Goal: Information Seeking & Learning: Learn about a topic

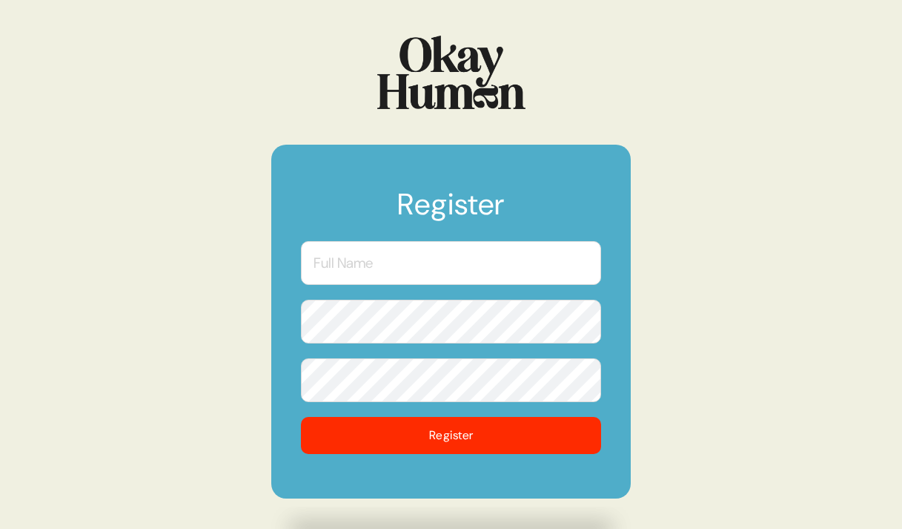
click at [446, 285] on form "Register Register" at bounding box center [451, 322] width 360 height 354
click at [432, 263] on input "text" at bounding box center [451, 263] width 300 height 44
type input "Jimmy George"
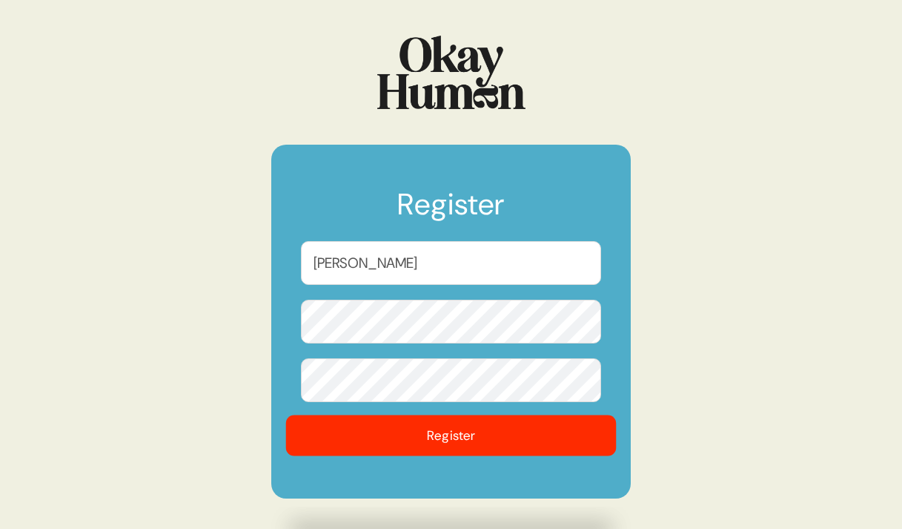
click at [497, 446] on button "Register" at bounding box center [451, 435] width 331 height 41
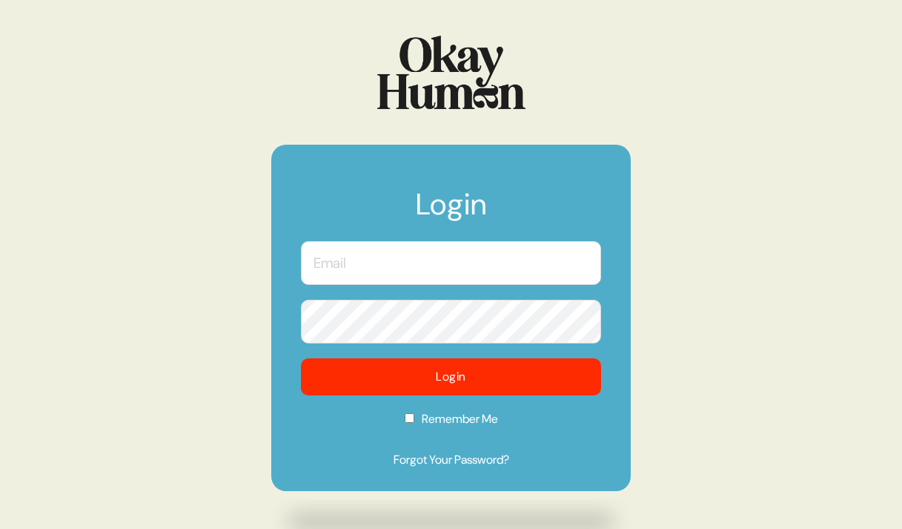
click at [397, 264] on input "text" at bounding box center [451, 263] width 300 height 44
type input "jimmy@mischiefusa.com"
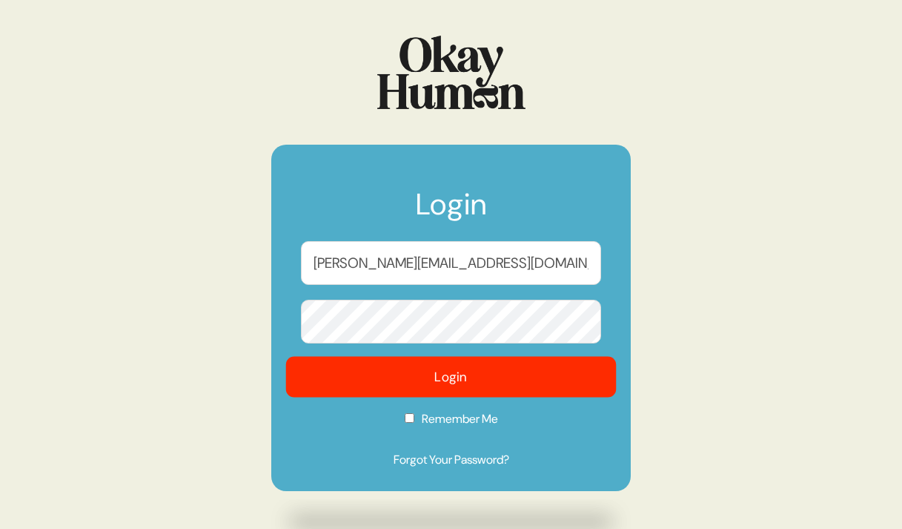
click at [448, 373] on button "Login" at bounding box center [451, 377] width 331 height 41
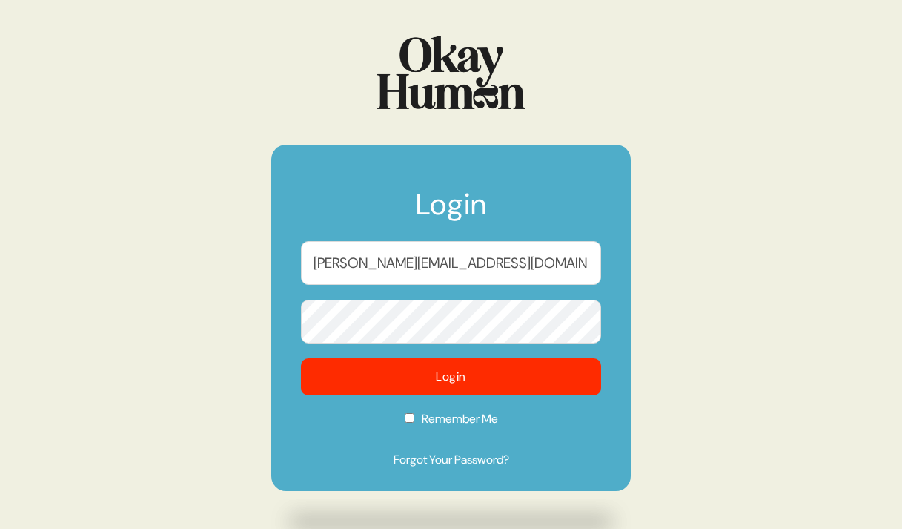
click at [409, 423] on input "Remember Me" at bounding box center [410, 418] width 10 height 10
checkbox input "true"
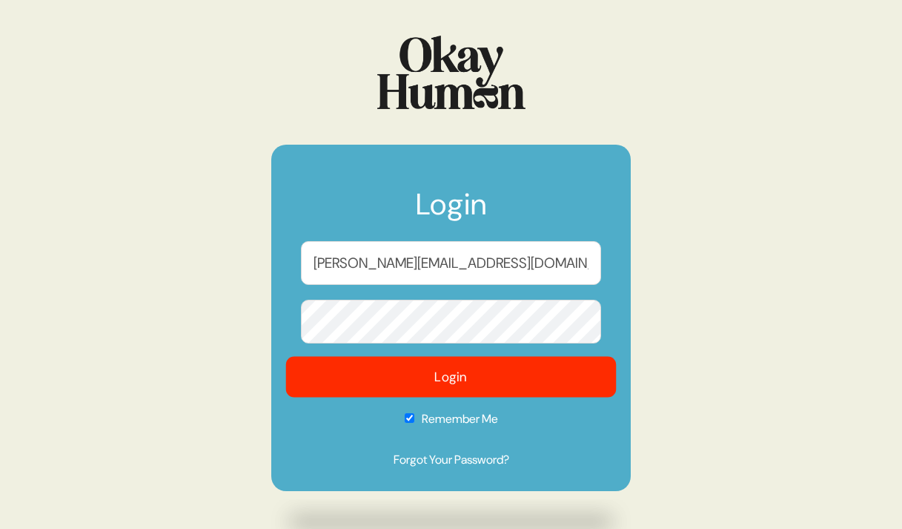
click at [440, 379] on button "Login" at bounding box center [451, 377] width 331 height 41
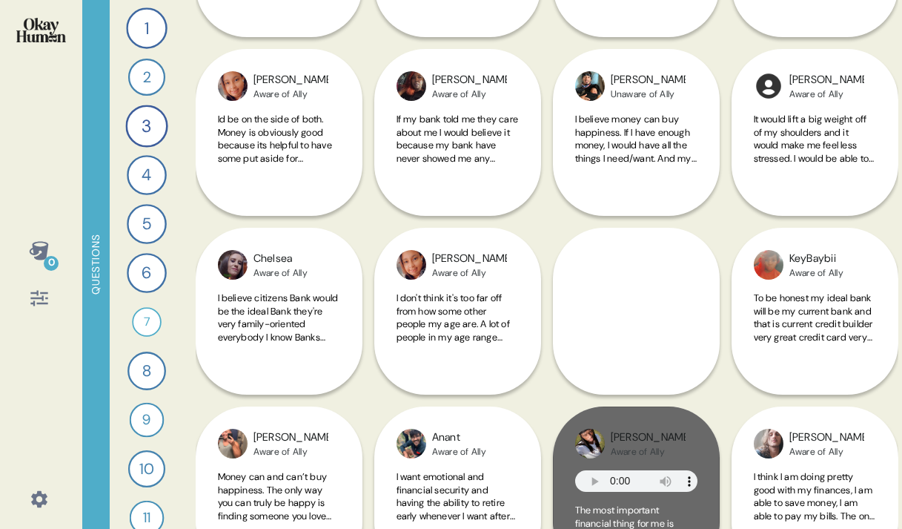
scroll to position [20715, 0]
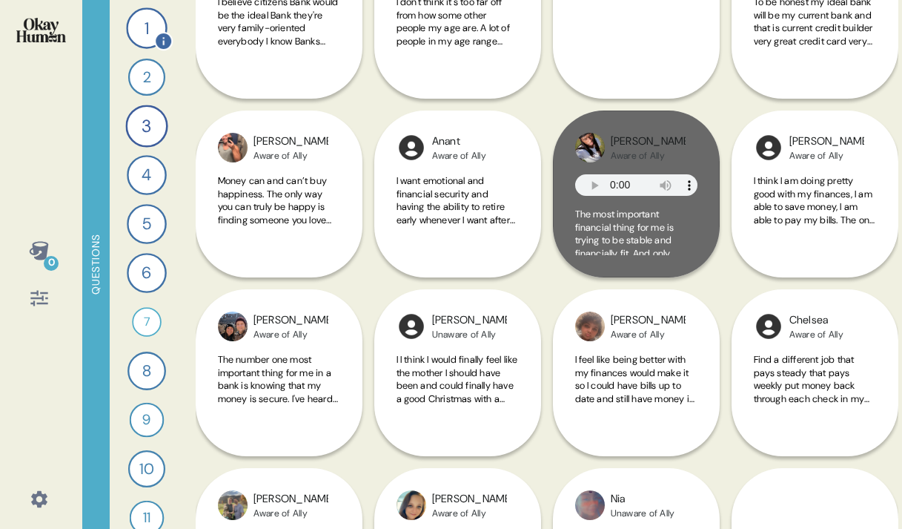
click at [143, 15] on div "1" at bounding box center [146, 27] width 41 height 41
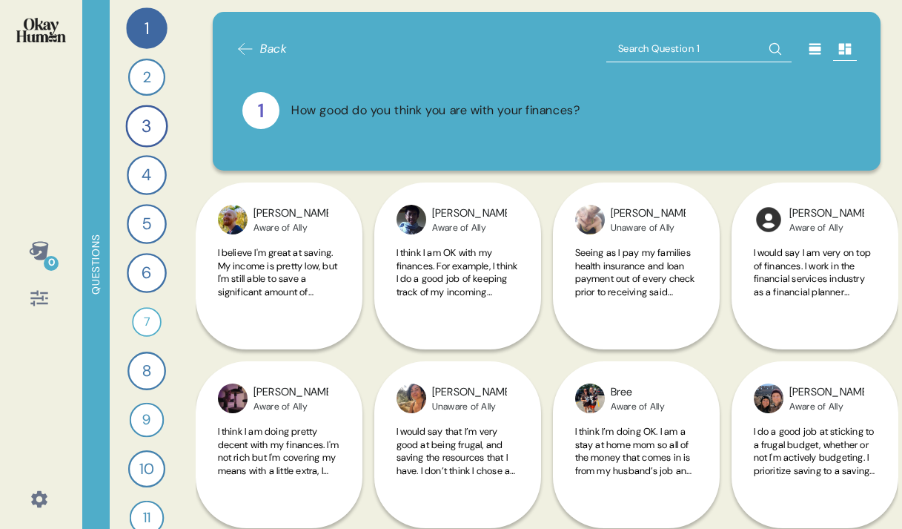
click at [33, 301] on icon at bounding box center [38, 299] width 17 height 16
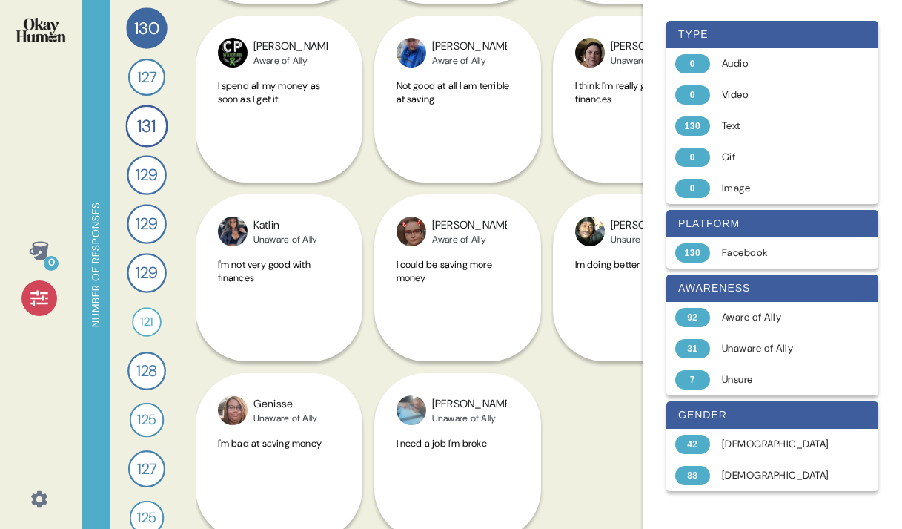
scroll to position [5550, 0]
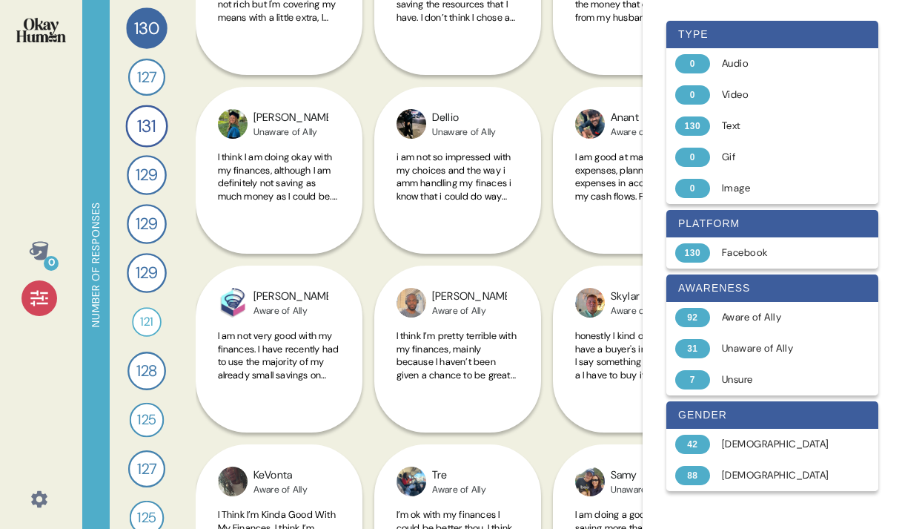
scroll to position [0, 0]
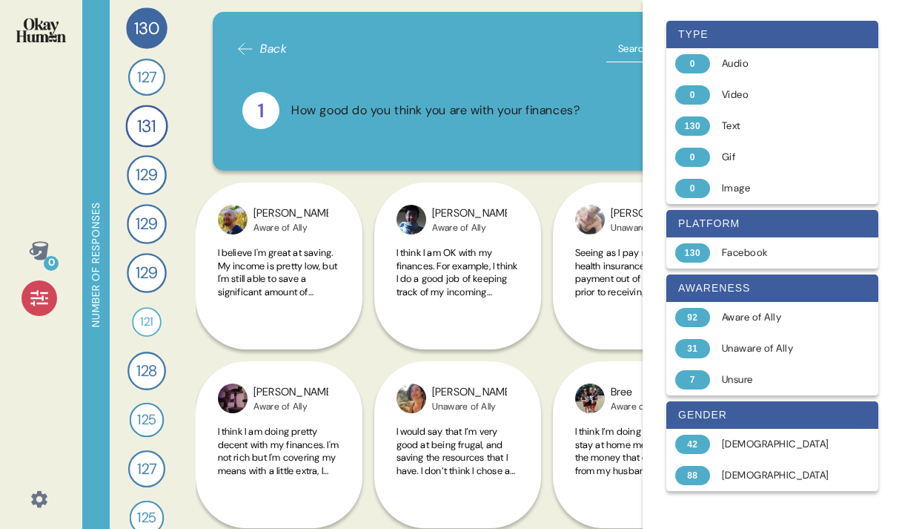
click at [248, 46] on icon at bounding box center [246, 49] width 18 height 18
click at [198, 10] on div "Back 1 How good do you think you are with your finances? Bradley Aware of Ally …" at bounding box center [547, 264] width 703 height 529
click at [204, 33] on div "Back 1 How good do you think you are with your finances? Bradley Aware of Ally …" at bounding box center [547, 264] width 703 height 529
click at [39, 302] on icon at bounding box center [39, 298] width 21 height 21
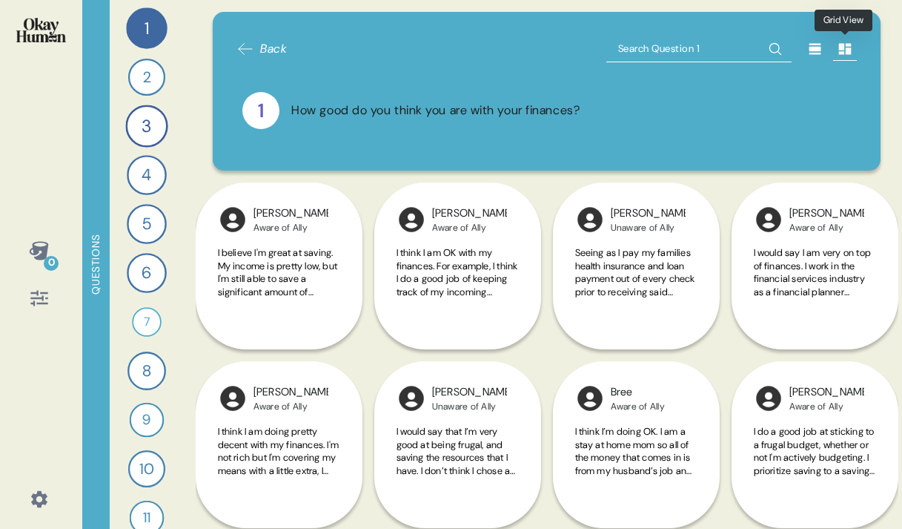
click at [847, 48] on icon at bounding box center [845, 49] width 13 height 11
click at [812, 48] on icon at bounding box center [815, 49] width 12 height 11
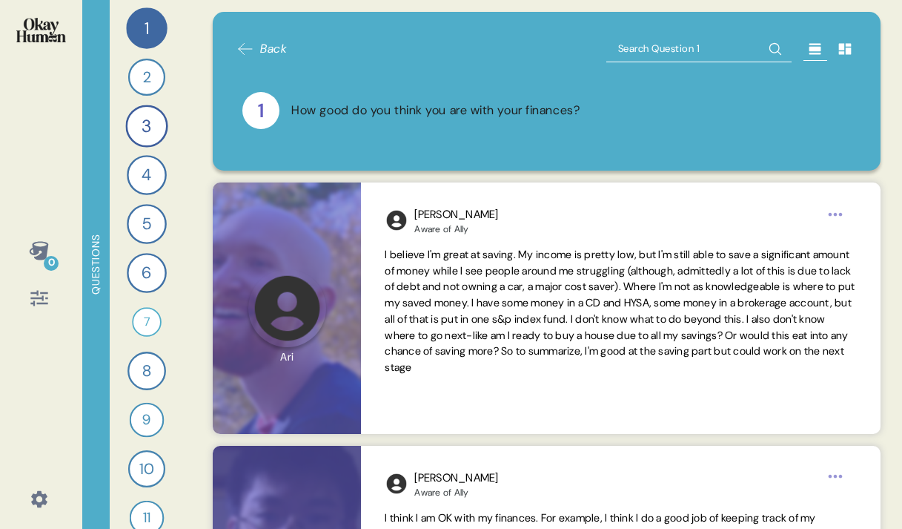
click at [239, 49] on icon at bounding box center [246, 49] width 18 height 18
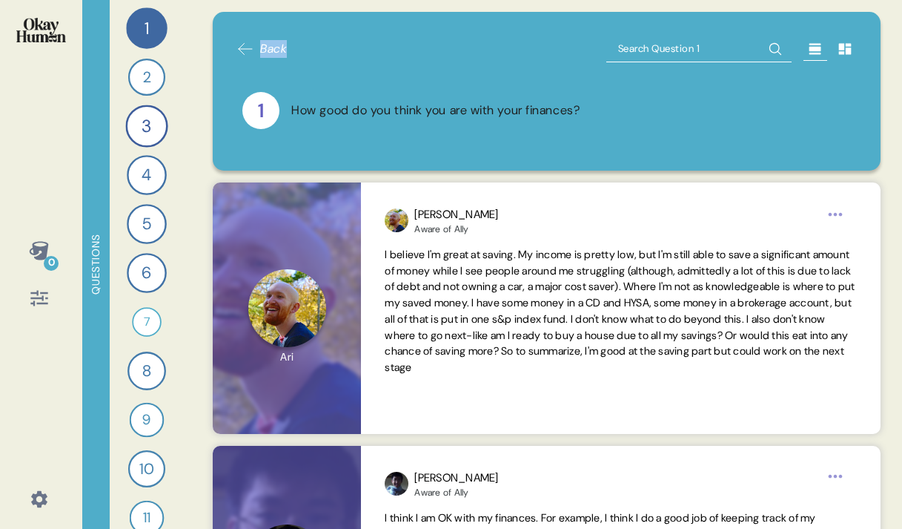
click at [239, 49] on icon at bounding box center [246, 49] width 18 height 18
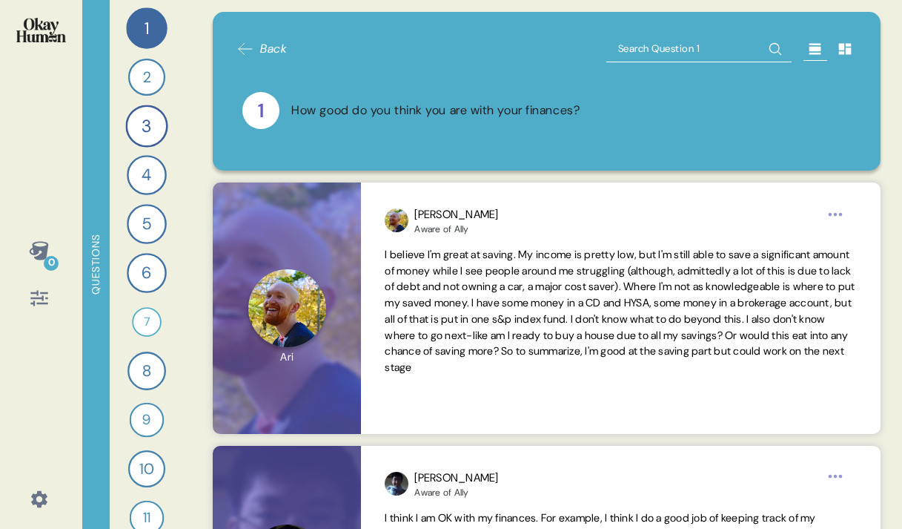
click at [239, 49] on icon at bounding box center [246, 49] width 18 height 18
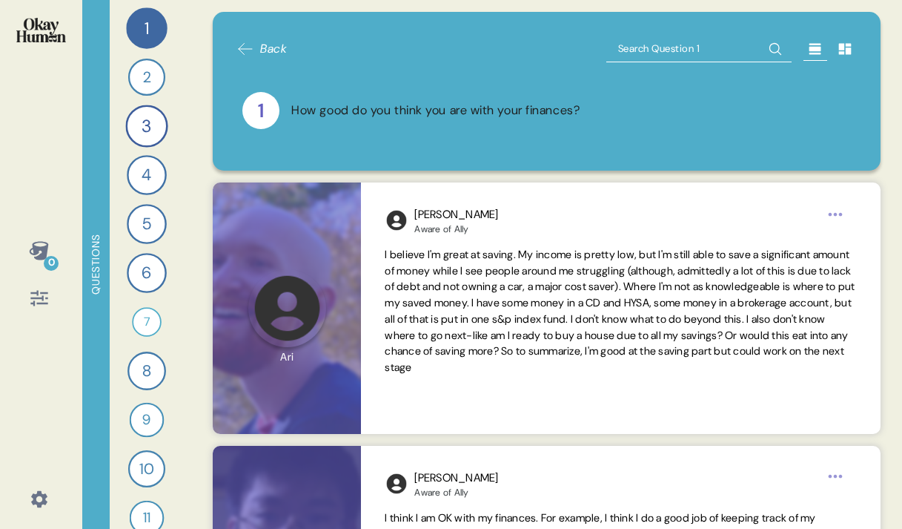
click at [49, 31] on img at bounding box center [41, 30] width 50 height 24
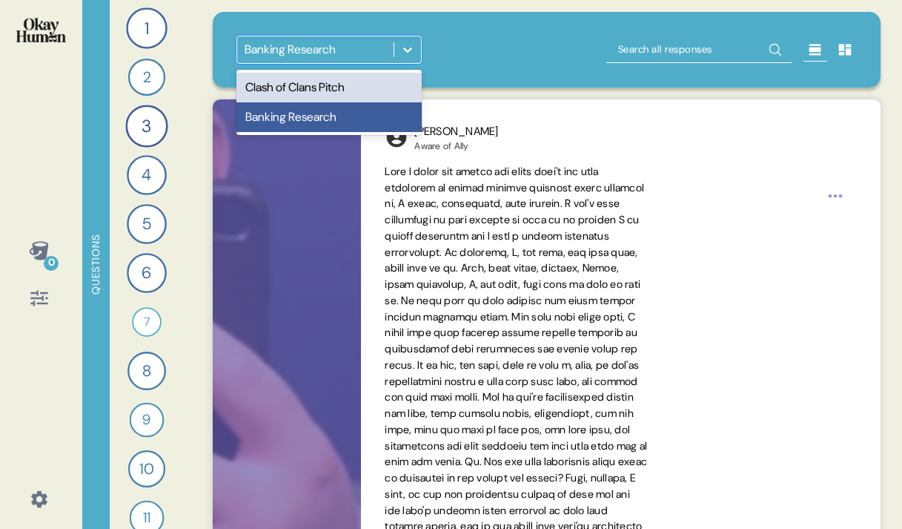
click at [336, 49] on div "Banking Research" at bounding box center [290, 50] width 91 height 18
click at [338, 88] on div "Clash of Clans Pitch" at bounding box center [329, 88] width 185 height 30
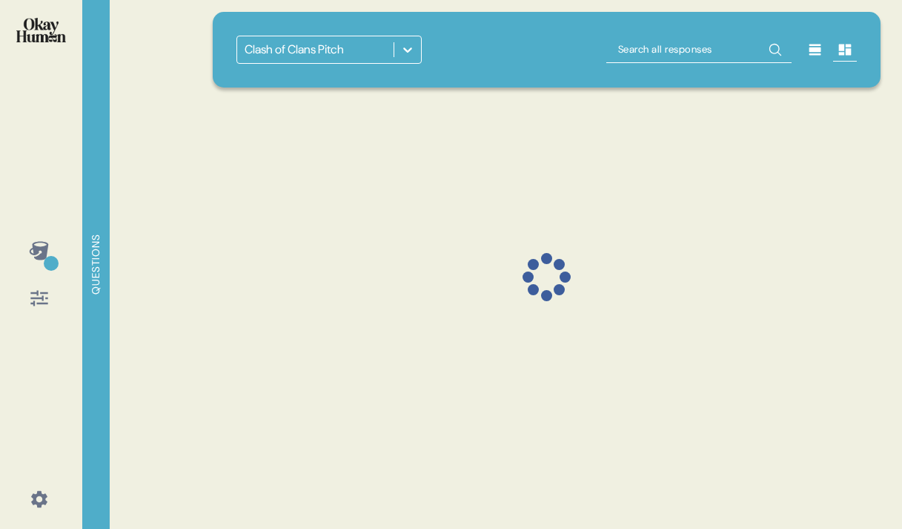
click at [363, 53] on div "Clash of Clans Pitch" at bounding box center [315, 49] width 156 height 27
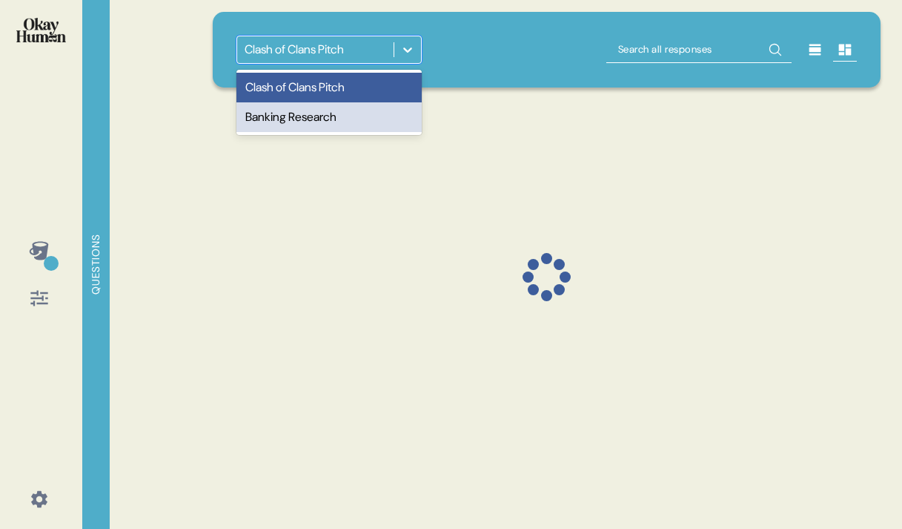
click at [351, 108] on div "Banking Research" at bounding box center [329, 117] width 185 height 30
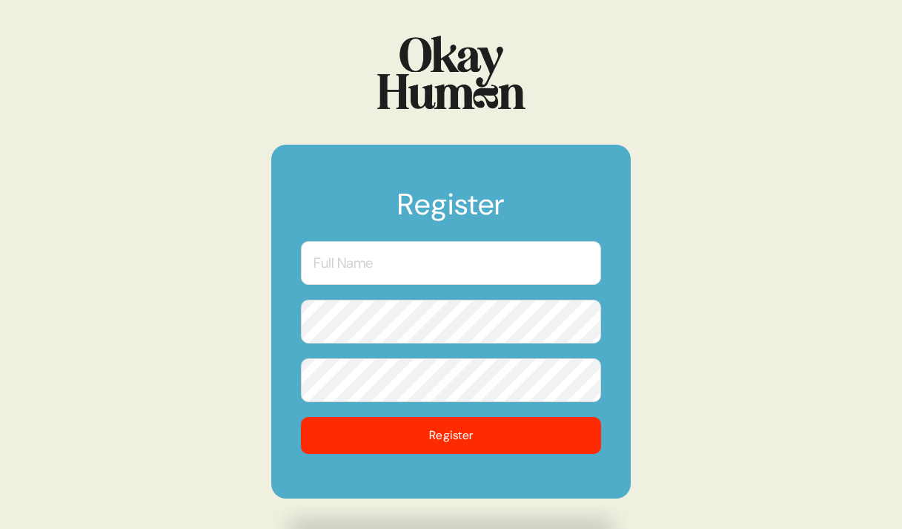
type input "[PERSON_NAME][EMAIL_ADDRESS][DOMAIN_NAME]"
click at [309, 82] on div at bounding box center [451, 72] width 360 height 73
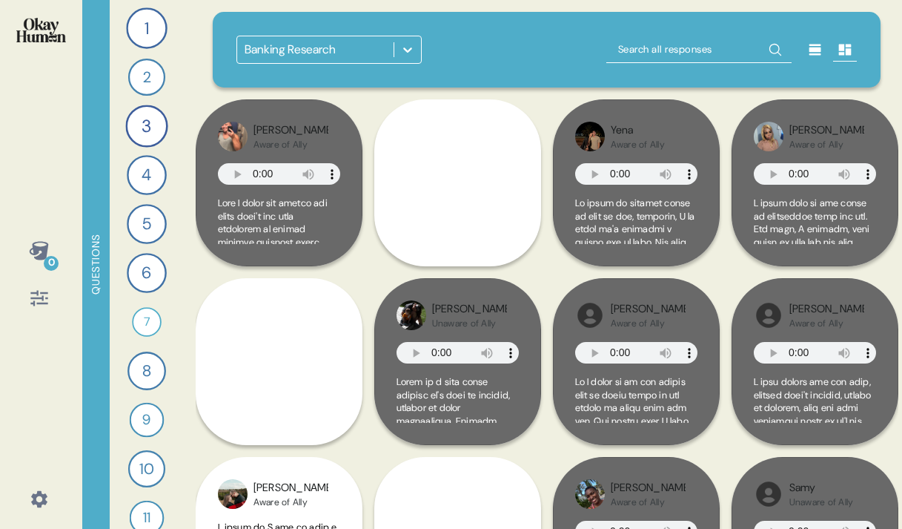
click at [406, 48] on icon at bounding box center [407, 49] width 15 height 15
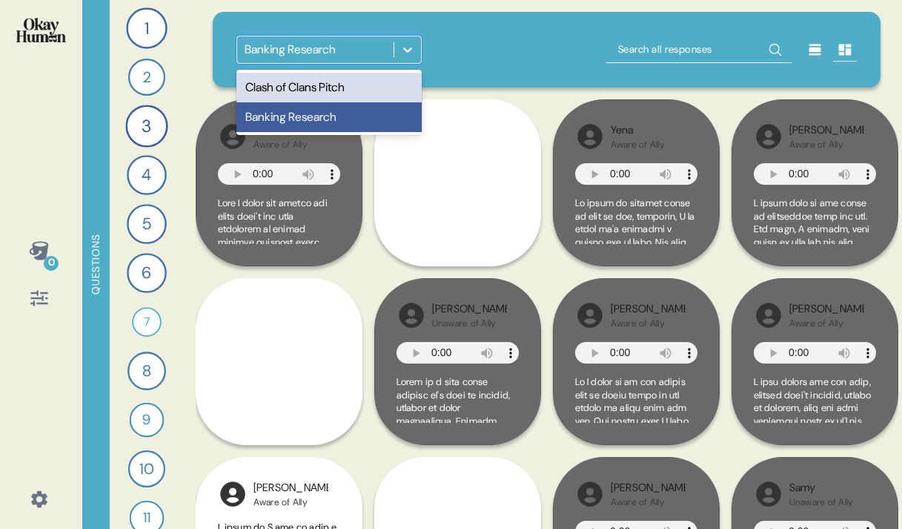
click at [336, 82] on div "Clash of Clans Pitch" at bounding box center [329, 88] width 185 height 30
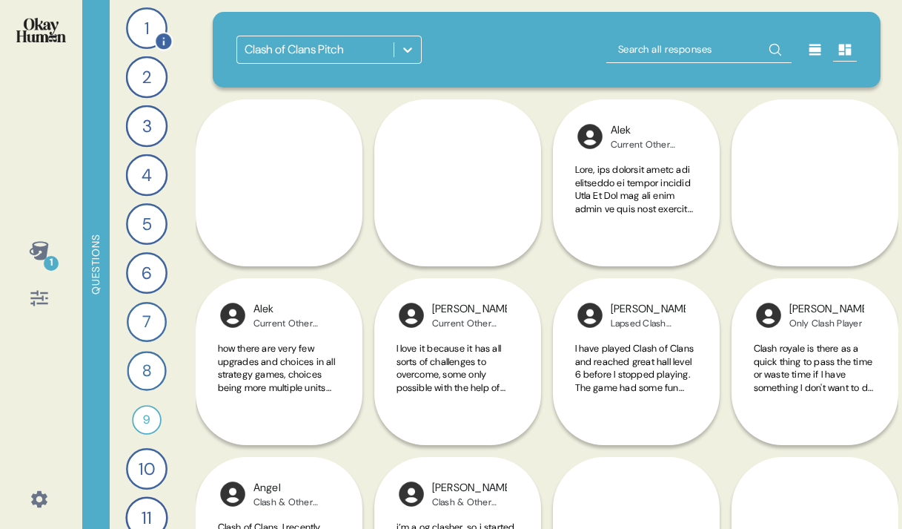
click at [141, 13] on div "1" at bounding box center [147, 28] width 42 height 42
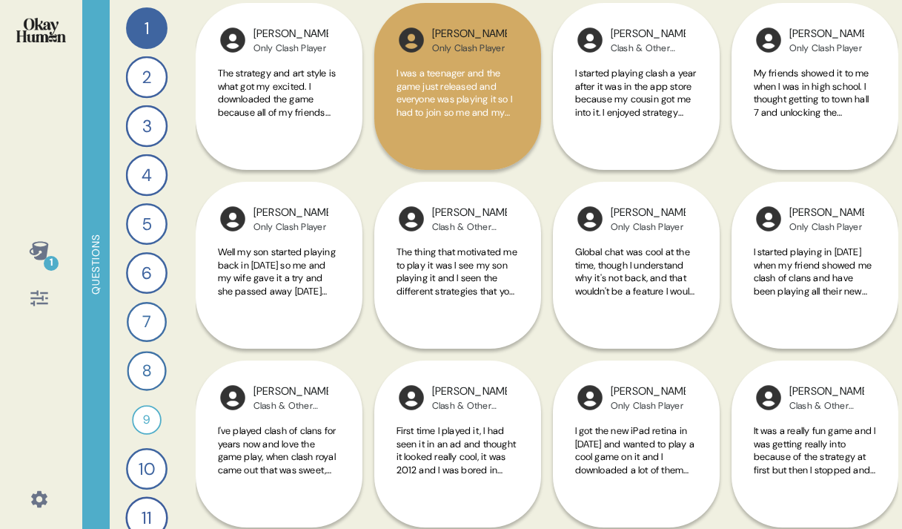
scroll to position [343, 0]
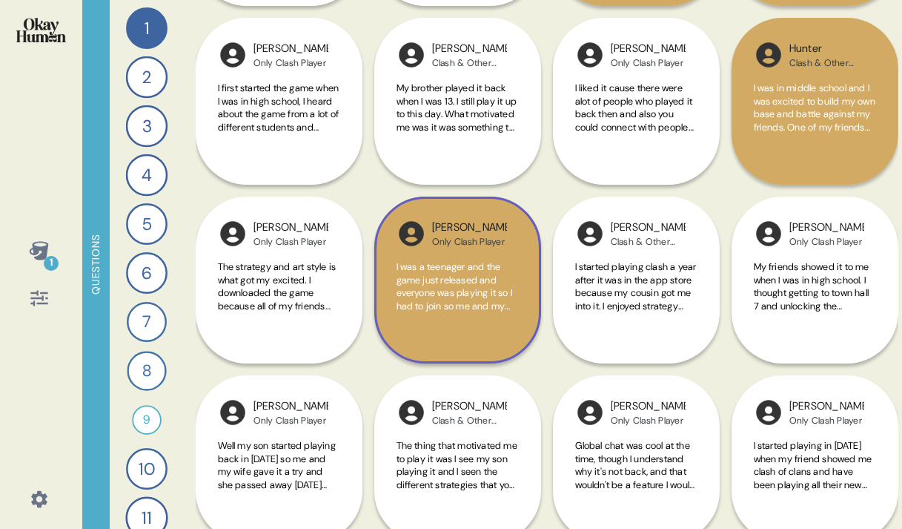
click at [479, 320] on div "I was a teenager and the game just released and everyone was playing it so I ha…" at bounding box center [458, 294] width 122 height 69
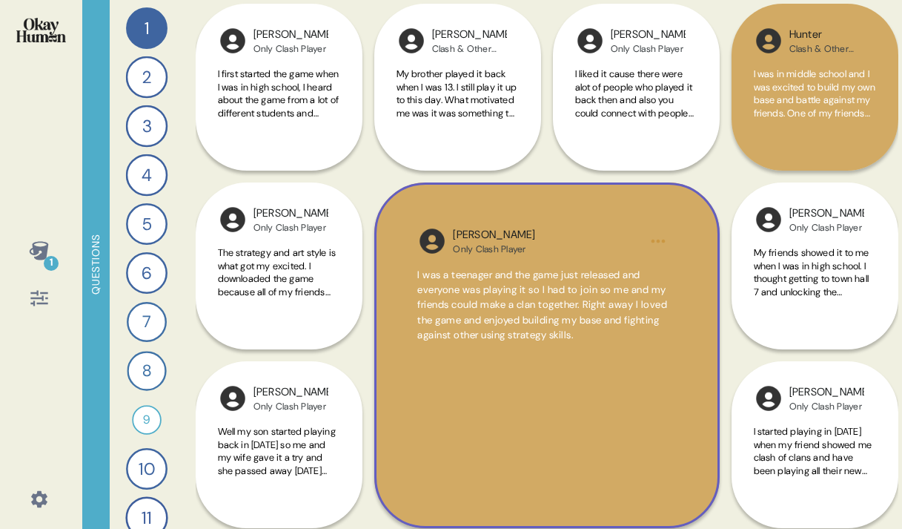
scroll to position [360, 0]
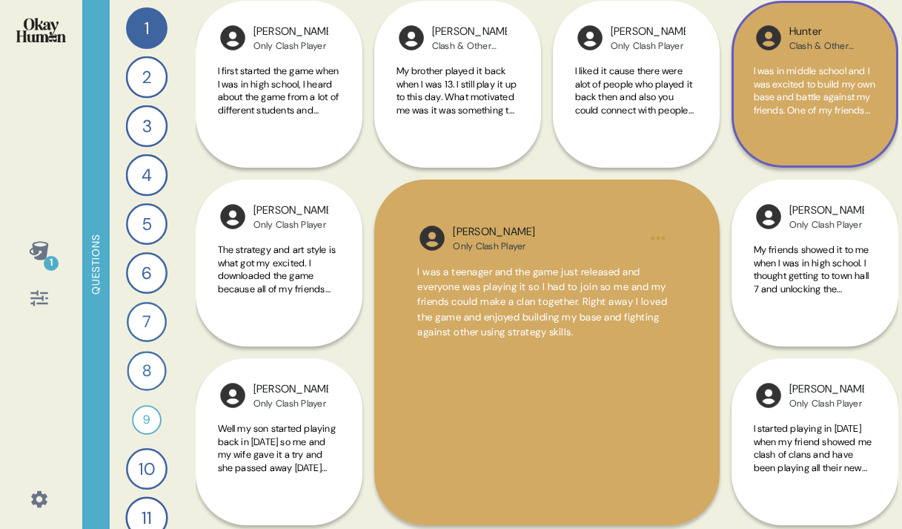
click at [781, 119] on div "I was in middle school and I was excited to build my own base and battle agains…" at bounding box center [815, 99] width 122 height 69
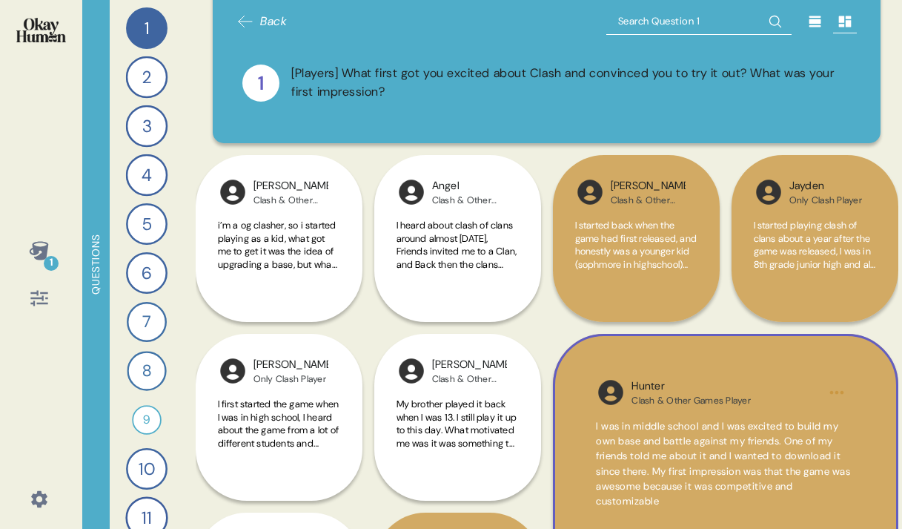
scroll to position [0, 0]
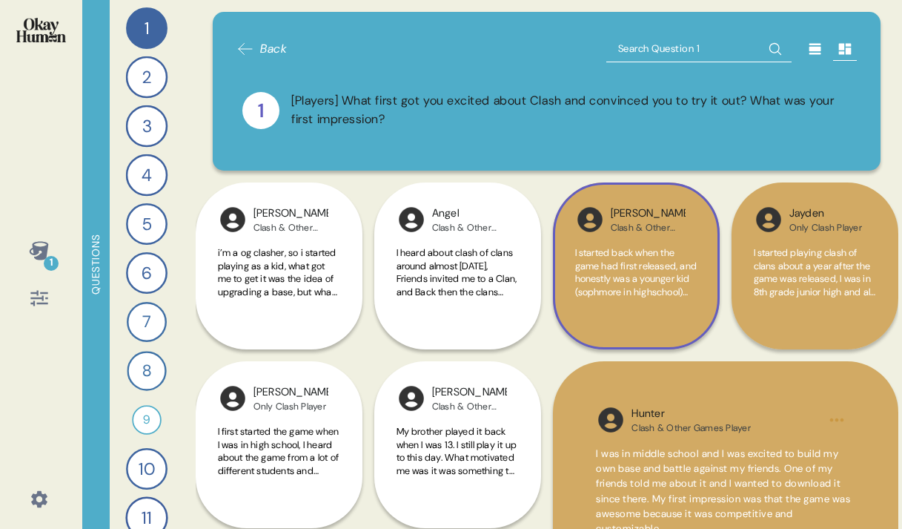
click at [659, 271] on span "I started back when the game had first released, and honestly was a younger kid…" at bounding box center [636, 382] width 122 height 273
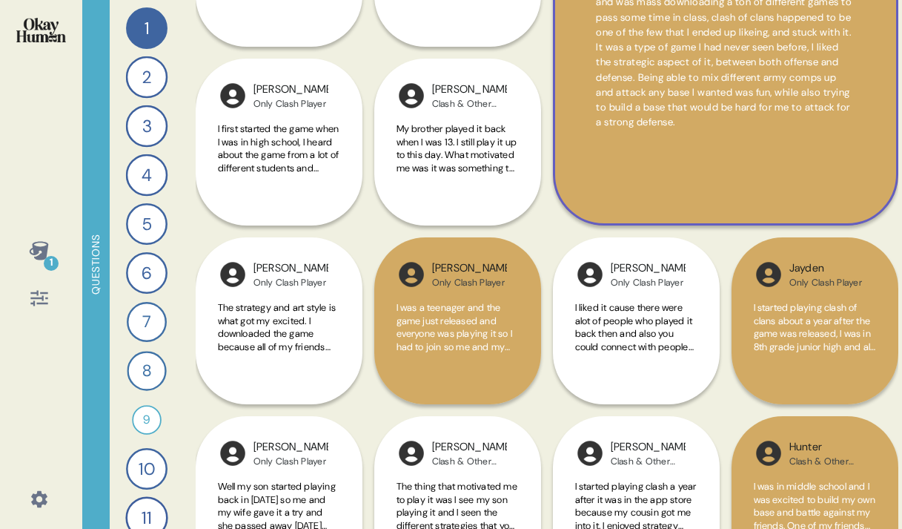
scroll to position [332, 0]
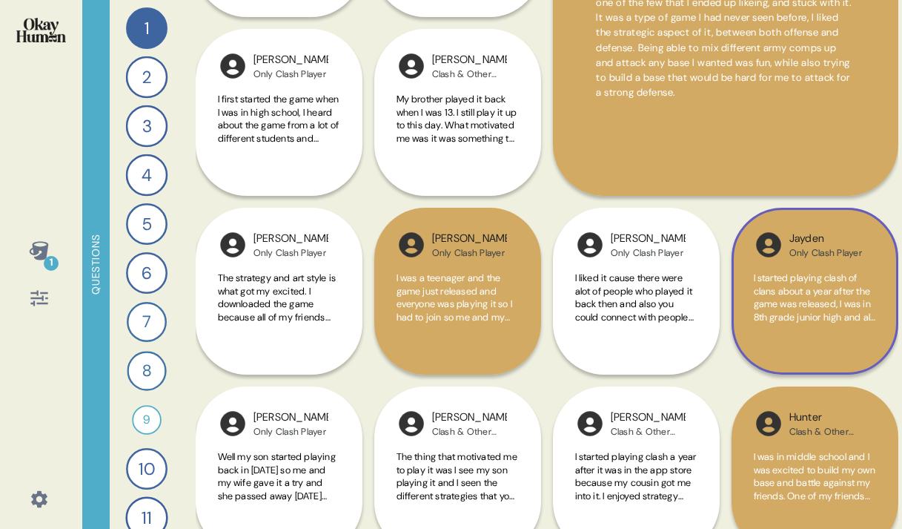
click at [818, 307] on span "I started playing clash of clans about a year after the game was released, I wa…" at bounding box center [815, 355] width 122 height 169
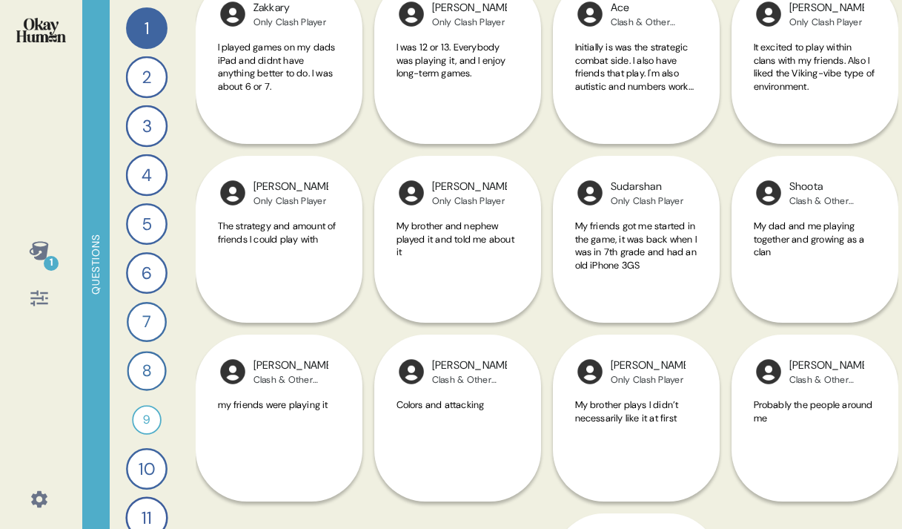
scroll to position [1607, 0]
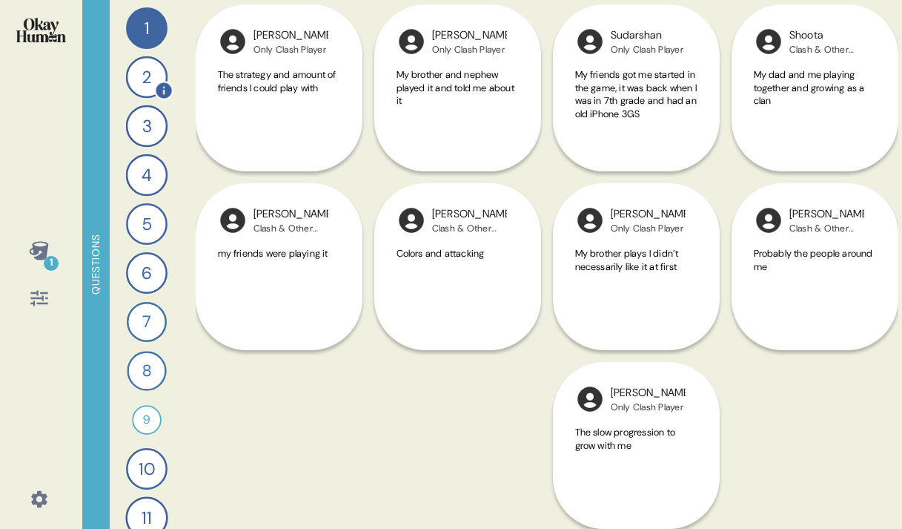
click at [145, 79] on div "2" at bounding box center [146, 77] width 42 height 42
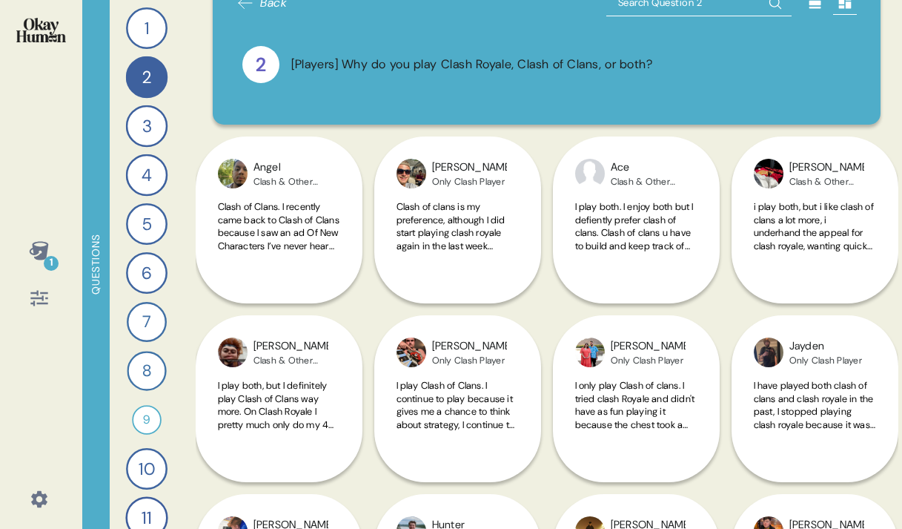
scroll to position [0, 0]
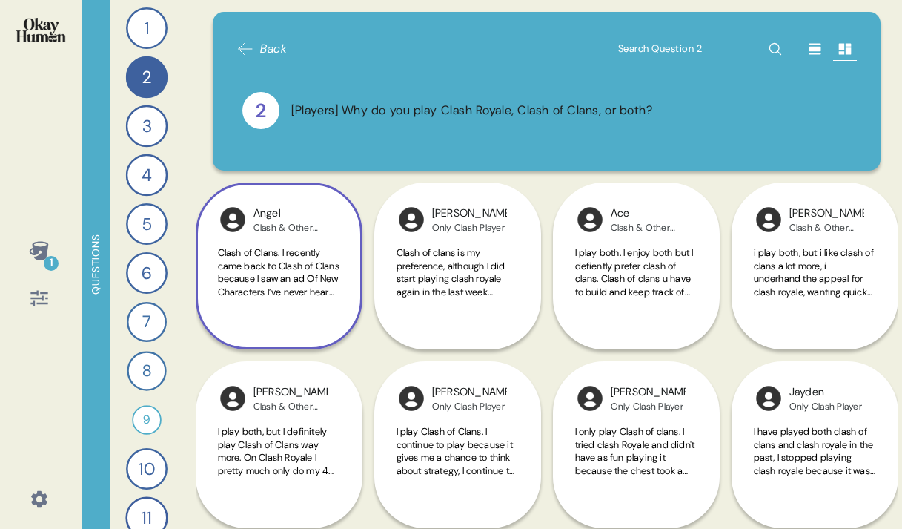
click at [326, 284] on span "Clash of Clans. I recently came back to Clash of Clans because I saw an ad Of N…" at bounding box center [279, 428] width 122 height 364
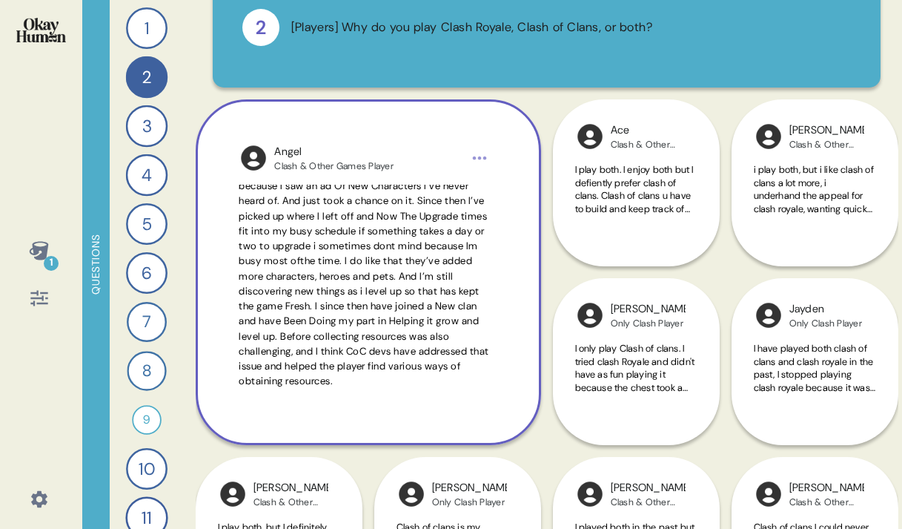
scroll to position [93, 0]
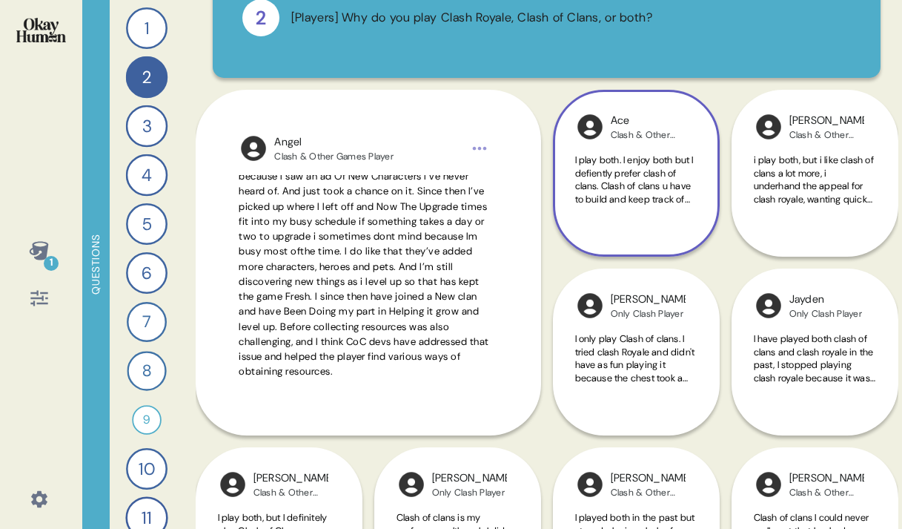
click at [610, 179] on span "I play both. I enjoy both but I defiently prefer clash of clans. Clash of clans…" at bounding box center [636, 257] width 122 height 208
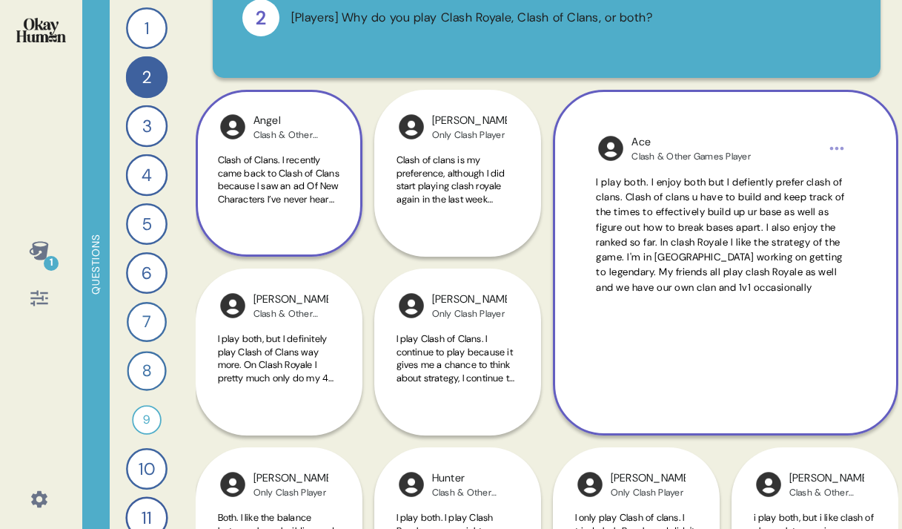
click at [311, 188] on span "Clash of Clans. I recently came back to Clash of Clans because I saw an ad Of N…" at bounding box center [279, 335] width 122 height 364
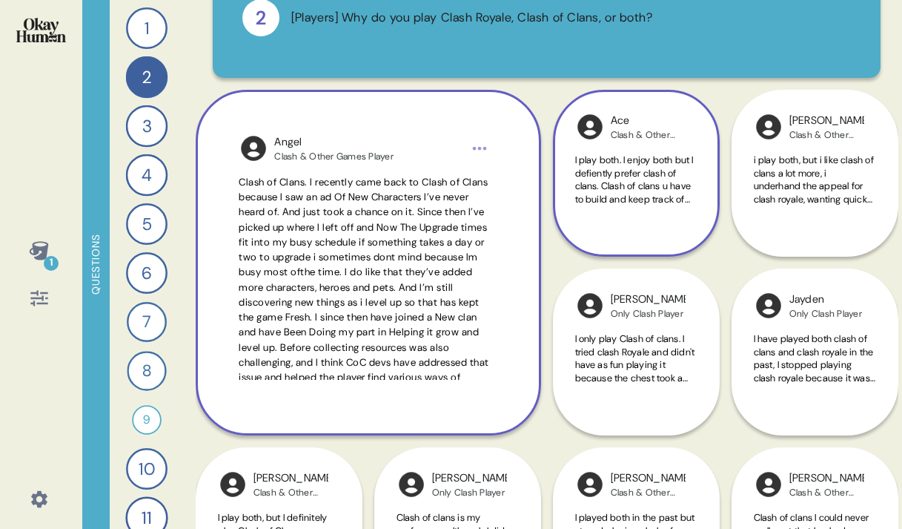
click at [612, 192] on span "I play both. I enjoy both but I defiently prefer clash of clans. Clash of clans…" at bounding box center [636, 257] width 122 height 208
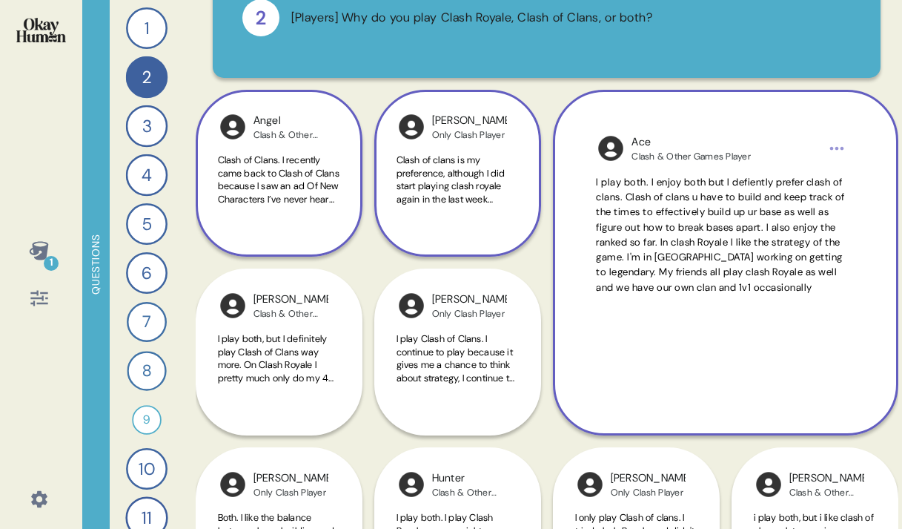
click at [466, 178] on span "Clash of clans is my preference, although I did start playing clash royale agai…" at bounding box center [458, 276] width 122 height 247
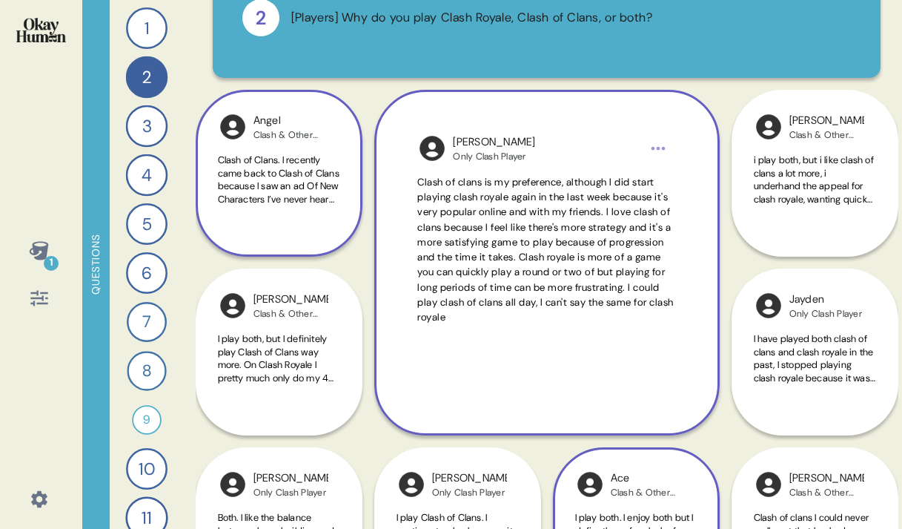
scroll to position [258, 0]
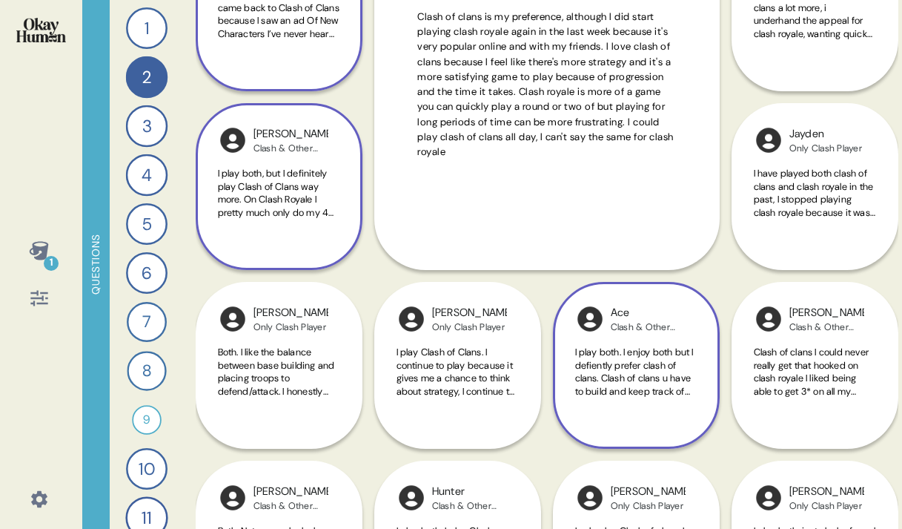
click at [228, 158] on div "[PERSON_NAME] & Other Games Player I play both, but I definitely play Clash of …" at bounding box center [279, 186] width 167 height 167
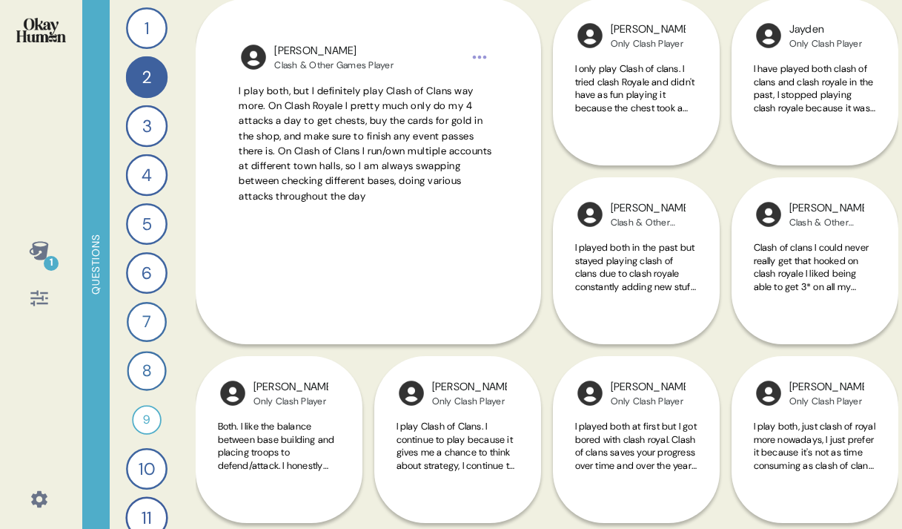
scroll to position [357, 0]
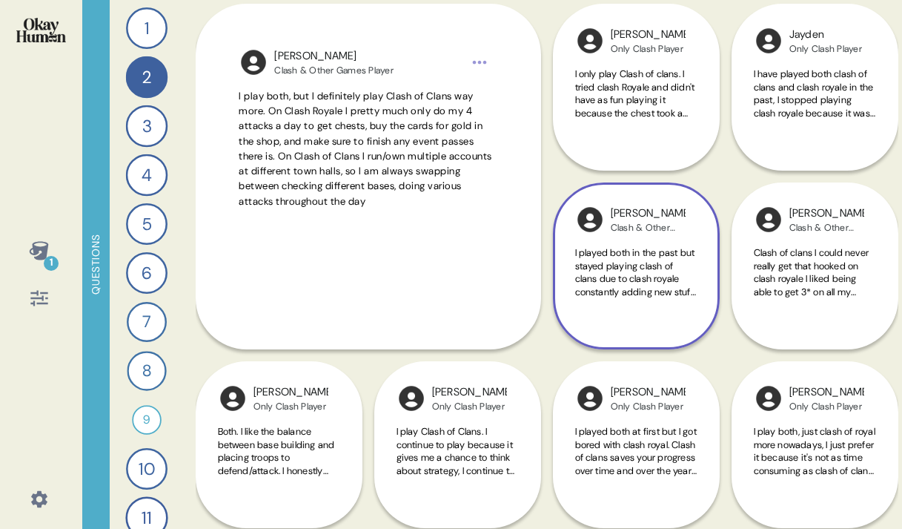
click at [579, 308] on div "I played both in the past but stayed playing clash of clans due to clash royale…" at bounding box center [636, 280] width 122 height 69
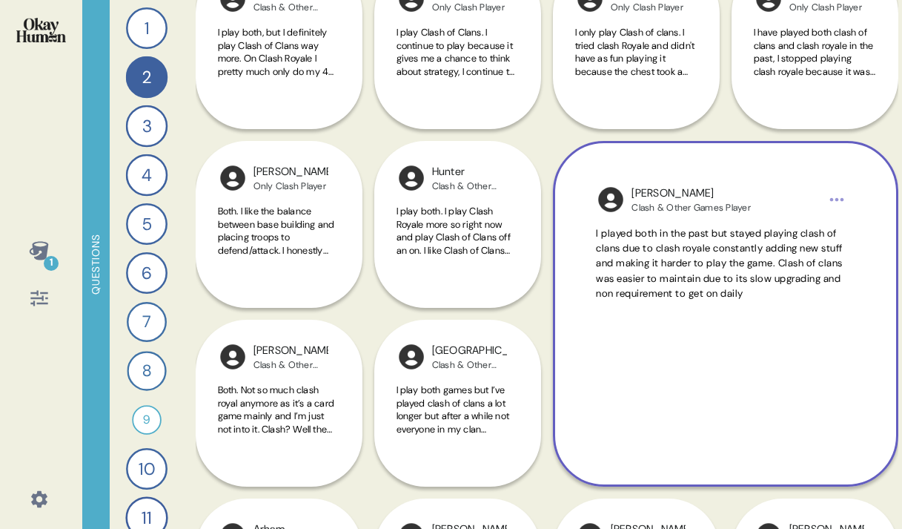
scroll to position [403, 0]
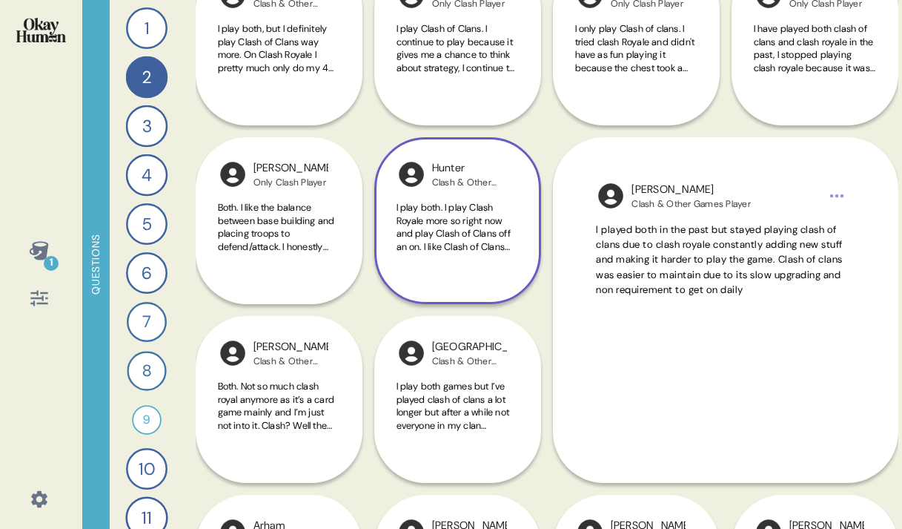
click at [490, 254] on div "I play both. I play Clash Royale more so right now and play Clash of Clans off …" at bounding box center [458, 235] width 122 height 69
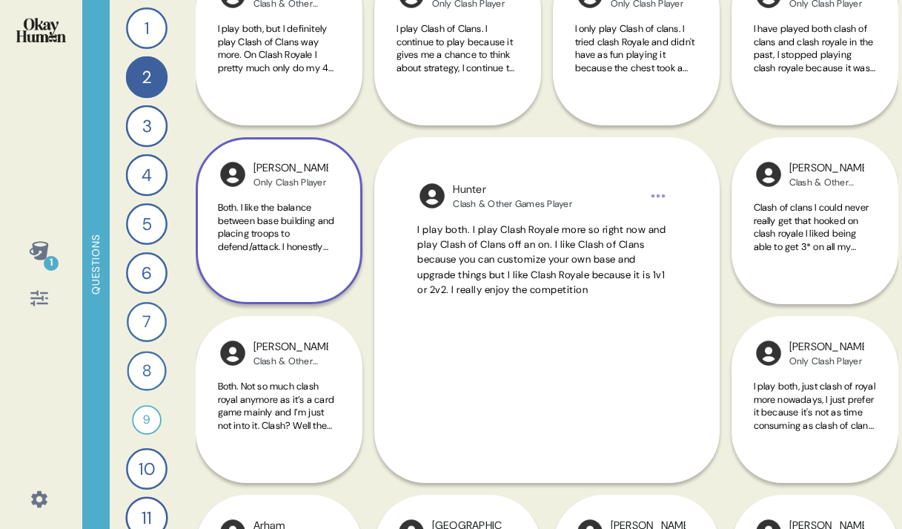
click at [342, 268] on div "[PERSON_NAME] Only Clash Player Both. I like the balance between base building …" at bounding box center [279, 220] width 167 height 167
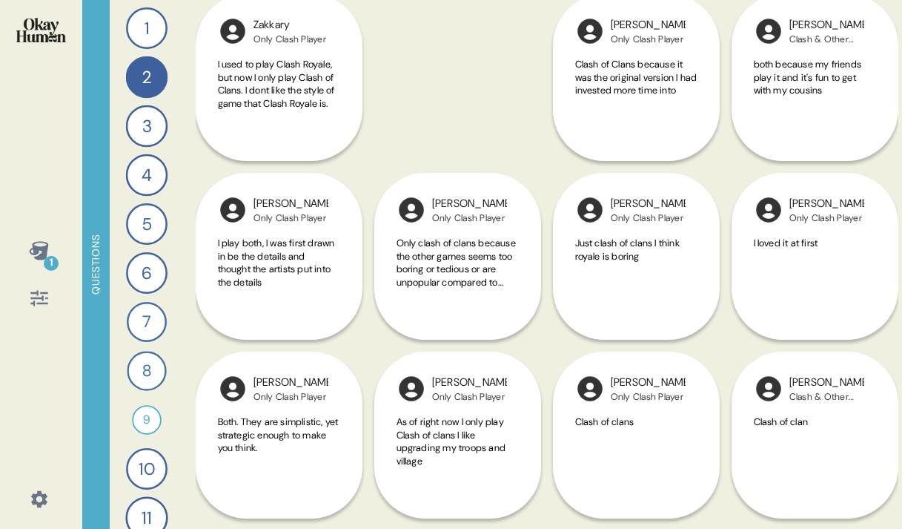
scroll to position [1157, 0]
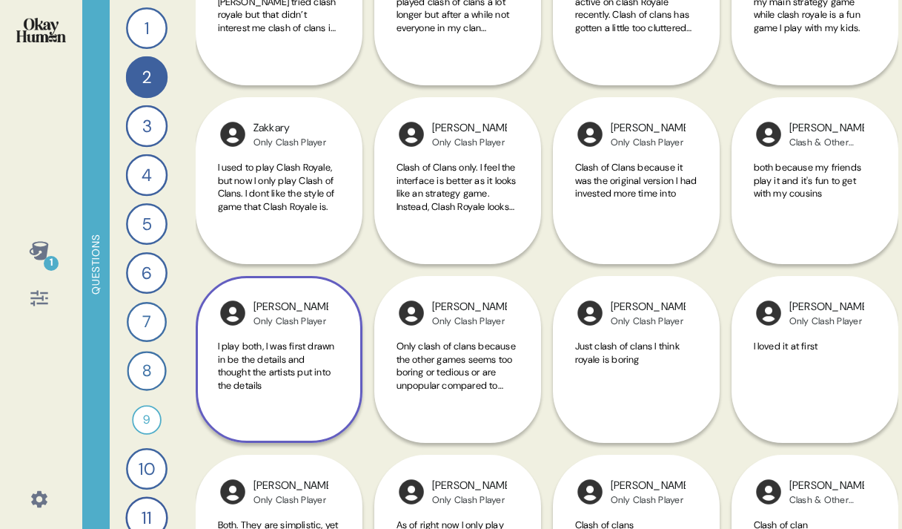
click at [305, 186] on div "[PERSON_NAME] Only Clash Player I play both, I was first drawn in be the detail…" at bounding box center [279, 269] width 167 height 345
click at [288, 203] on div "[PERSON_NAME] Only Clash Player I play both, I was first drawn in be the detail…" at bounding box center [279, 269] width 167 height 345
click at [291, 176] on div "[PERSON_NAME] Only Clash Player I play both, I was first drawn in be the detail…" at bounding box center [279, 269] width 167 height 345
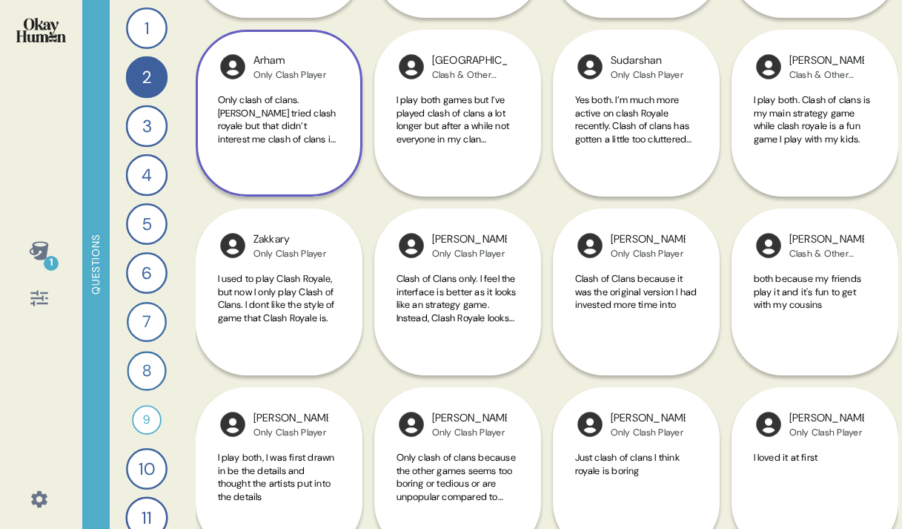
click at [309, 108] on span "Only clash of clans. [PERSON_NAME] tried clash royale but that didn’t interest …" at bounding box center [279, 132] width 122 height 78
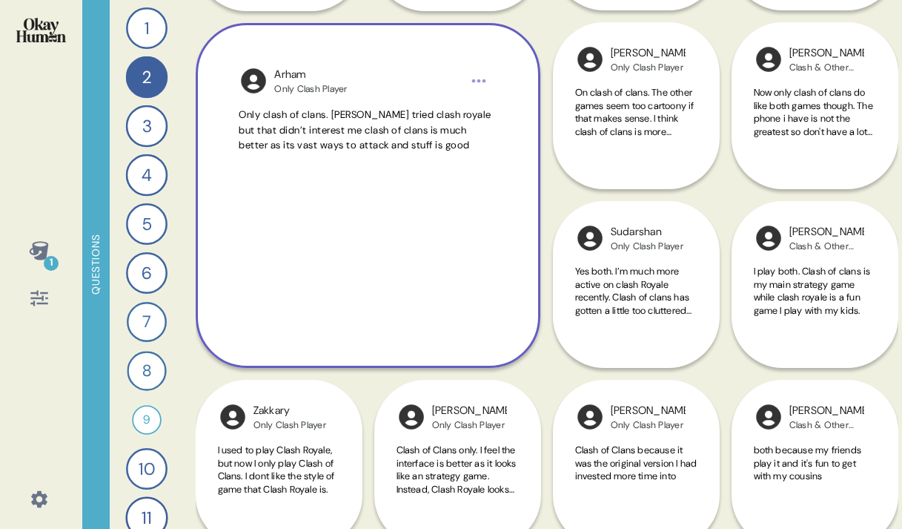
scroll to position [867, 0]
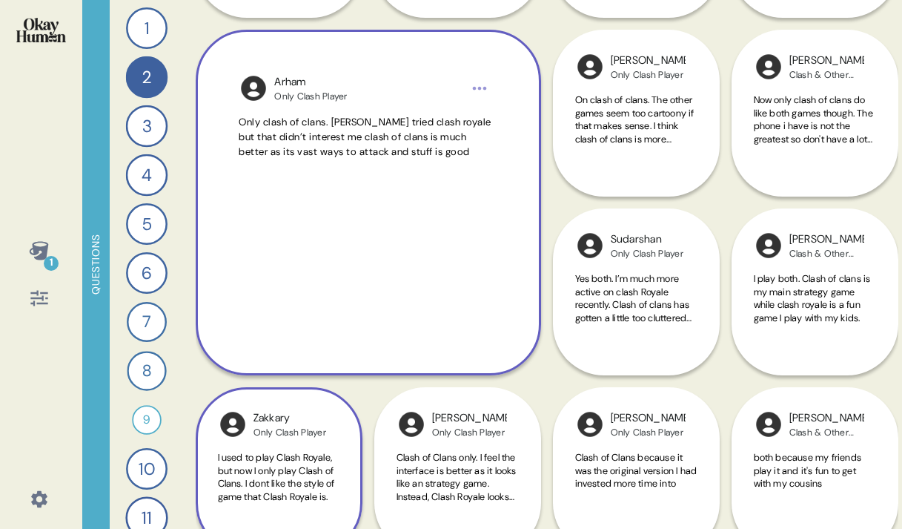
click at [324, 380] on div "Zakkary Only Clash Player I used to play Clash Royale, but now I only play Clas…" at bounding box center [279, 380] width 167 height 345
click at [324, 386] on div "Zakkary Only Clash Player I used to play Clash Royale, but now I only play Clas…" at bounding box center [279, 380] width 167 height 345
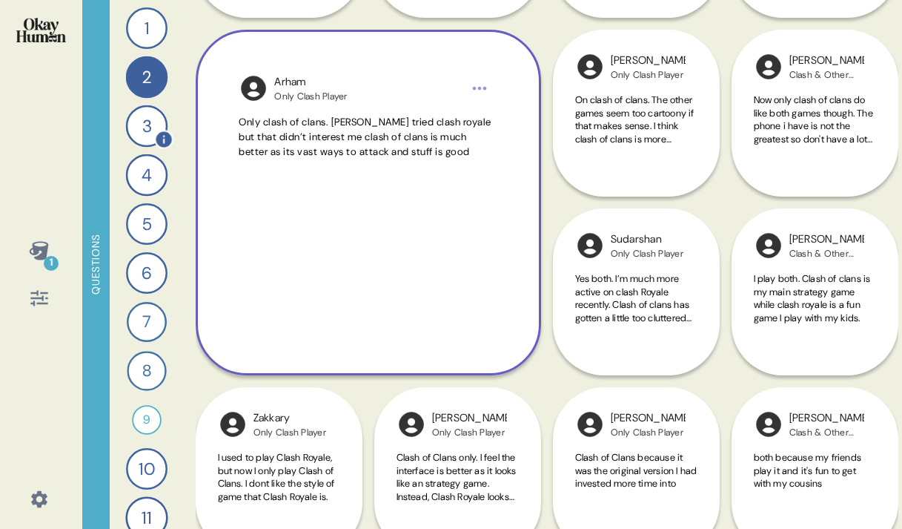
click at [128, 125] on div "3" at bounding box center [146, 126] width 42 height 42
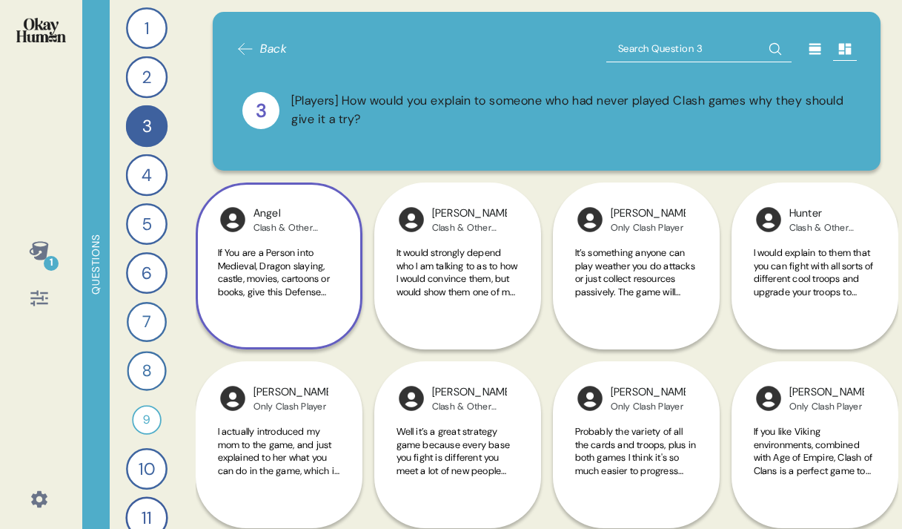
click at [315, 254] on span "If You are a Person into Medieval, Dragon slaying, castle, movies, cartoons or …" at bounding box center [278, 415] width 121 height 338
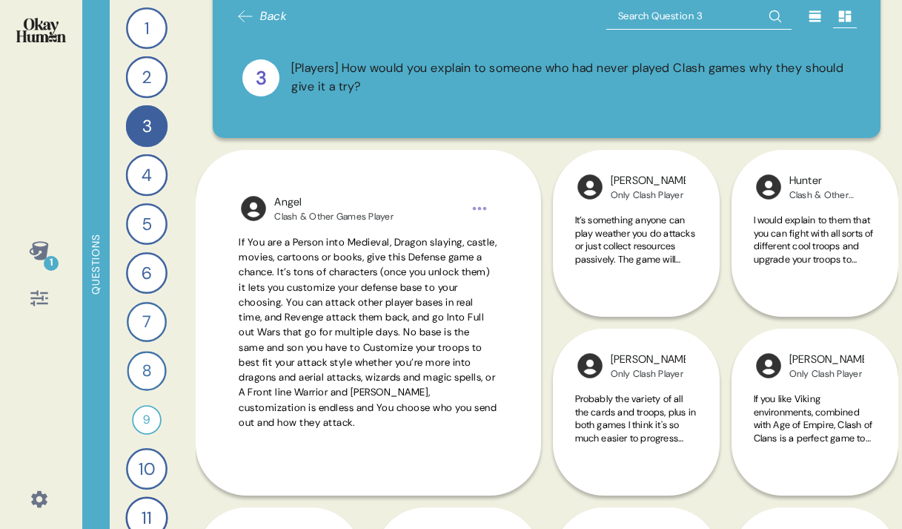
scroll to position [37, 0]
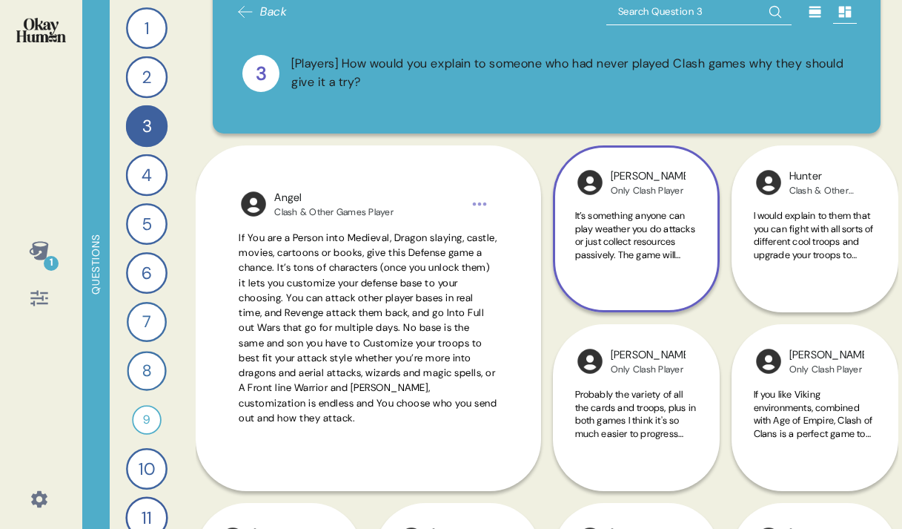
click at [634, 225] on span "It’s something anyone can play weather you do attacks or just collect resources…" at bounding box center [635, 280] width 121 height 142
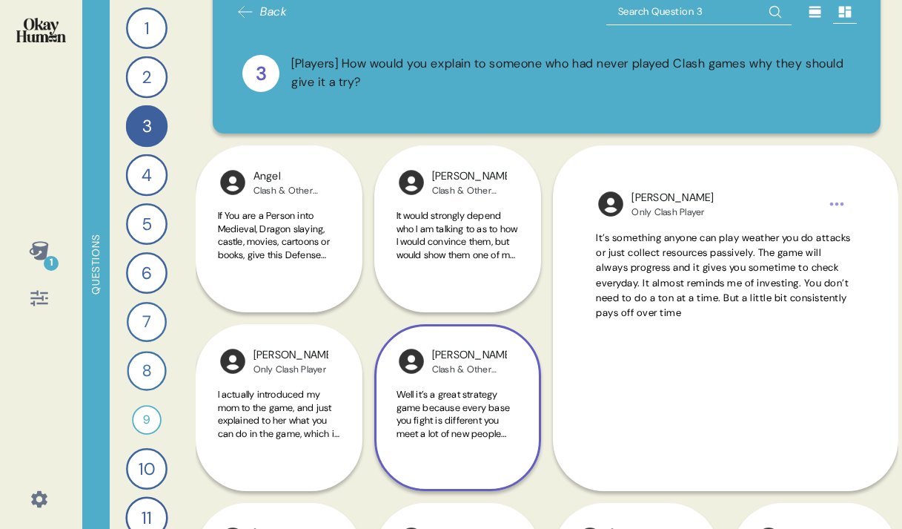
click at [492, 434] on span "Well it’s a great strategy game because every base you fight is different you m…" at bounding box center [454, 453] width 114 height 130
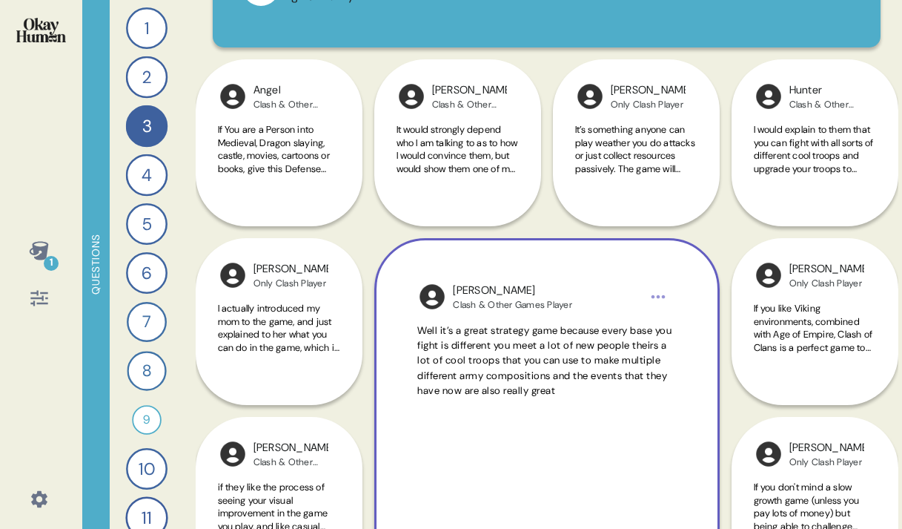
scroll to position [125, 0]
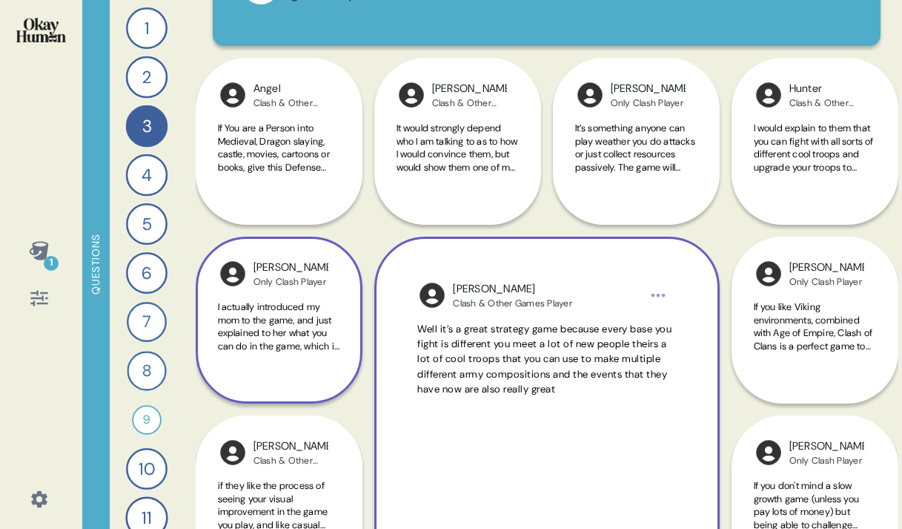
click at [332, 317] on span "I actually introduced my mom to the game, and just explained to her what you ca…" at bounding box center [279, 326] width 122 height 52
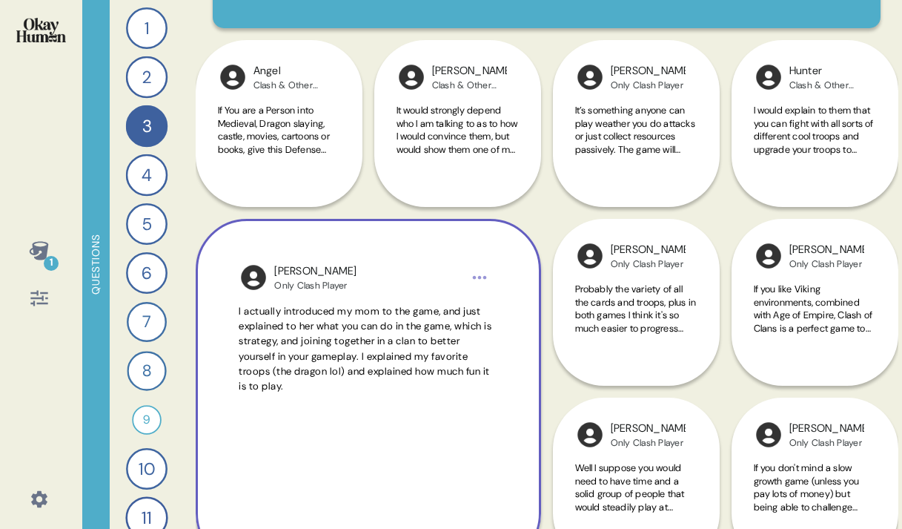
scroll to position [144, 0]
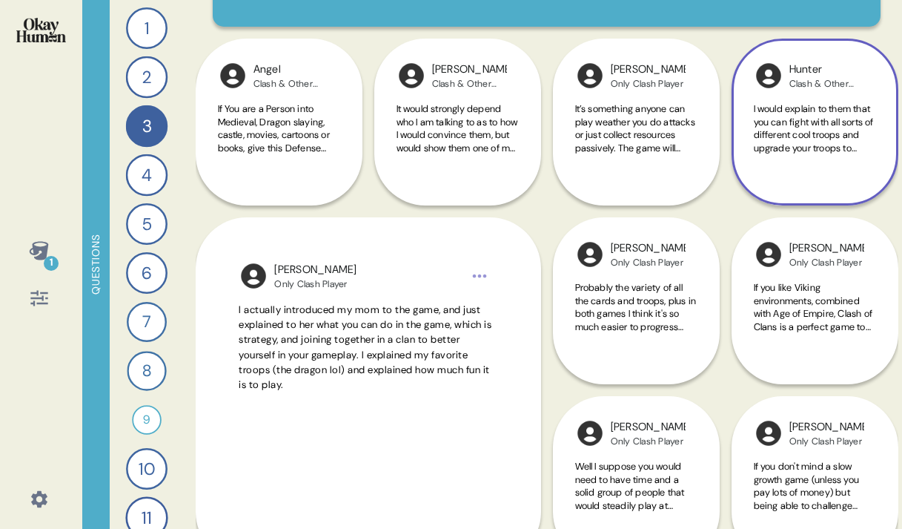
click at [844, 151] on span "I would explain to them that you can fight with all sorts of different cool tro…" at bounding box center [814, 173] width 120 height 142
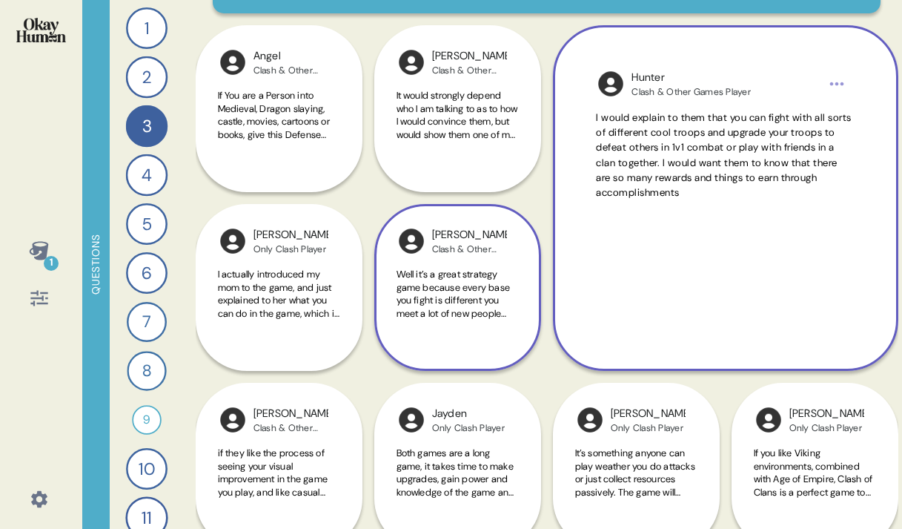
scroll to position [310, 0]
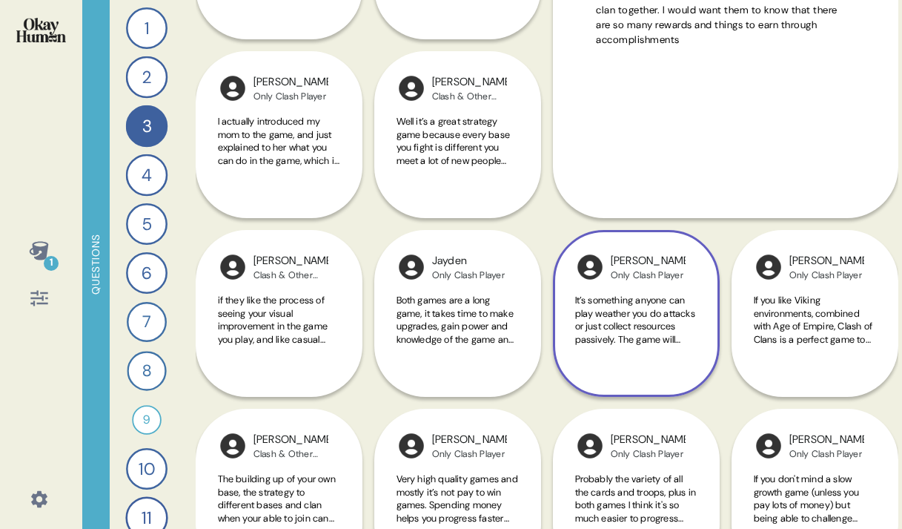
click at [658, 277] on div "Only Clash Player" at bounding box center [648, 275] width 75 height 12
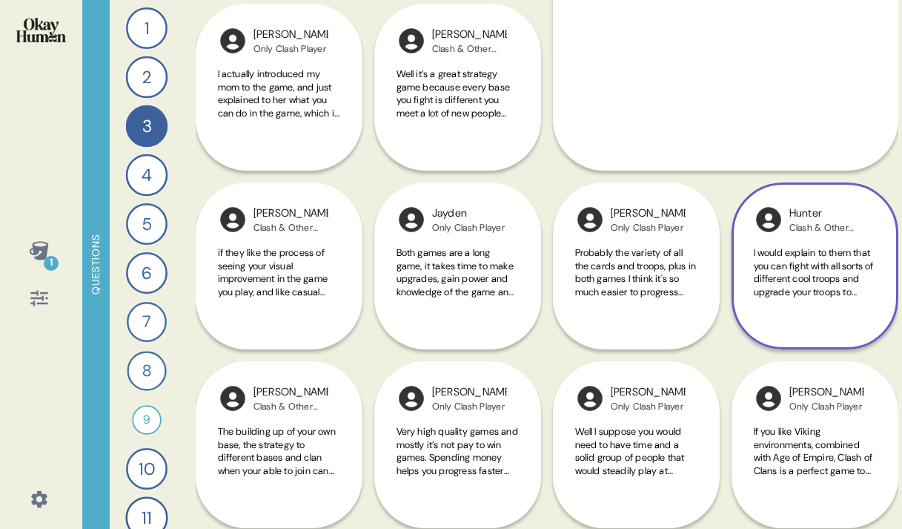
scroll to position [366, 0]
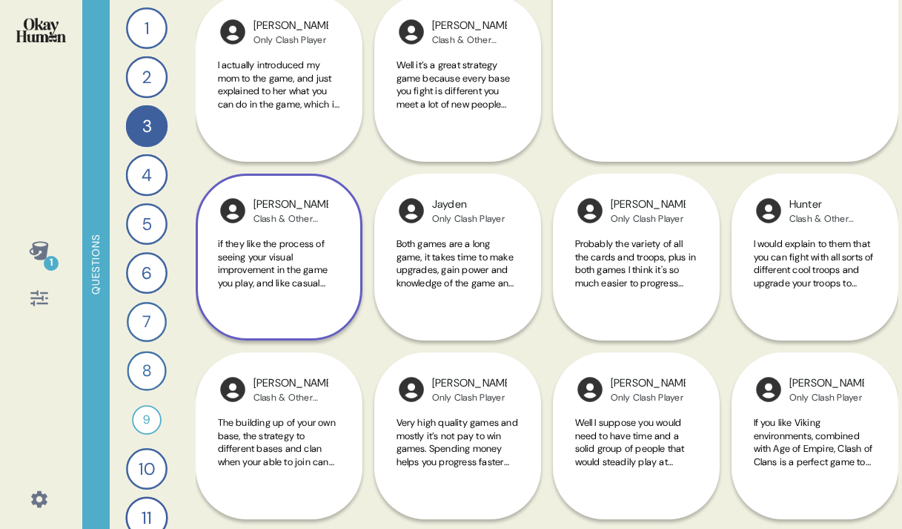
click at [296, 245] on span "if they like the process of seeing your visual improvement in the game you play…" at bounding box center [278, 289] width 121 height 104
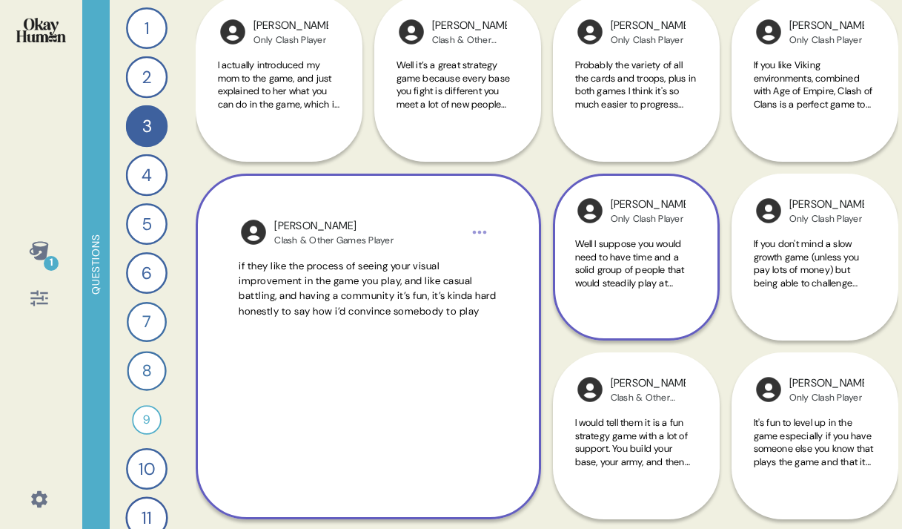
click at [591, 304] on div "Well I suppose you would need to have time and a solid group of people that wou…" at bounding box center [636, 271] width 122 height 69
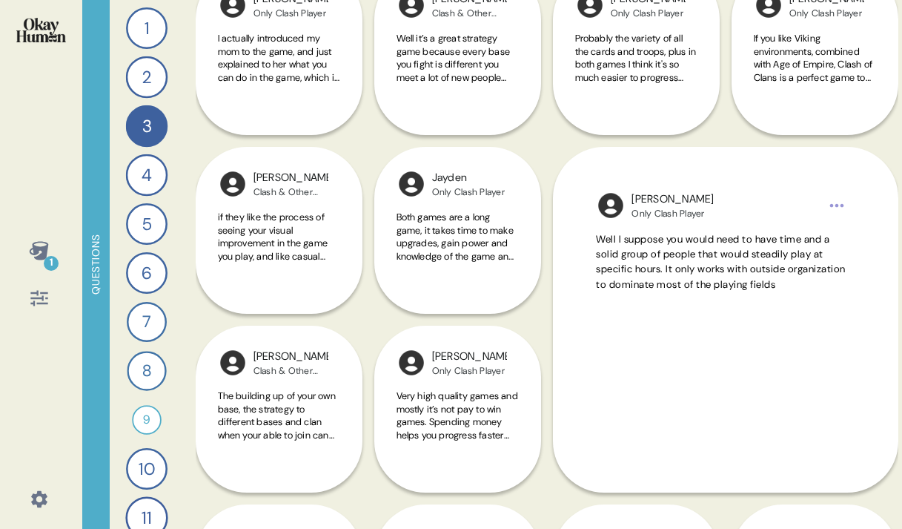
scroll to position [403, 0]
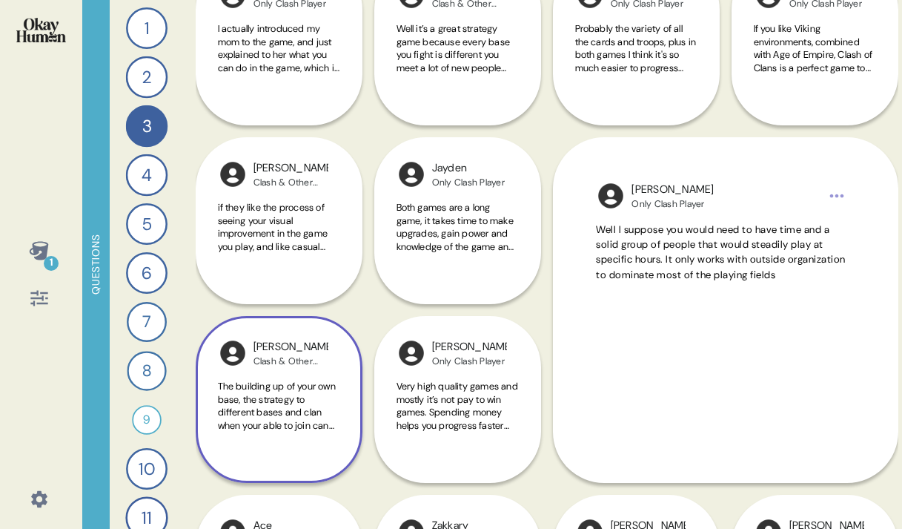
click at [314, 401] on span "The building up of your own base, the strategy to different bases and clan when…" at bounding box center [277, 425] width 118 height 90
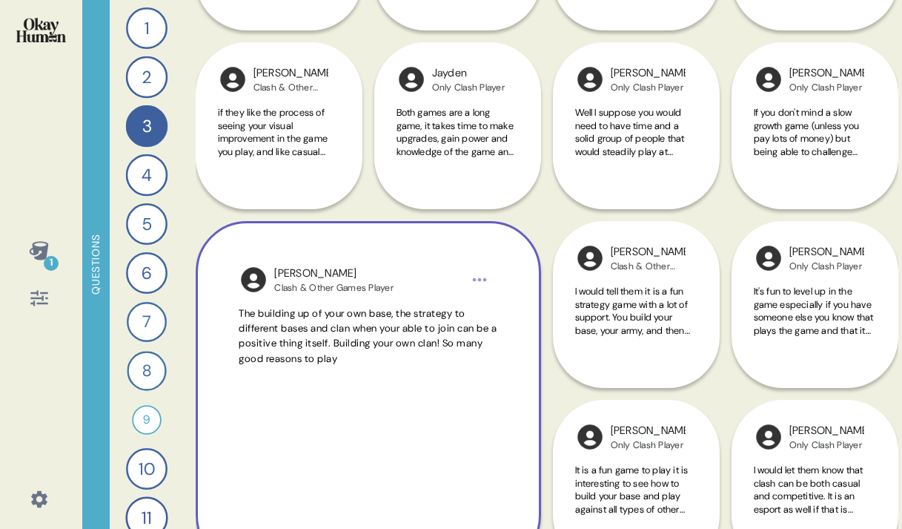
scroll to position [499, 0]
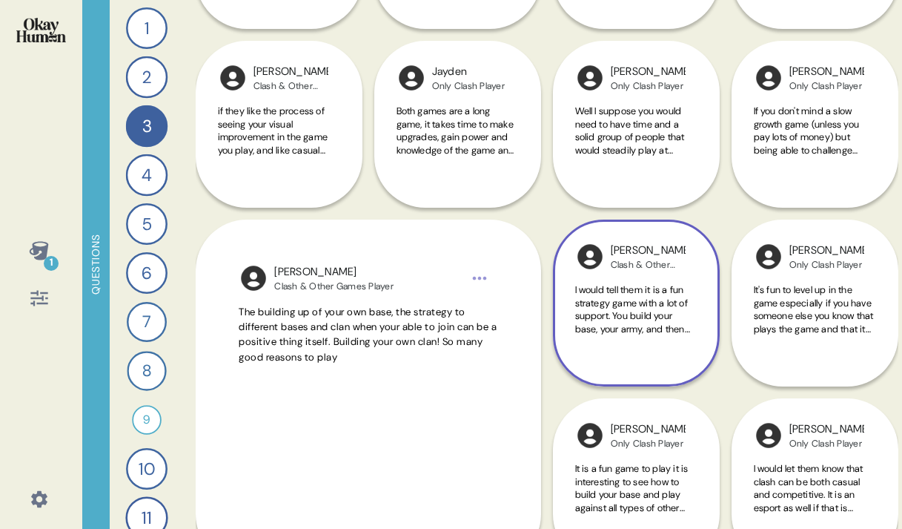
click at [583, 318] on span "I would tell them it is a fun strategy game with a lot of support. You build yo…" at bounding box center [632, 328] width 115 height 90
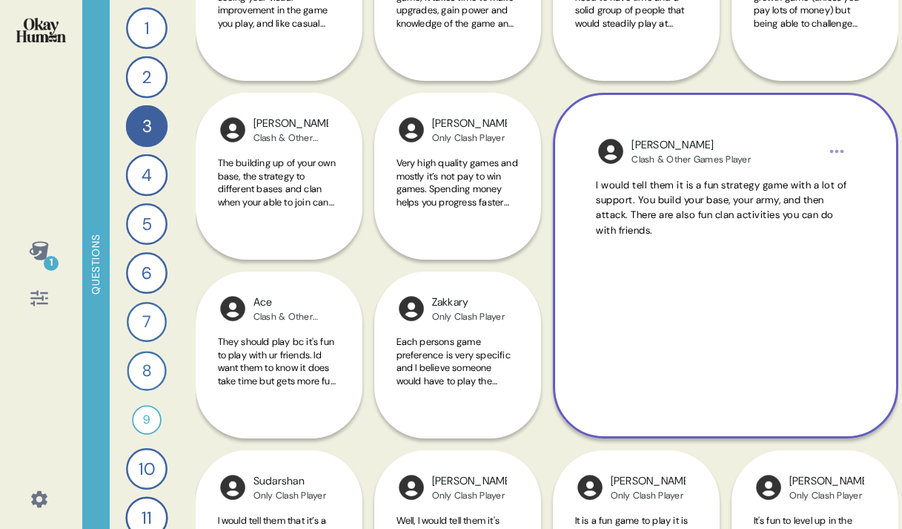
scroll to position [638, 0]
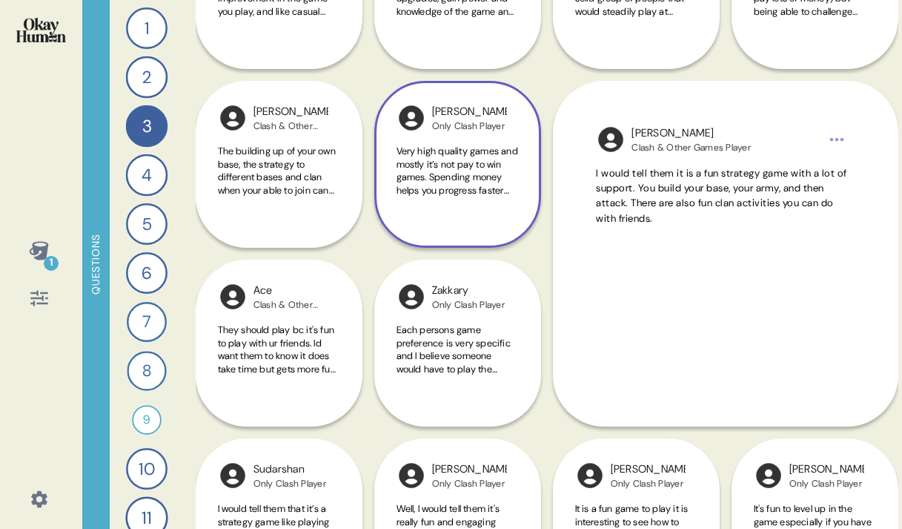
click at [512, 205] on div "Very high quality games and mostly it’s not pay to win games. Spending money he…" at bounding box center [458, 179] width 122 height 69
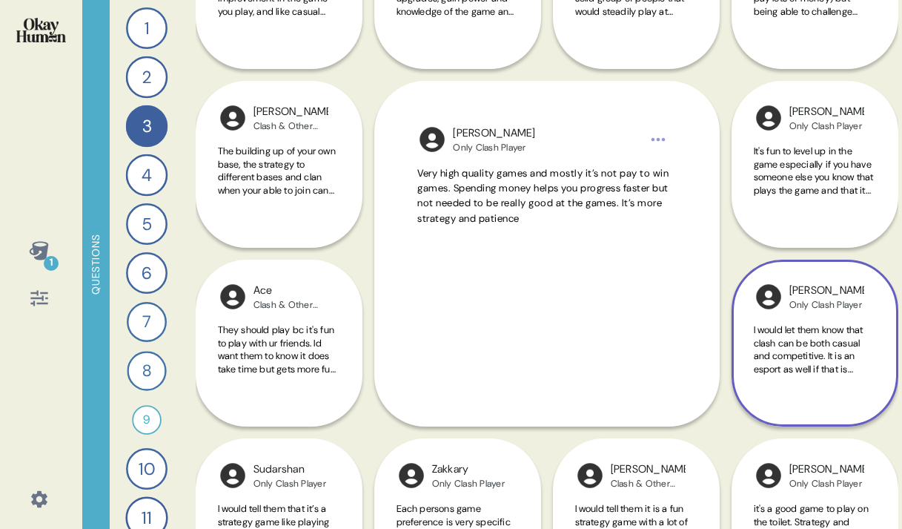
click at [769, 340] on span "I would let them know that clash can be both casual and competitive. It is an e…" at bounding box center [809, 362] width 110 height 78
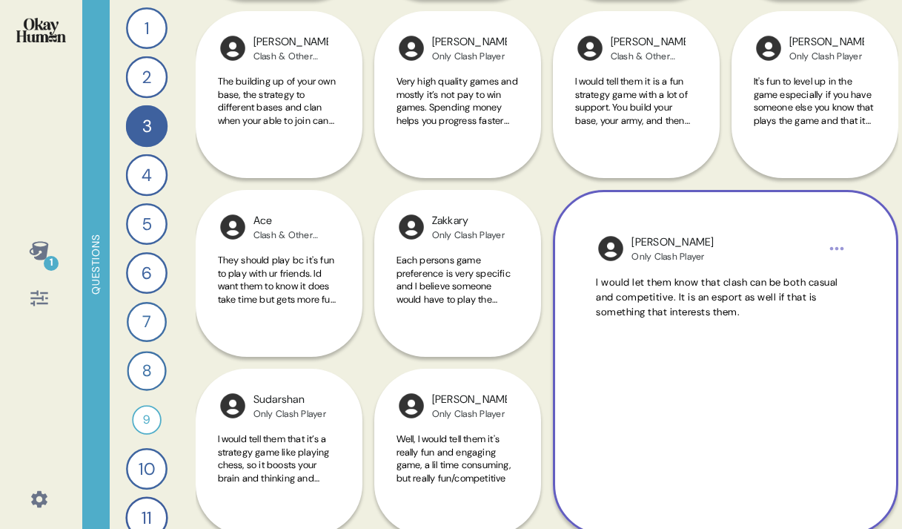
scroll to position [712, 0]
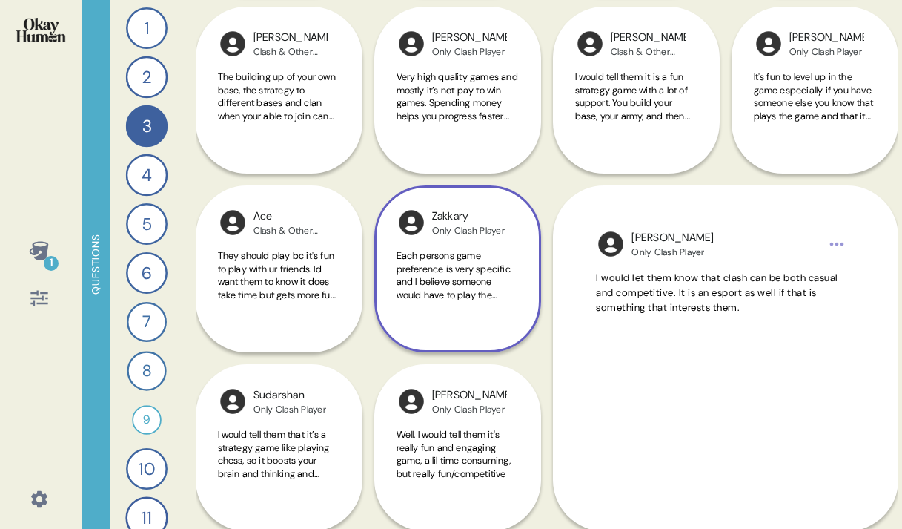
click at [536, 271] on div "Zakkary Only Clash Player Each persons game preference is very specific and I b…" at bounding box center [457, 268] width 167 height 167
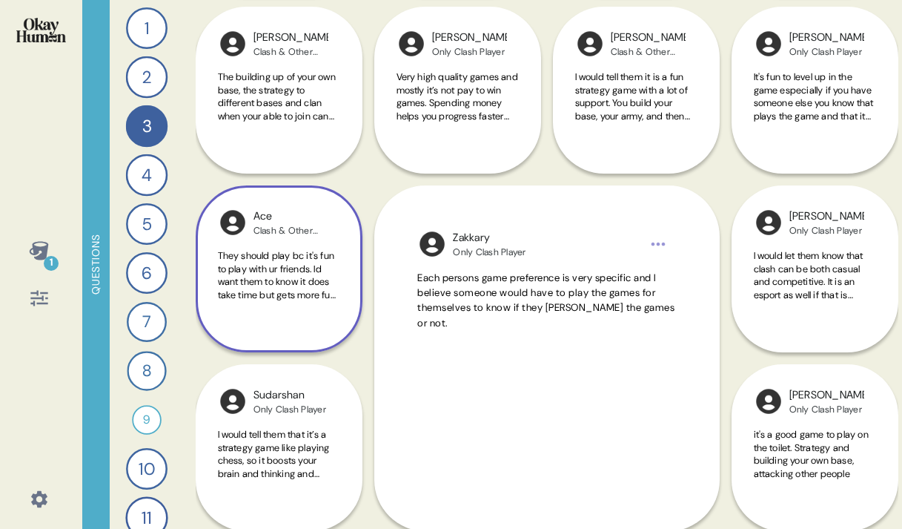
click at [353, 306] on div "Ace Clash & Other Games Player They should play bc it's fun to play with ur fri…" at bounding box center [279, 268] width 167 height 167
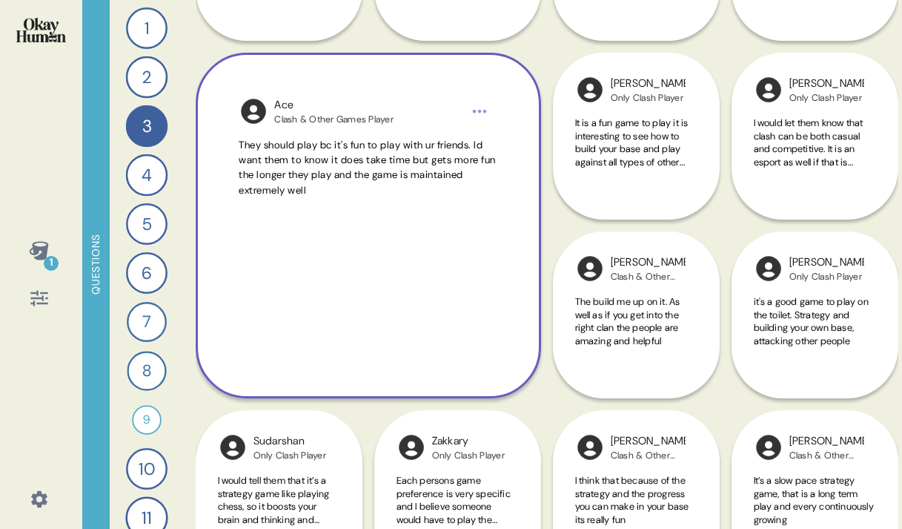
scroll to position [956, 0]
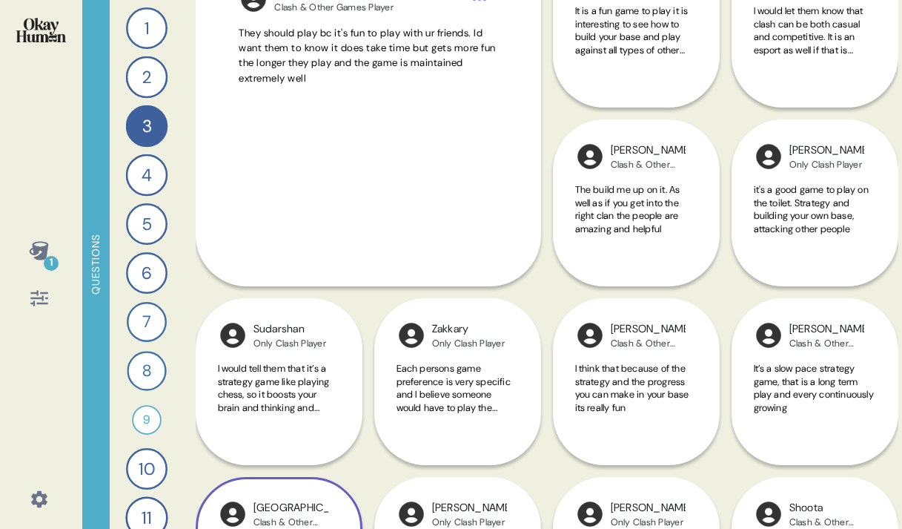
click at [319, 362] on div "Raleigh Clash & Other Games Player I would tell the it’s a multiplayer game tha…" at bounding box center [279, 470] width 167 height 345
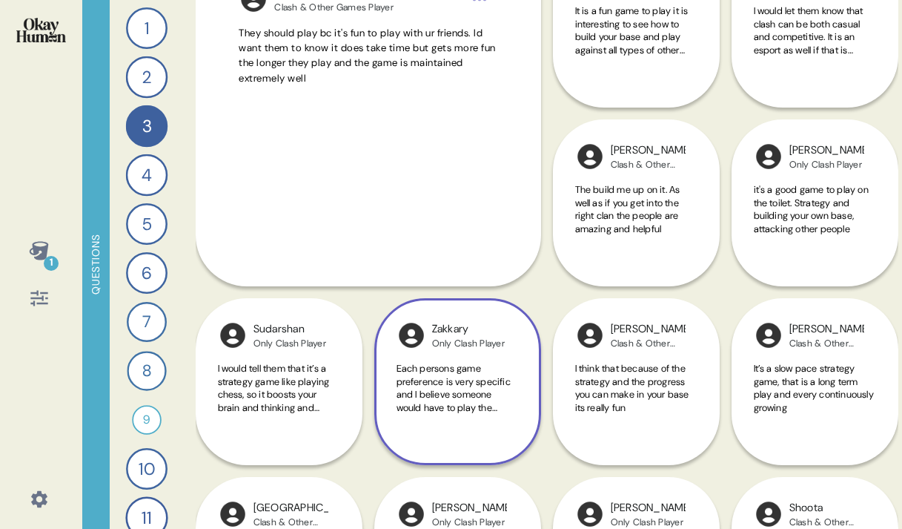
click at [441, 394] on span "Each persons game preference is very specific and I believe someone would have …" at bounding box center [456, 414] width 119 height 104
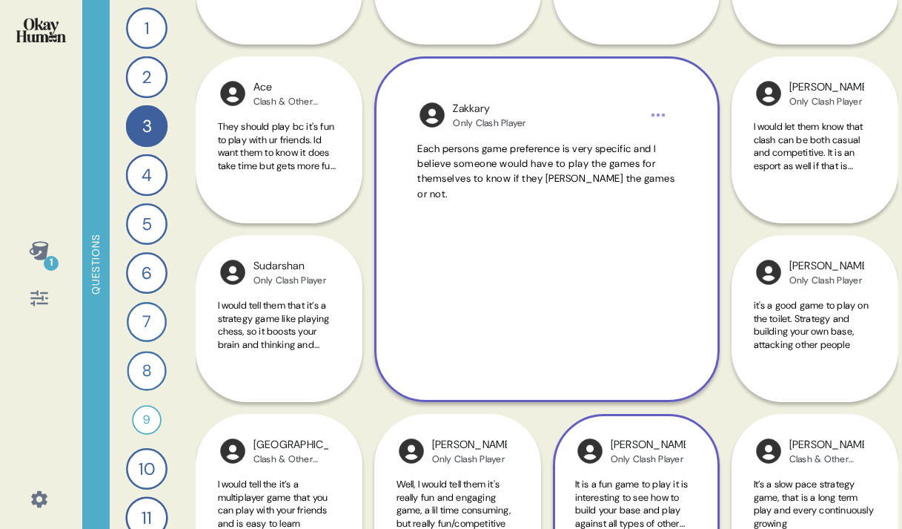
scroll to position [836, 0]
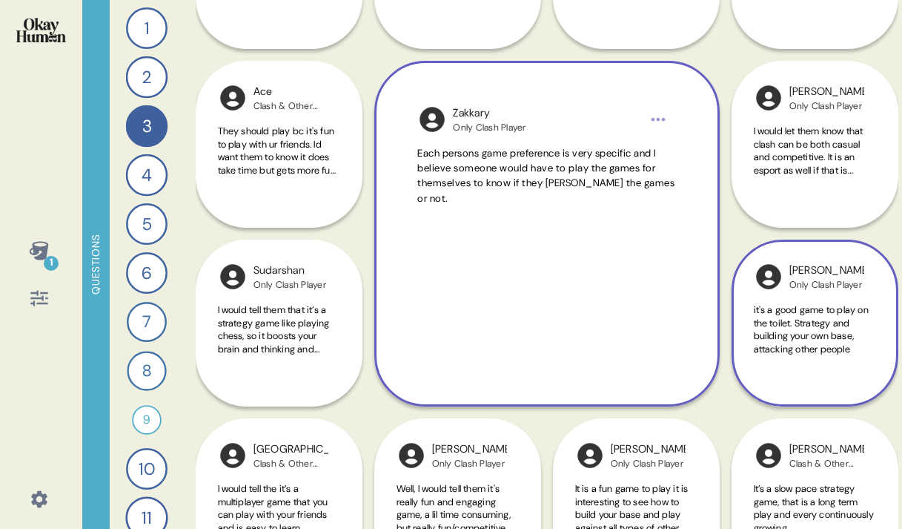
click at [776, 325] on span "it's a good game to play on the toilet. Strategy and building your own base, at…" at bounding box center [811, 329] width 115 height 52
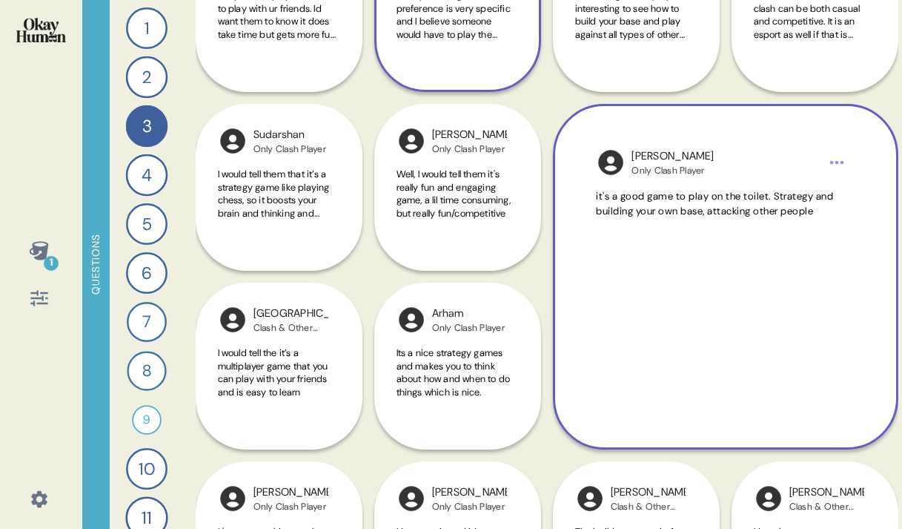
scroll to position [1062, 0]
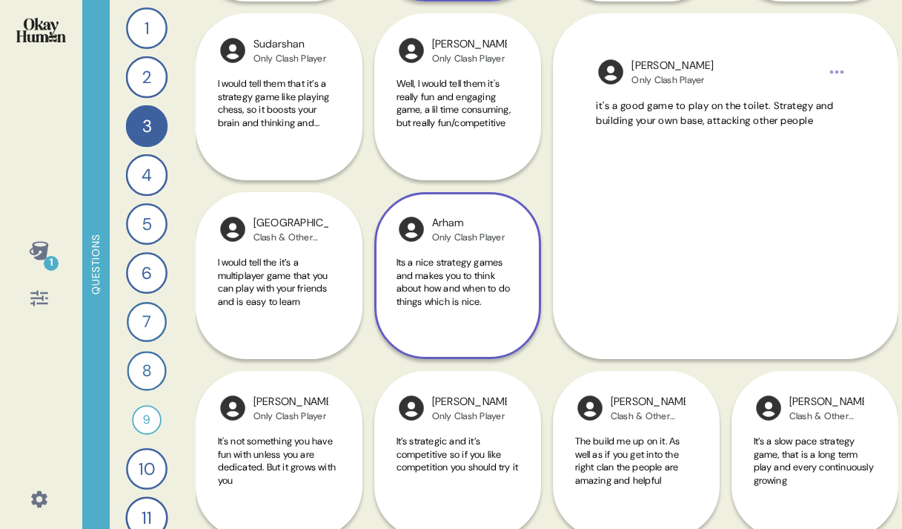
click at [489, 287] on span "Its a nice strategy games and makes you to think about how and when to do thing…" at bounding box center [454, 282] width 114 height 52
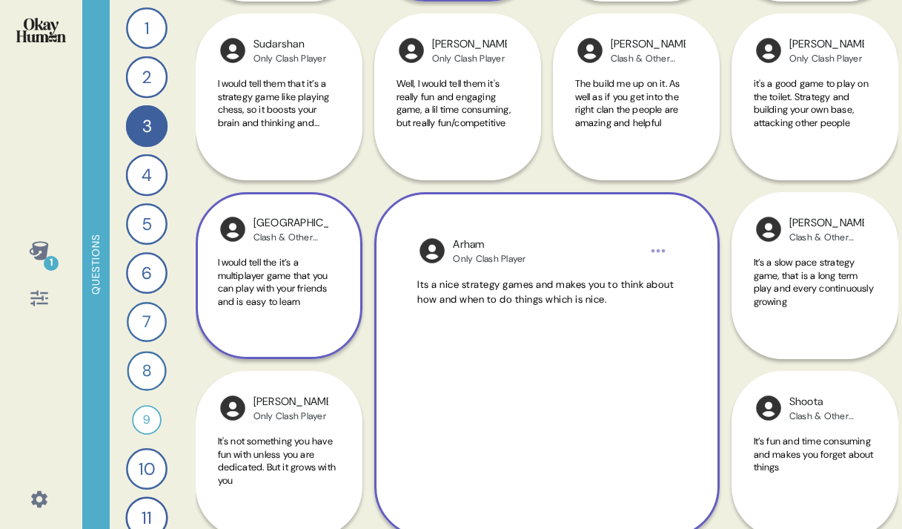
click at [288, 275] on span "I would tell the it’s a multiplayer game that you can play with your friends an…" at bounding box center [273, 282] width 110 height 52
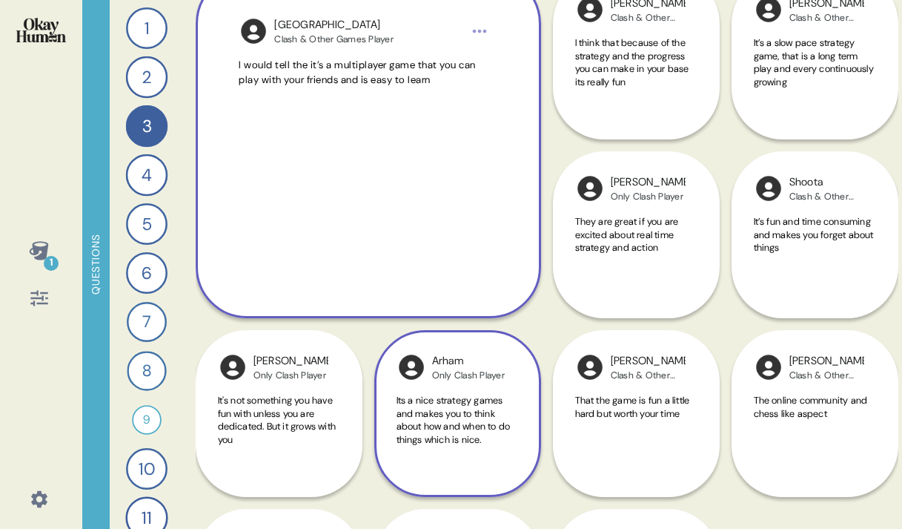
scroll to position [1342, 0]
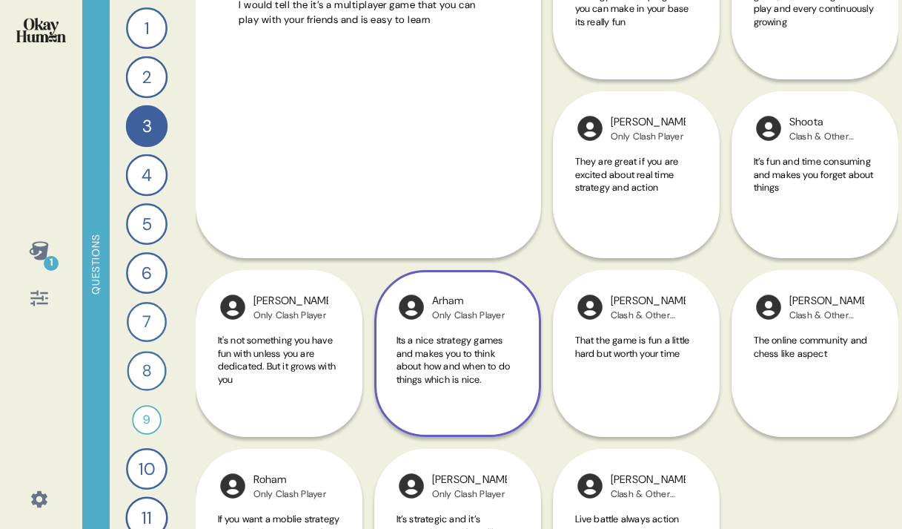
click at [452, 383] on span "Its a nice strategy games and makes you to think about how and when to do thing…" at bounding box center [454, 360] width 114 height 52
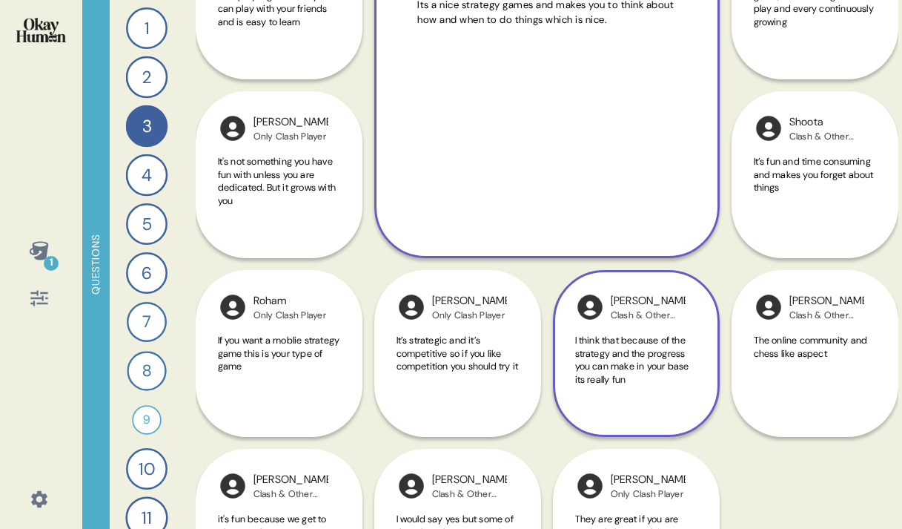
click at [632, 405] on div "[PERSON_NAME] & Other Games Player I think that because of the strategy and the…" at bounding box center [636, 353] width 167 height 167
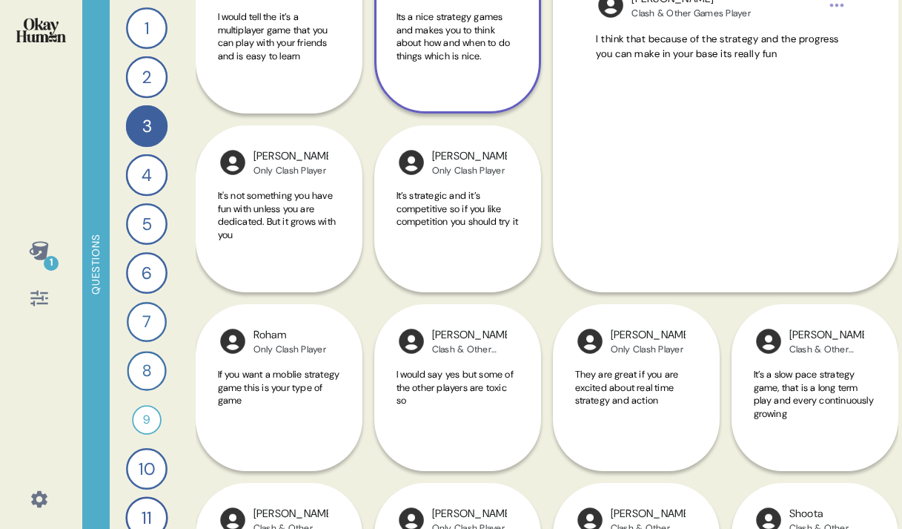
scroll to position [1395, 0]
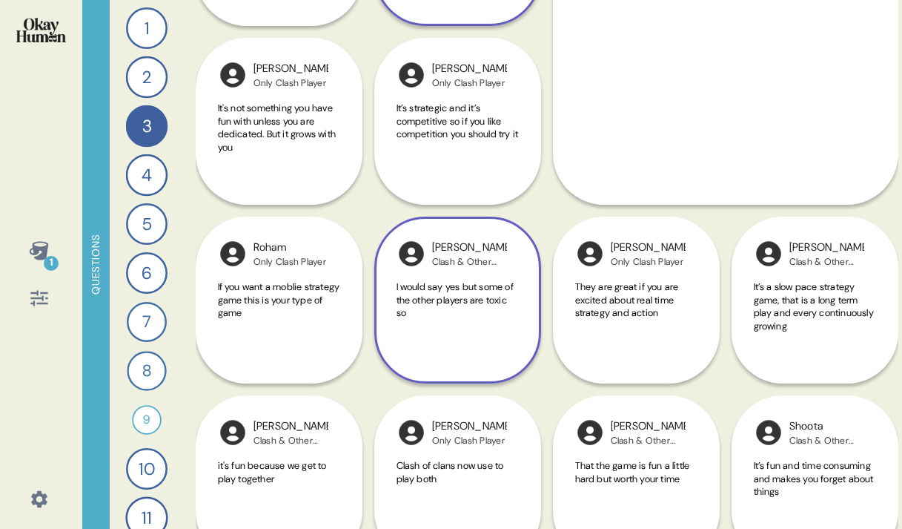
click at [488, 306] on span "I would say yes but some of the other players are toxic so" at bounding box center [458, 299] width 122 height 39
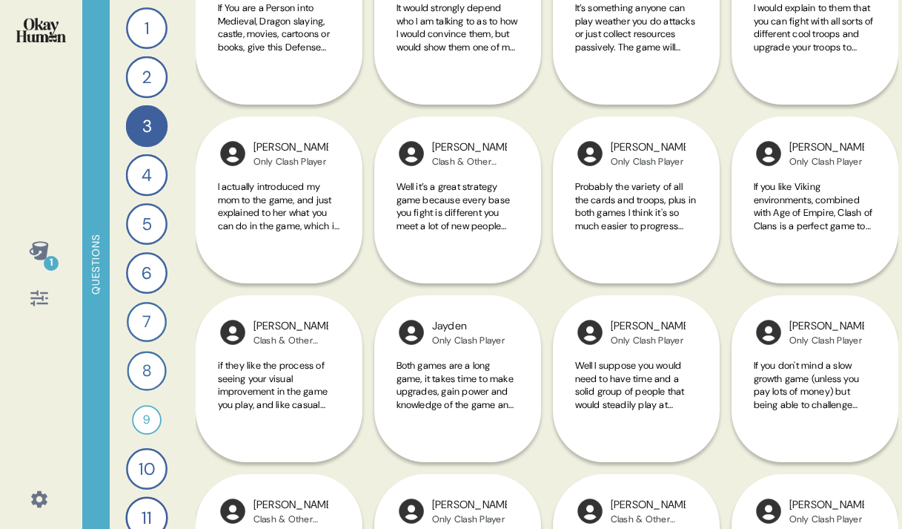
scroll to position [0, 0]
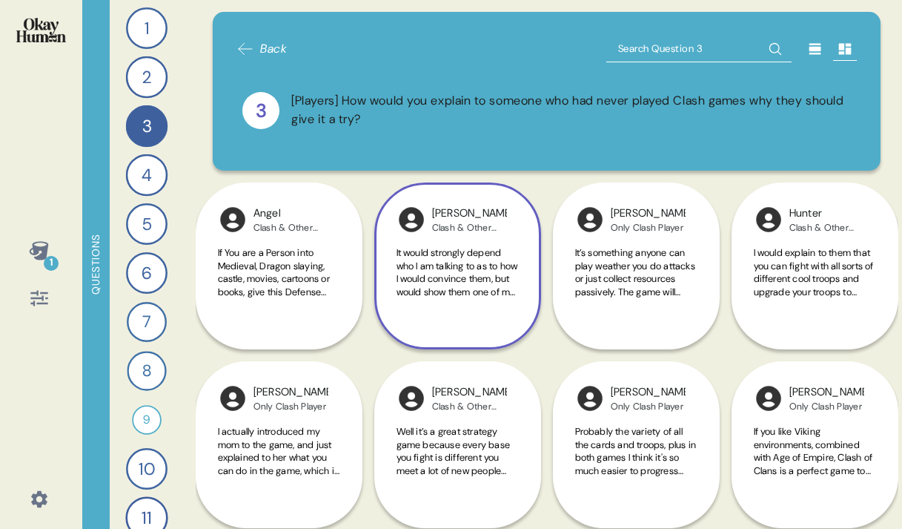
click at [483, 266] on span "It would strongly depend who I am talking to as to how I would convince them, b…" at bounding box center [458, 356] width 122 height 221
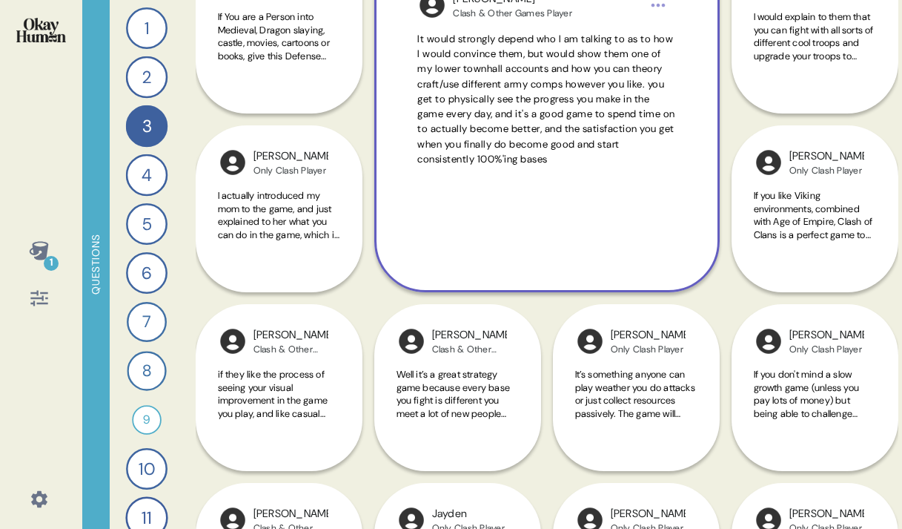
scroll to position [394, 0]
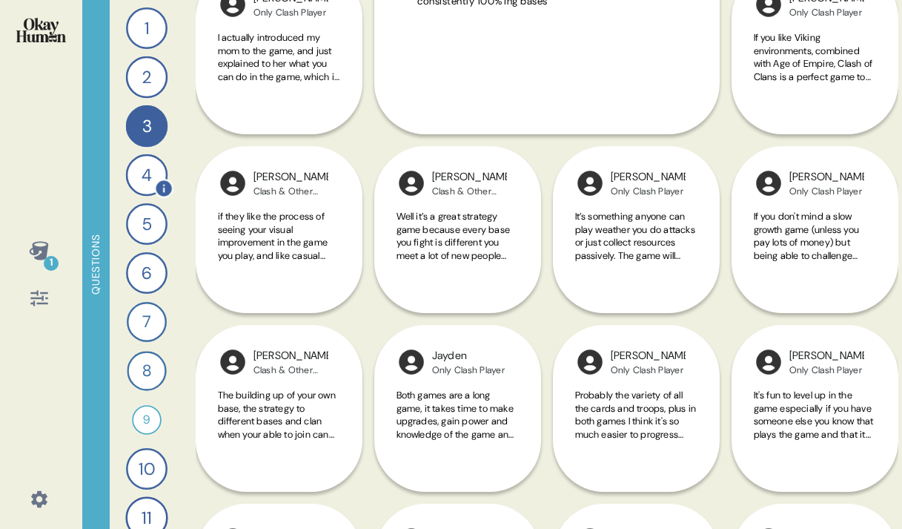
click at [144, 172] on div "4" at bounding box center [146, 175] width 42 height 42
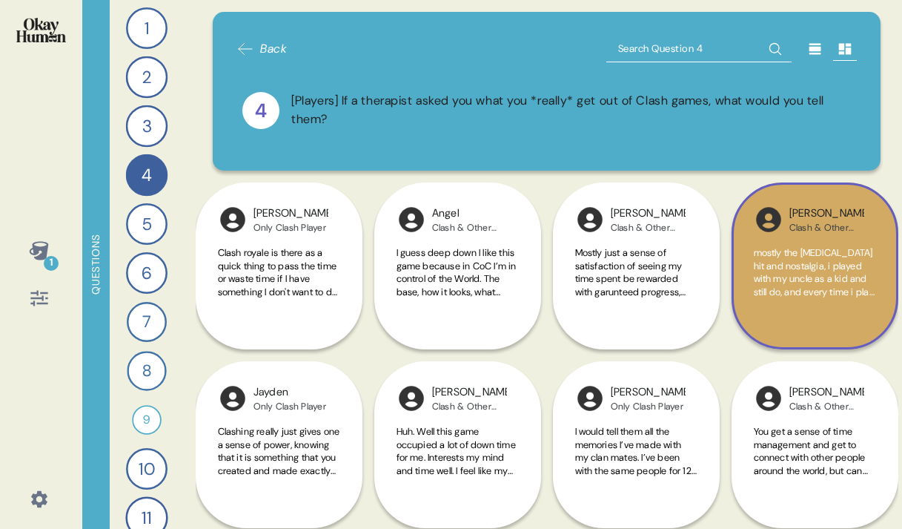
click at [860, 286] on span "mostly the [MEDICAL_DATA] hit and nostalgia, i played with my uncle as a kid an…" at bounding box center [814, 343] width 121 height 195
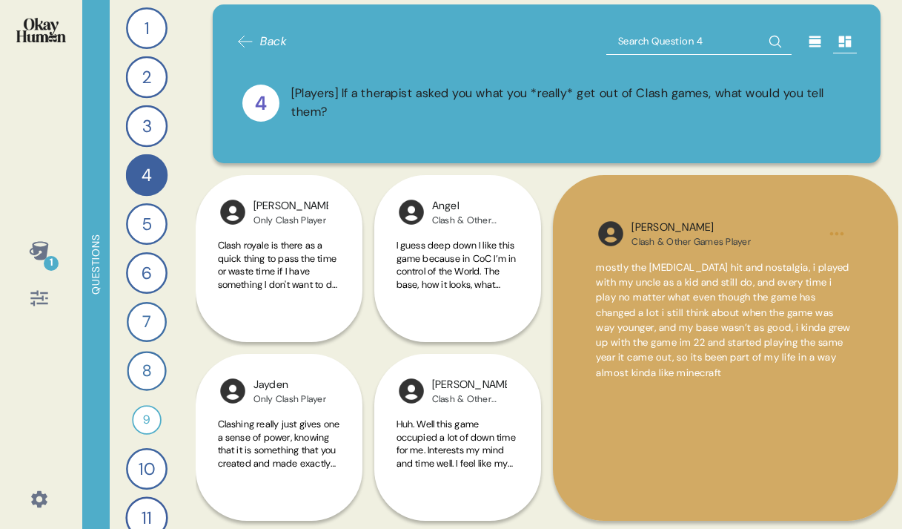
scroll to position [10, 0]
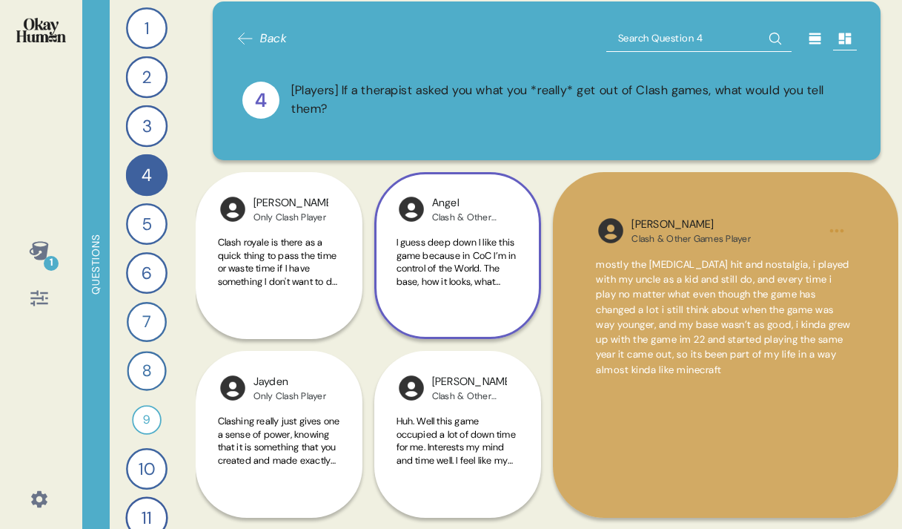
click at [463, 236] on span "I guess deep down I like this game because in CoC I’m in control of the World. …" at bounding box center [457, 405] width 121 height 338
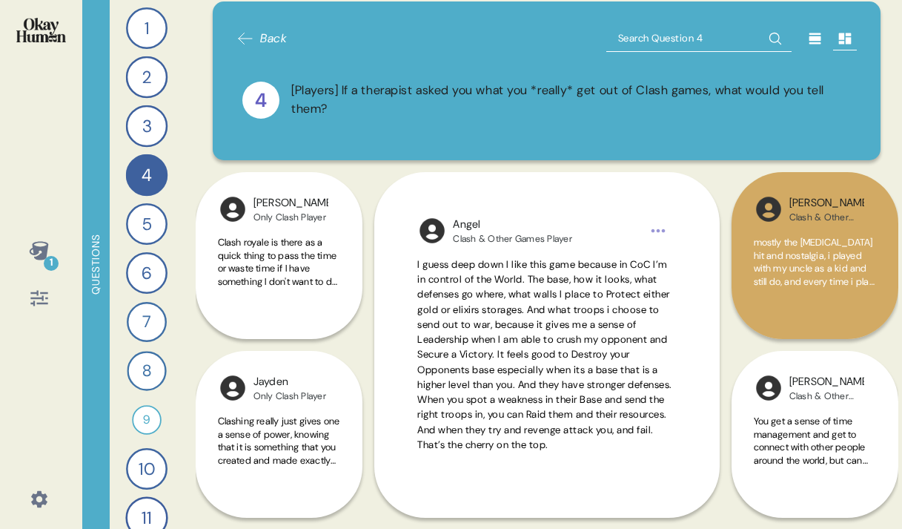
scroll to position [15, 0]
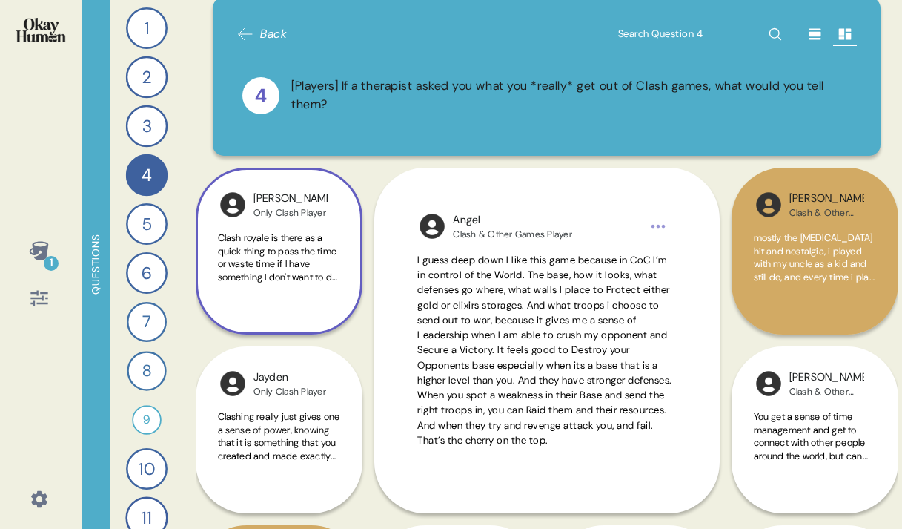
click at [301, 248] on span "Clash royale is there as a quick thing to pass the time or waste time if I have…" at bounding box center [279, 432] width 122 height 403
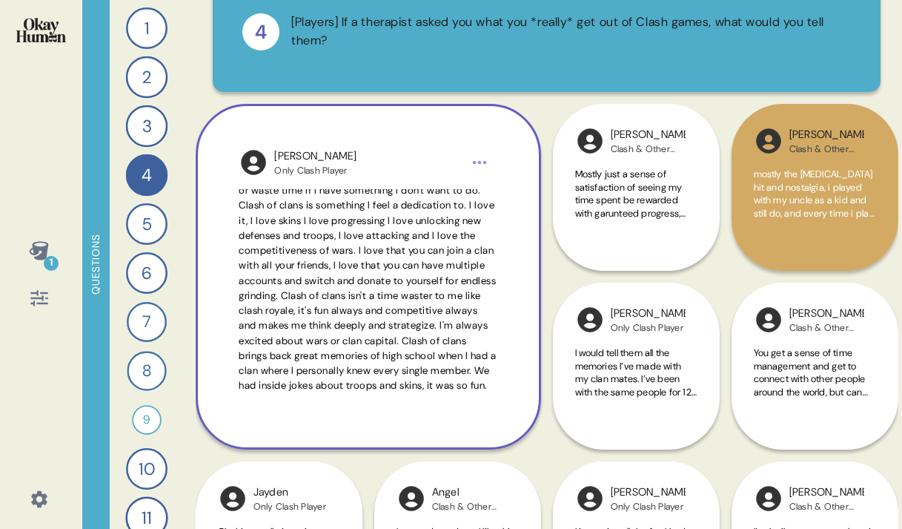
scroll to position [50, 0]
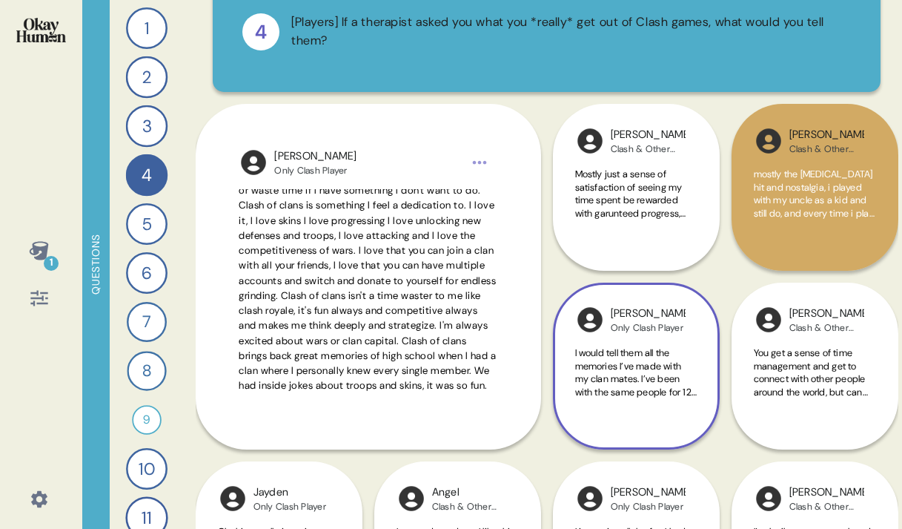
click at [621, 364] on span "I would tell them all the memories I’ve made with my clan mates. I’ve been with…" at bounding box center [636, 424] width 122 height 156
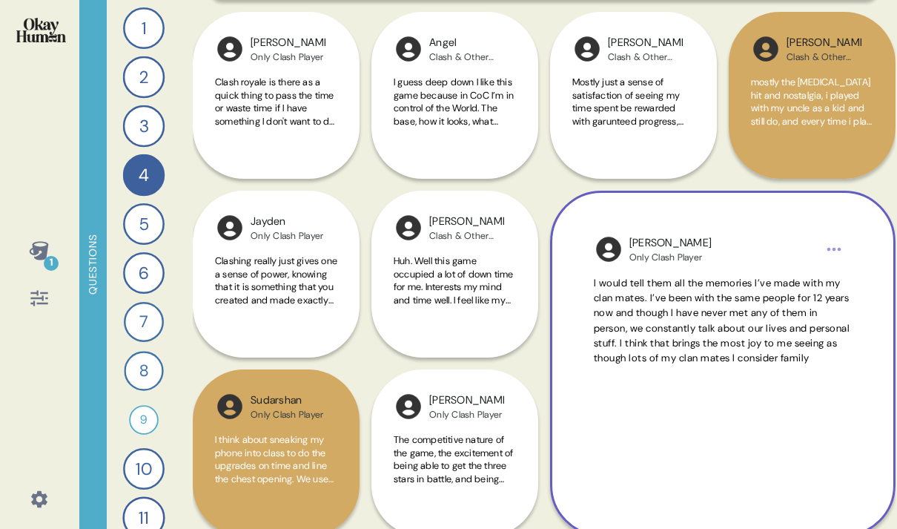
scroll to position [317, 0]
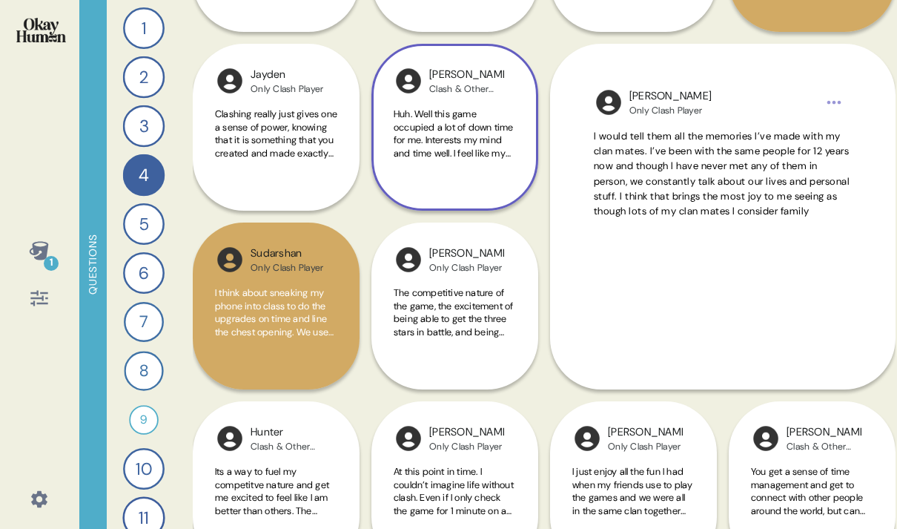
click at [457, 178] on div "[PERSON_NAME] & Other Games Player Huh. Well this game occupied a lot of down t…" at bounding box center [454, 127] width 167 height 167
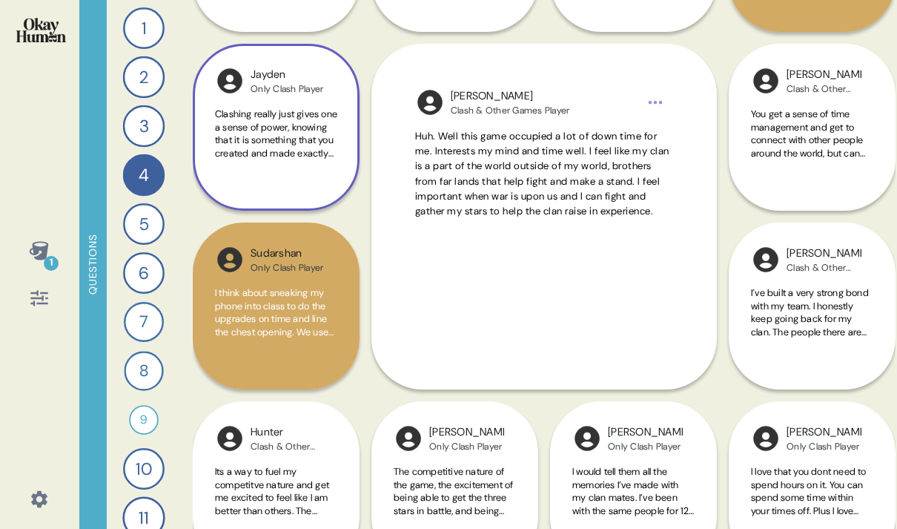
click at [294, 146] on span "Clashing really just gives one a sense of power, knowing that it is something t…" at bounding box center [276, 134] width 122 height 52
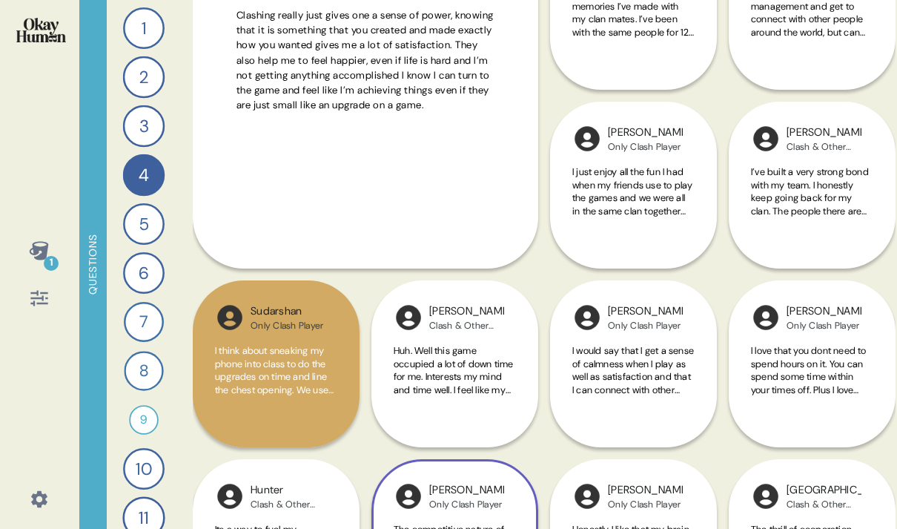
scroll to position [440, 0]
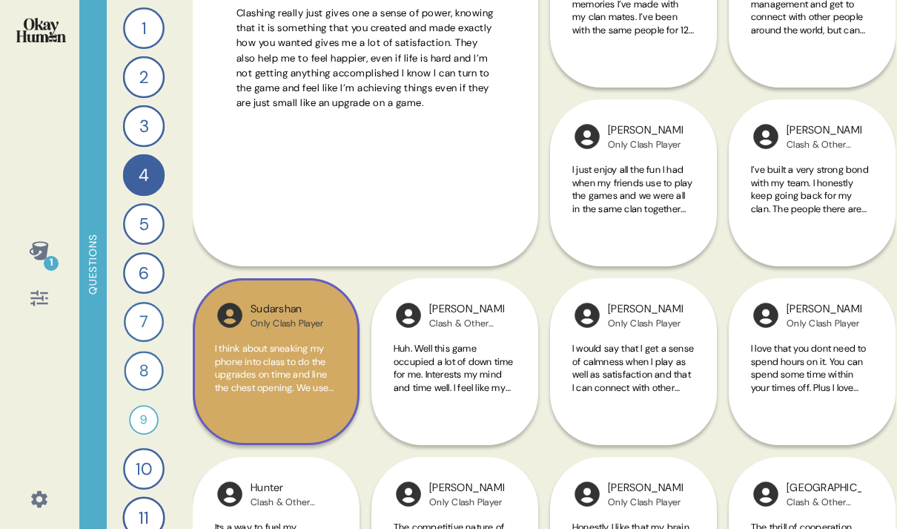
click at [285, 352] on span "I think about sneaking my phone into class to do the upgrades on time and line …" at bounding box center [275, 407] width 120 height 130
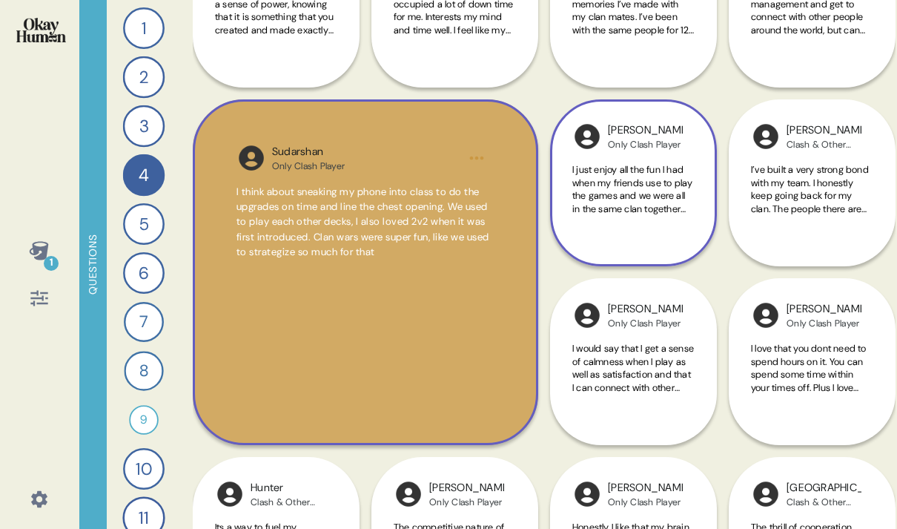
click at [608, 220] on div "I just enjoy all the fun I had when my friends use to play the games and we wer…" at bounding box center [633, 197] width 122 height 69
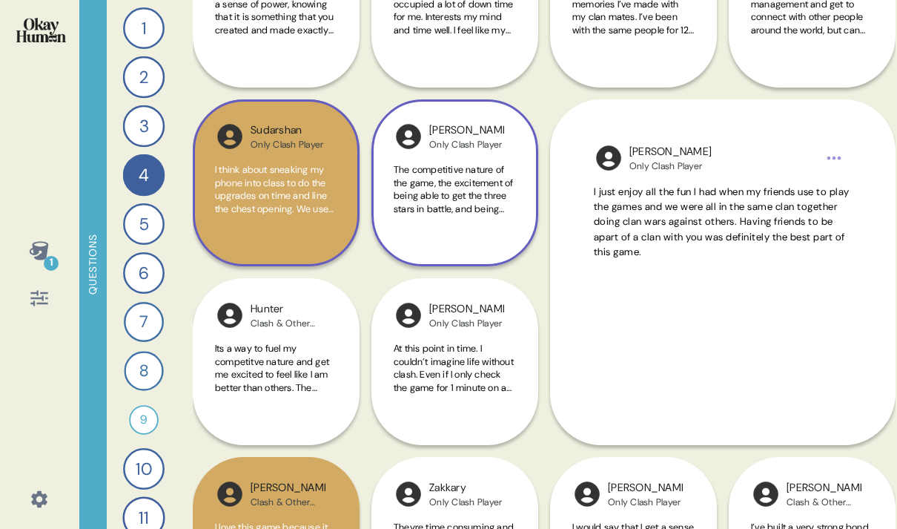
click at [500, 177] on span "The competitive nature of the game, the excitement of being able to get the thr…" at bounding box center [455, 221] width 122 height 116
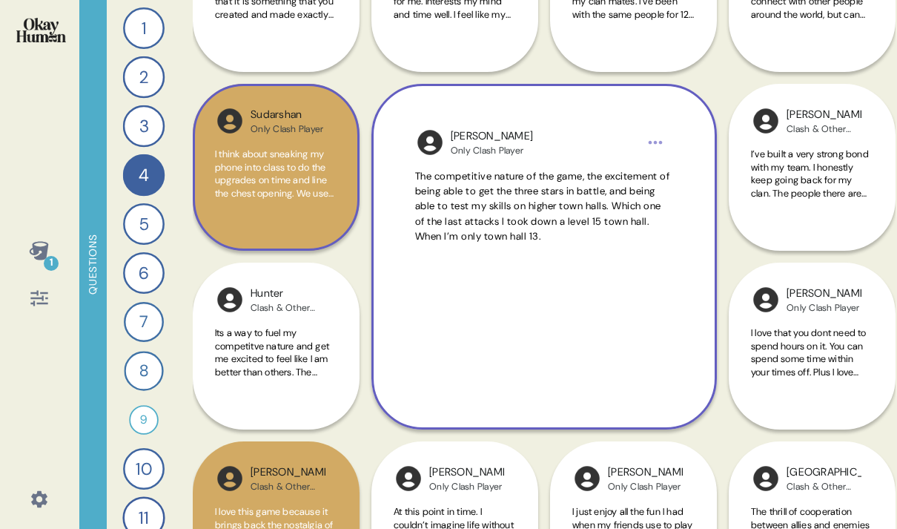
scroll to position [457, 0]
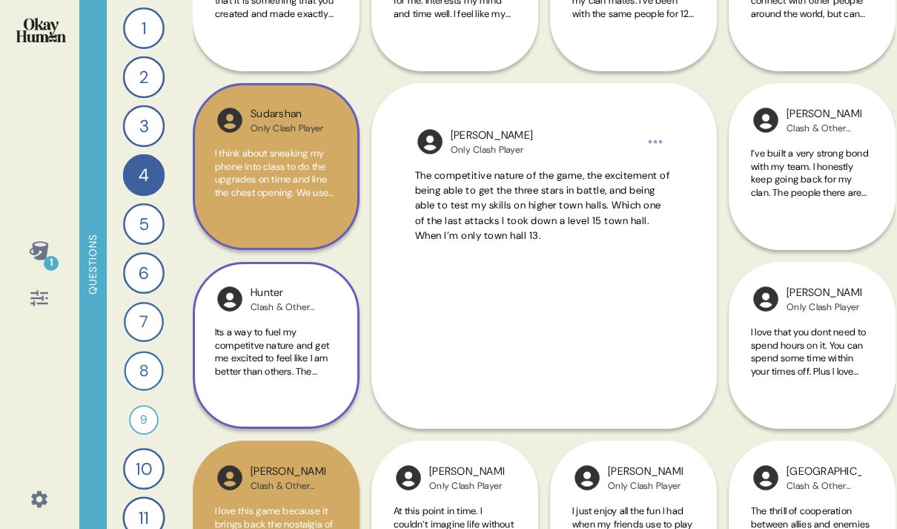
click at [308, 352] on span "Its a way to fuel my competitve nature and get me excited to feel like I am bet…" at bounding box center [272, 383] width 114 height 116
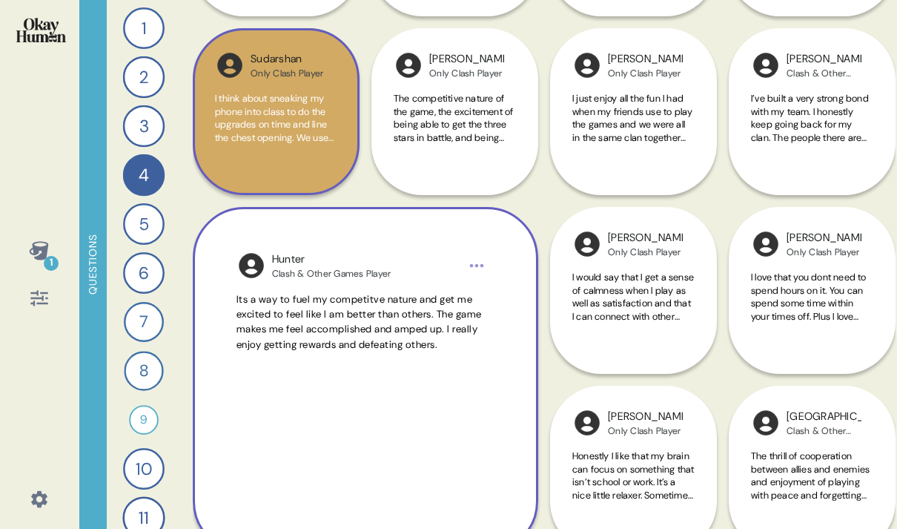
scroll to position [512, 0]
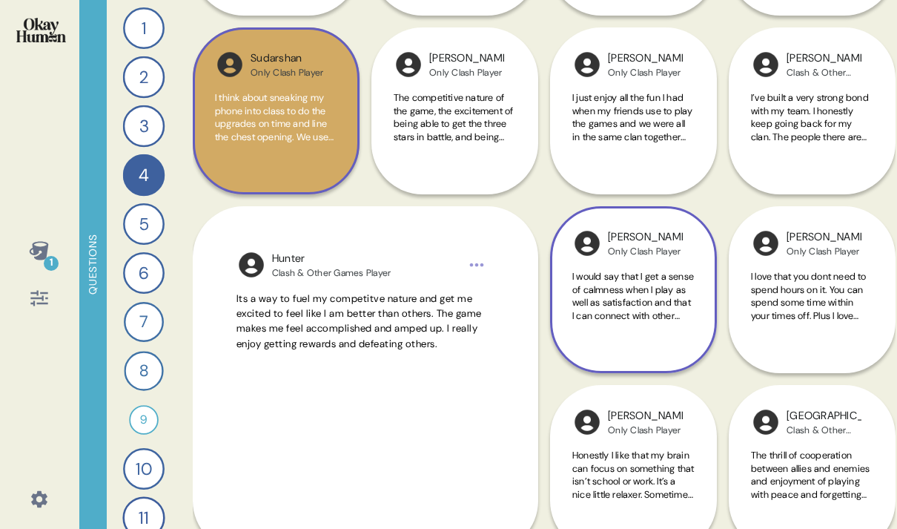
click at [642, 315] on span "I would say that I get a sense of calmness when I play as well as satisfaction …" at bounding box center [633, 315] width 122 height 90
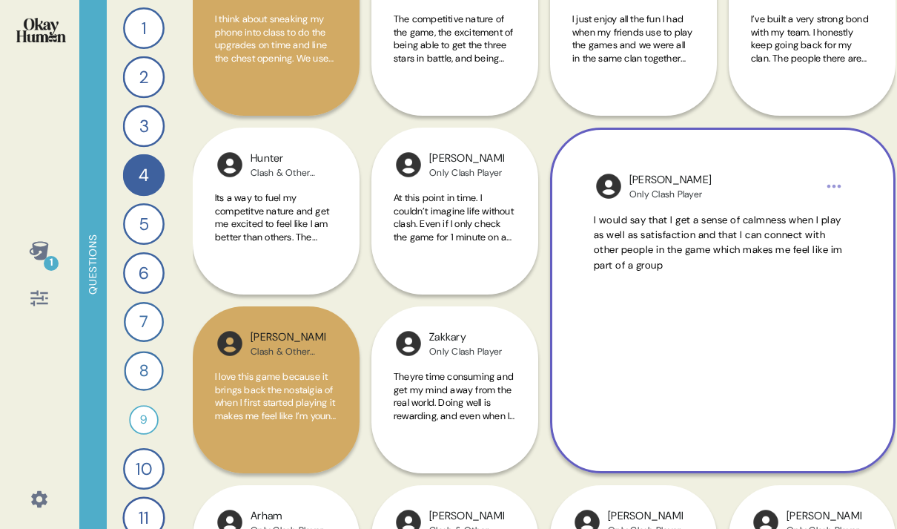
scroll to position [598, 0]
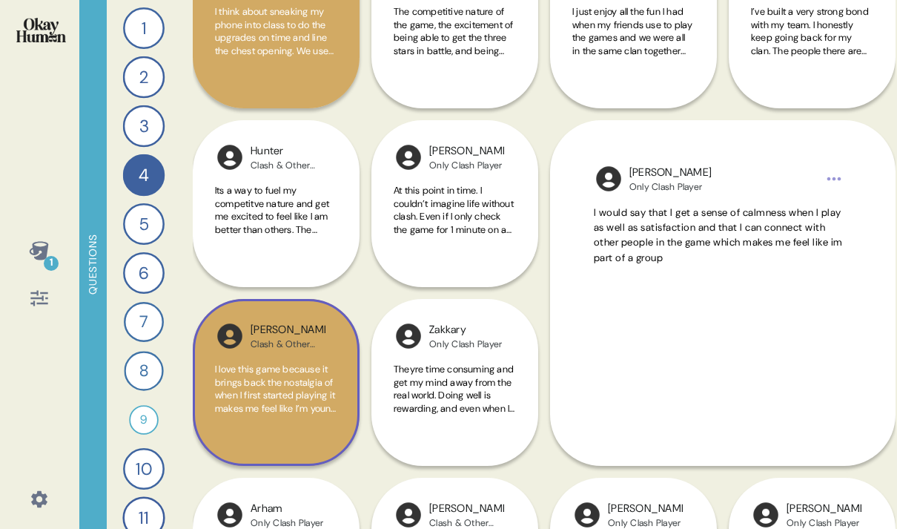
click at [325, 379] on span "I love this game because it brings back the nostalgia of when I first started p…" at bounding box center [276, 389] width 122 height 52
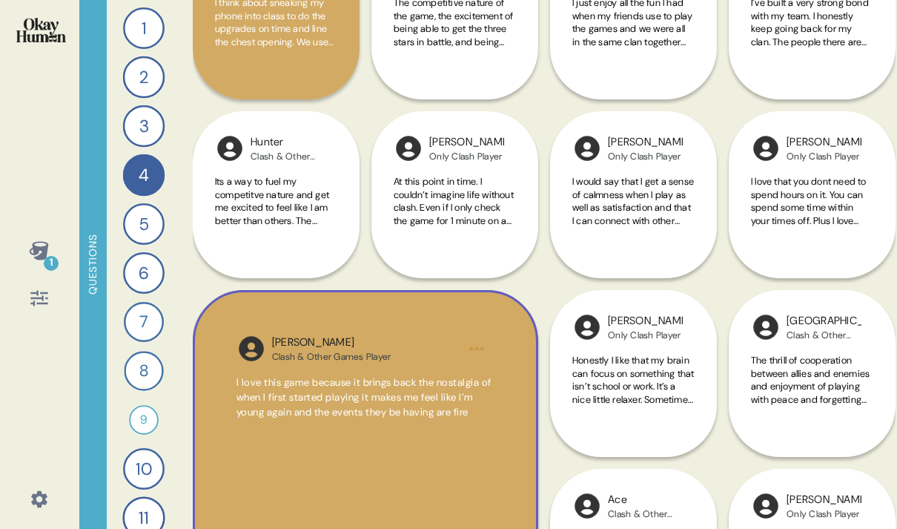
scroll to position [609, 0]
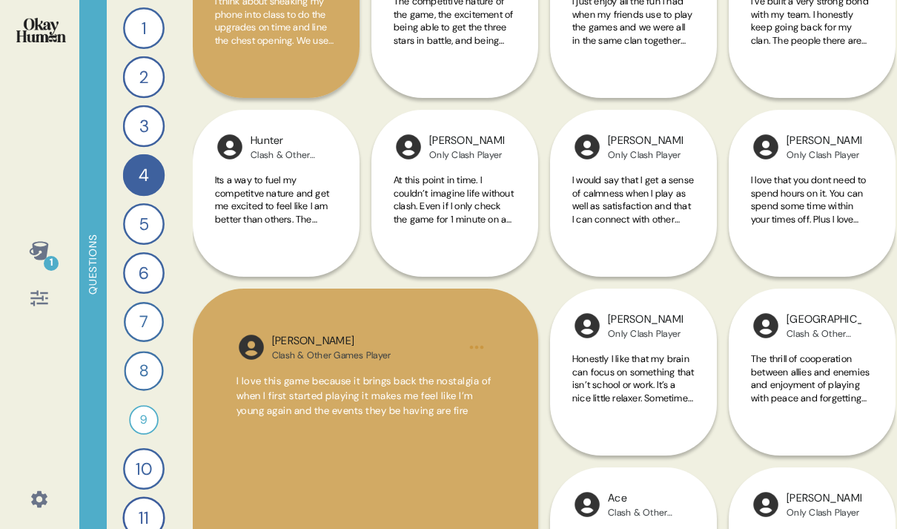
click at [327, 183] on span "Its a way to fuel my competitve nature and get me excited to feel like I am bet…" at bounding box center [276, 199] width 122 height 52
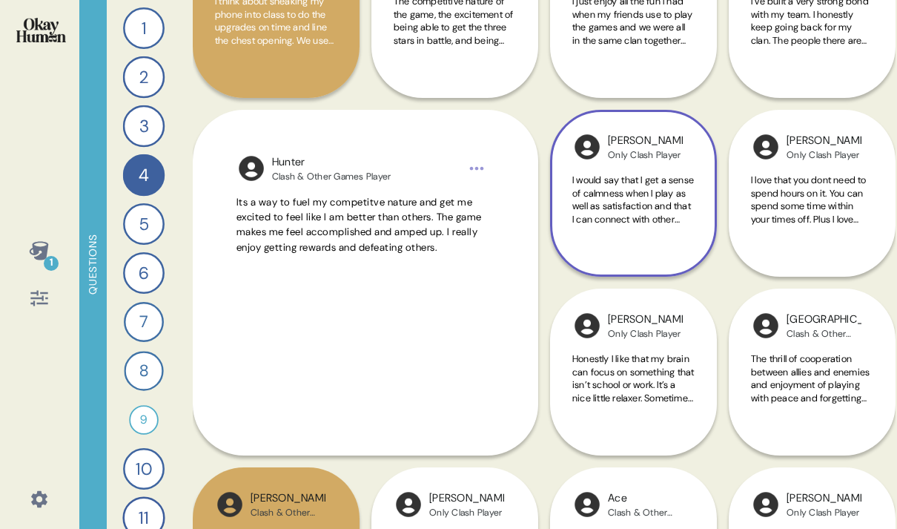
click at [582, 231] on div "I would say that I get a sense of calmness when I play as well as satisfaction …" at bounding box center [633, 207] width 122 height 69
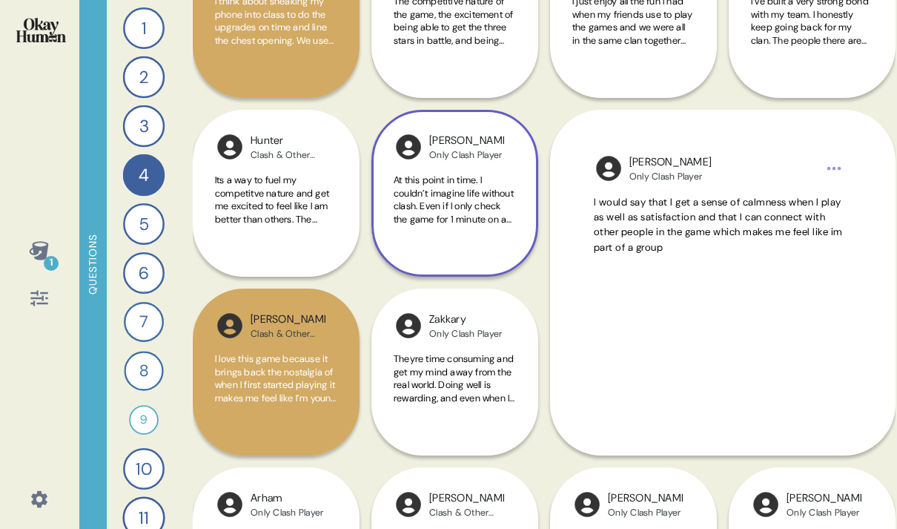
click at [501, 216] on span "At this point in time. I couldn’t imagine life without clash. Even if I only ch…" at bounding box center [454, 218] width 120 height 90
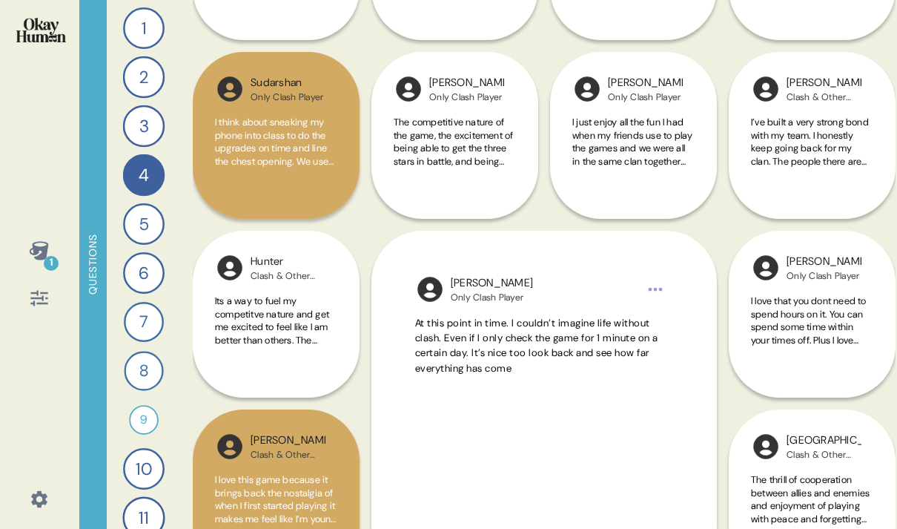
scroll to position [484, 0]
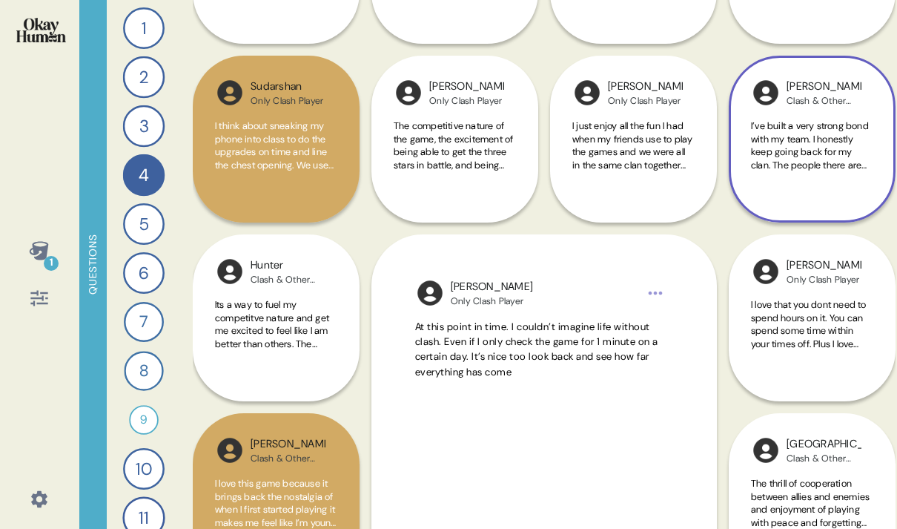
click at [786, 215] on div "[PERSON_NAME] & Other Games Player I’ve built a very strong bond with my team. …" at bounding box center [812, 139] width 167 height 167
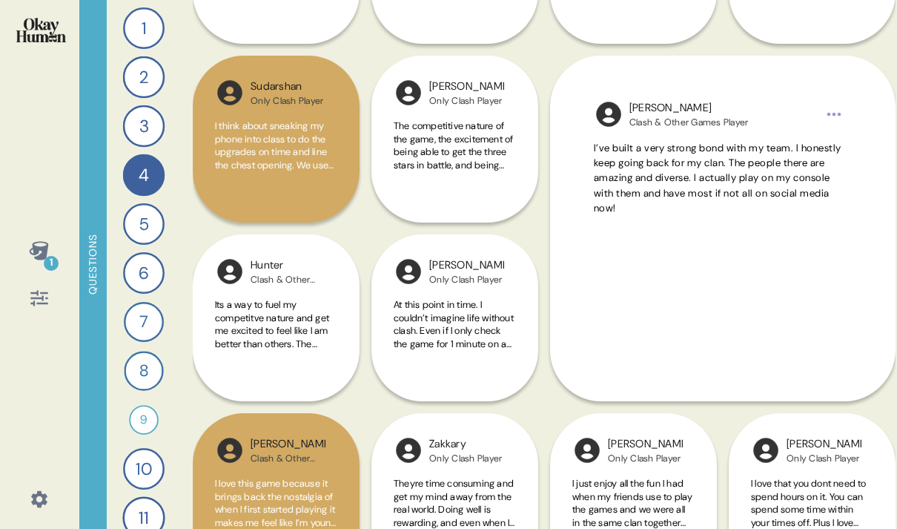
scroll to position [645, 0]
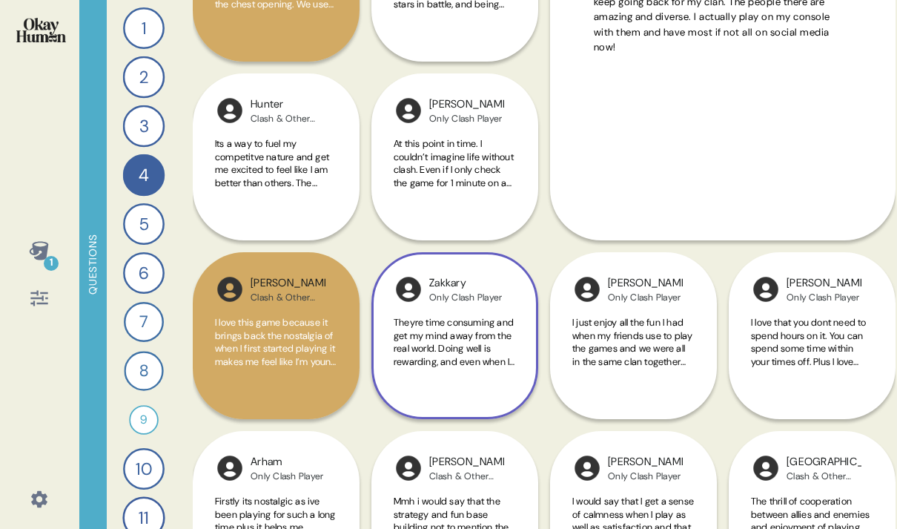
click at [471, 343] on span "Theyre time consuming and get my mind away from the real world. Doing well is r…" at bounding box center [454, 355] width 121 height 78
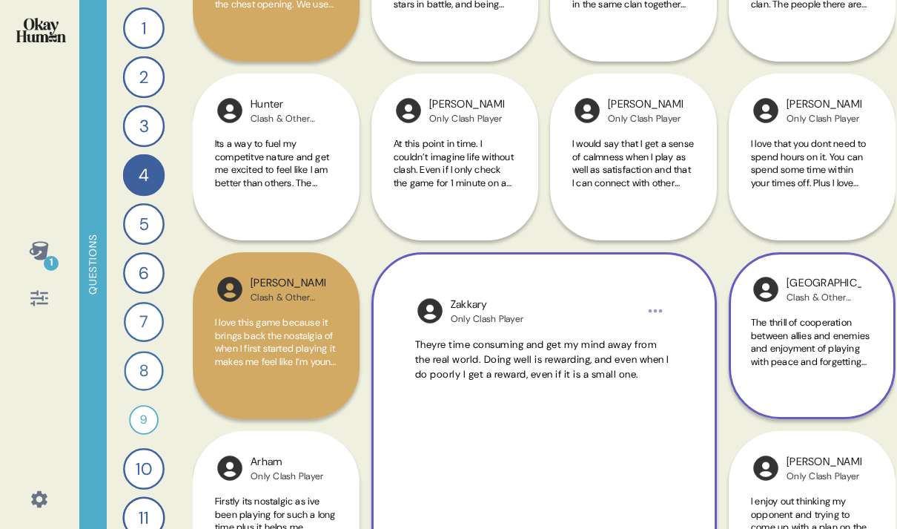
click at [780, 359] on span "The thrill of cooperation between allies and enemies and enjoyment of playing w…" at bounding box center [811, 355] width 121 height 78
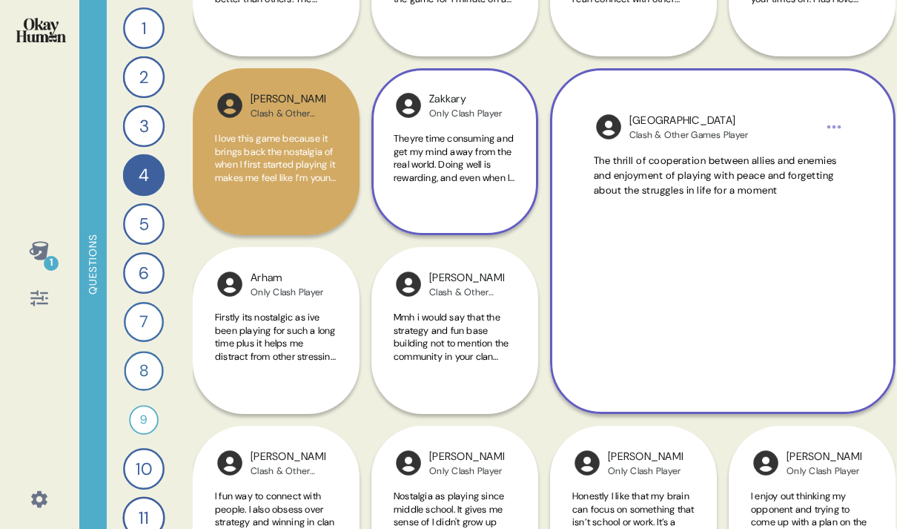
scroll to position [839, 0]
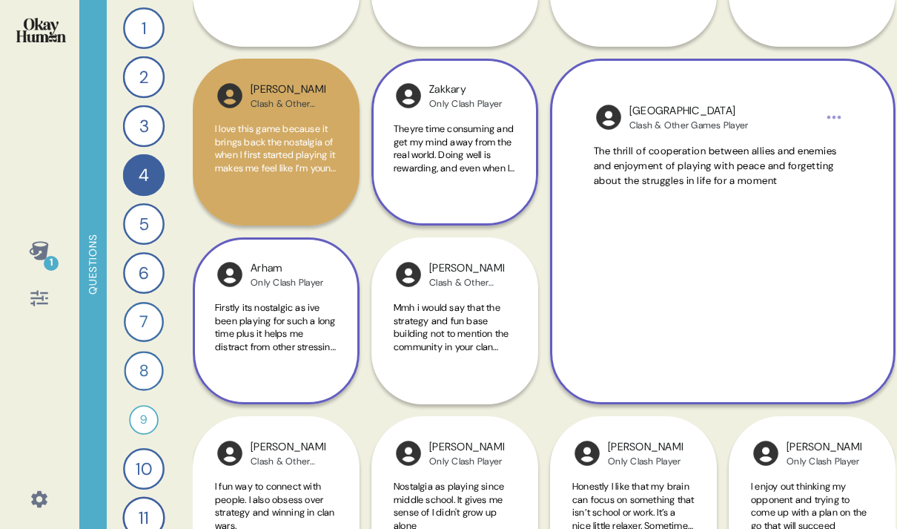
click at [283, 315] on span "Firstly its nostalgic as ive been playing for such a long time plus it helps me…" at bounding box center [275, 333] width 121 height 65
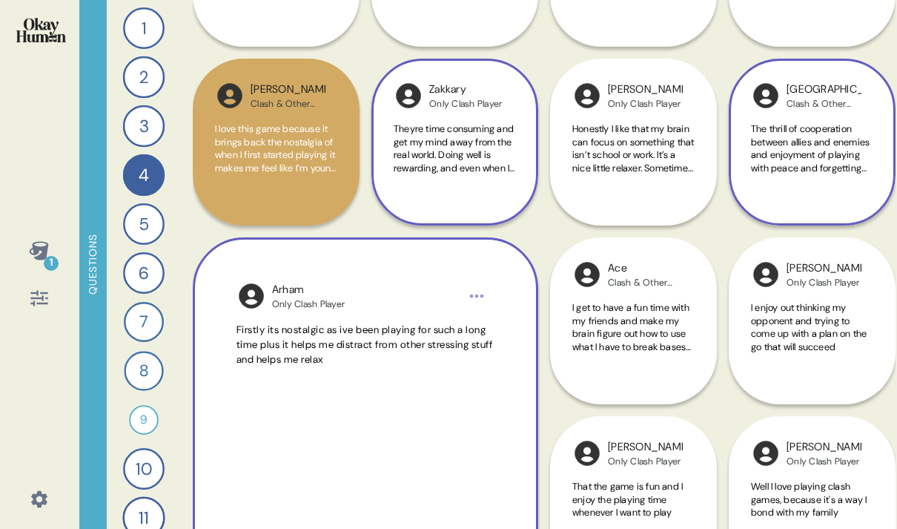
scroll to position [892, 0]
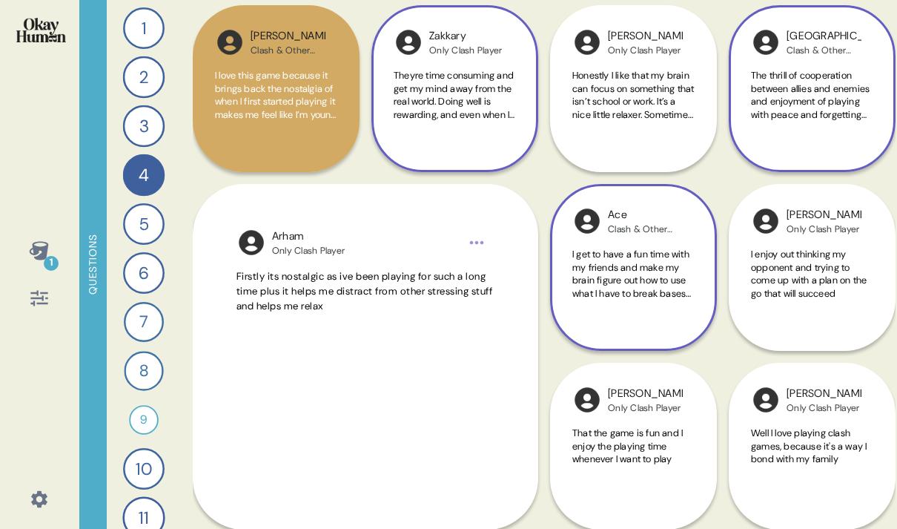
click at [629, 285] on span "I get to have a fun time with my friends and make my brain figure out how to us…" at bounding box center [631, 280] width 119 height 65
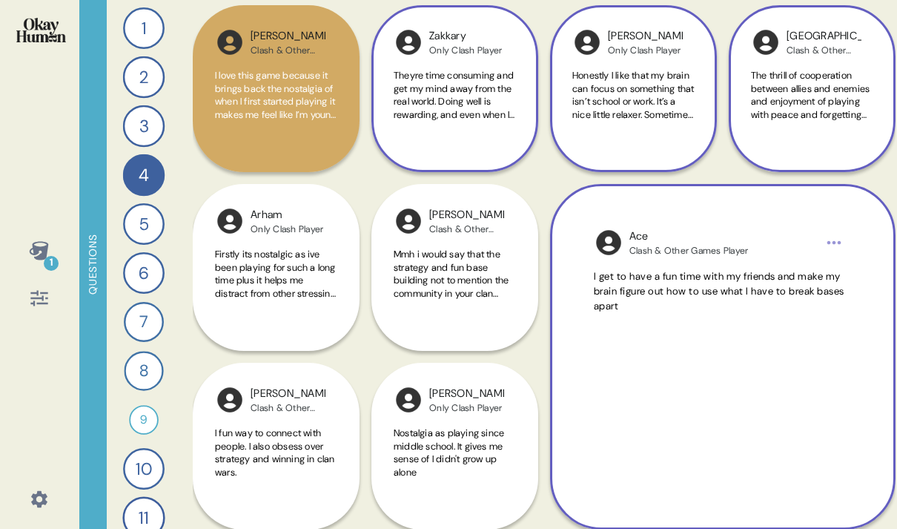
click at [640, 165] on div "[PERSON_NAME] Only Clash Player Honestly I like that my brain can focus on some…" at bounding box center [633, 88] width 167 height 167
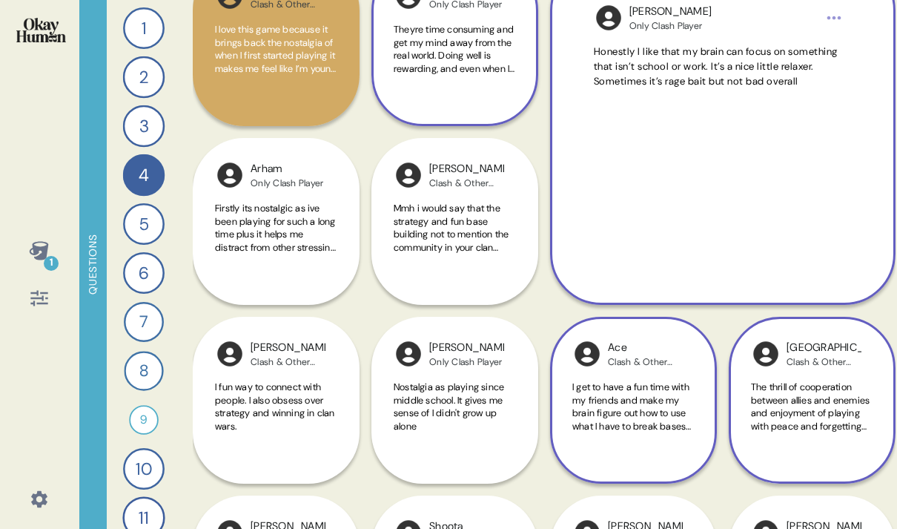
scroll to position [945, 0]
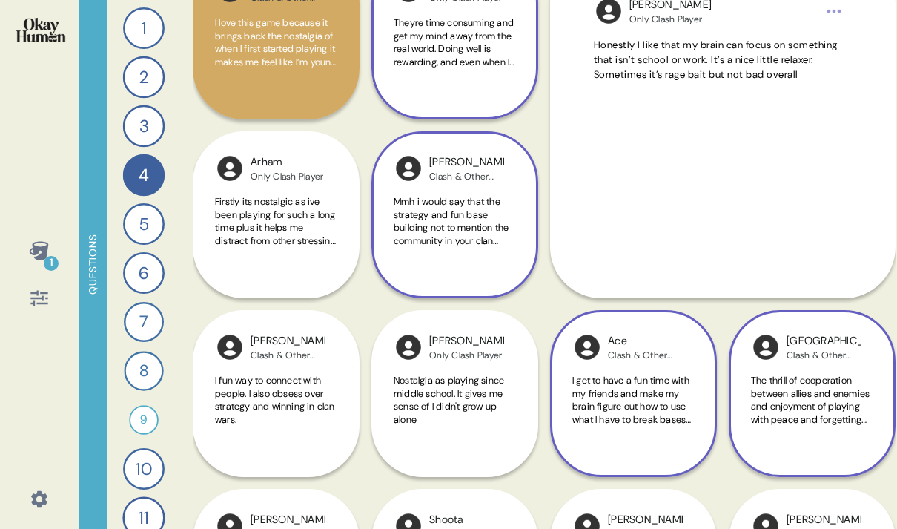
click at [497, 227] on span "Mmh i would say that the strategy and fun base building not to mention the comm…" at bounding box center [451, 227] width 115 height 65
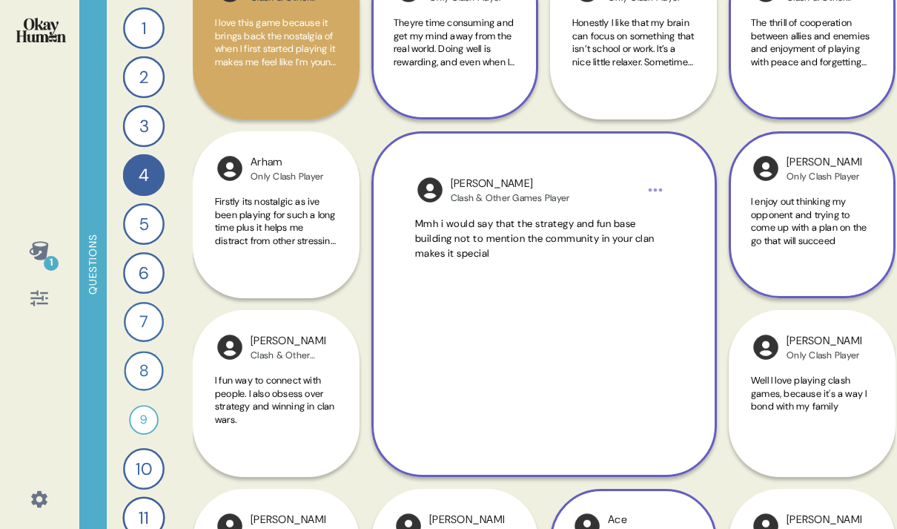
click at [796, 234] on span "I enjoy out thinking my opponent and trying to come up with a plan on the go th…" at bounding box center [809, 221] width 116 height 52
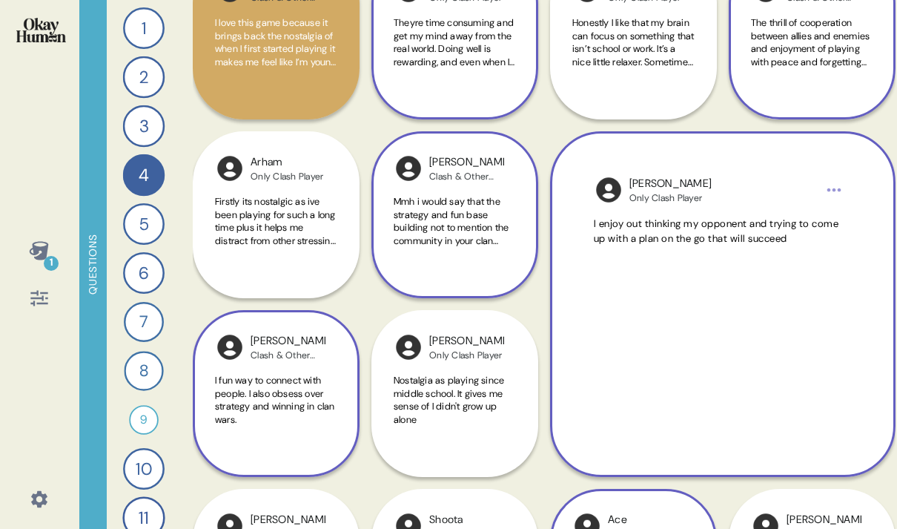
click at [320, 427] on div "I fun way to connect with people. I also obsess over strategy and winning in cl…" at bounding box center [276, 408] width 122 height 69
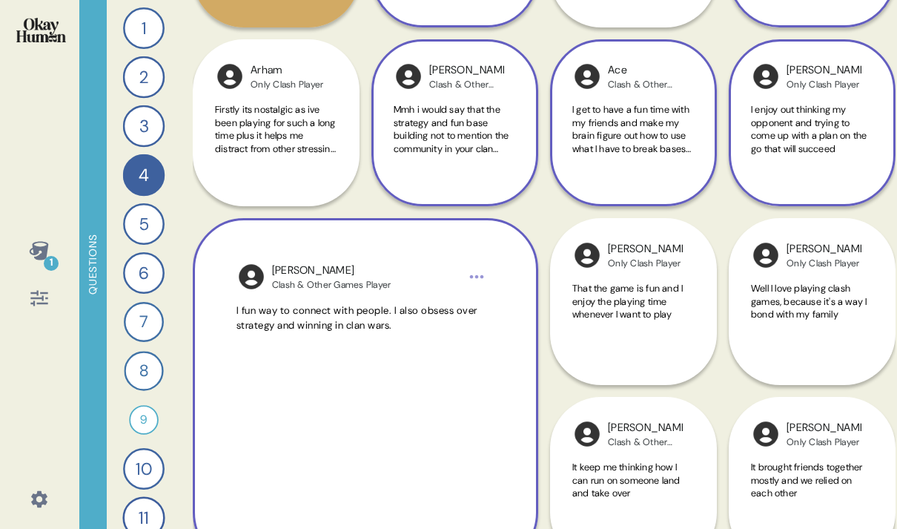
scroll to position [1042, 0]
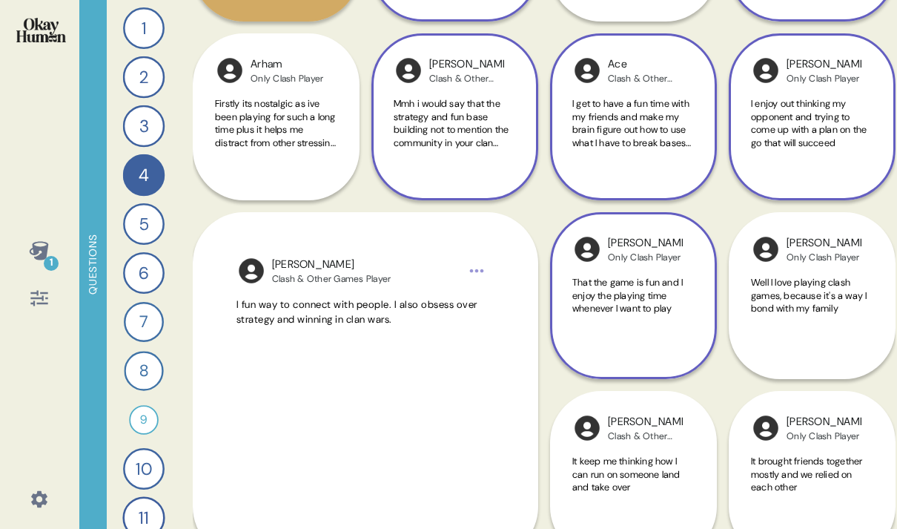
click at [653, 288] on span "That the game is fun and I enjoy the playing time whenever I want to play" at bounding box center [627, 295] width 110 height 39
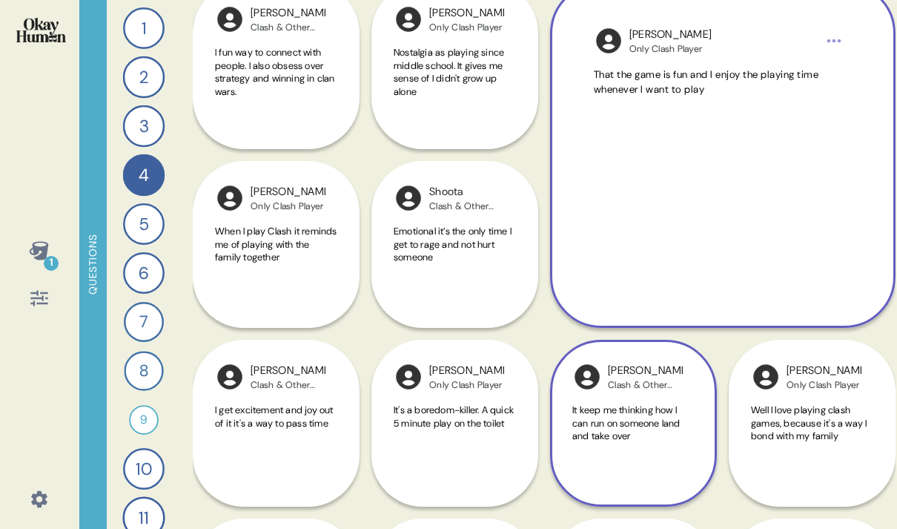
scroll to position [1277, 0]
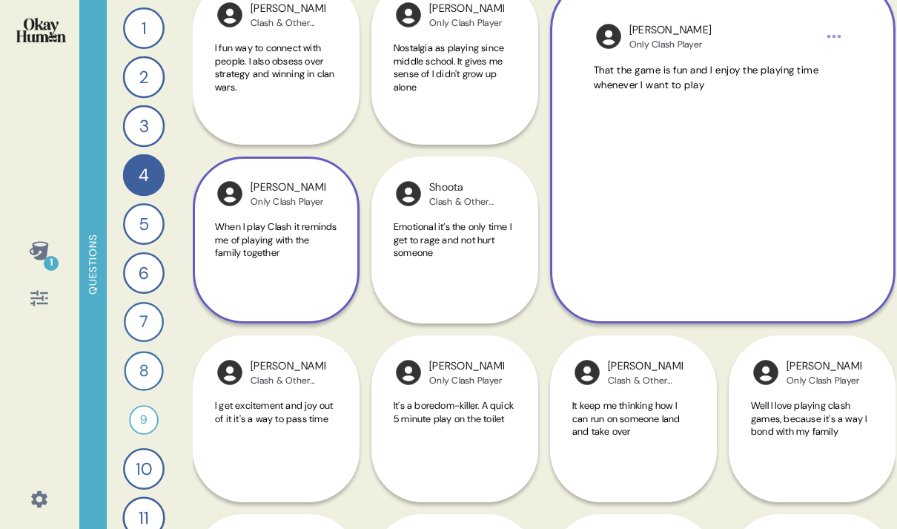
click at [277, 237] on span "When I play Clash it reminds me of playing with the family together" at bounding box center [276, 239] width 122 height 39
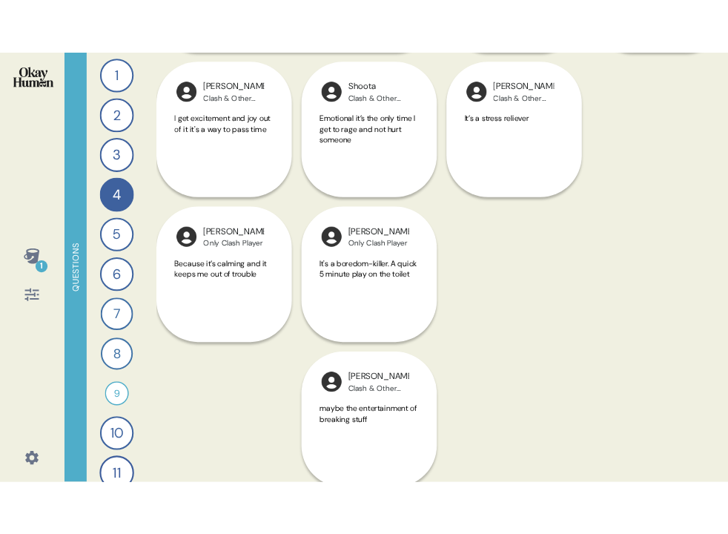
scroll to position [1786, 0]
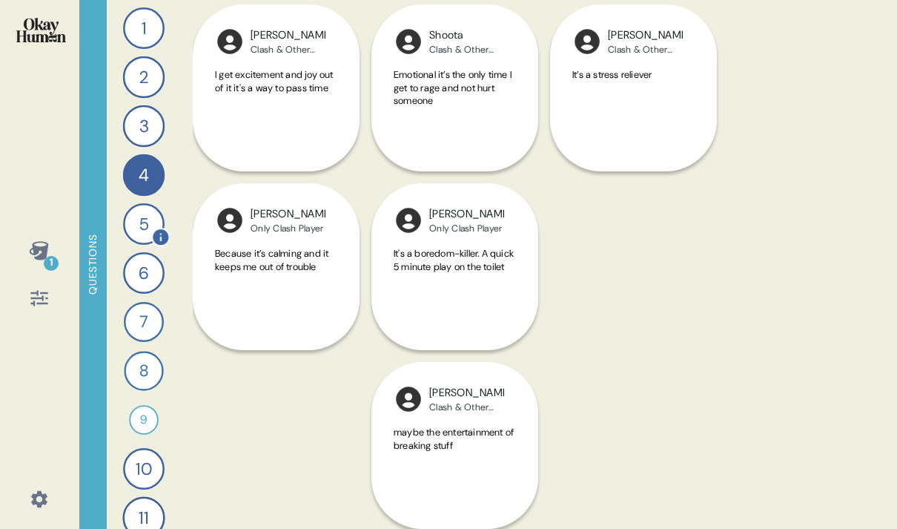
click at [147, 216] on div "5" at bounding box center [144, 224] width 42 height 42
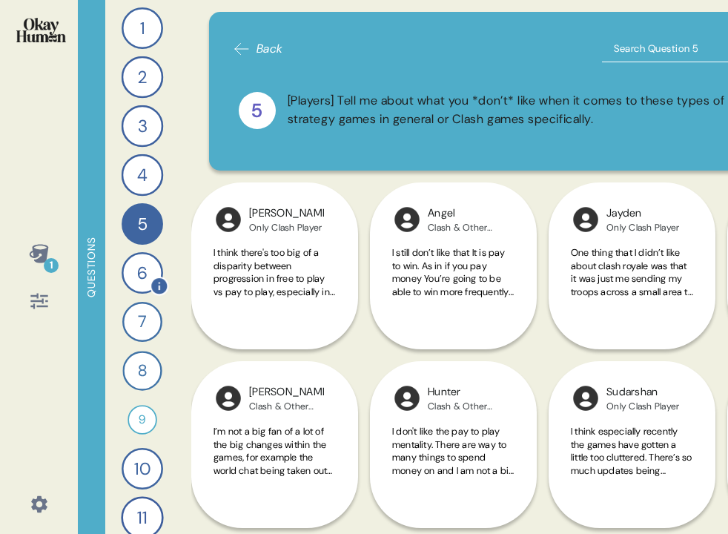
click at [140, 270] on div "6" at bounding box center [143, 273] width 42 height 42
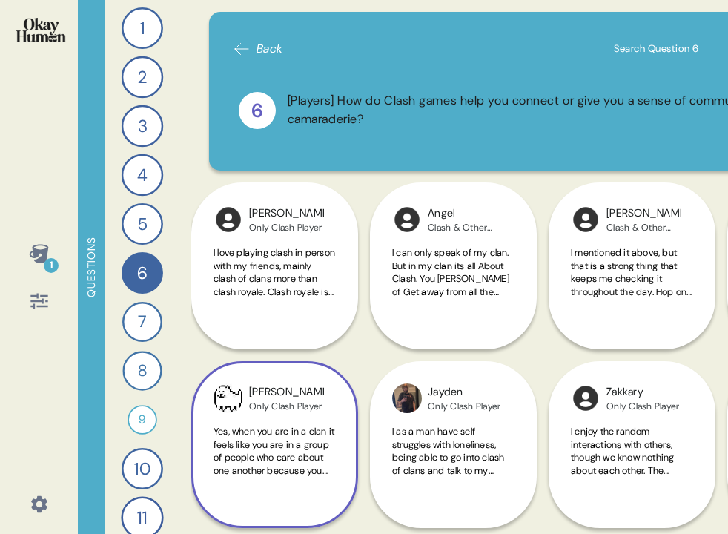
scroll to position [11, 0]
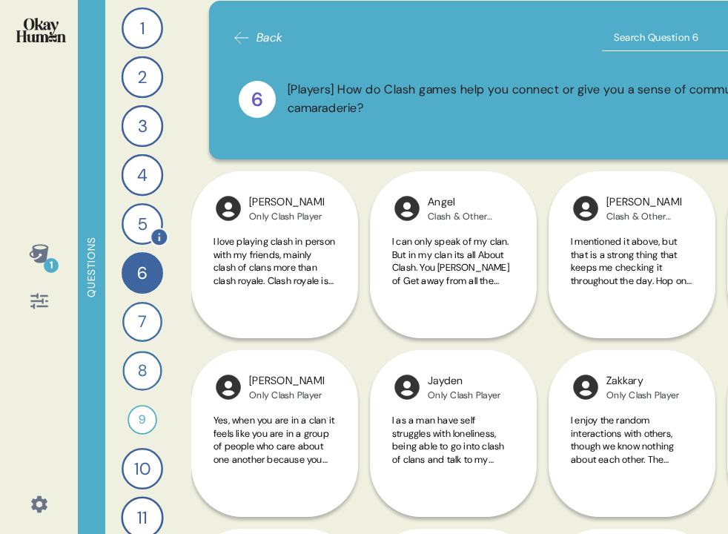
click at [141, 221] on div "5" at bounding box center [143, 224] width 42 height 42
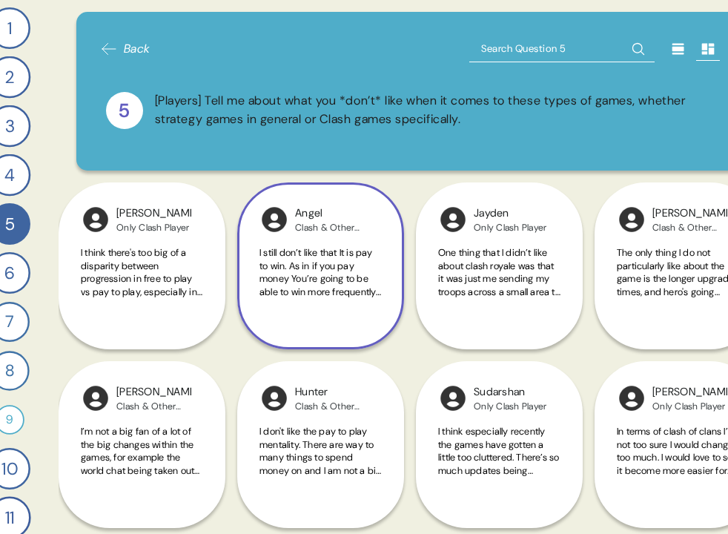
scroll to position [0, 166]
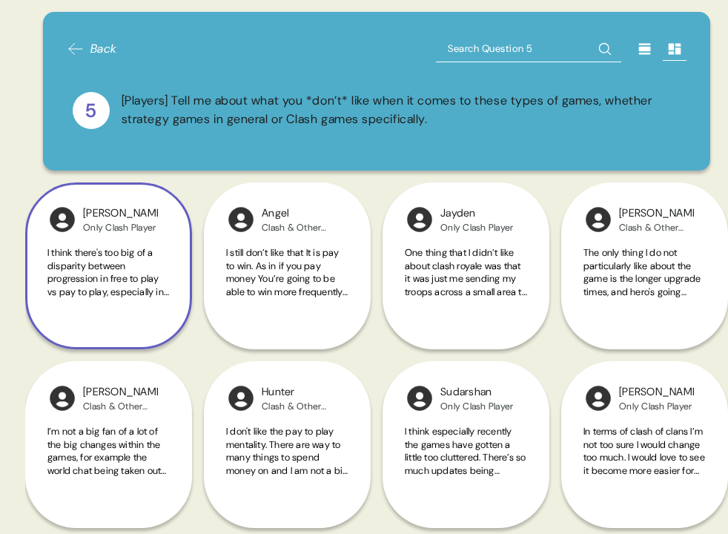
click at [148, 299] on div "I think there's too big of a disparity between progression in free to play vs p…" at bounding box center [108, 280] width 122 height 69
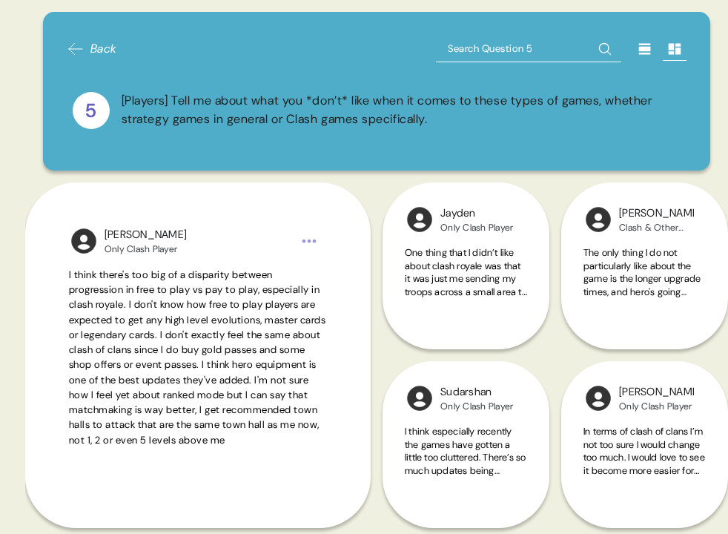
scroll to position [78, 0]
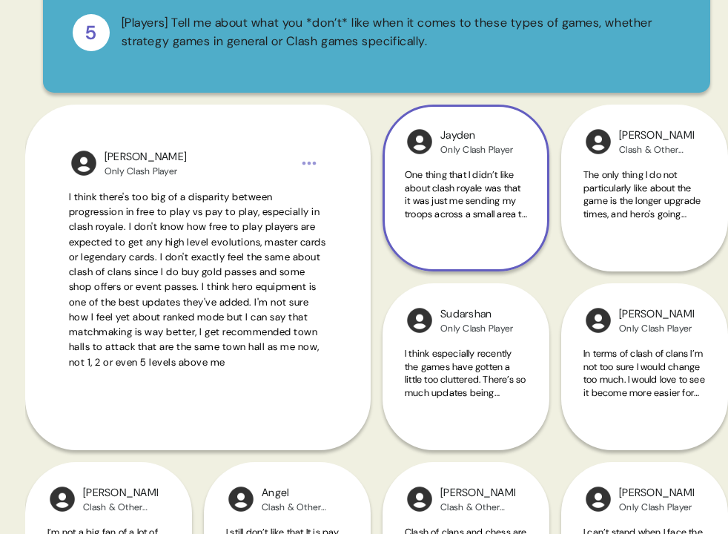
click at [429, 210] on span "One thing that I didn’t like about clash royale was that it was just me sending…" at bounding box center [466, 272] width 122 height 208
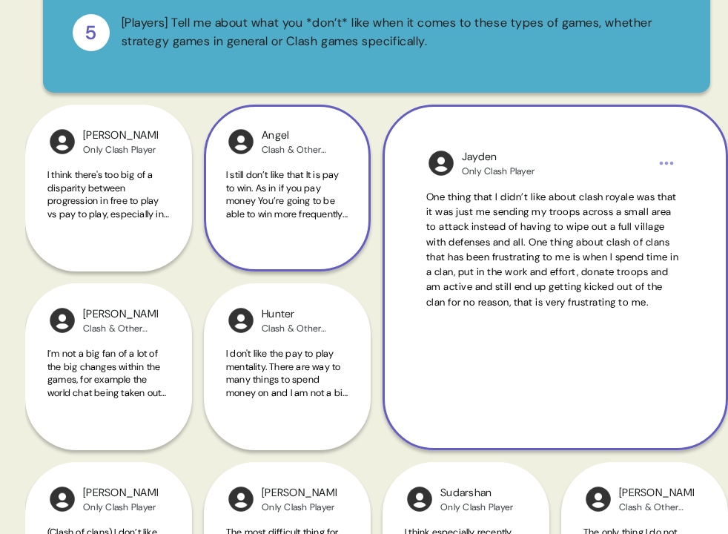
click at [311, 203] on span "I still don’t like that It is pay to win. As in if you pay money You’re going t…" at bounding box center [287, 291] width 122 height 247
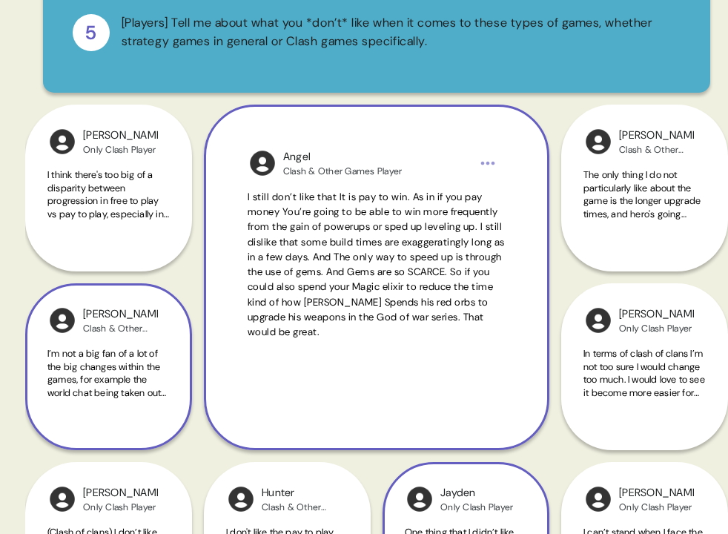
click at [140, 383] on span "I’m not a big fan of a lot of the big changes within the games, for example the…" at bounding box center [106, 425] width 119 height 156
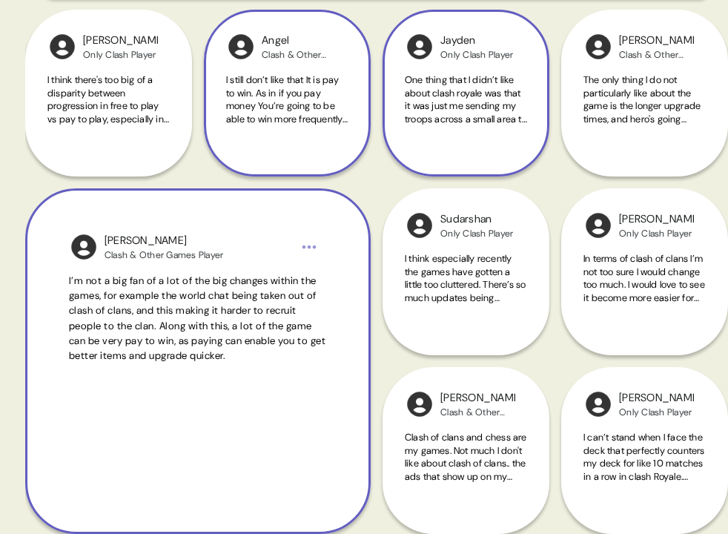
scroll to position [174, 0]
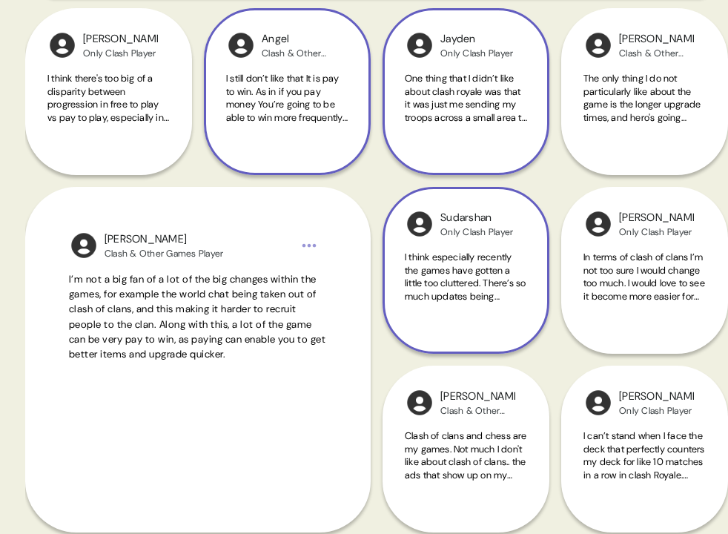
click at [446, 300] on span "I think especially recently the games have gotten a little too cluttered. There…" at bounding box center [465, 316] width 121 height 130
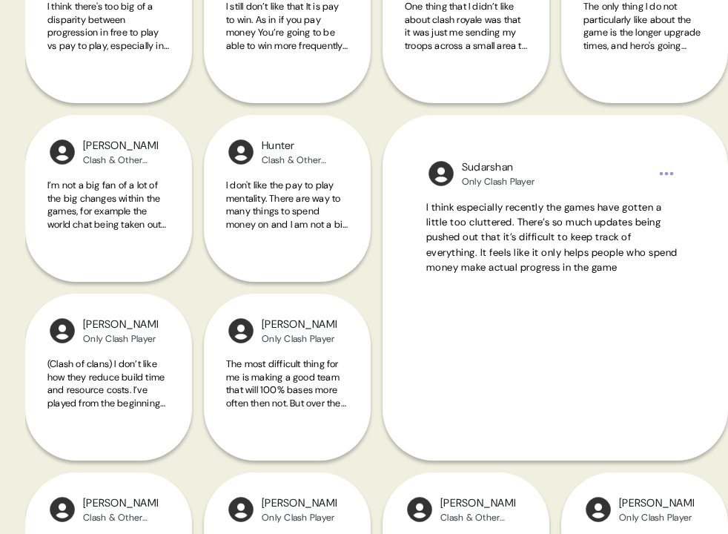
scroll to position [251, 0]
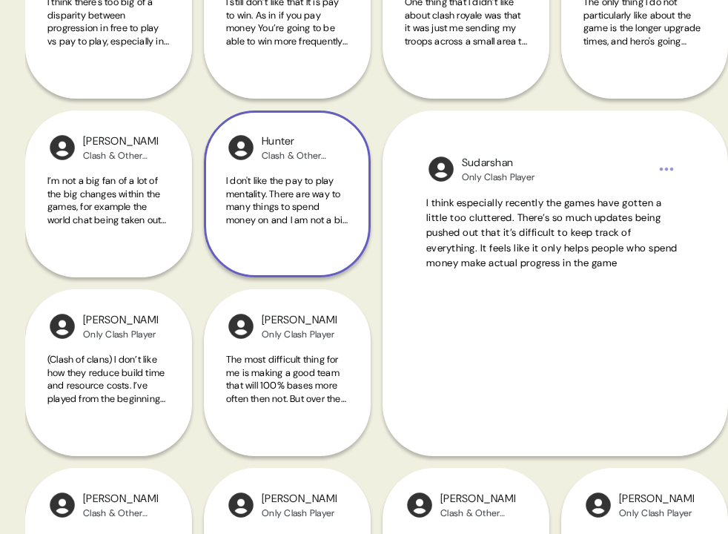
click at [323, 227] on div "I don't like the pay to play mentality. There are way to many things to spend m…" at bounding box center [287, 208] width 122 height 69
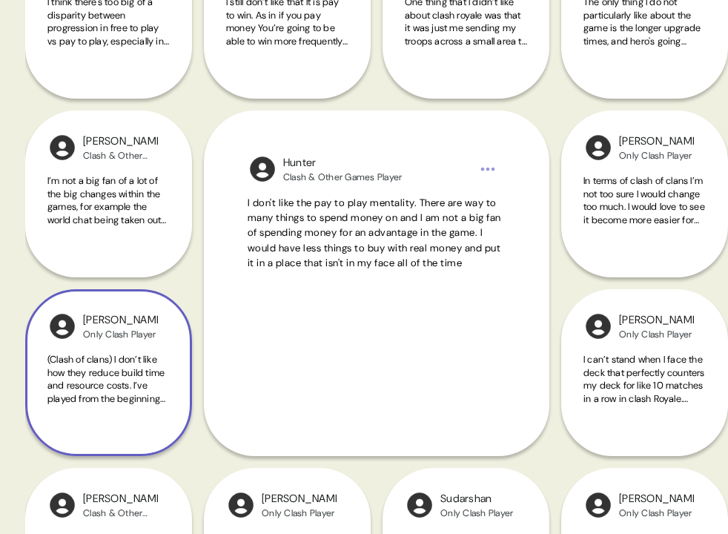
click at [175, 353] on div "[PERSON_NAME] Only Clash Player (Clash of clans) I don’t like how they reduce b…" at bounding box center [108, 372] width 167 height 167
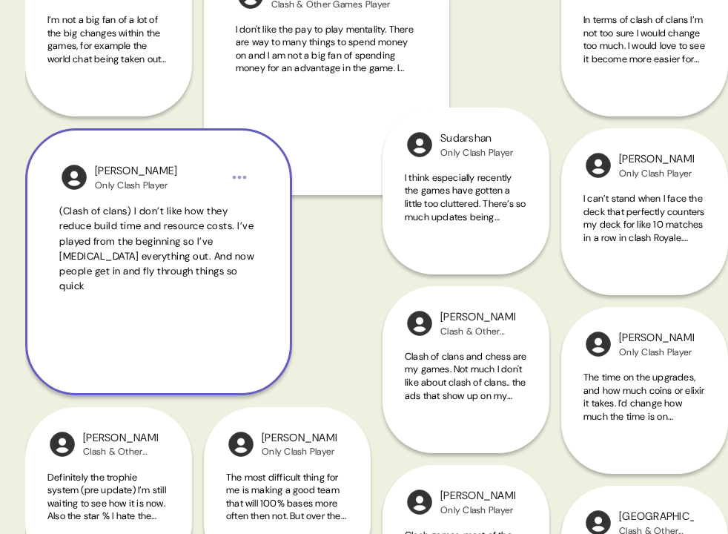
scroll to position [429, 0]
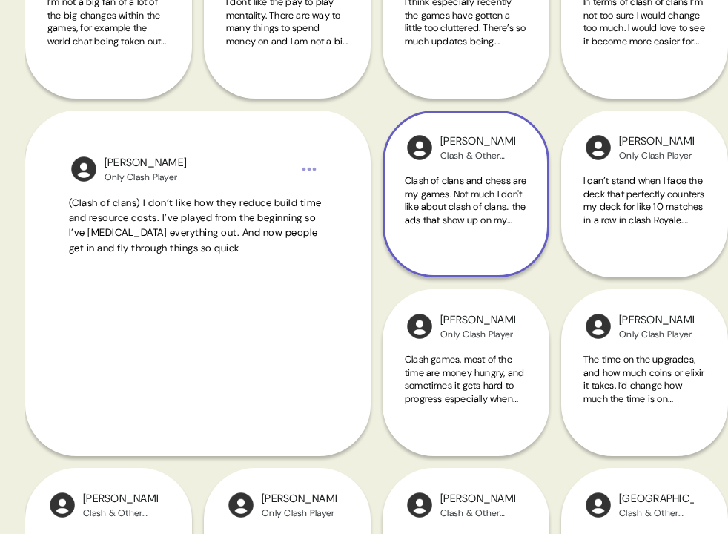
click at [426, 228] on div "Clash of clans and chess are my games. Not much I don't like about clash of cla…" at bounding box center [466, 208] width 122 height 69
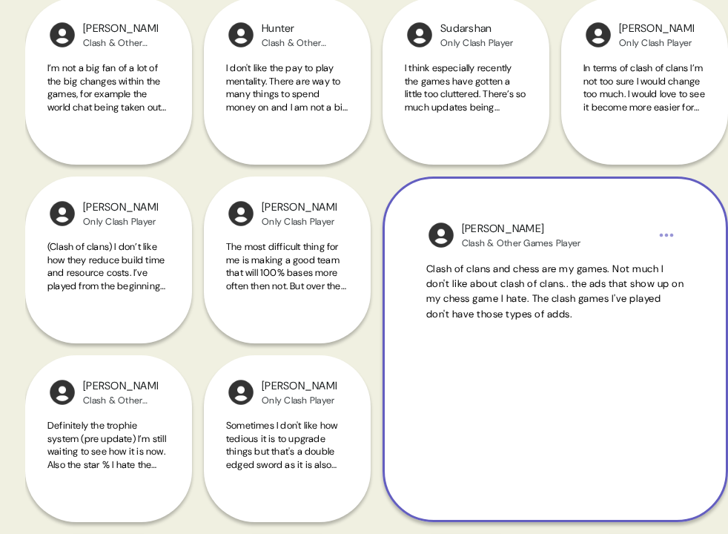
scroll to position [361, 0]
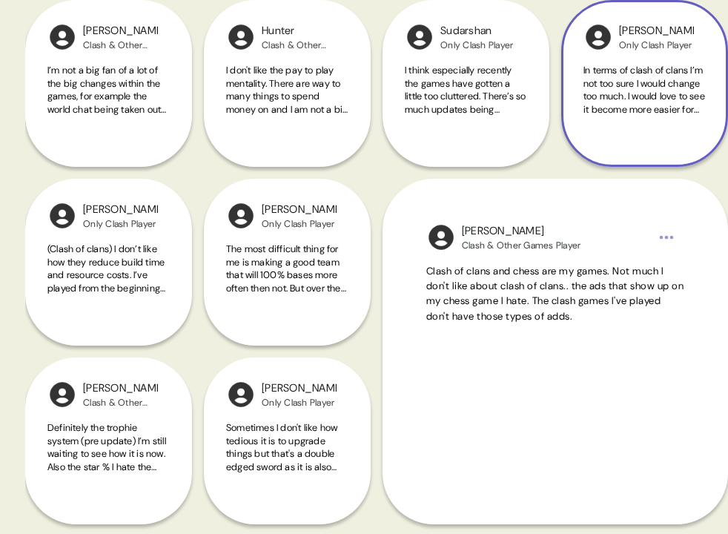
click at [660, 113] on span "In terms of clash of clans I’m not too sure I would change too much. I would lo…" at bounding box center [644, 116] width 122 height 104
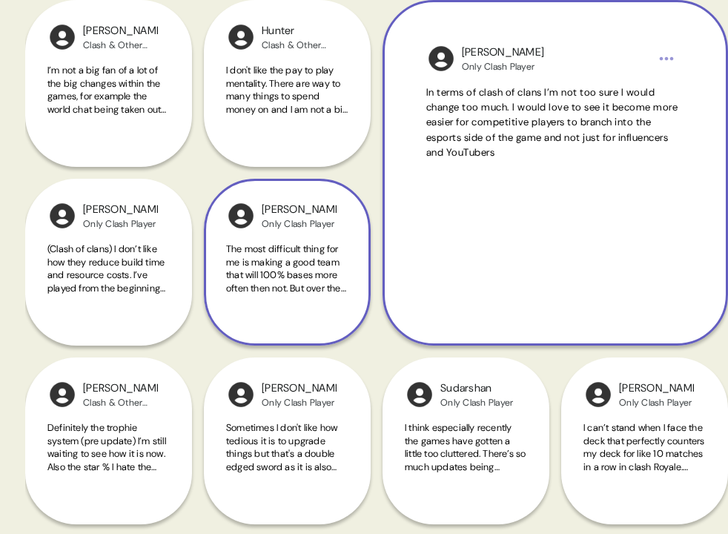
click at [302, 269] on span "The most difficult thing for me is making a good team that will 100% bases more…" at bounding box center [286, 294] width 120 height 104
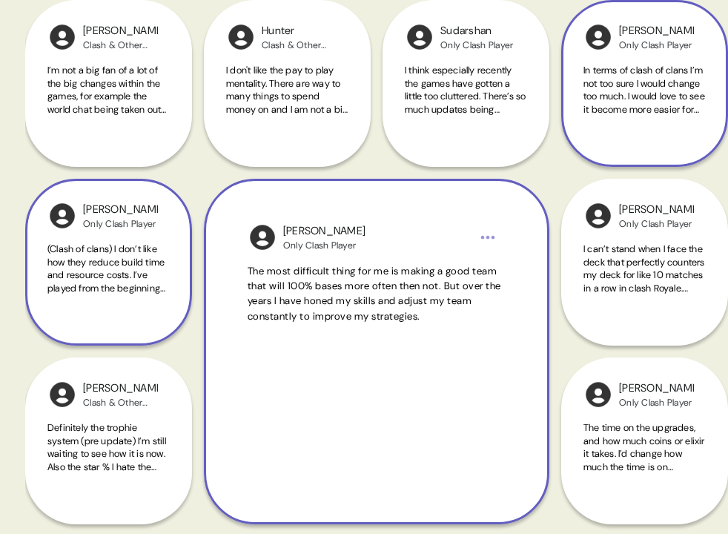
click at [157, 297] on div "(Clash of clans) I don’t like how they reduce build time and resource costs. I’…" at bounding box center [108, 276] width 122 height 69
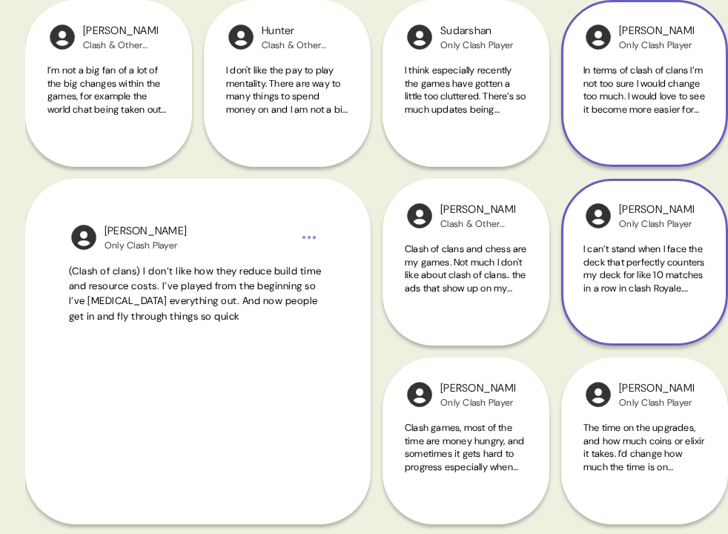
click at [619, 295] on div "I can’t stand when I face the deck that perfectly counters my deck for like 10 …" at bounding box center [644, 276] width 122 height 69
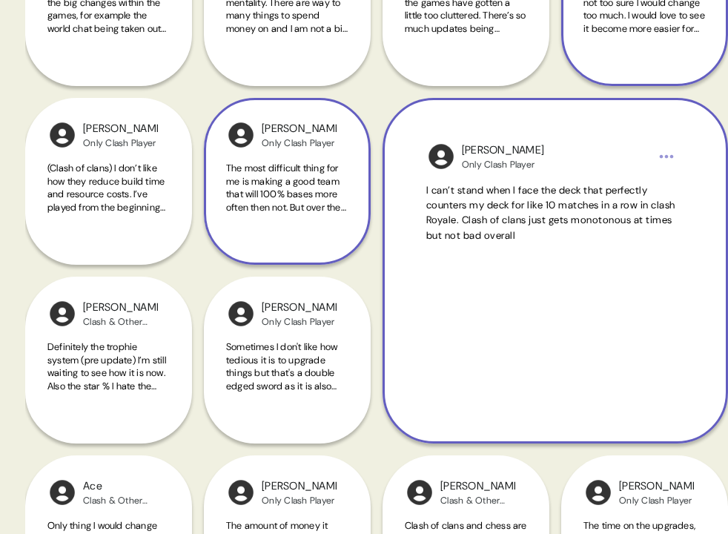
scroll to position [452, 0]
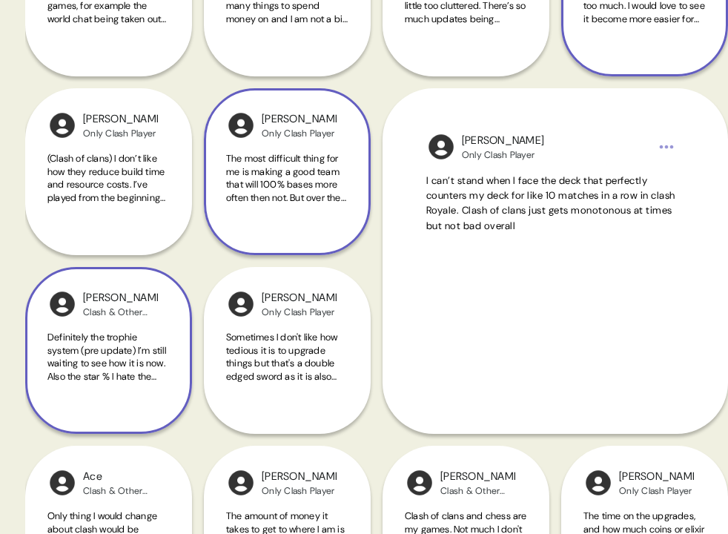
click at [156, 322] on div "[PERSON_NAME] & Other Games Player Definitely the trophie system (pre update) I…" at bounding box center [108, 350] width 167 height 167
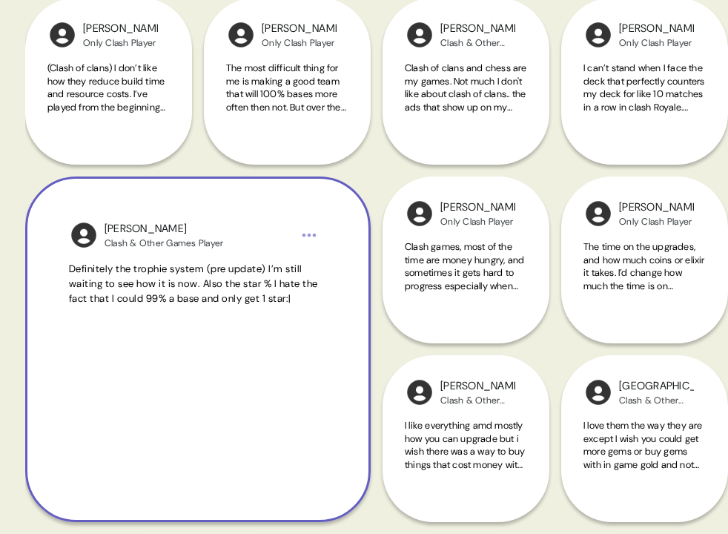
scroll to position [548, 0]
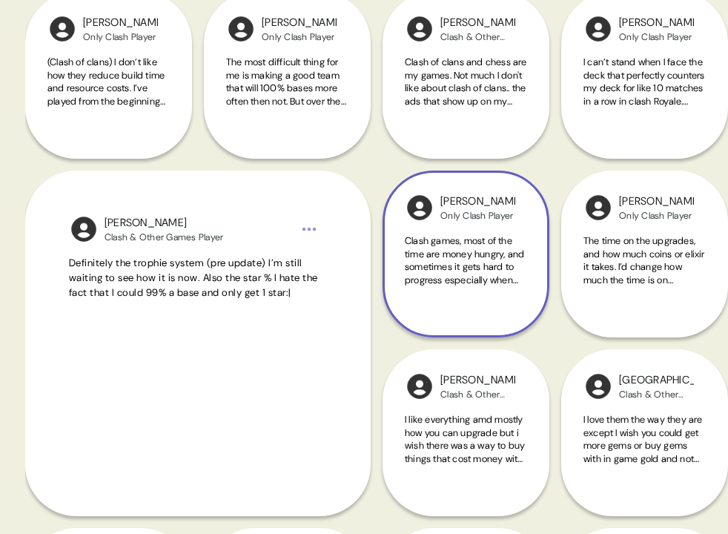
click at [436, 308] on div "[PERSON_NAME] Only Clash Player Clash games, most of the time are money hungry,…" at bounding box center [466, 254] width 167 height 167
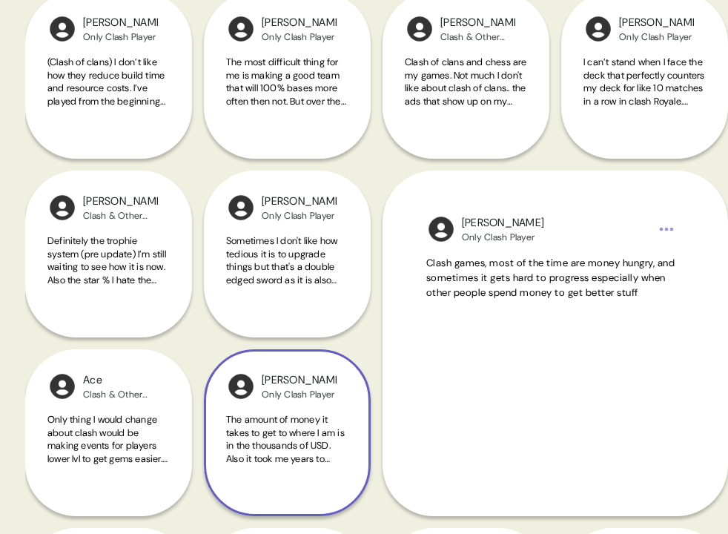
click at [320, 424] on span "The amount of money it takes to get to where I am is in the thousands of USD. A…" at bounding box center [285, 445] width 119 height 65
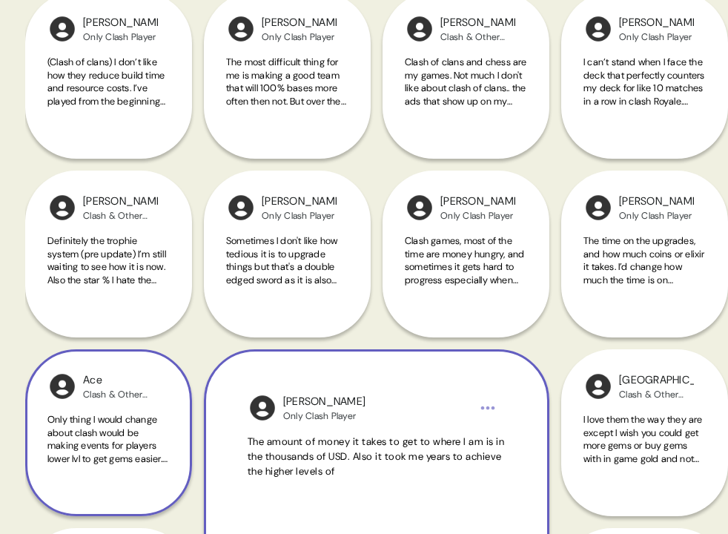
click at [138, 415] on span "Only thing I would change about clash would be making events for players lower …" at bounding box center [107, 445] width 120 height 65
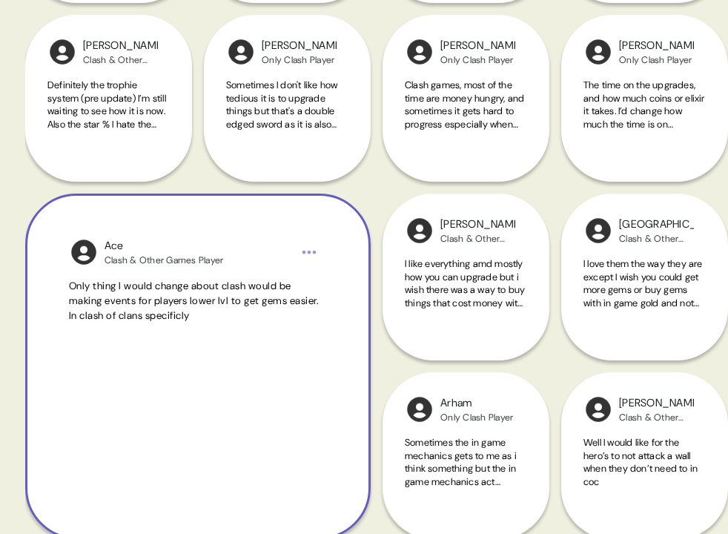
scroll to position [740, 0]
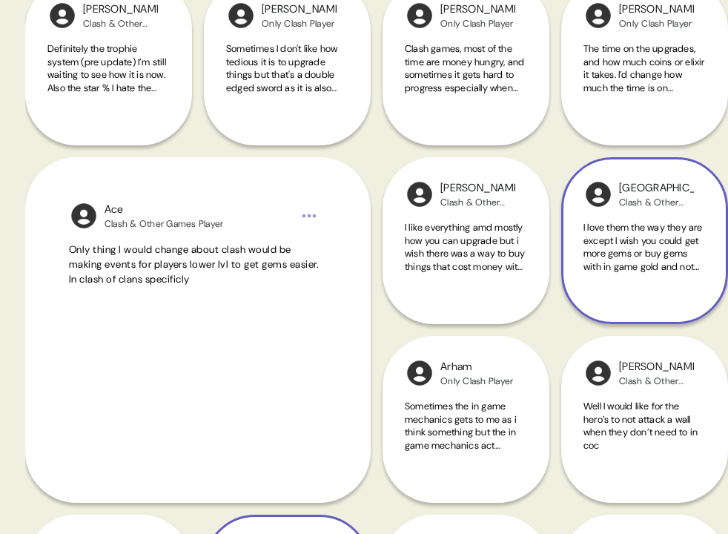
click at [685, 242] on span "I love them the way they are except I wish you could get more gems or buy gems …" at bounding box center [644, 247] width 122 height 52
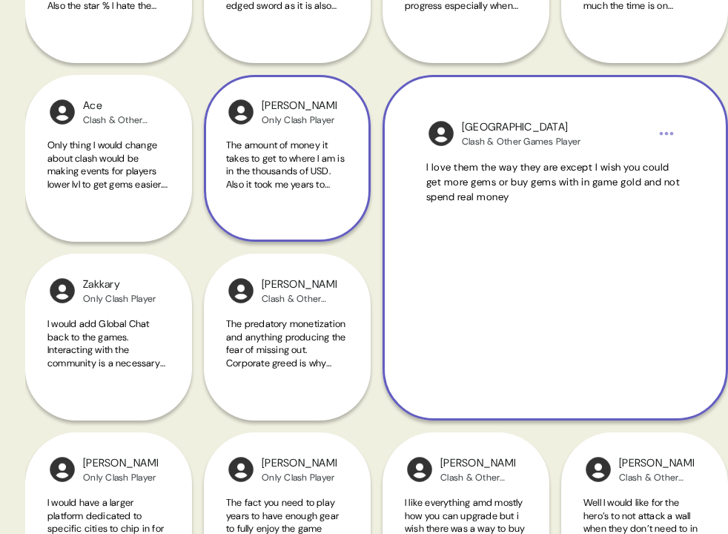
scroll to position [828, 0]
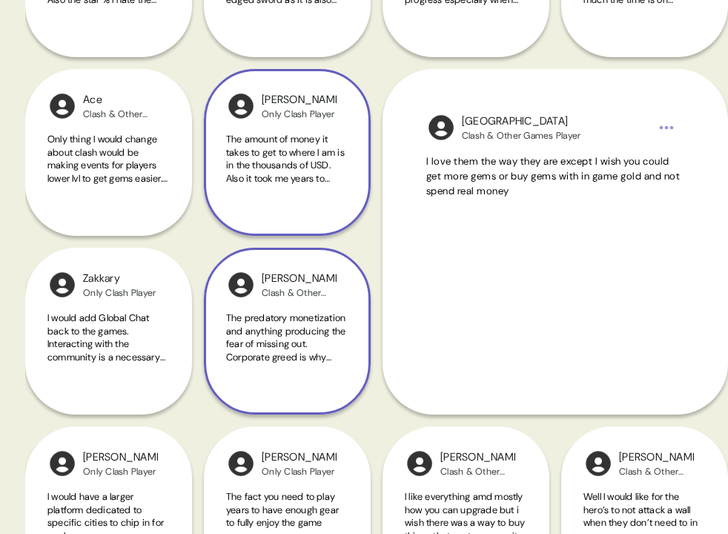
click at [334, 346] on span "The predatory monetization and anything producing the fear of missing out. Corp…" at bounding box center [287, 337] width 122 height 52
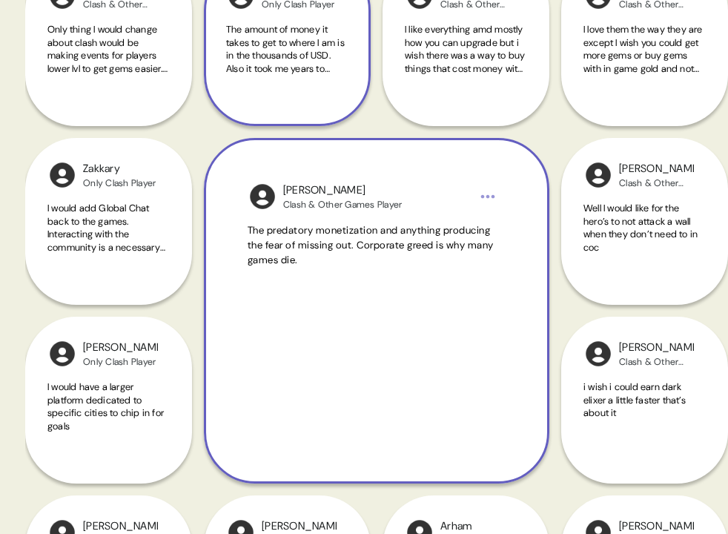
scroll to position [945, 0]
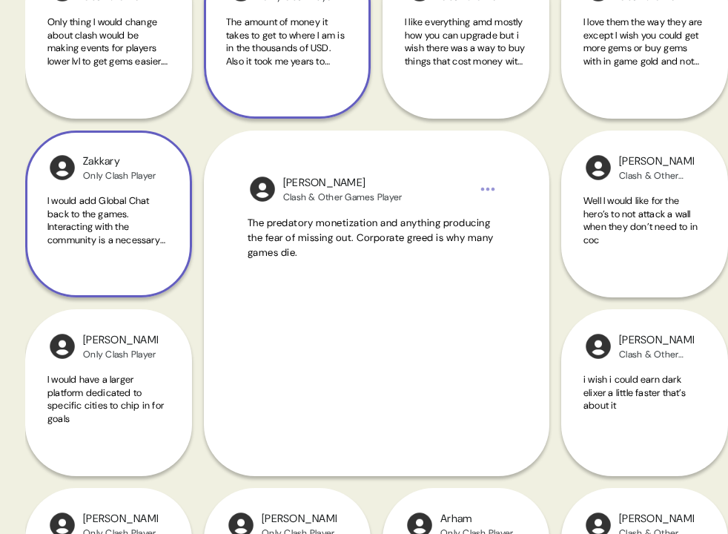
click at [143, 249] on div "I would add Global Chat back to the games. Interacting with the community is a …" at bounding box center [108, 228] width 122 height 69
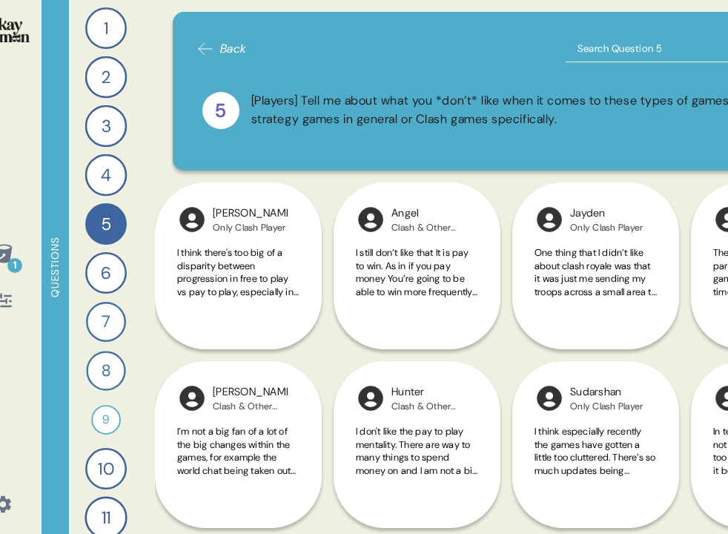
scroll to position [0, 4]
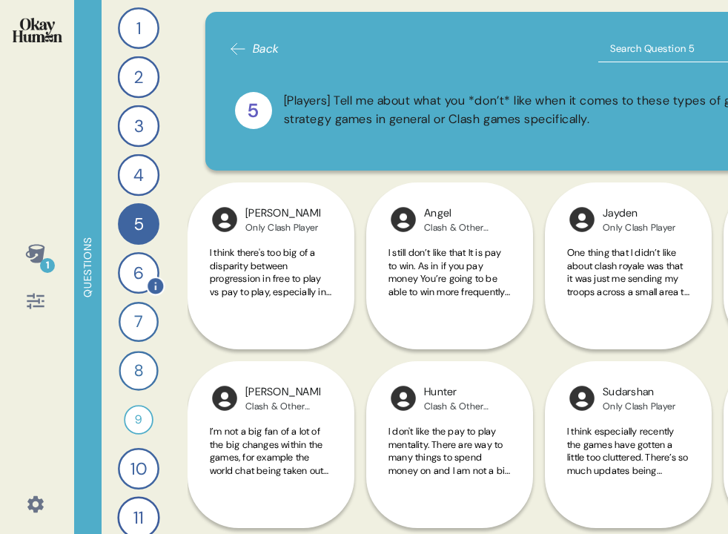
click at [154, 275] on div "6" at bounding box center [139, 273] width 42 height 42
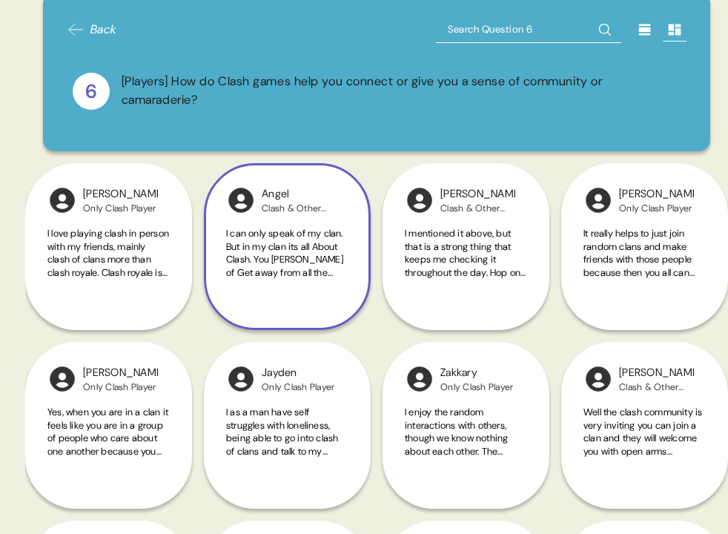
scroll to position [16, 0]
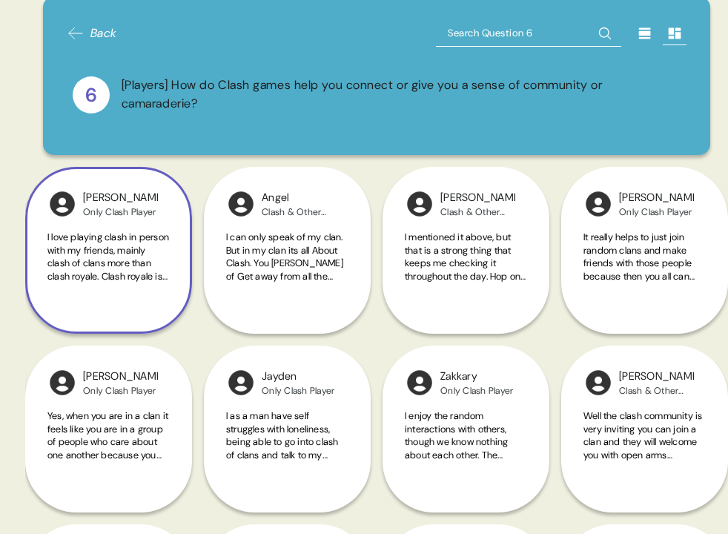
click at [130, 266] on span "I love playing clash in person with my friends, mainly clash of clans more than…" at bounding box center [108, 387] width 122 height 312
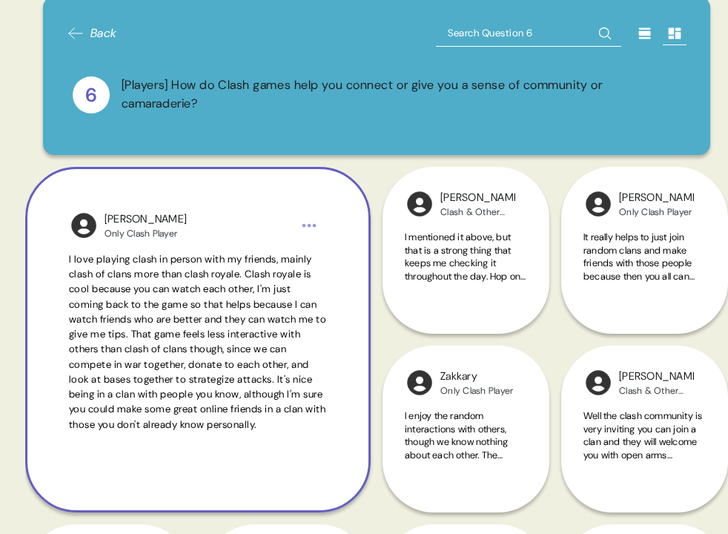
scroll to position [77, 0]
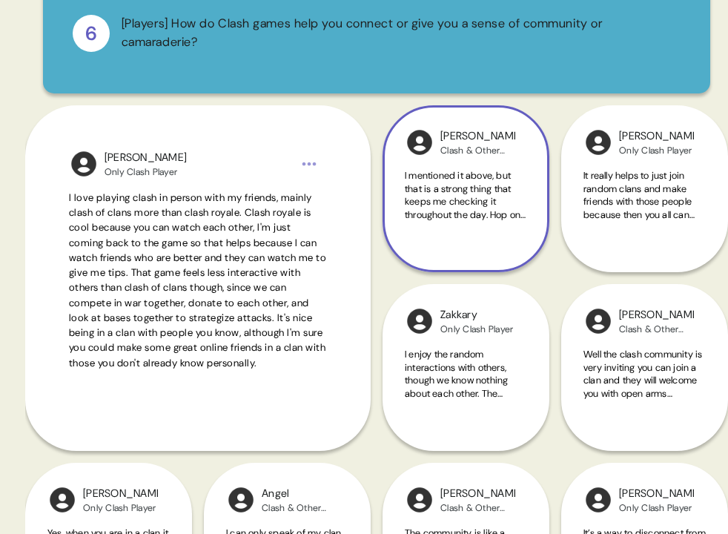
click at [440, 208] on span "I mentioned it above, but that is a strong thing that keeps me checking it thro…" at bounding box center [466, 286] width 122 height 234
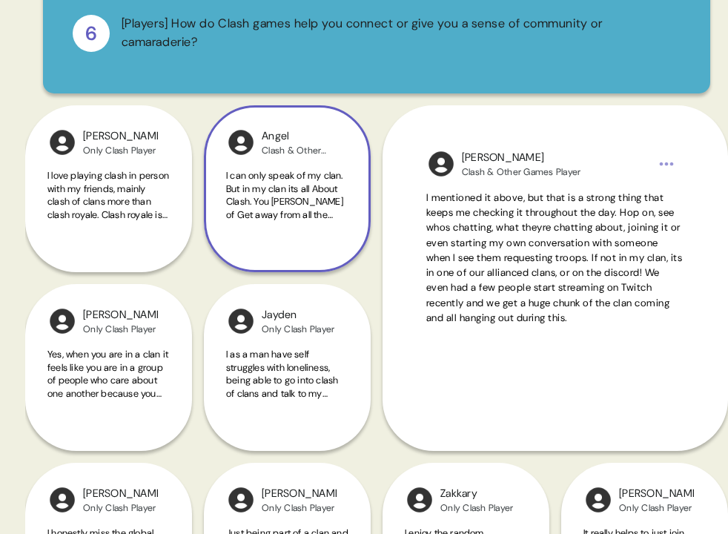
click at [328, 225] on div "I can only speak of my clan. But in my clan its all About Clash. You [PERSON_NA…" at bounding box center [287, 203] width 122 height 69
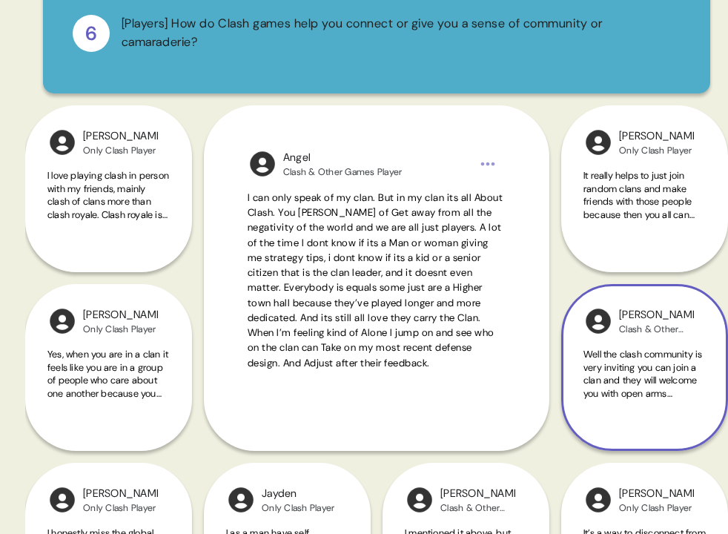
click at [650, 369] on span "Well the clash community is very inviting you can join a clan and they will wel…" at bounding box center [642, 419] width 119 height 142
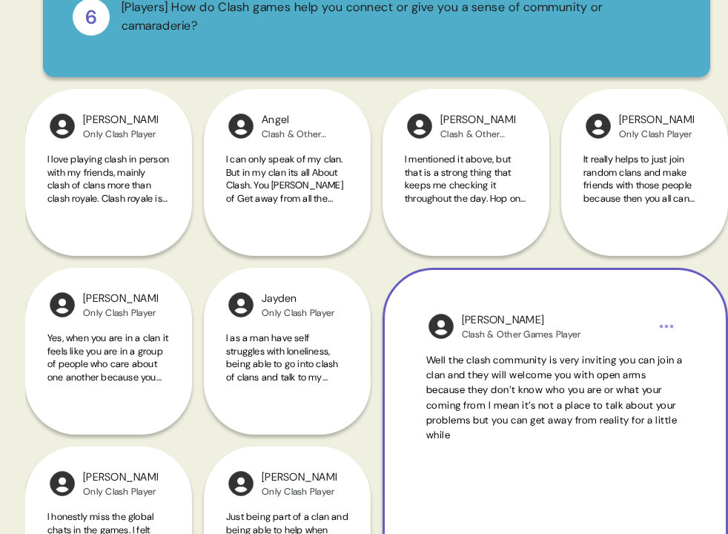
scroll to position [109, 0]
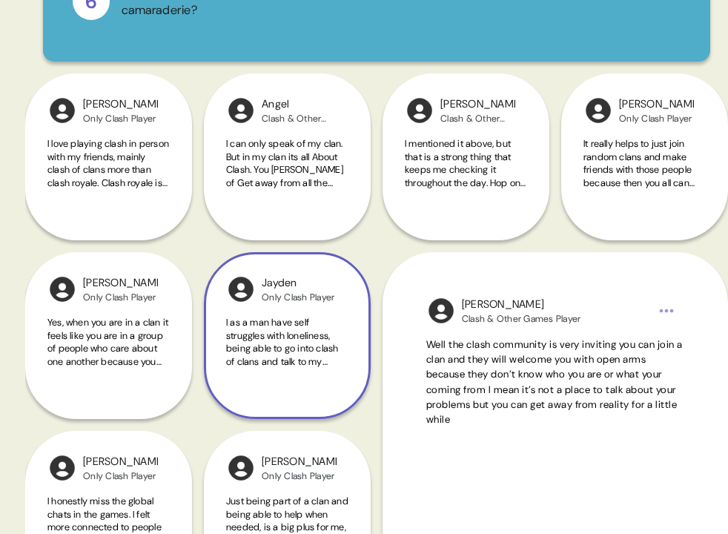
click at [303, 343] on span "I as a man have self struggles with loneliness, being able to go into clash of …" at bounding box center [285, 394] width 119 height 156
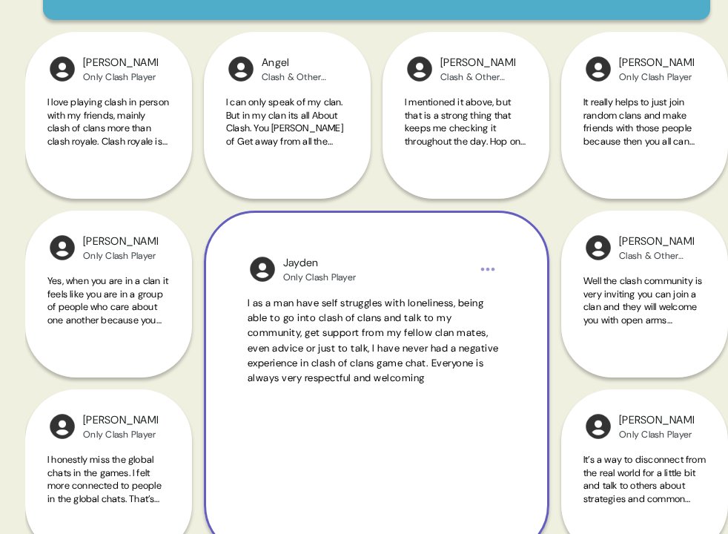
scroll to position [152, 0]
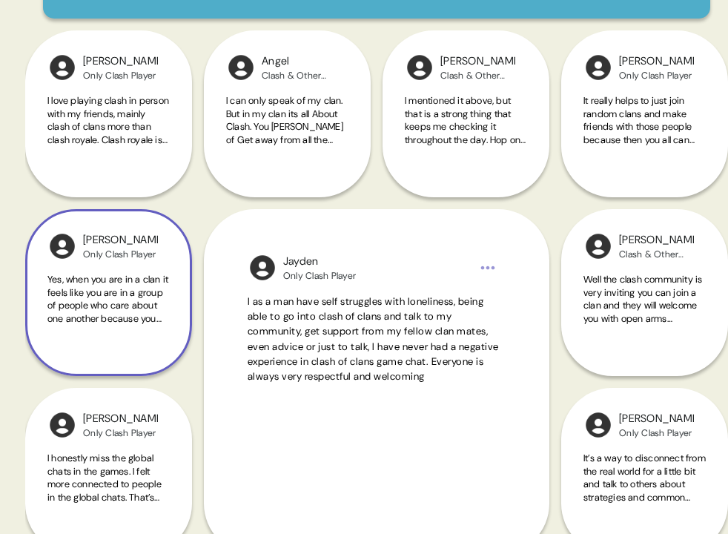
click at [112, 315] on span "Yes, when you are in a clan it feels like you are in a group of people who care…" at bounding box center [107, 351] width 121 height 156
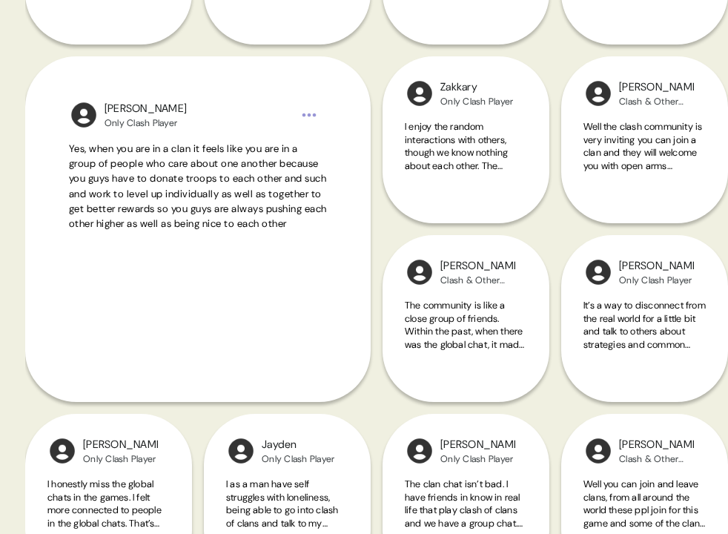
scroll to position [311, 0]
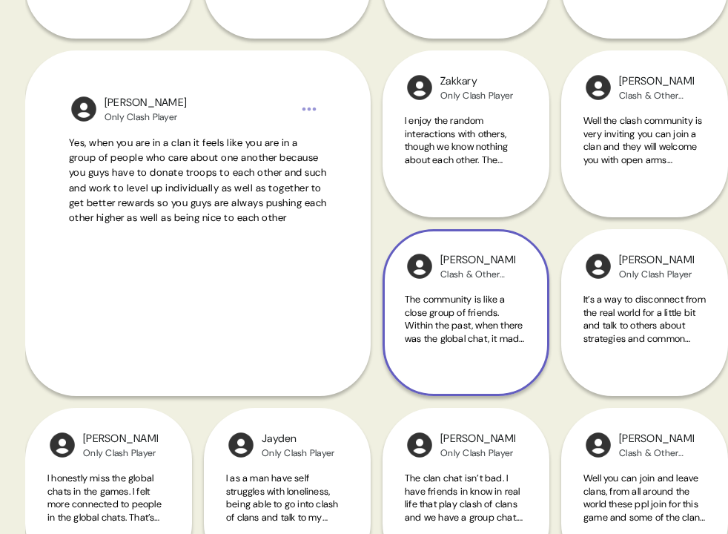
click at [437, 323] on span "The community is like a close group of friends. Within the past, when there was…" at bounding box center [466, 351] width 122 height 116
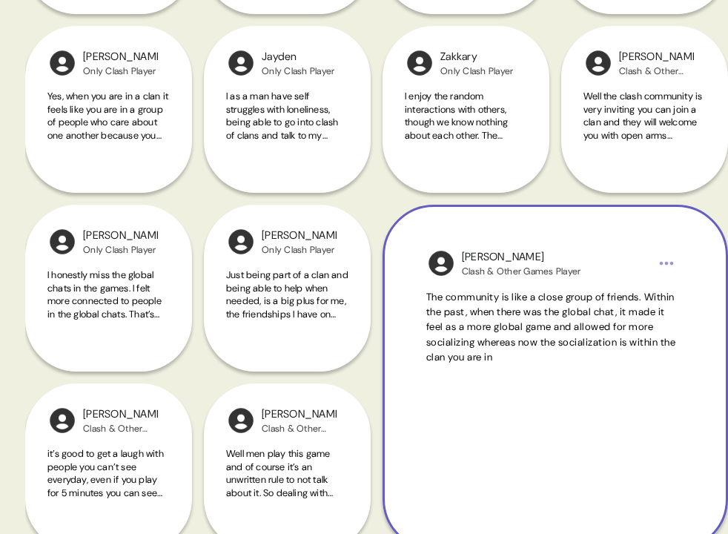
scroll to position [337, 0]
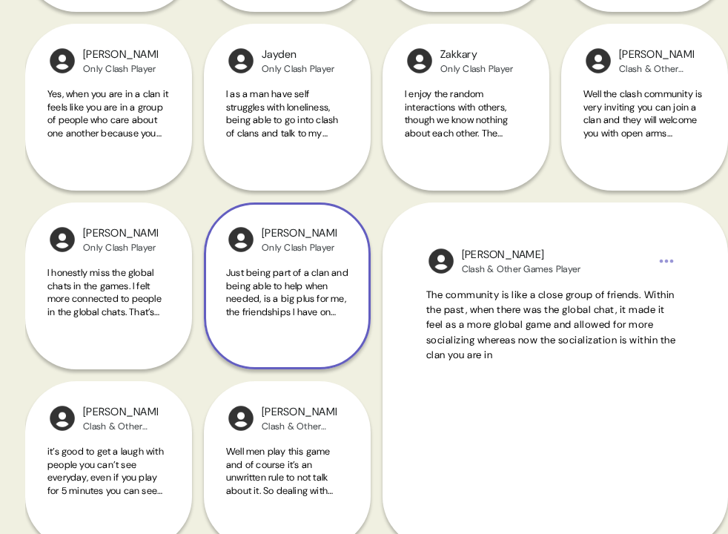
click at [330, 305] on span "Just being part of a clan and being able to help when needed, is a big plus for…" at bounding box center [287, 331] width 122 height 130
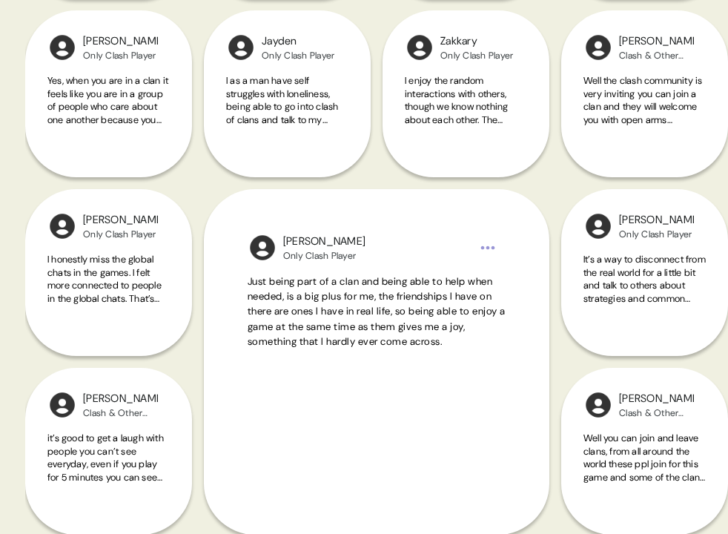
scroll to position [366, 0]
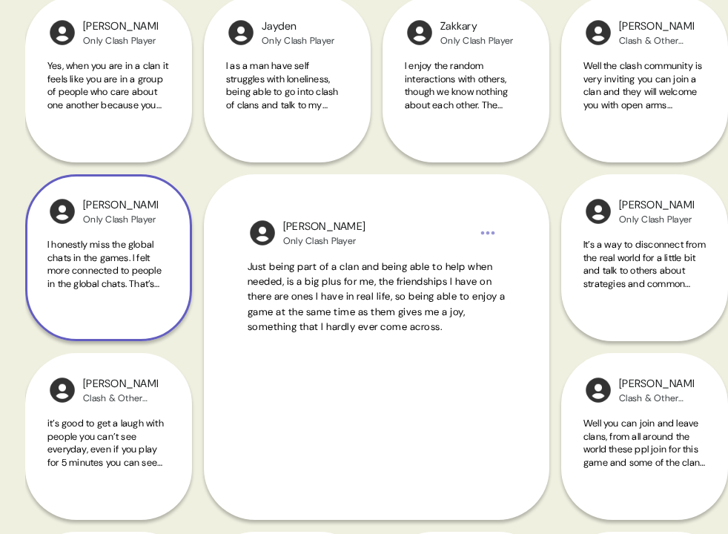
click at [117, 294] on div "I honestly miss the global chats in the games. I felt more connected to people …" at bounding box center [108, 272] width 122 height 69
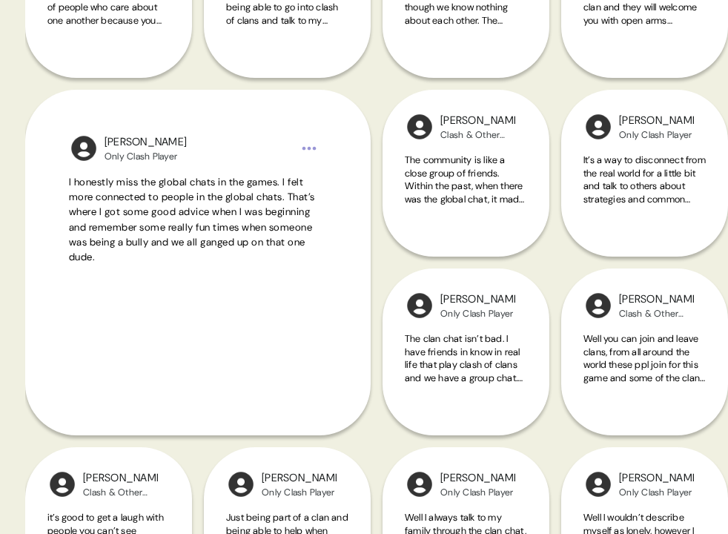
scroll to position [581, 0]
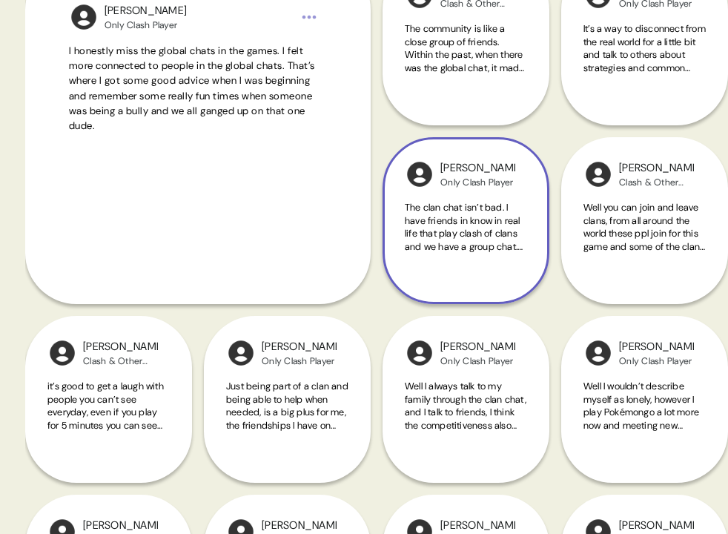
click at [432, 242] on span "The clan chat isn’t bad. I have friends in know in real life that play clash of…" at bounding box center [464, 253] width 118 height 104
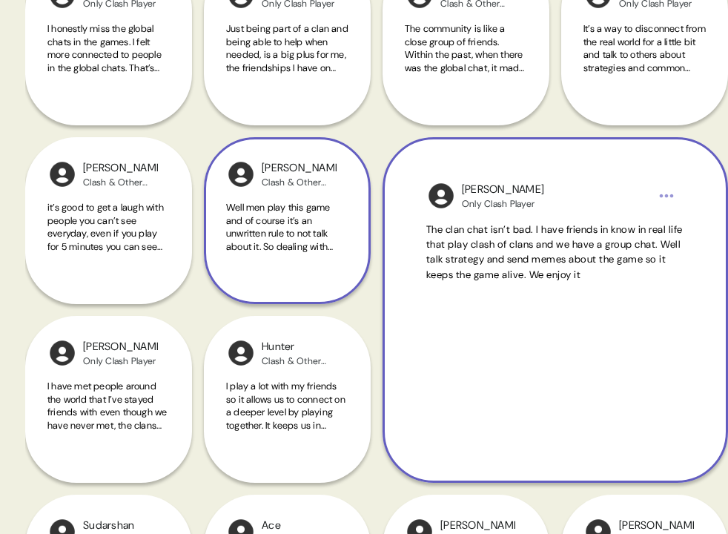
click at [327, 254] on div "Well men play this game and of course it’s an unwritten rule to not talk about …" at bounding box center [287, 235] width 122 height 69
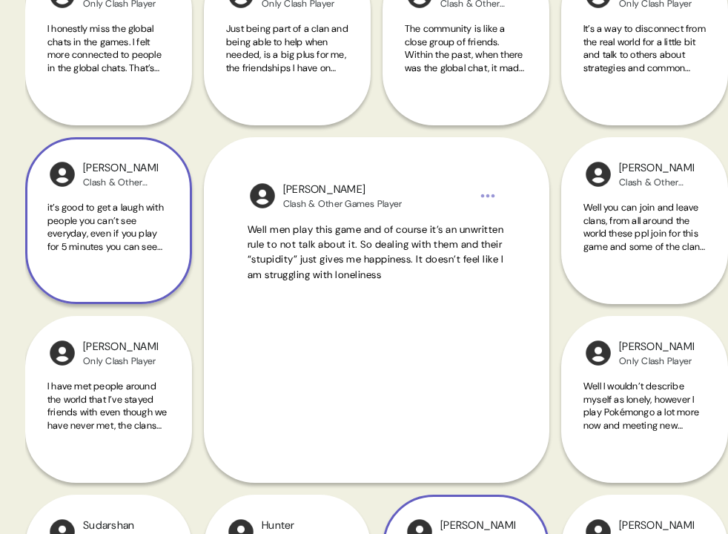
click at [144, 242] on span "it’s good to get a laugh with people you can’t see everyday, even if you play f…" at bounding box center [105, 259] width 116 height 116
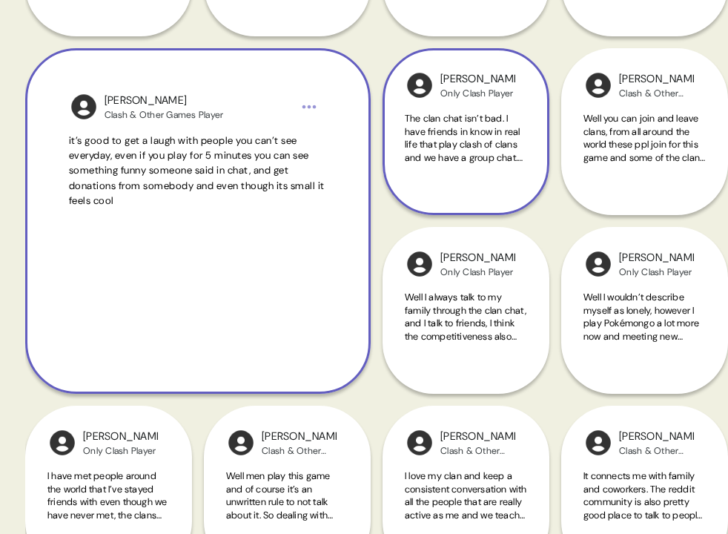
scroll to position [672, 0]
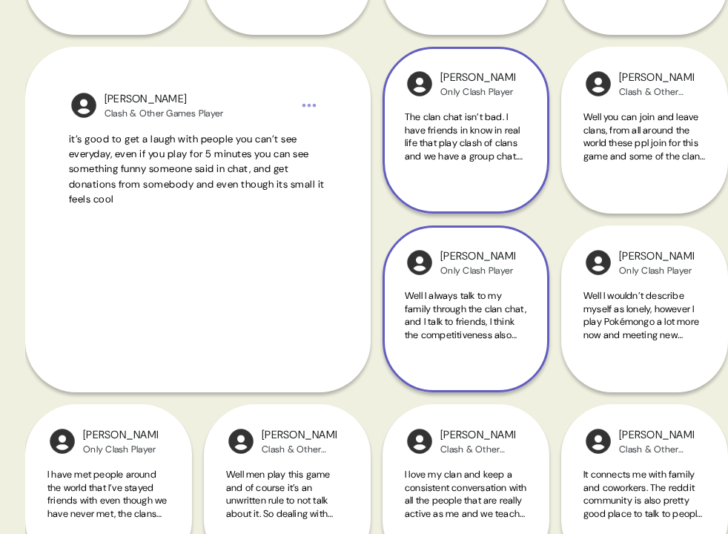
click at [442, 355] on div "Well I always talk to my family through the clan chat, and I talk to friends, I…" at bounding box center [466, 323] width 122 height 69
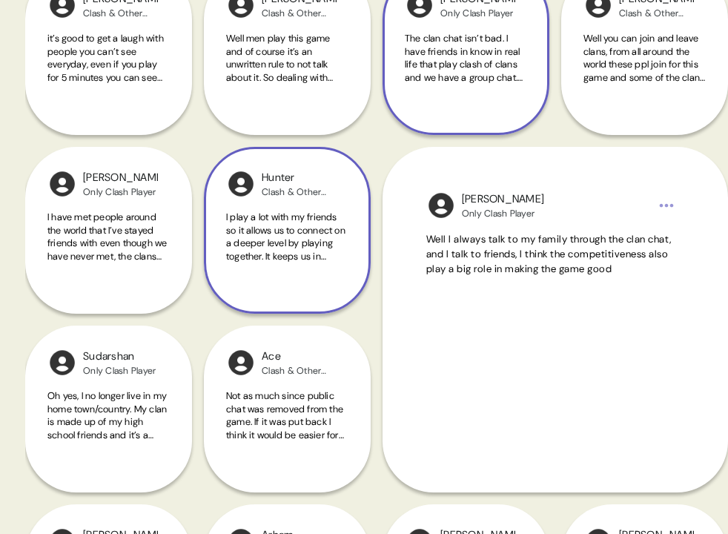
scroll to position [751, 0]
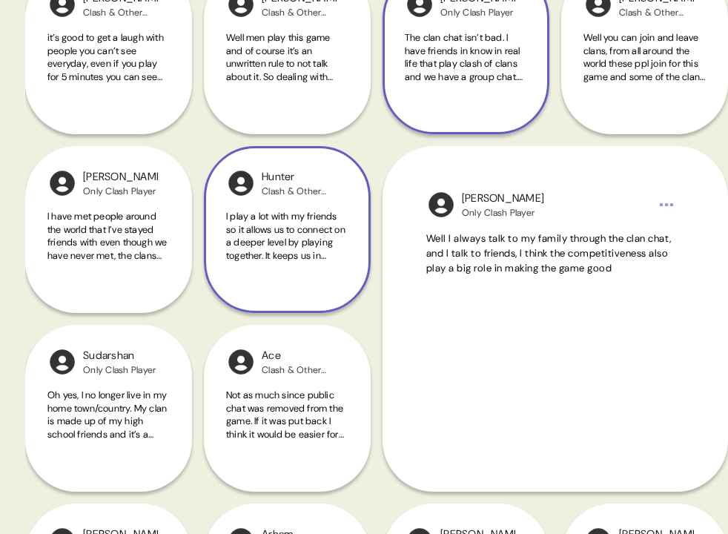
click at [318, 283] on div "Hunter Clash & Other Games Player I play a lot with my friends so it allows us …" at bounding box center [287, 229] width 167 height 167
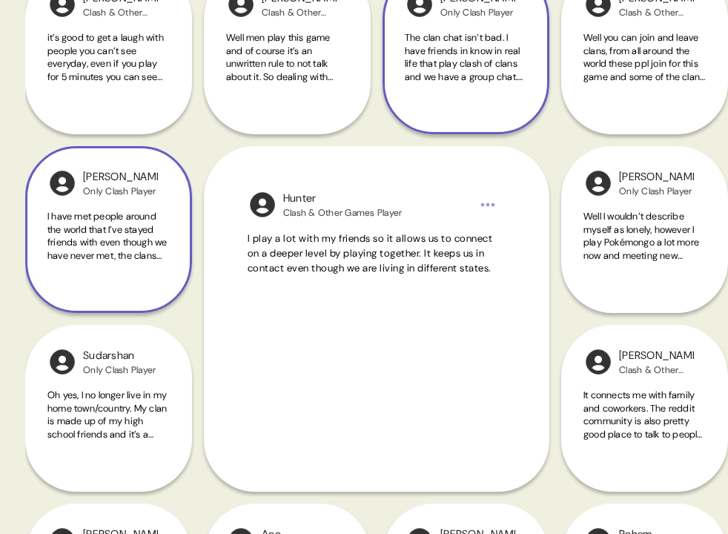
click at [136, 271] on div "I have met people around the world that I’ve stayed friends with even though we…" at bounding box center [108, 244] width 122 height 69
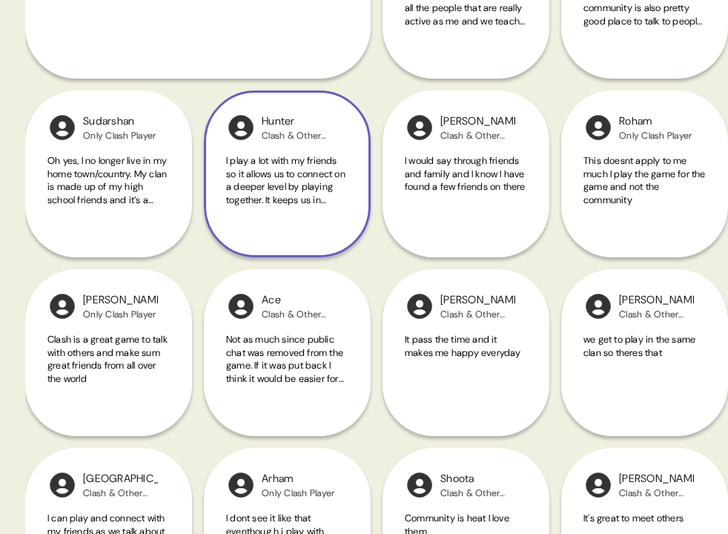
scroll to position [1126, 0]
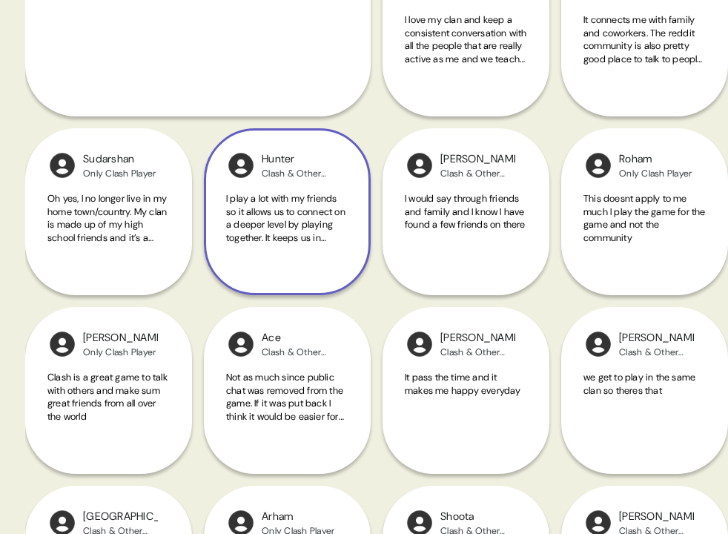
click at [275, 222] on span "I play a lot with my friends so it allows us to connect on a deeper level by pl…" at bounding box center [285, 231] width 119 height 78
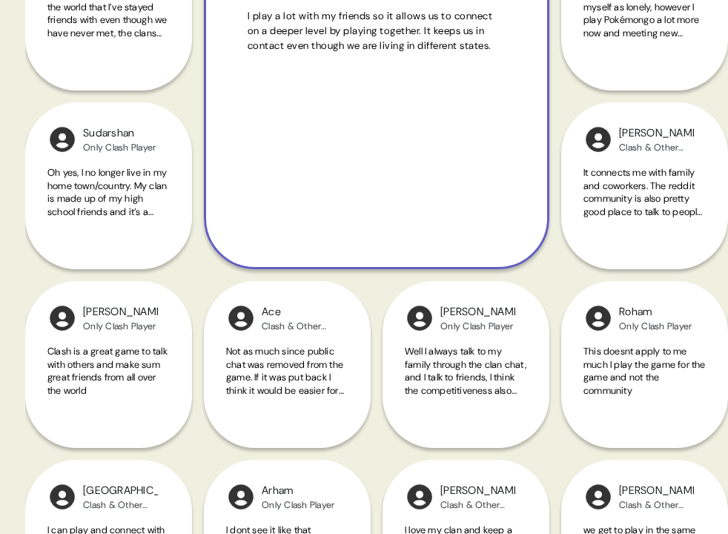
scroll to position [934, 0]
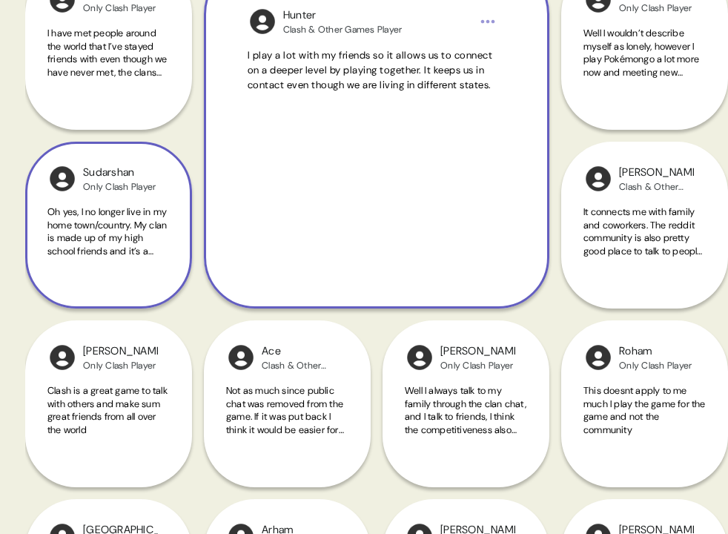
click at [129, 224] on span "Oh yes, I no longer live in my home town/country. My clan is made up of my high…" at bounding box center [106, 244] width 119 height 78
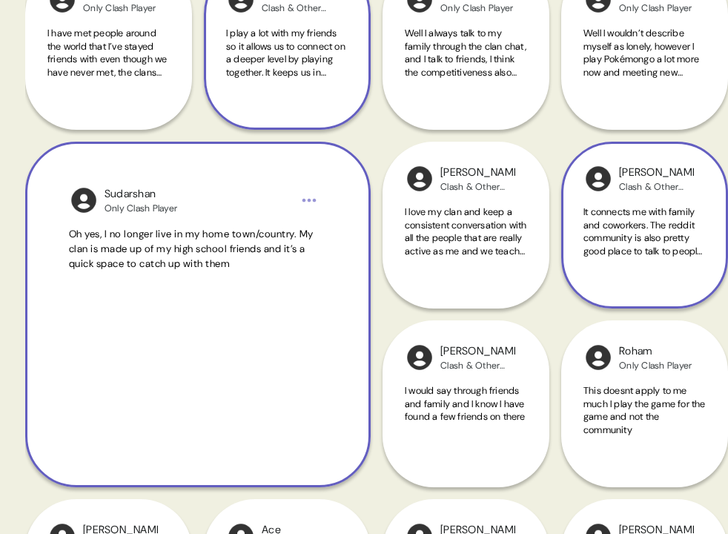
click at [610, 257] on span "It connects me with family and coworkers. The reddit community is also pretty g…" at bounding box center [642, 237] width 119 height 65
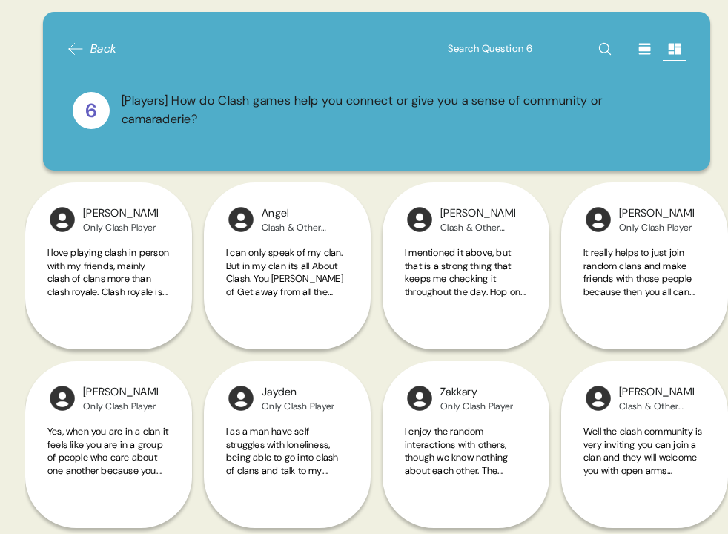
scroll to position [0, 0]
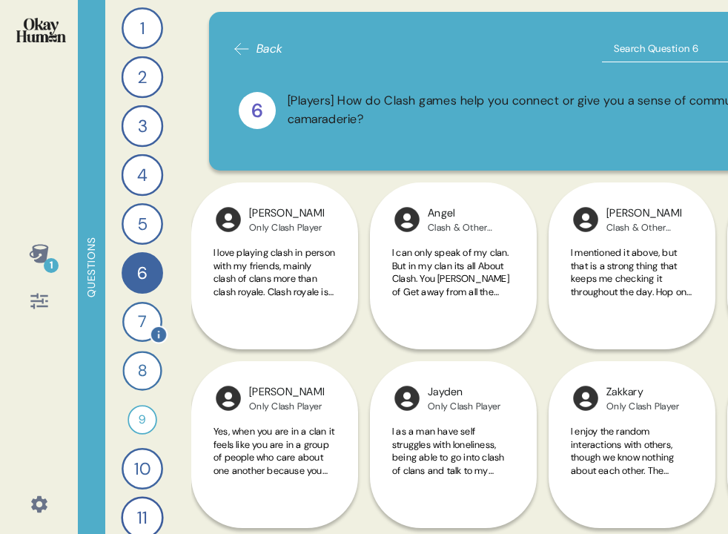
click at [134, 320] on div "7" at bounding box center [142, 322] width 40 height 40
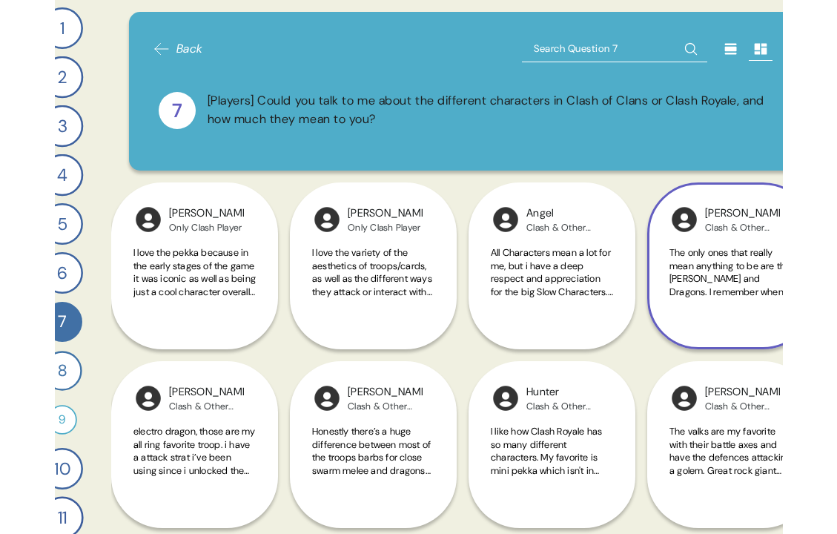
scroll to position [0, 57]
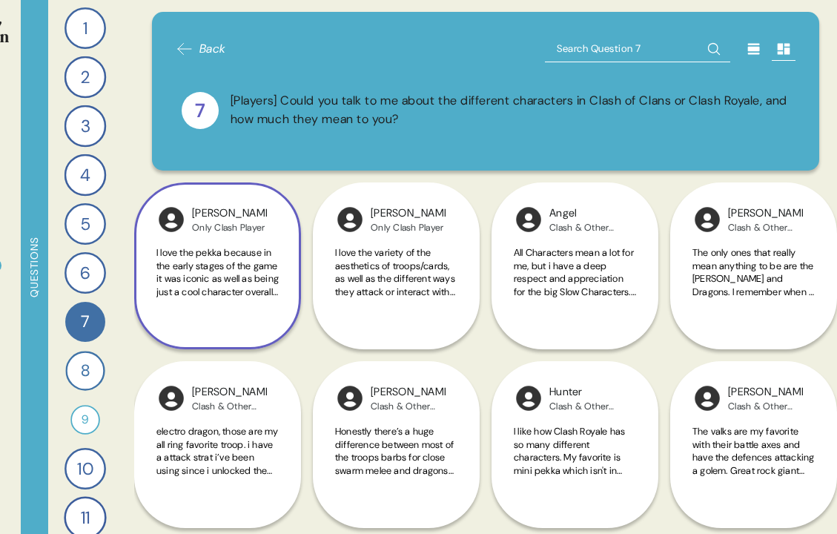
click at [226, 265] on span "I love the pekka because in the early stages of the game it was iconic as well …" at bounding box center [217, 388] width 122 height 285
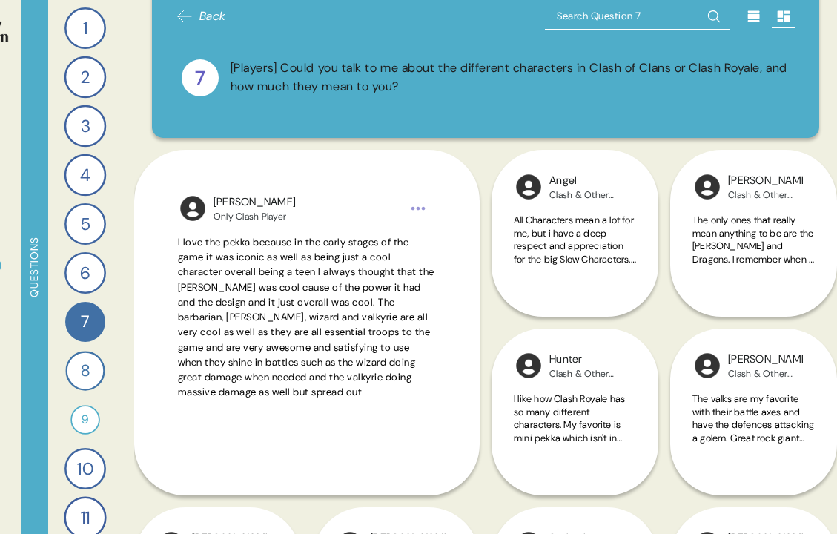
scroll to position [33, 0]
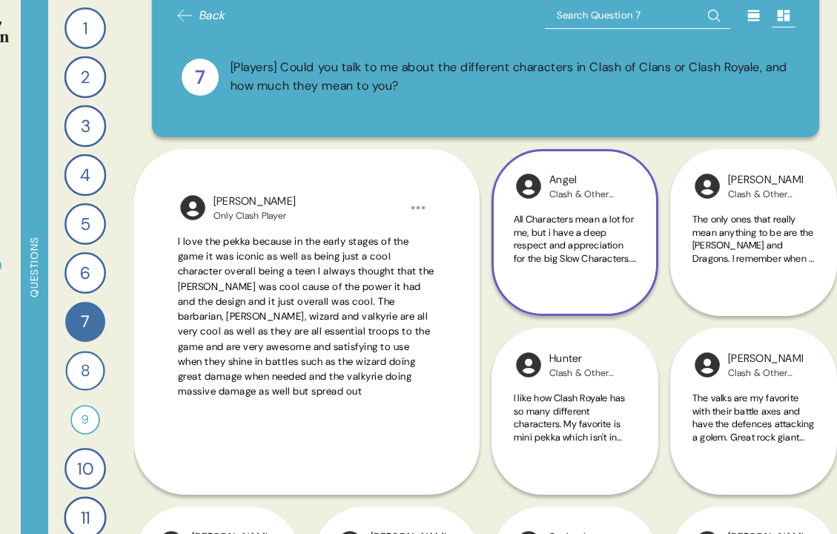
click at [549, 241] on span "All Characters mean a lot for me, but i have a deep respect and appreciation fo…" at bounding box center [575, 342] width 122 height 259
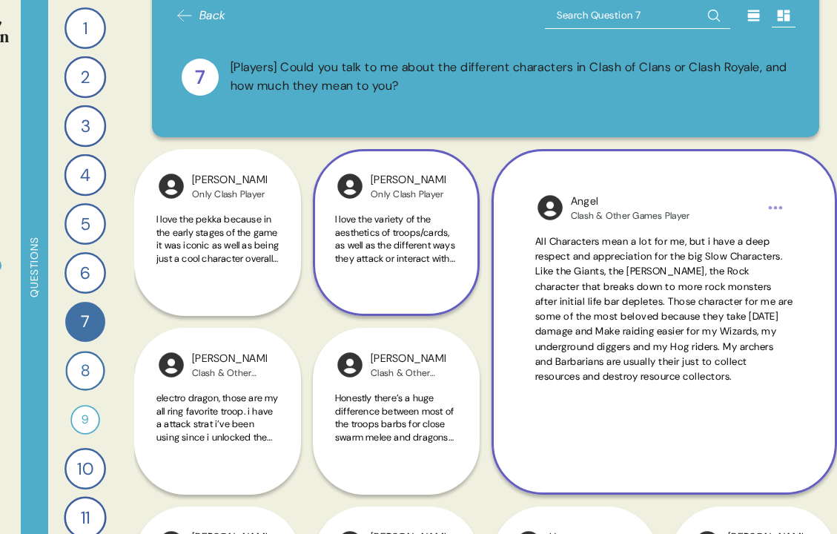
click at [414, 262] on span "I love the variety of the aesthetics of troops/cards, as well as the different …" at bounding box center [395, 342] width 121 height 259
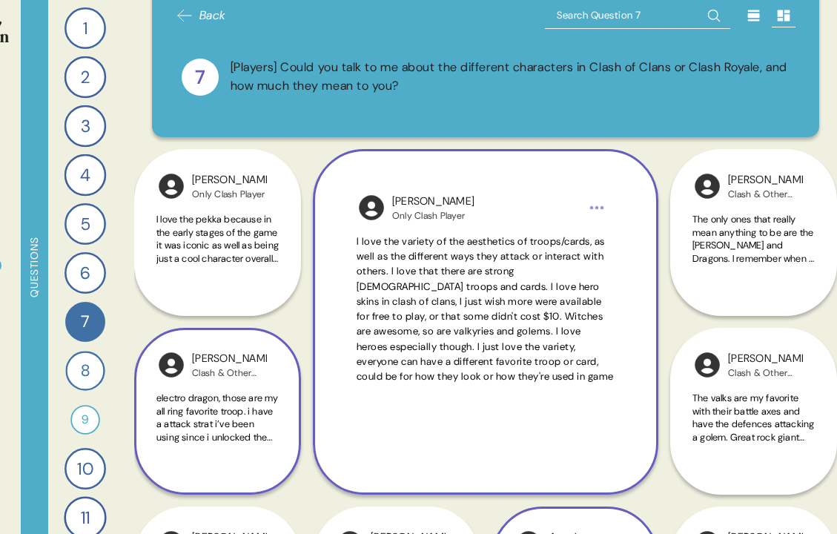
click at [231, 445] on div "electro dragon, those are my all ring favorite troop. i have a attack strat i’v…" at bounding box center [217, 425] width 122 height 69
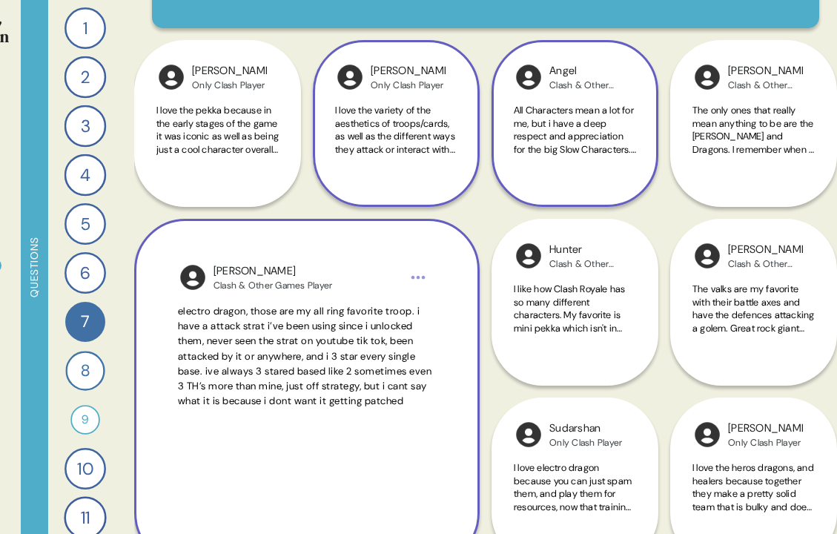
scroll to position [145, 0]
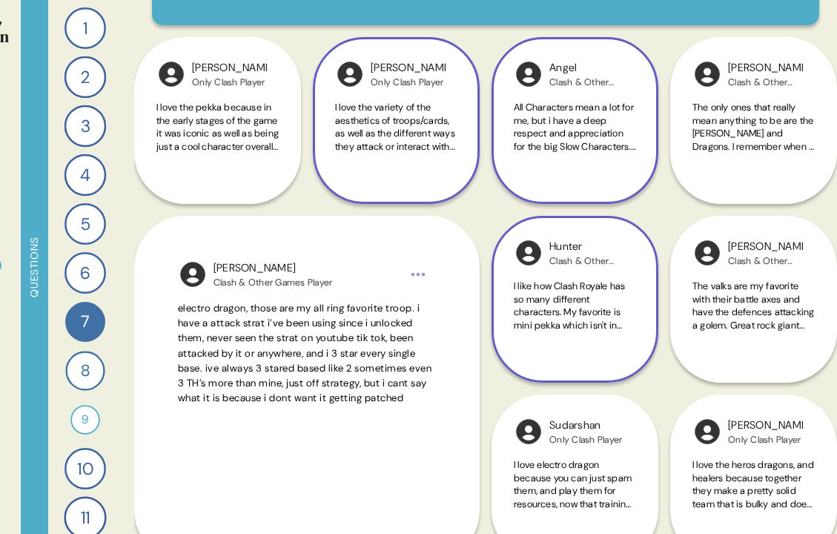
click at [598, 303] on span "I like how Clash Royale has so many different characters. My favorite is mini p…" at bounding box center [575, 306] width 122 height 52
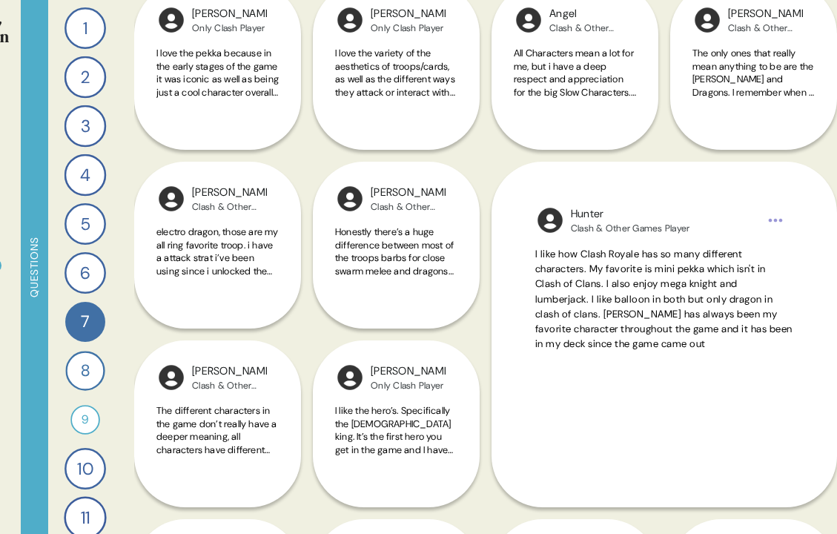
scroll to position [200, 0]
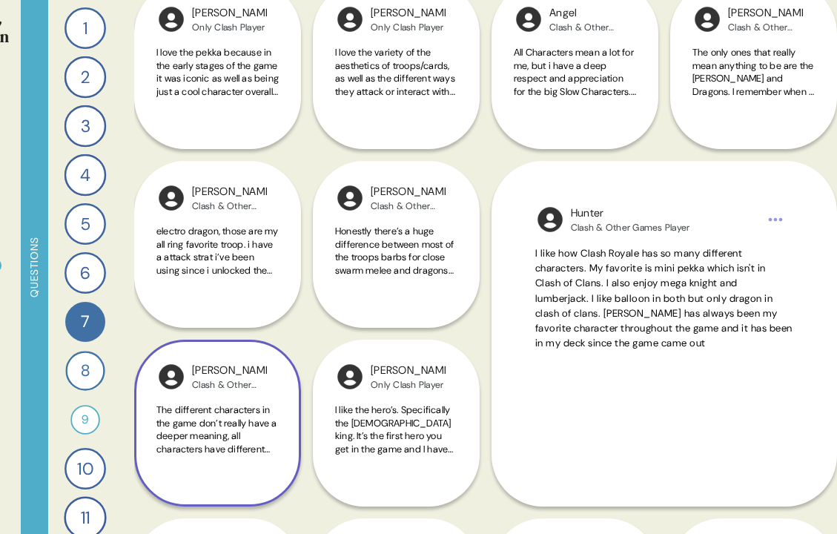
click at [243, 375] on div "[PERSON_NAME]" at bounding box center [229, 371] width 75 height 16
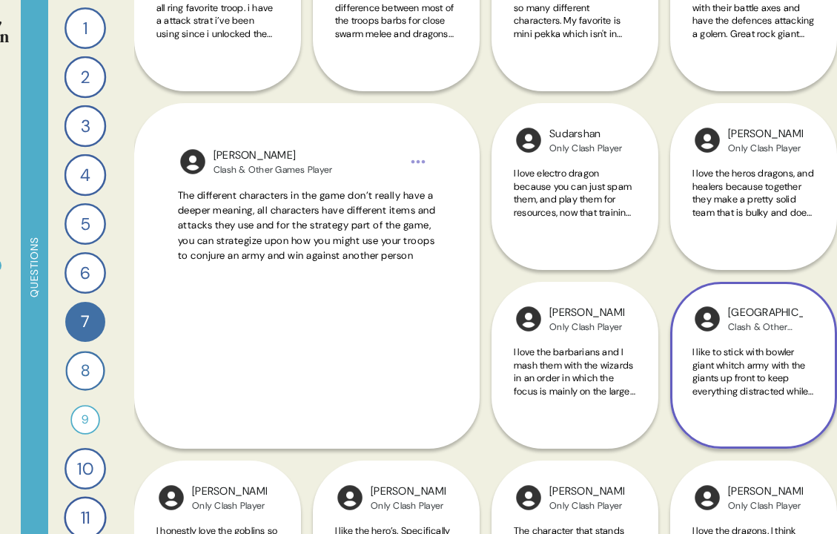
scroll to position [445, 0]
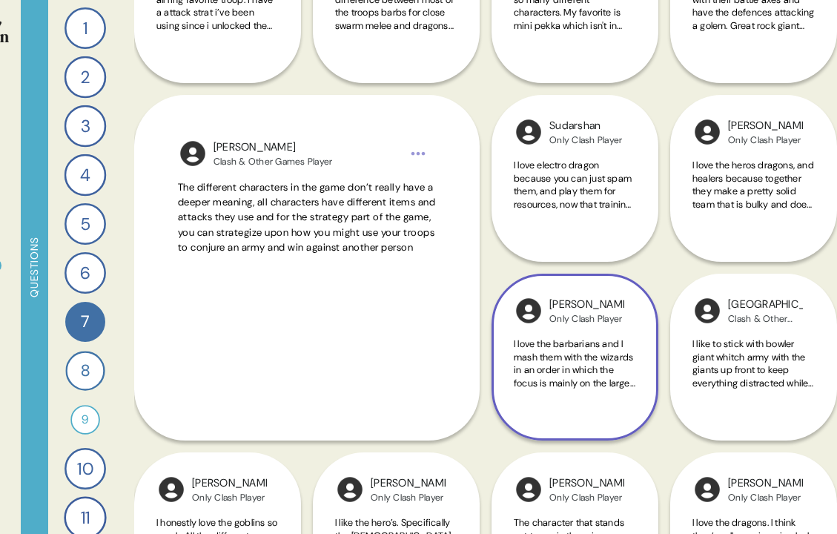
click at [581, 360] on span "I love the barbarians and I mash them with the wizards in an order in which the…" at bounding box center [575, 382] width 122 height 90
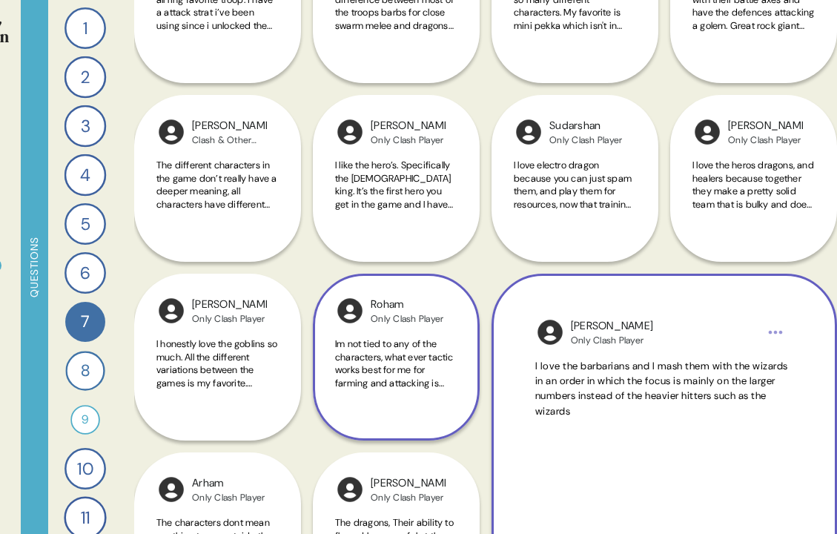
click at [428, 363] on span "Im not tied to any of the characters, what ever tactic works best for me for fa…" at bounding box center [394, 389] width 119 height 104
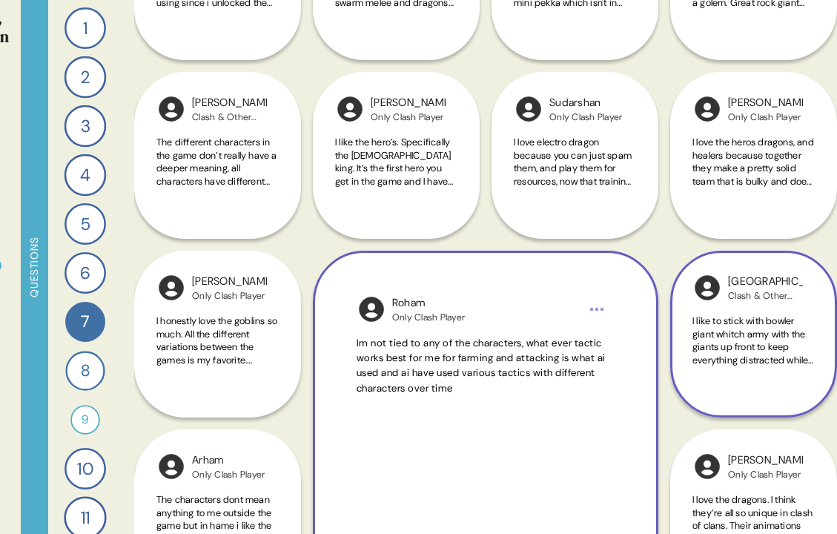
scroll to position [472, 0]
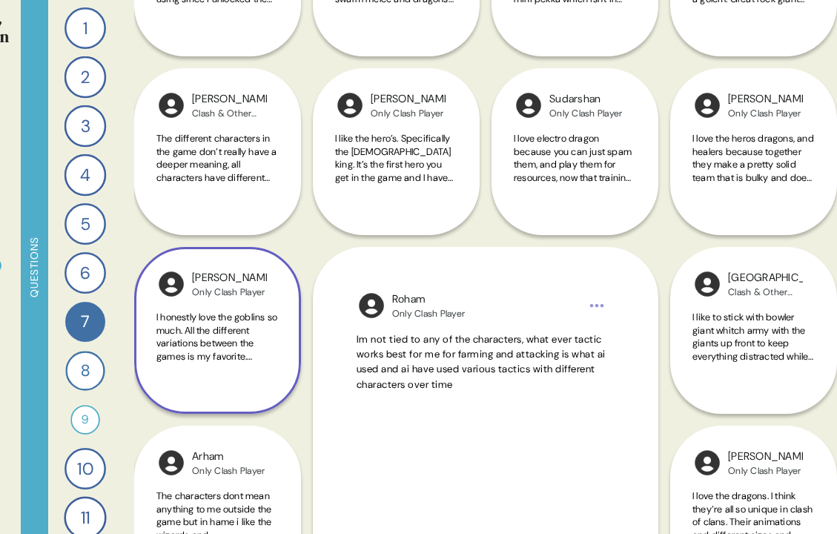
click at [196, 319] on span "I honestly love the goblins so much. All the different variations between the g…" at bounding box center [216, 363] width 121 height 104
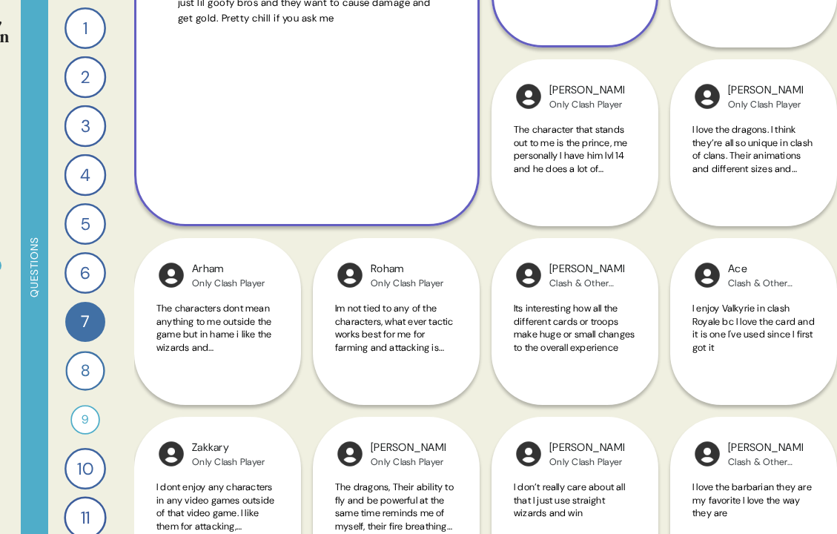
scroll to position [863, 0]
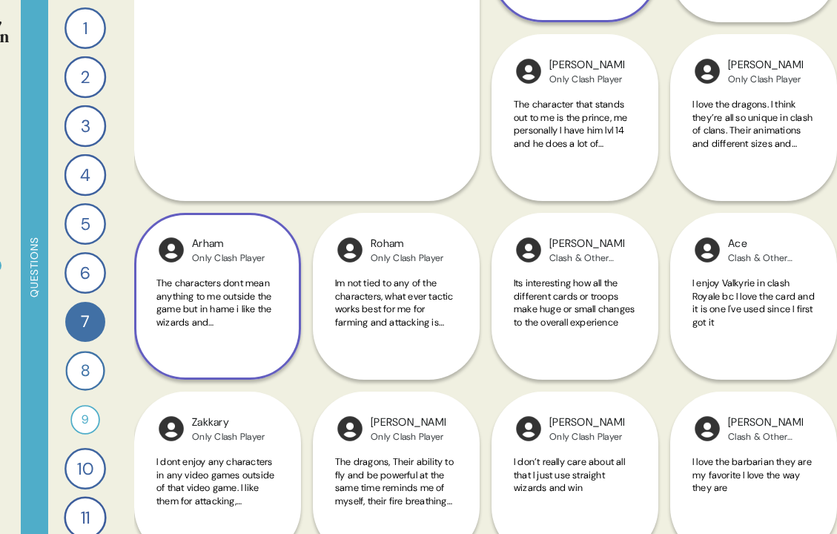
click at [227, 294] on span "The characters dont mean anything to me outside the game but in hame i like the…" at bounding box center [215, 322] width 119 height 90
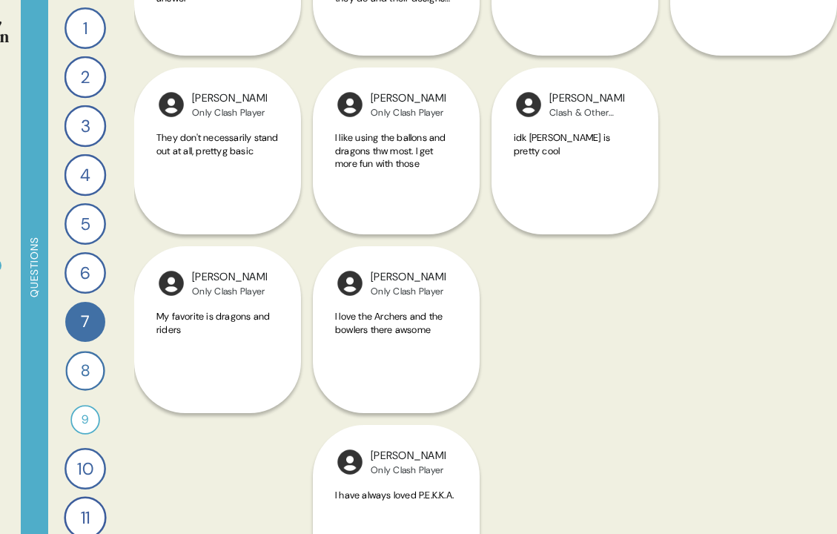
scroll to position [1546, 0]
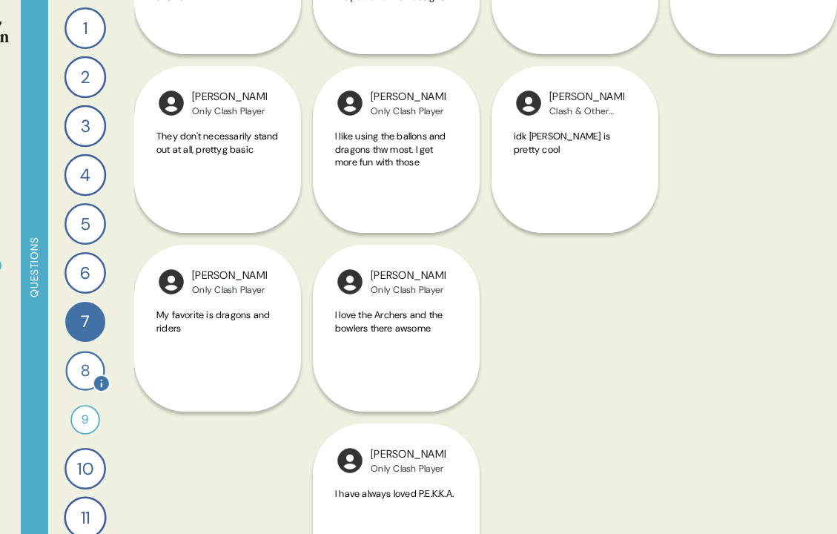
click at [87, 357] on div "8" at bounding box center [84, 370] width 39 height 39
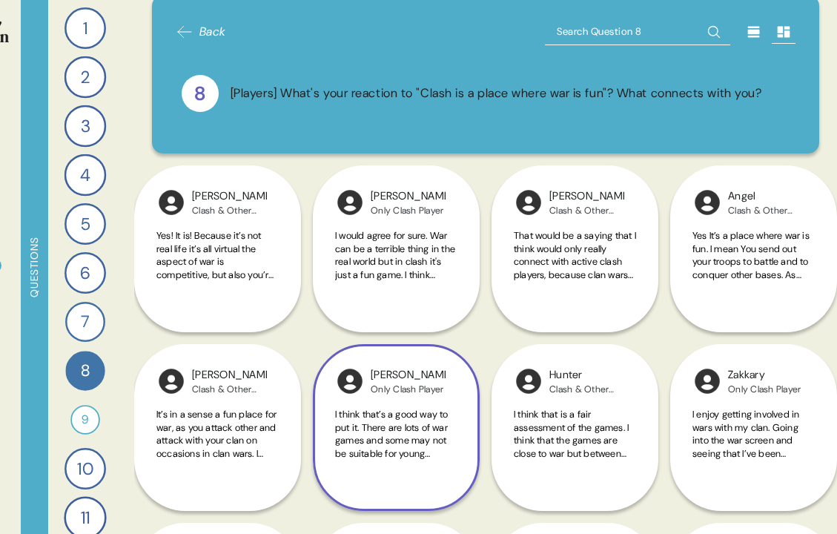
scroll to position [19, 0]
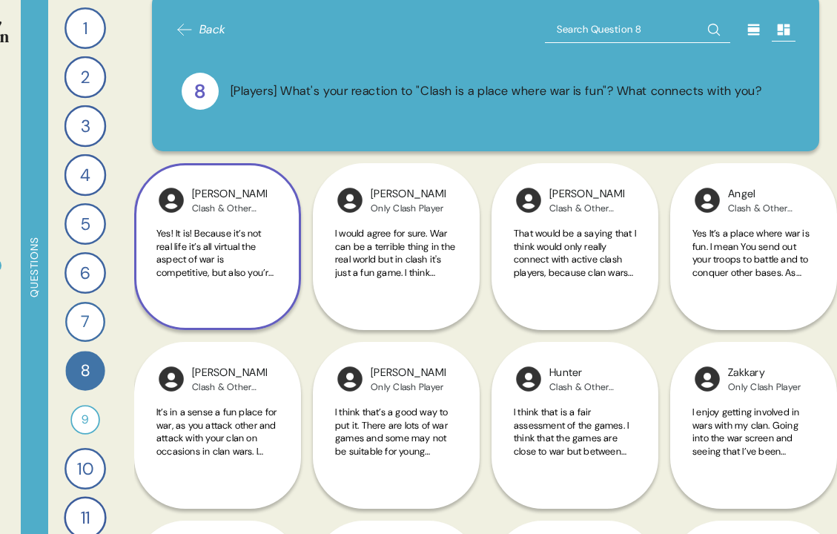
click at [183, 234] on span "Yes! It is! Because it’s not real life it’s all virtual the aspect of war is co…" at bounding box center [216, 324] width 121 height 195
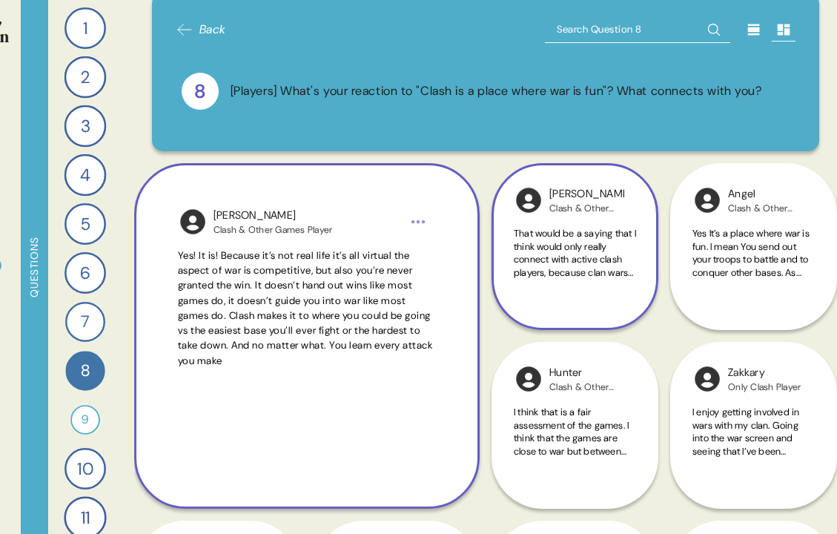
click at [589, 288] on div "That would be a saying that I think would only really connect with active clash…" at bounding box center [575, 261] width 122 height 69
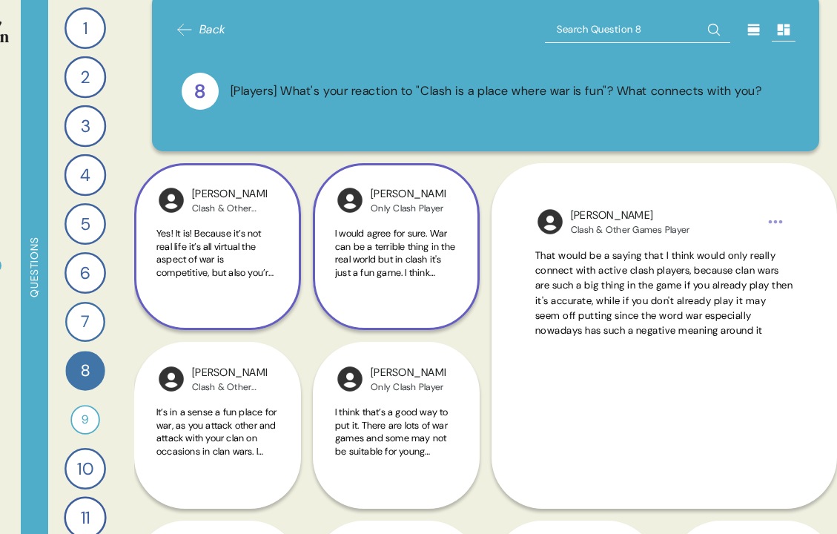
click at [429, 250] on span "I would agree for sure. War can be a terrible thing in the real world but in cl…" at bounding box center [395, 311] width 120 height 169
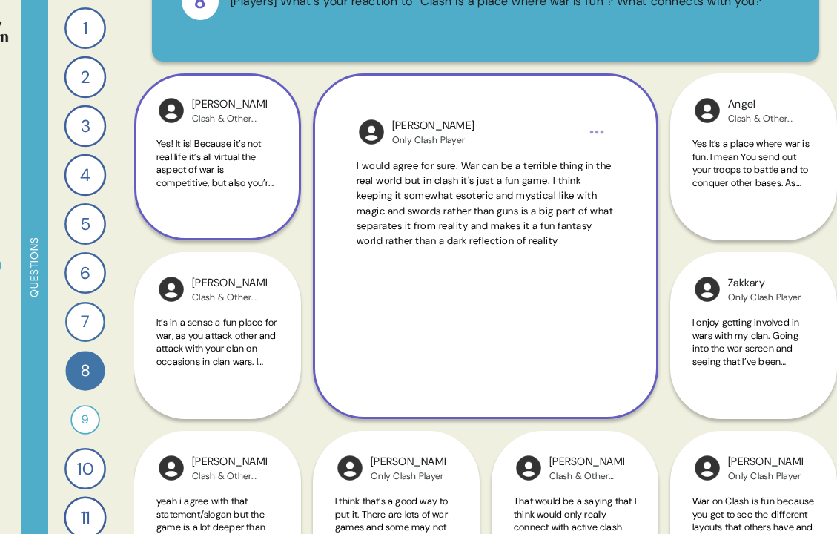
scroll to position [112, 0]
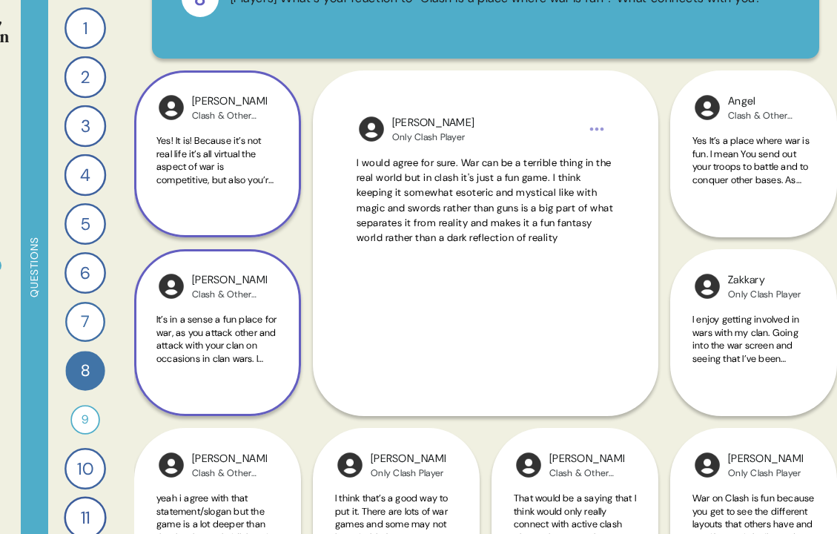
click at [234, 341] on span "It’s in a sense a fun place for war, as you attack other and attack with your c…" at bounding box center [216, 378] width 120 height 130
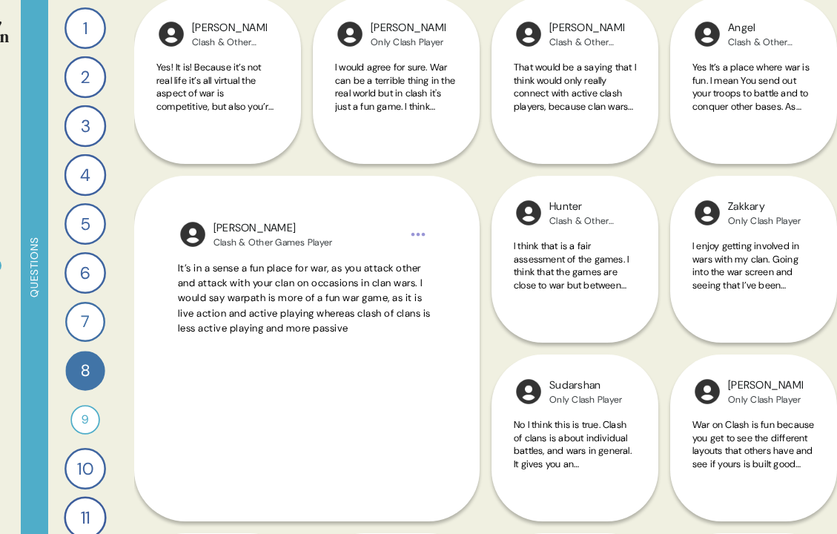
scroll to position [189, 0]
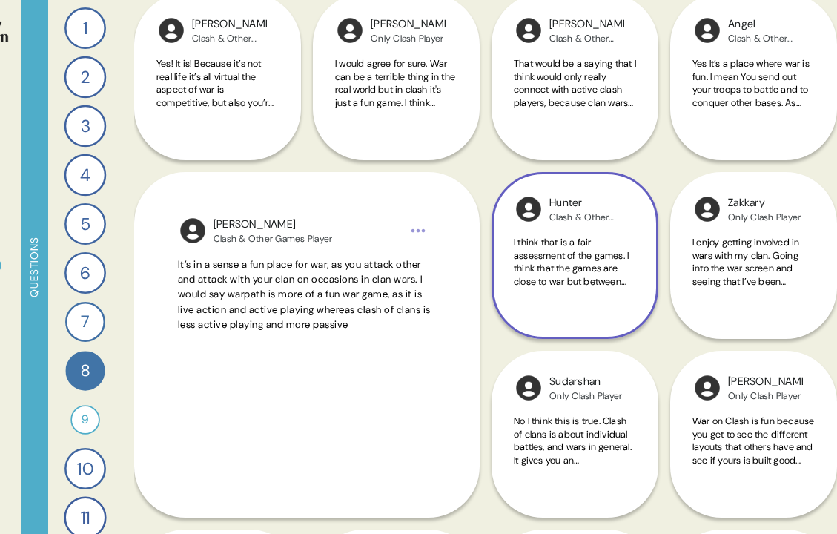
click at [535, 298] on div "I think that is a fair assessment of the games. I think that the games are clos…" at bounding box center [575, 270] width 122 height 69
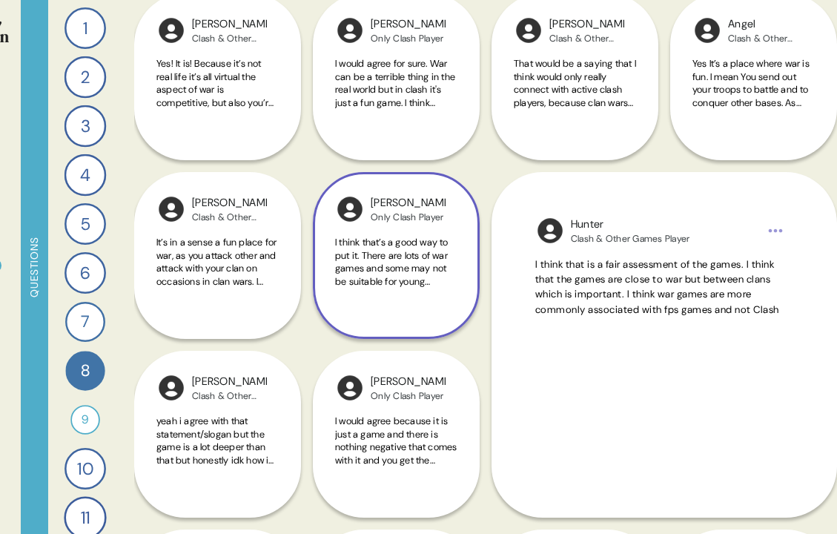
click at [457, 299] on div "I think that’s a good way to put it. There are lots of war games and some may n…" at bounding box center [396, 270] width 122 height 69
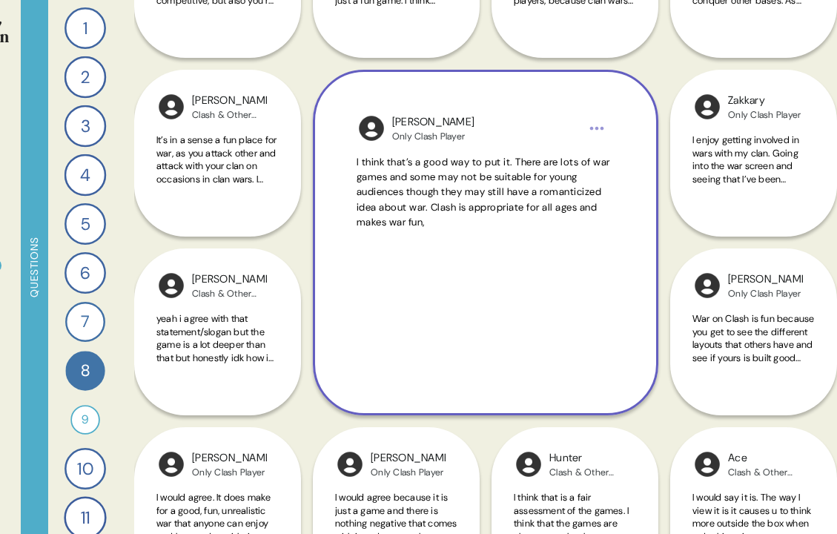
scroll to position [299, 0]
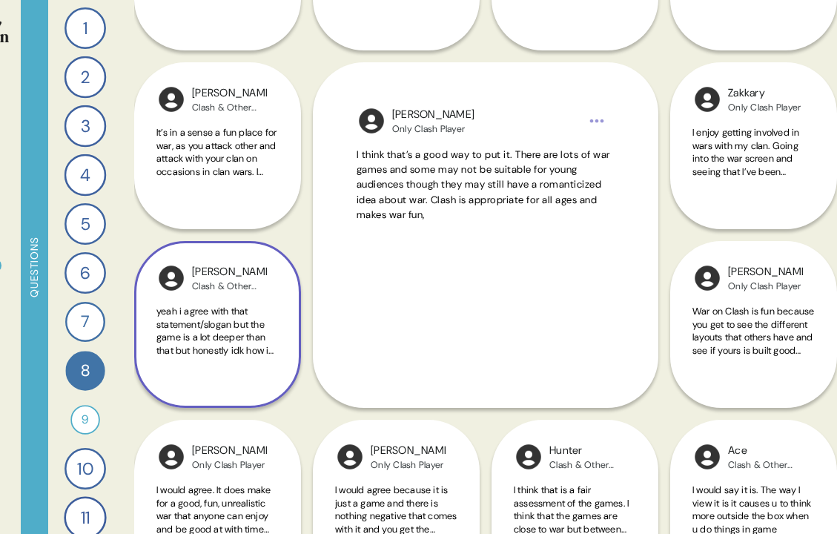
click at [261, 343] on span "yeah i agree with that statement/slogan but the game is a lot deeper than that …" at bounding box center [215, 350] width 119 height 90
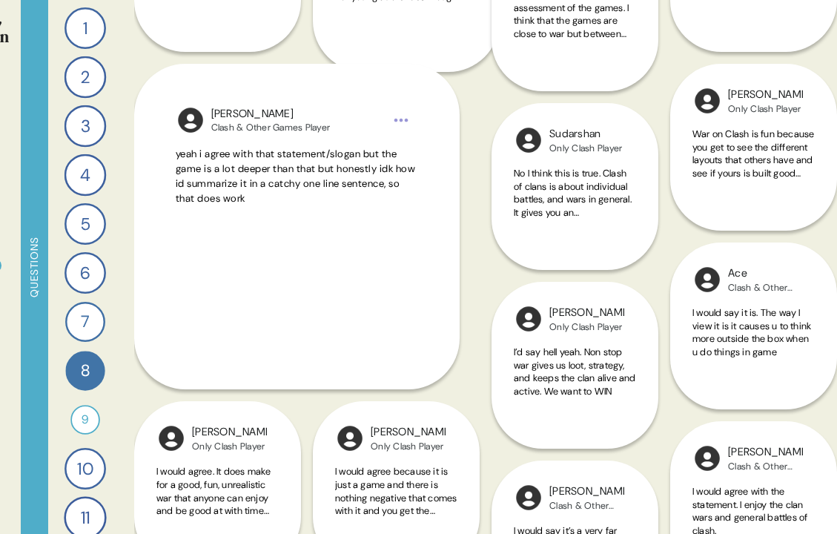
scroll to position [477, 0]
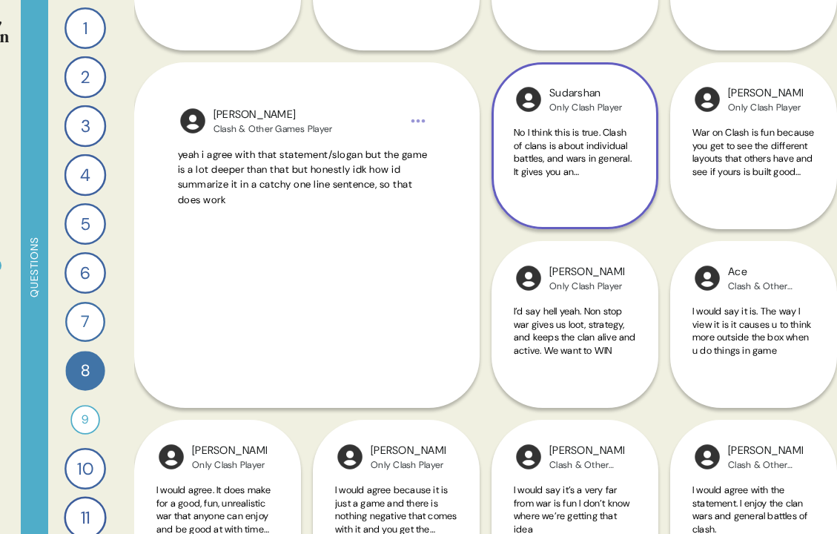
click at [564, 196] on div "Sudarshan Only Clash Player No I think this is true. Clash of clans is about in…" at bounding box center [575, 145] width 167 height 167
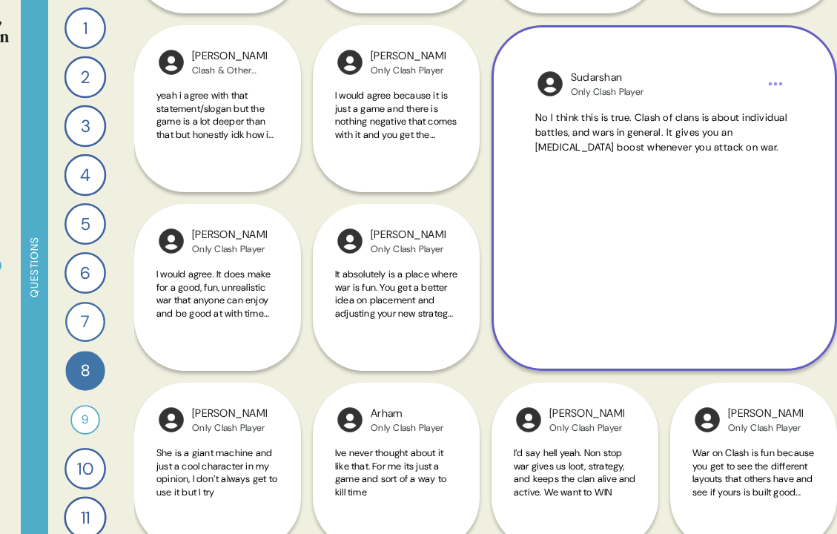
scroll to position [543, 0]
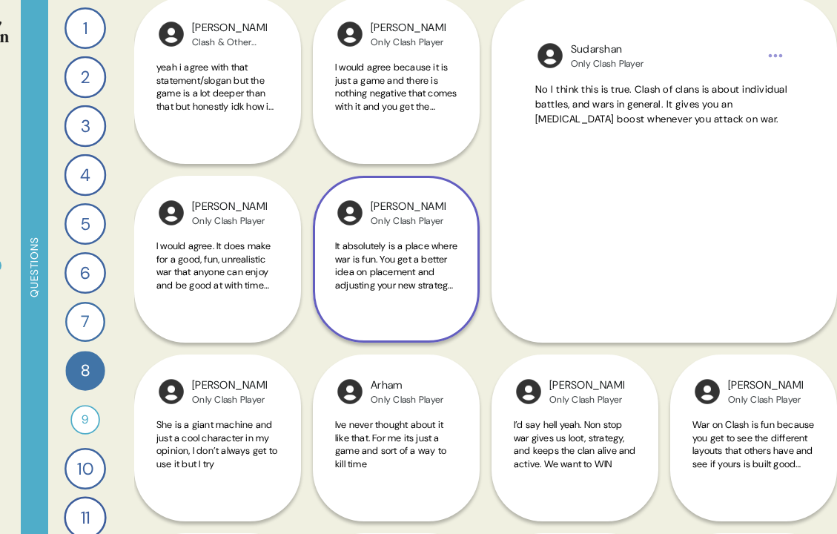
click at [419, 284] on span "It absolutely is a place where war is fun. You get a better idea on placement a…" at bounding box center [396, 271] width 122 height 65
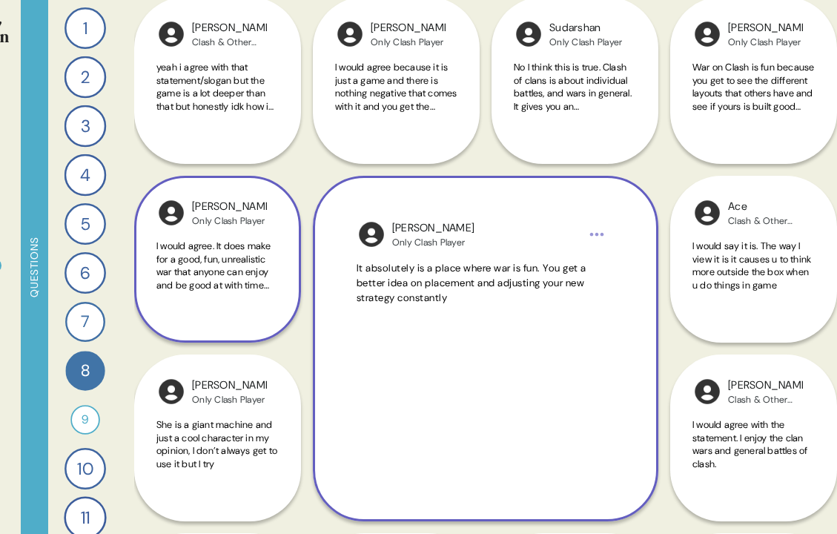
click at [250, 268] on span "I would agree. It does make for a good, fun, unrealistic war that anyone can en…" at bounding box center [217, 265] width 122 height 52
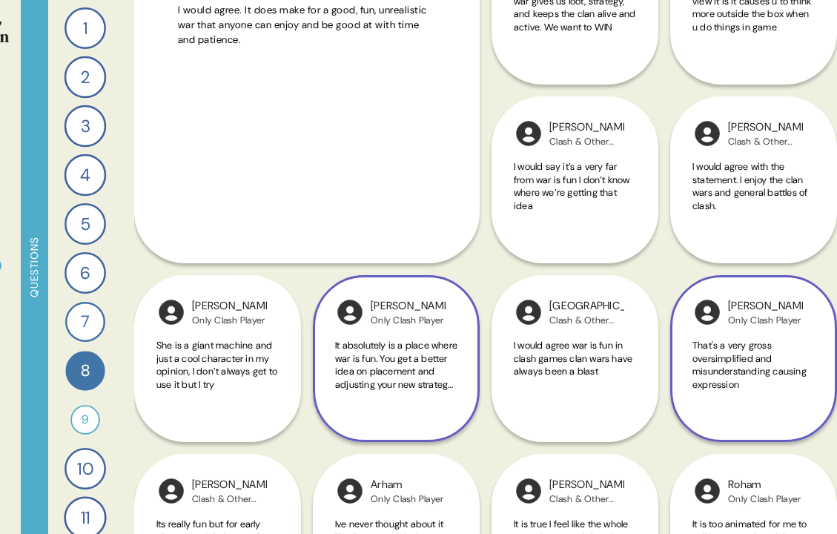
scroll to position [839, 0]
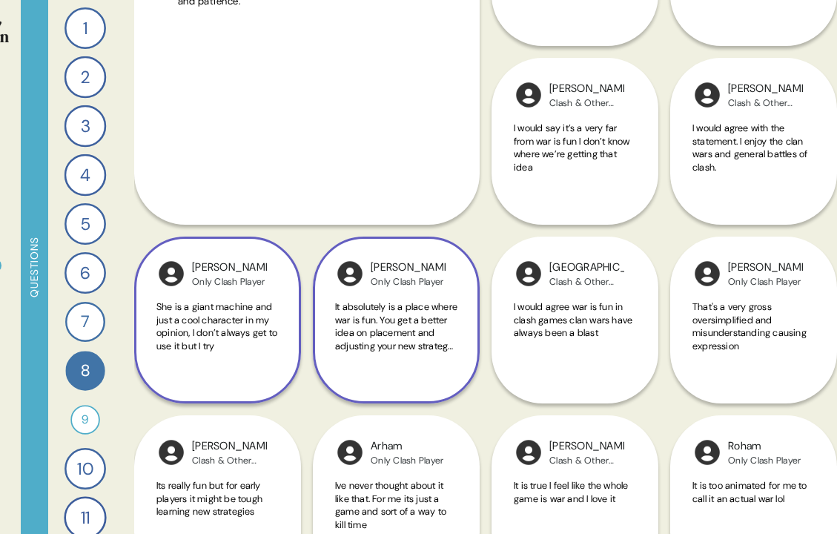
click at [264, 312] on span "She is a giant machine and just a cool character in my opinion, I don’t always …" at bounding box center [217, 326] width 122 height 52
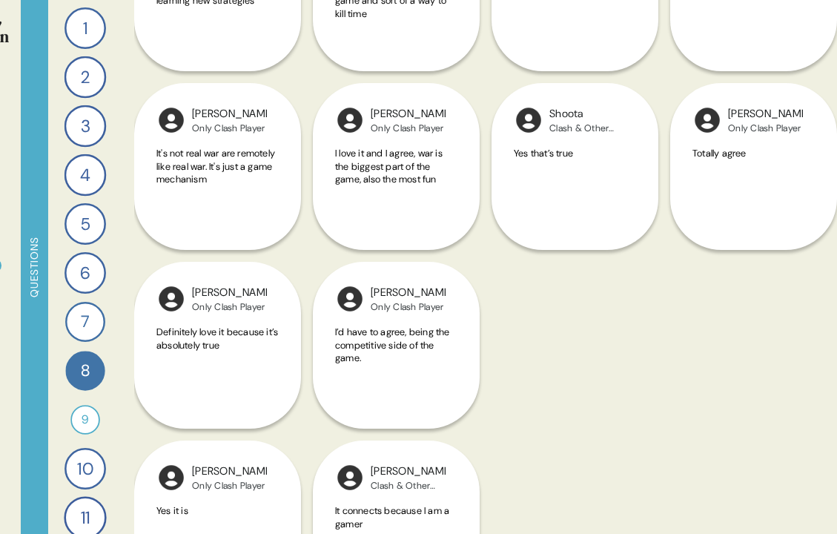
scroll to position [1347, 0]
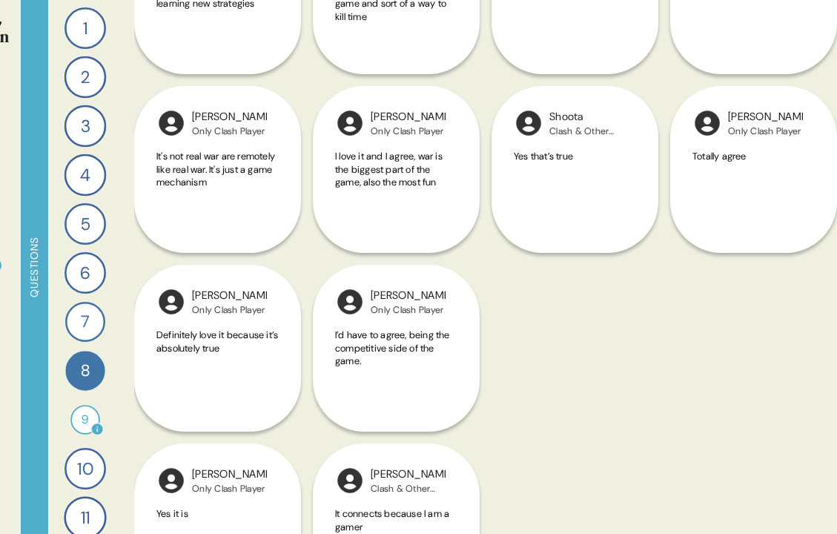
click at [81, 427] on div "9" at bounding box center [85, 420] width 30 height 30
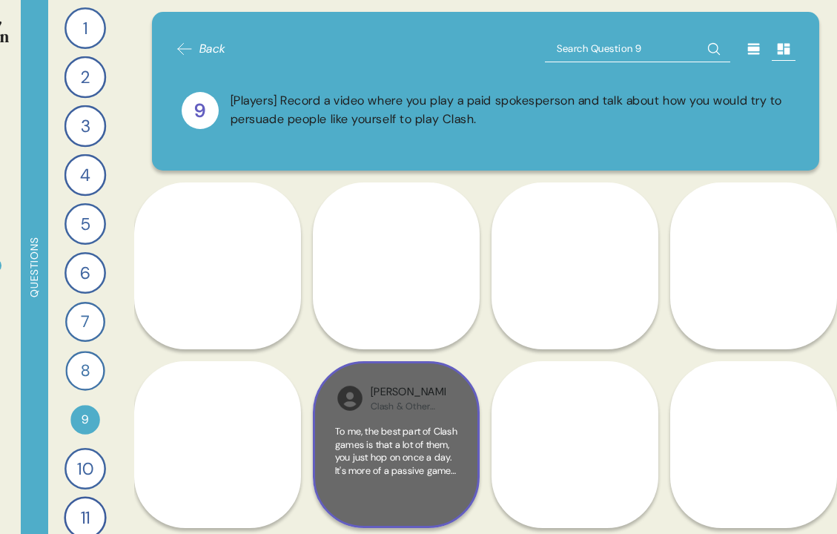
scroll to position [363, 0]
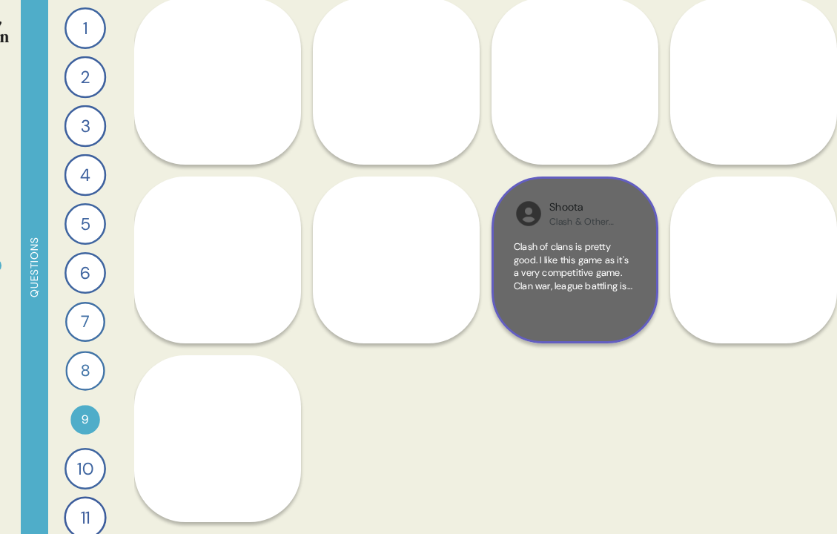
click at [605, 300] on div "Clash of clans is pretty good. I like this game as it's a very competitive game…" at bounding box center [575, 280] width 122 height 81
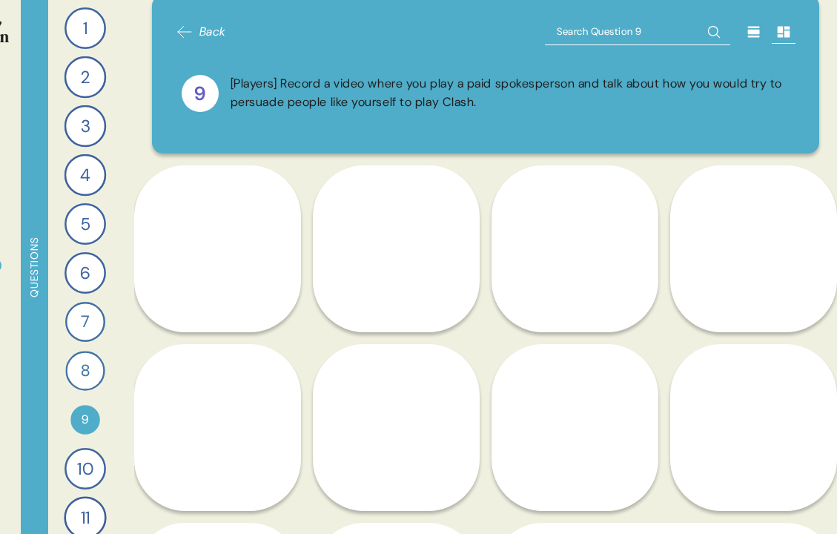
scroll to position [0, 0]
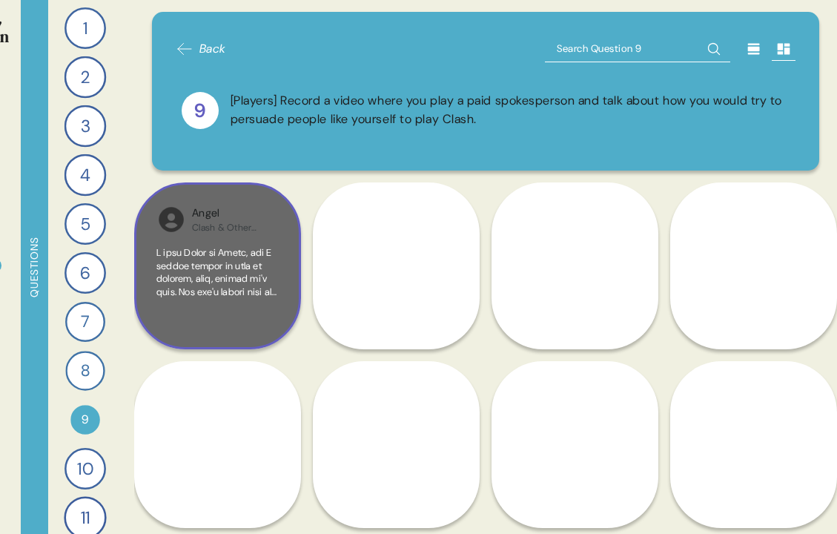
click at [230, 232] on div "Clash & Other Games Player" at bounding box center [229, 228] width 75 height 12
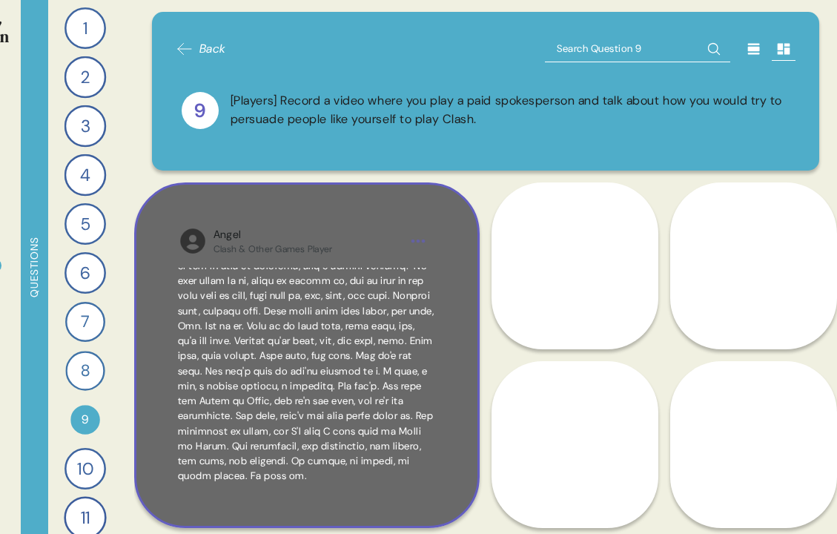
click at [342, 297] on span at bounding box center [306, 250] width 257 height 463
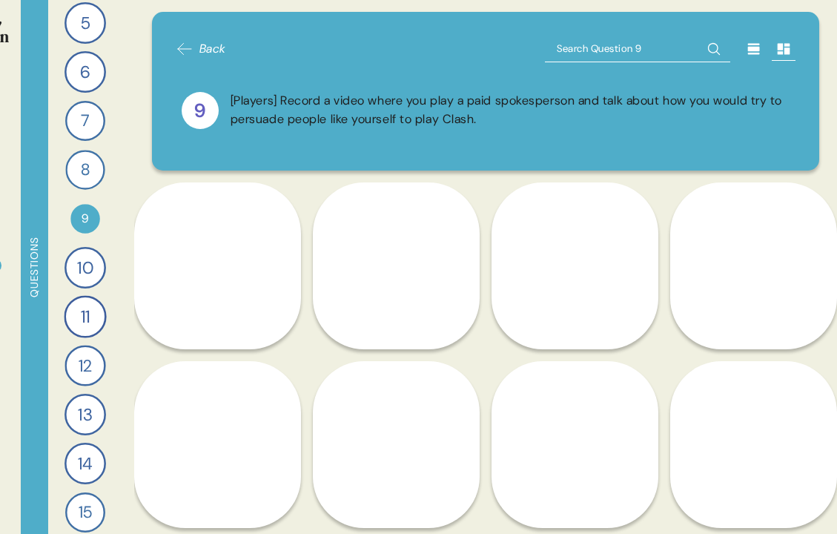
scroll to position [196, 0]
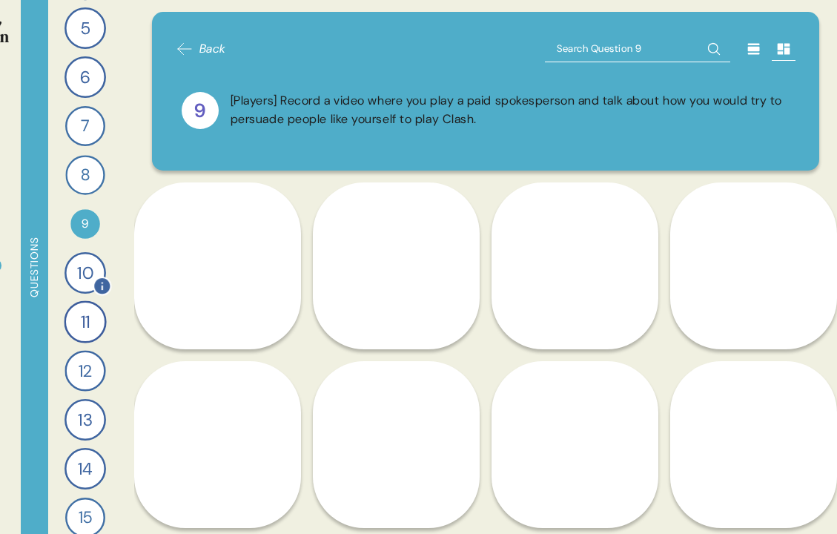
click at [82, 279] on div "10" at bounding box center [86, 273] width 42 height 42
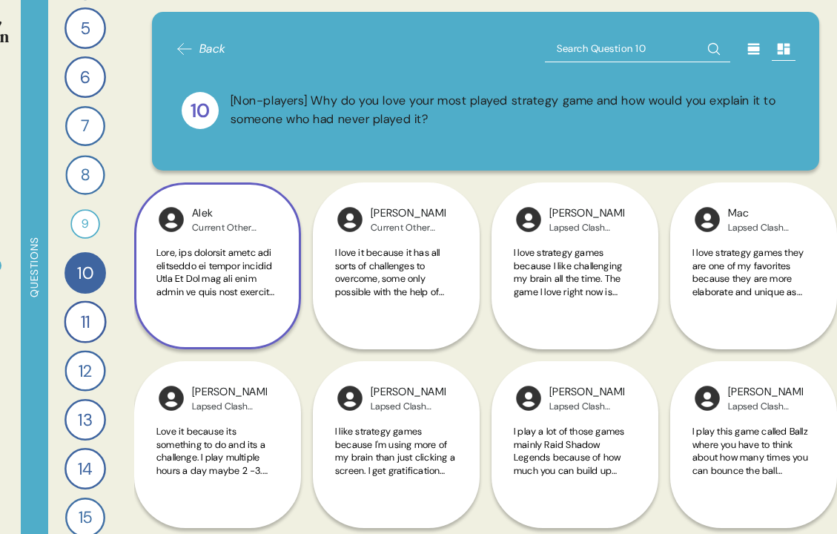
click at [239, 290] on span at bounding box center [217, 525] width 122 height 559
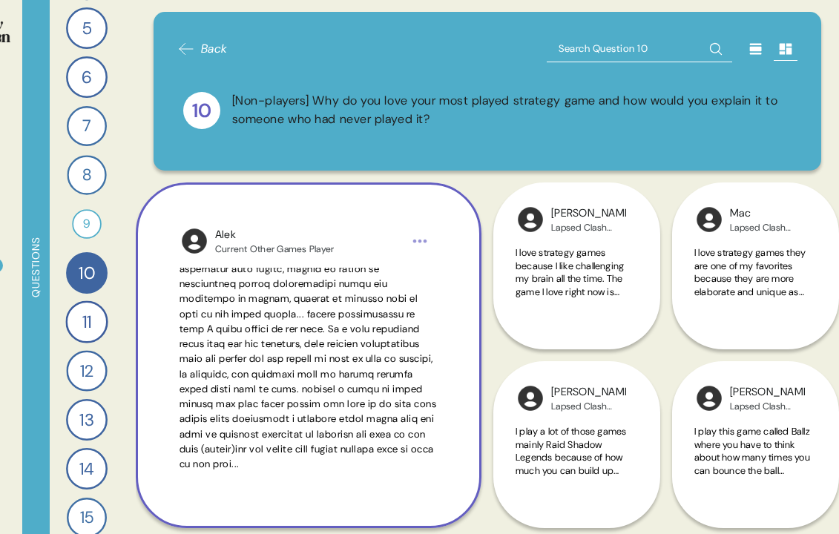
scroll to position [139, 0]
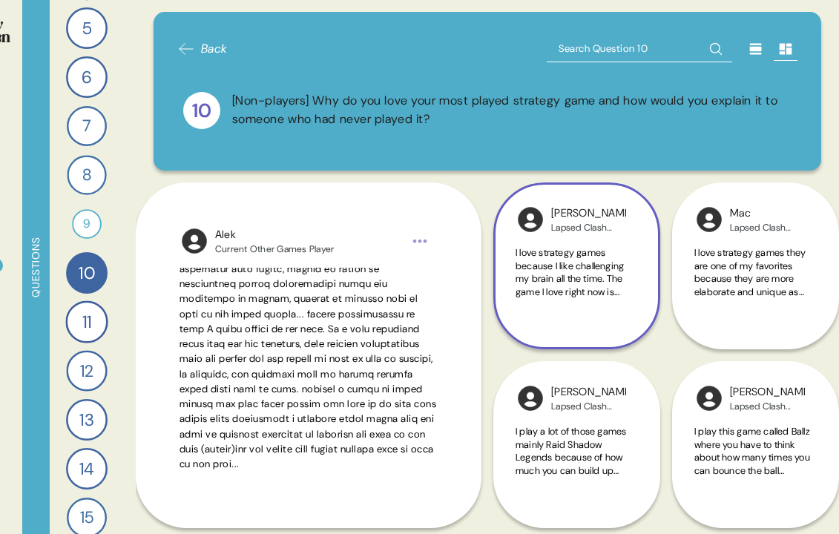
click at [534, 290] on span "I love strategy games because I like challenging my brain all the time. The gam…" at bounding box center [576, 337] width 122 height 182
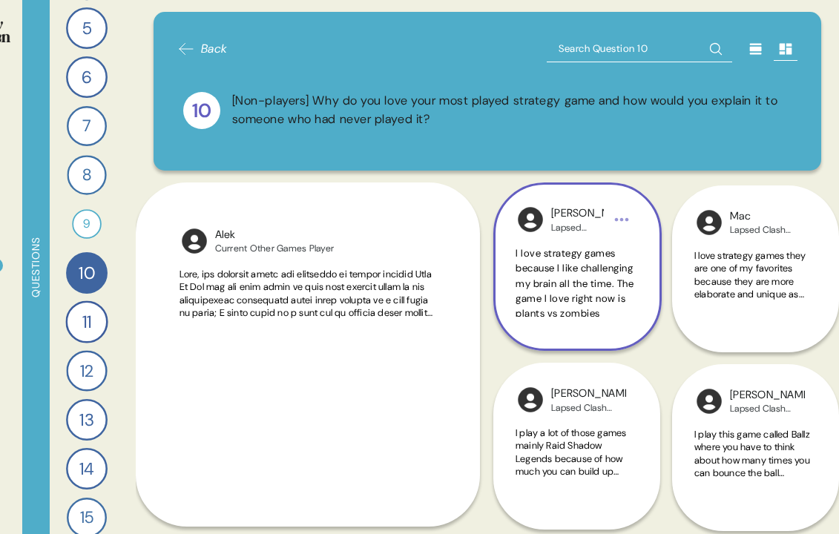
scroll to position [0, 0]
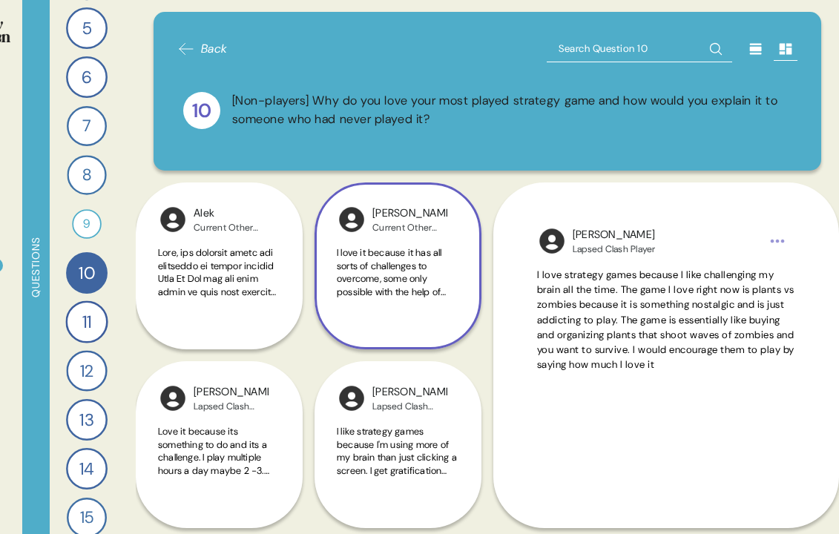
click at [436, 273] on span "I love it because it has all sorts of challenges to overcome, some only possibl…" at bounding box center [398, 272] width 122 height 52
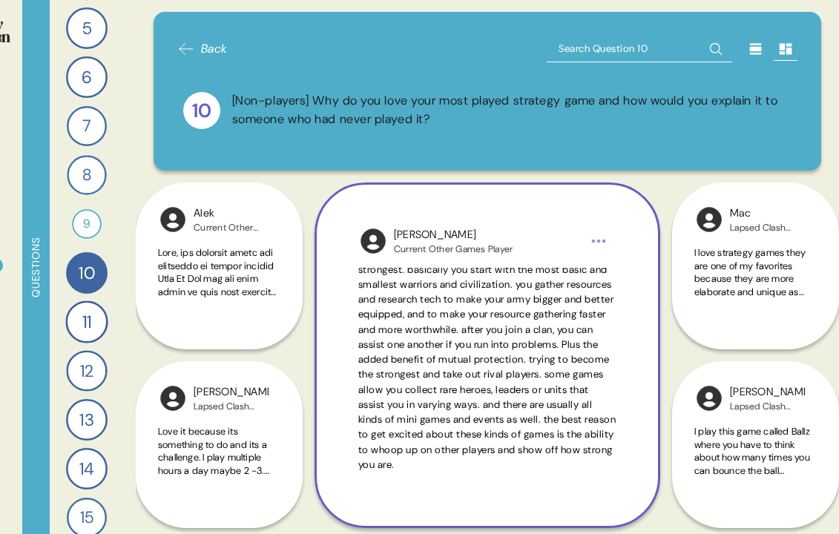
scroll to position [62, 0]
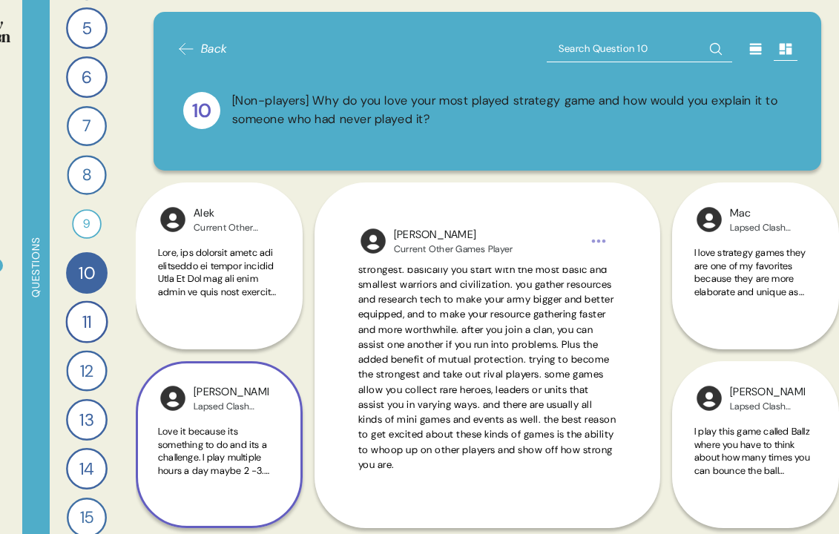
click at [230, 439] on span "Love it because its something to do and its a challenge. I play multiple hours …" at bounding box center [218, 516] width 121 height 182
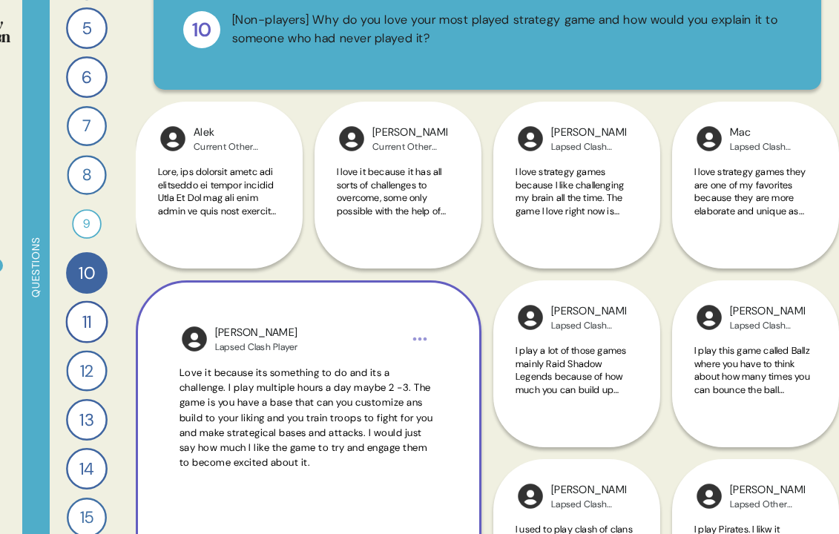
scroll to position [99, 0]
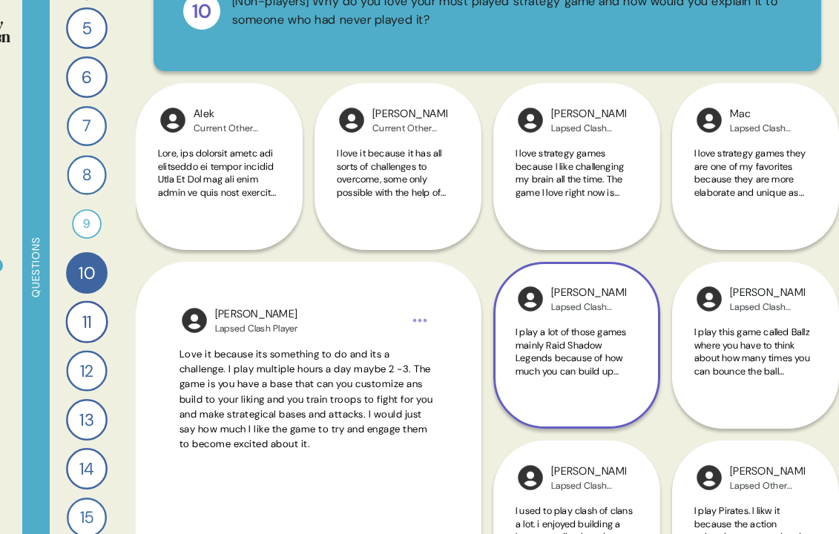
click at [552, 360] on span "I play a lot of those games mainly Raid Shadow Legends because of how much you …" at bounding box center [575, 416] width 120 height 182
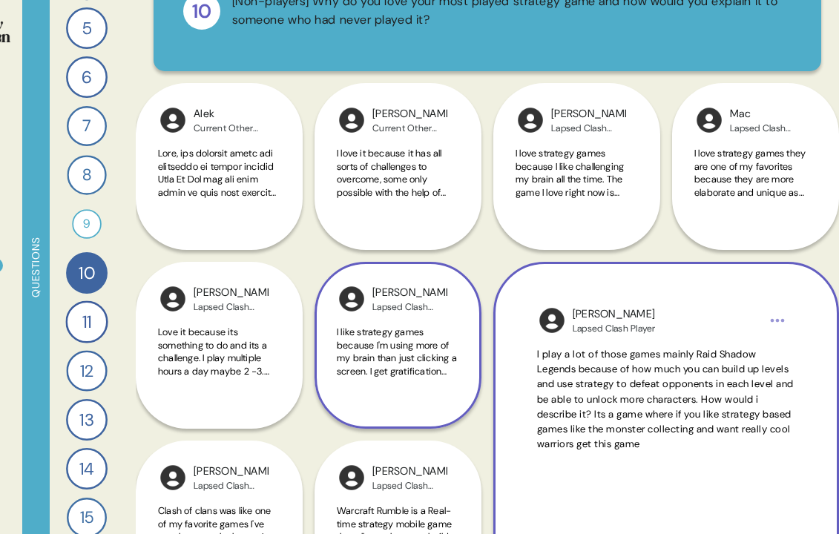
click at [434, 361] on span "I like strategy games because I'm using more of my brain than just clicking a s…" at bounding box center [397, 409] width 121 height 169
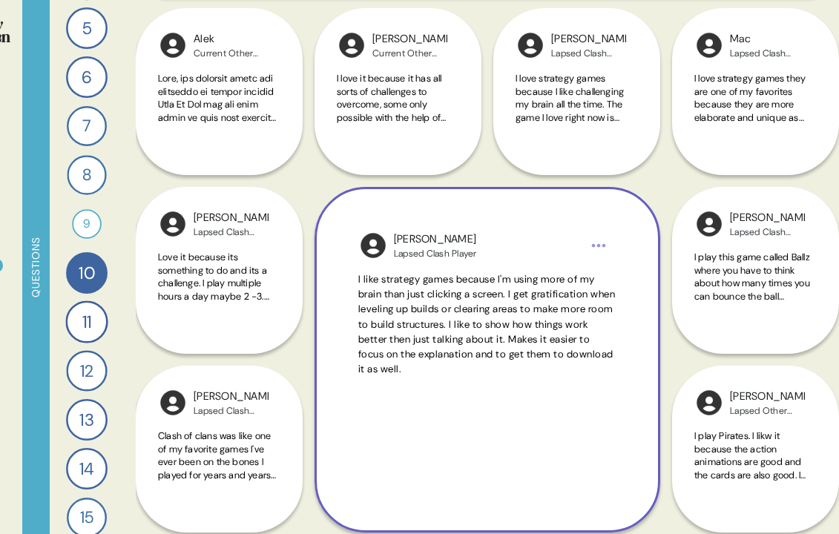
scroll to position [176, 0]
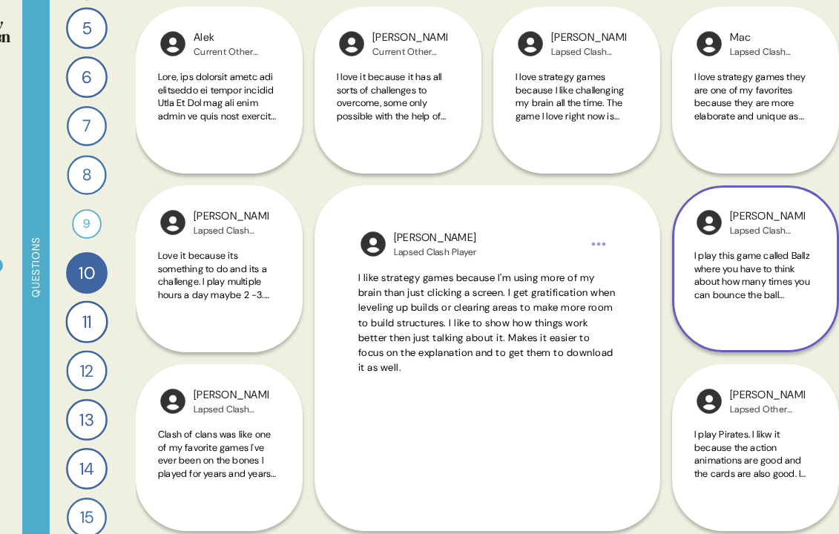
click at [760, 310] on div "I play this game called Ballz where you have to think about how many times you …" at bounding box center [755, 283] width 122 height 69
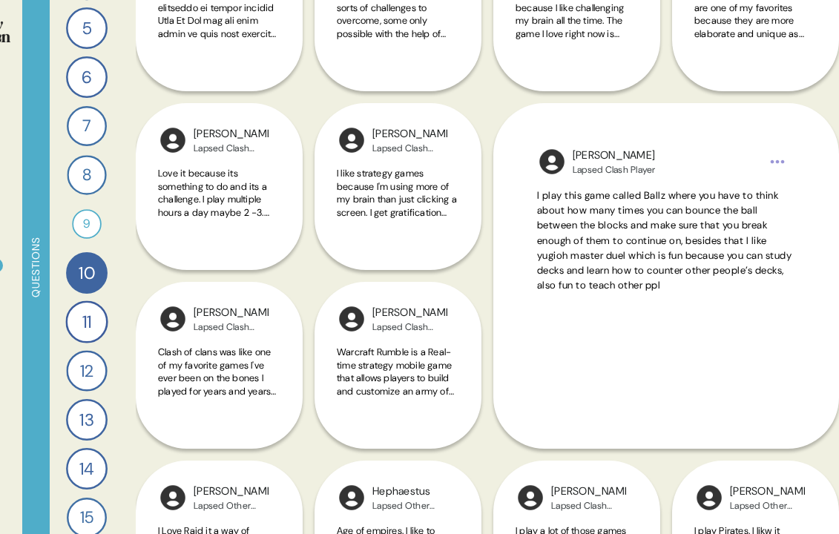
scroll to position [259, 0]
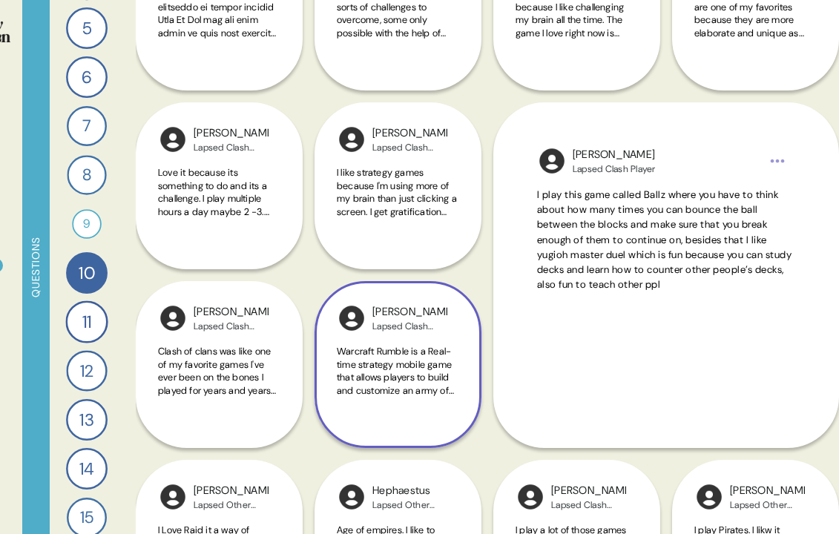
click at [409, 405] on div "Warcraft Rumble is a Real-time strategy mobile game that allows players to buil…" at bounding box center [398, 379] width 122 height 69
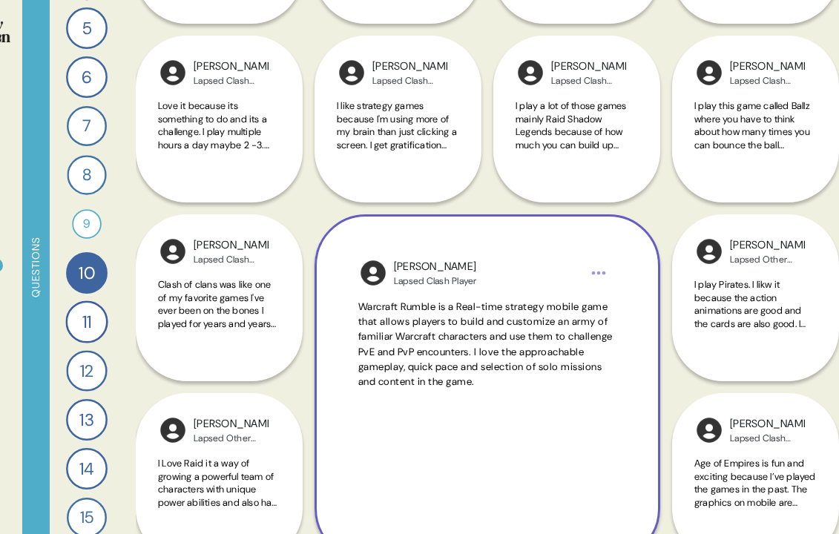
scroll to position [327, 0]
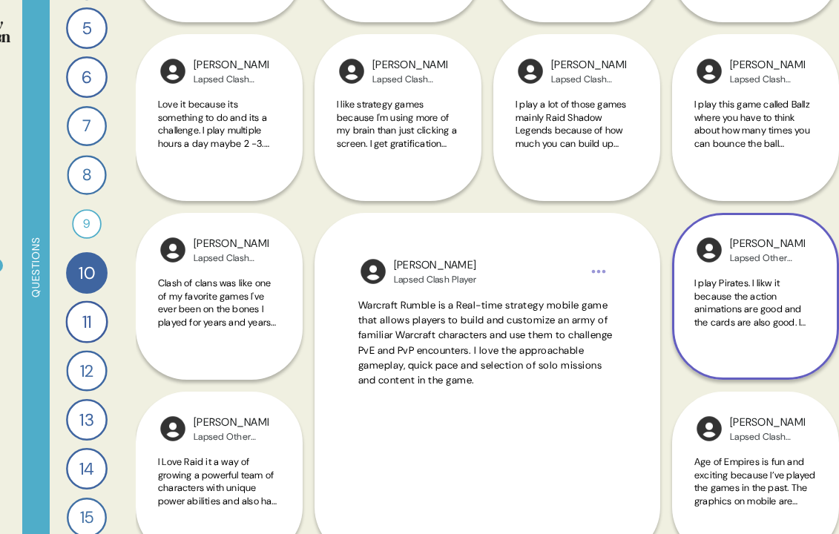
click at [789, 294] on span "I play Pirates. I likw it because the action animations are good and the cards …" at bounding box center [755, 303] width 122 height 52
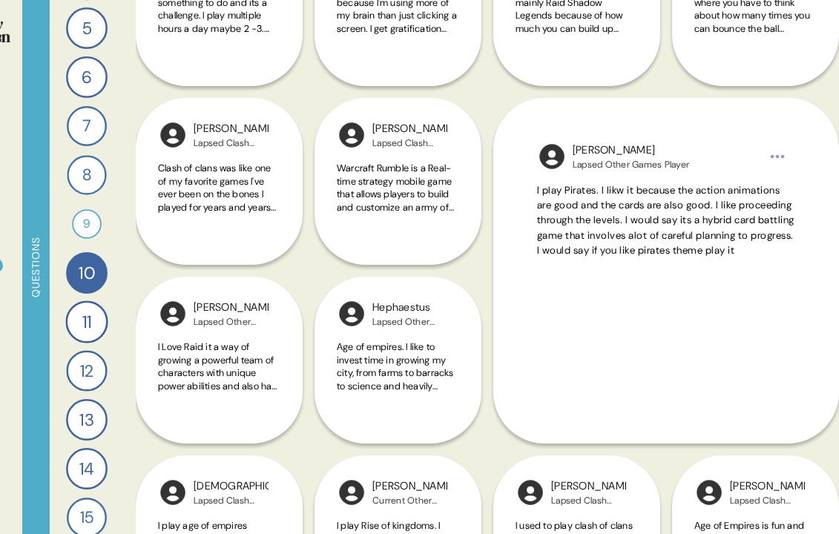
scroll to position [446, 0]
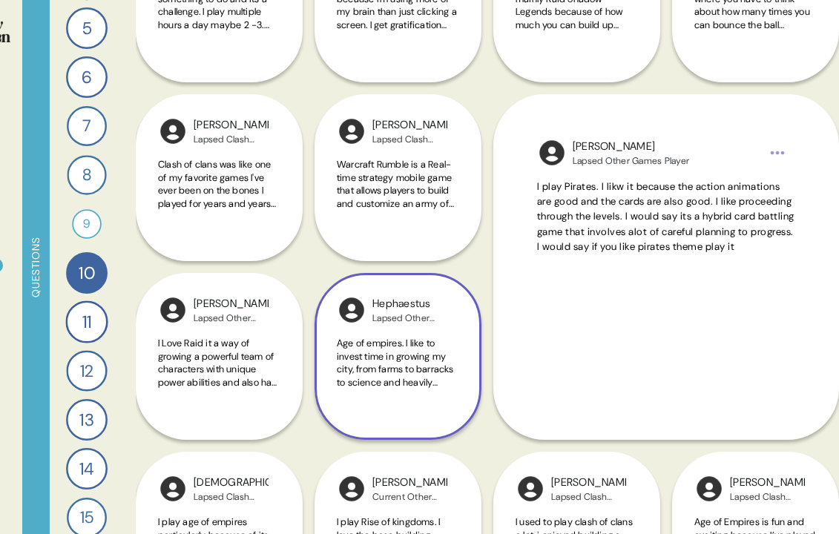
click at [387, 386] on span "Age of empires. I like to invest time in growing my city, from farms to barrack…" at bounding box center [395, 395] width 117 height 116
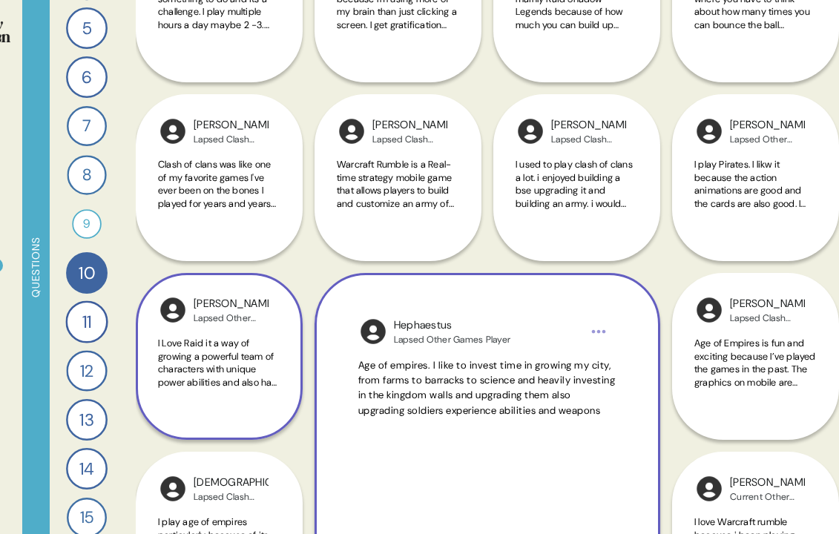
click at [255, 395] on div "I Love Raid it a way of growing a powerful team of characters with unique power…" at bounding box center [219, 371] width 122 height 69
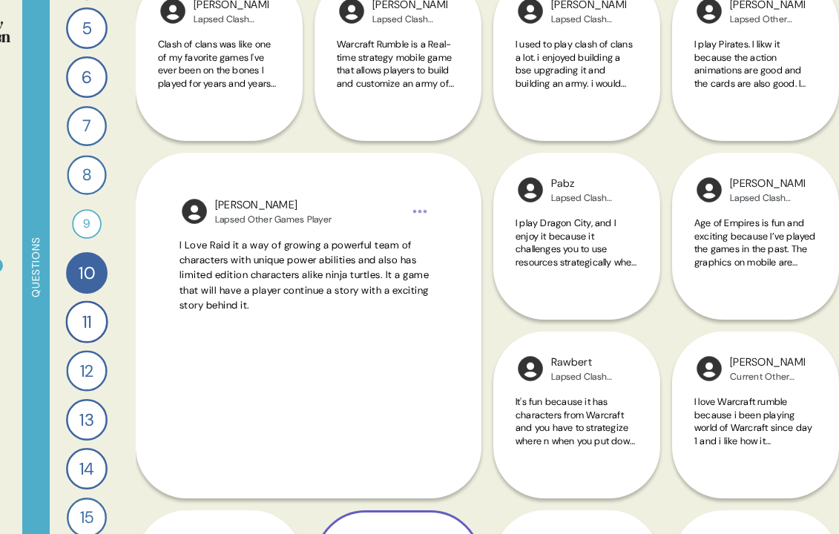
scroll to position [573, 0]
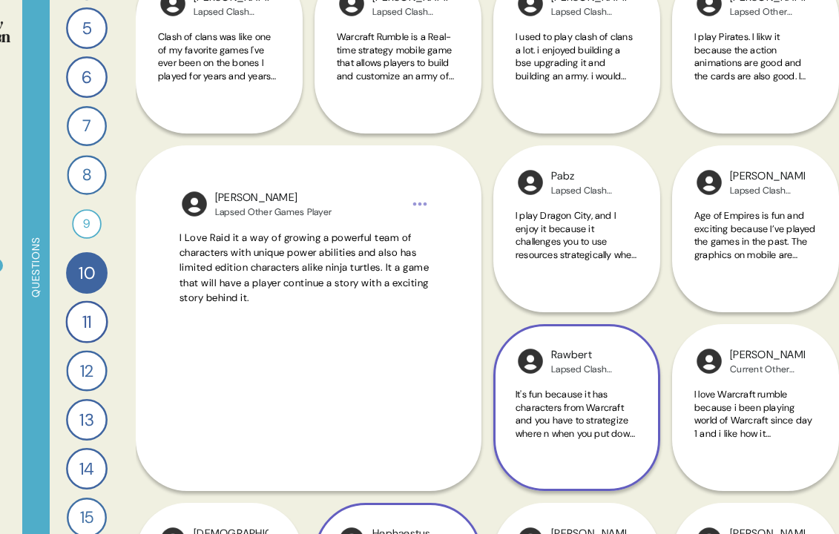
click at [532, 418] on span "It's fun because it has characters from Warcraft and you have to strategize whe…" at bounding box center [576, 433] width 122 height 90
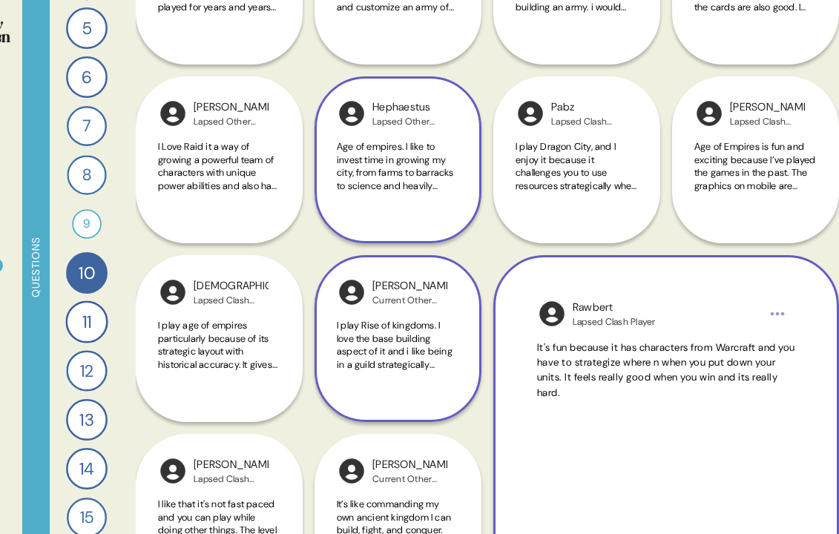
scroll to position [645, 0]
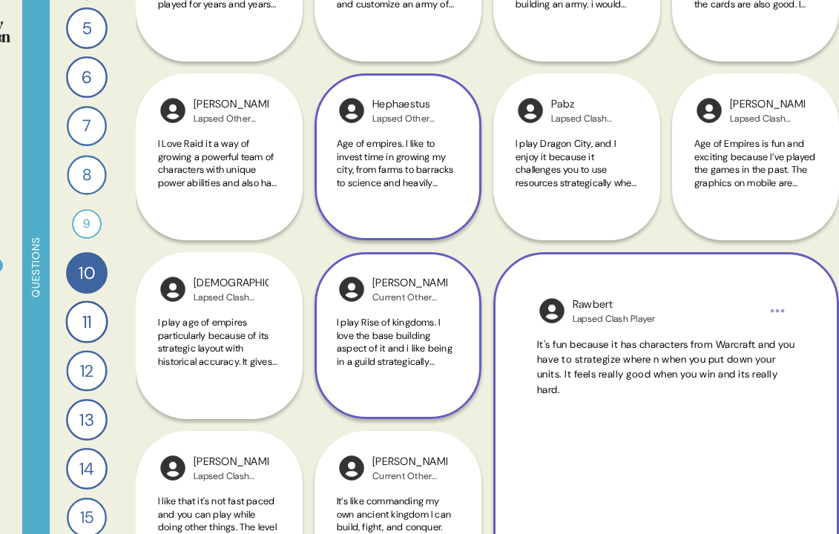
click at [398, 351] on span "I play Rise of kingdoms. I love the base building aspect of it and i like being…" at bounding box center [398, 361] width 122 height 90
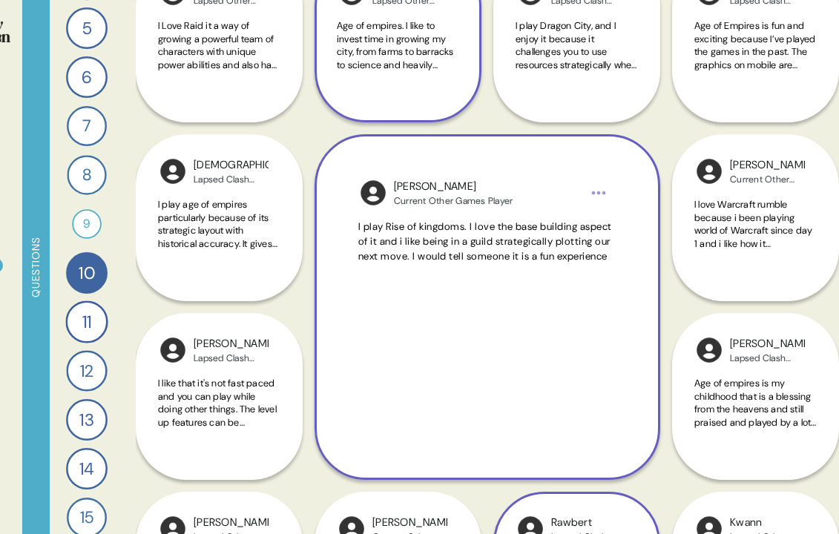
scroll to position [766, 0]
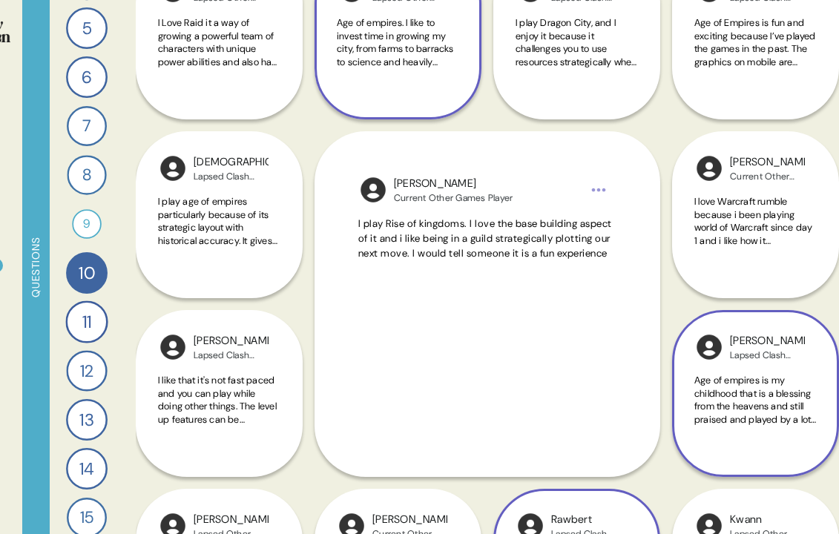
click at [727, 396] on span "Age of empires is my childhood that is a blessing from the heavens and still pr…" at bounding box center [755, 406] width 122 height 65
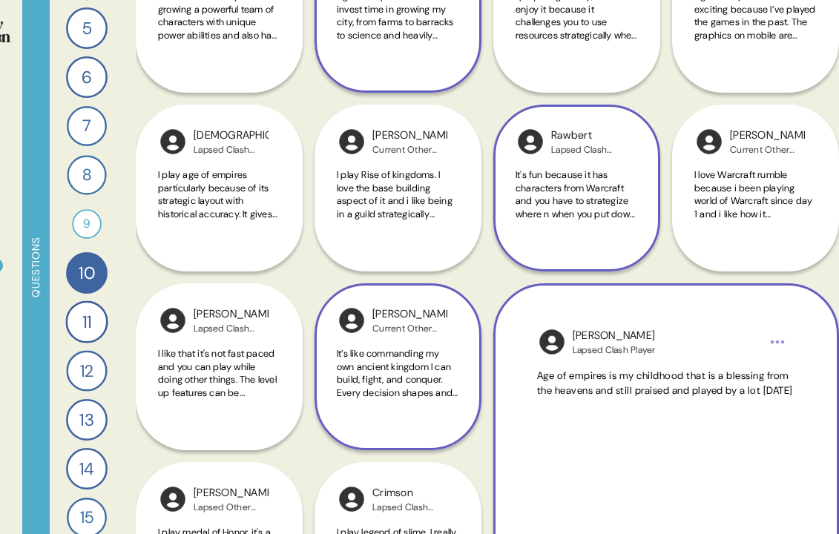
scroll to position [801, 0]
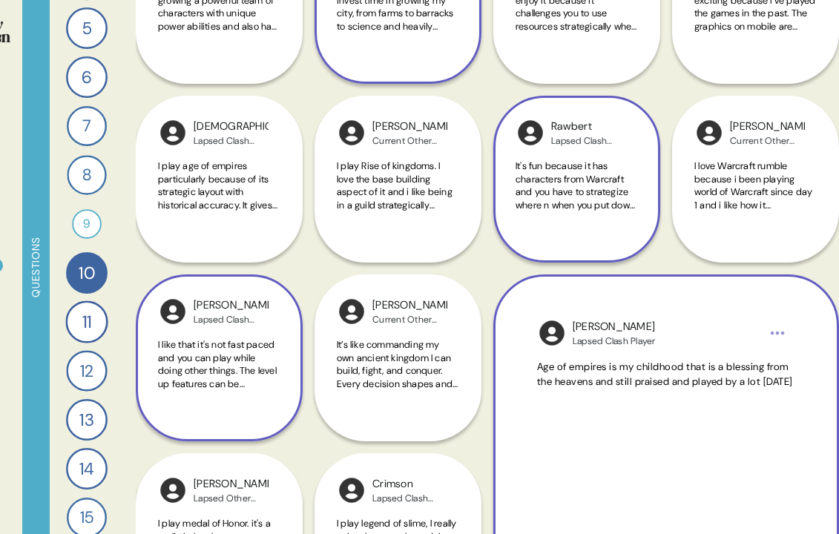
click at [270, 370] on span "I like that it's not fast paced and you can play while doing other things. The …" at bounding box center [217, 377] width 119 height 78
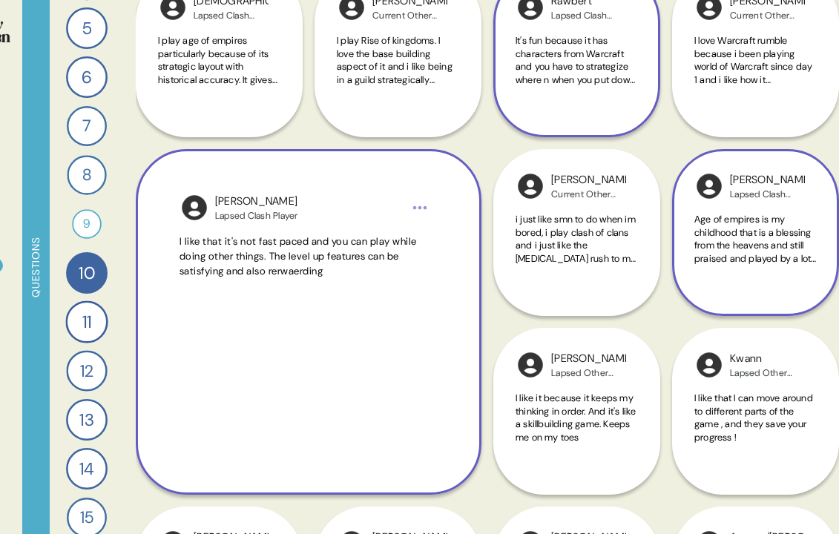
scroll to position [925, 0]
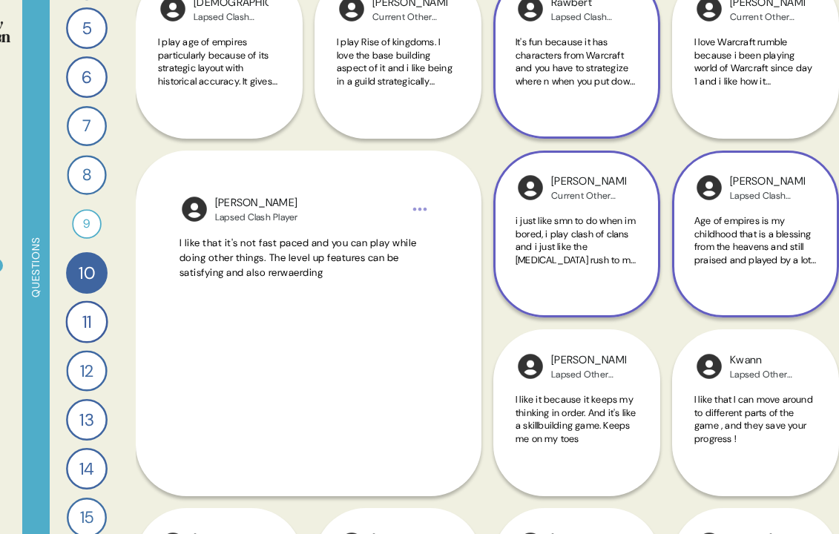
click at [597, 271] on div "i just like smn to do when im bored, i play clash of clans and i just like the …" at bounding box center [576, 248] width 122 height 69
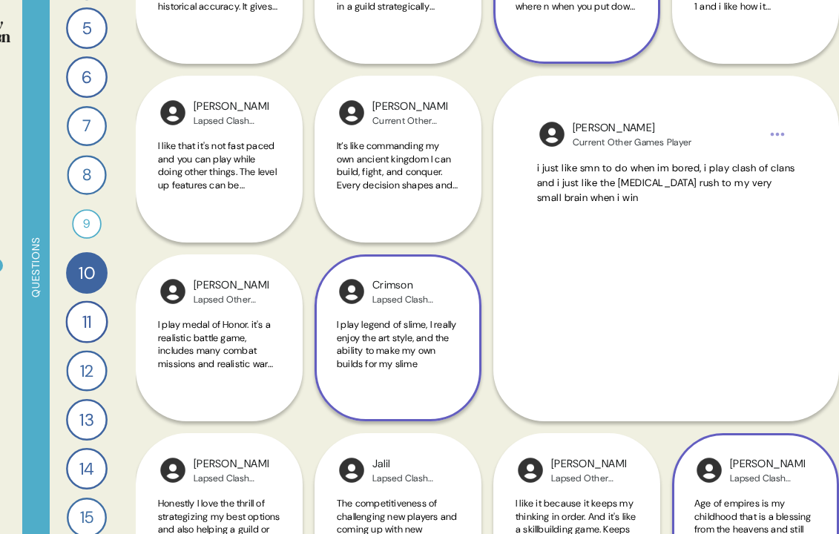
scroll to position [1002, 0]
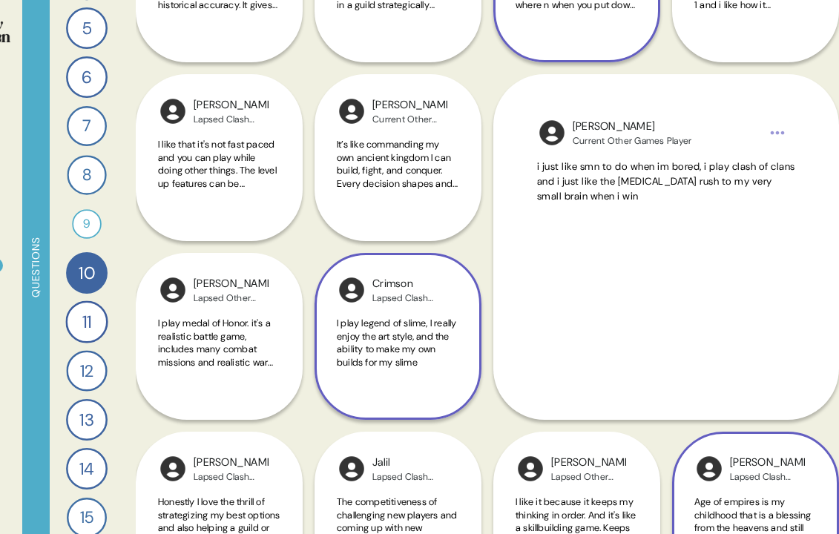
click at [388, 363] on span "I play legend of slime, I really enjoy the art style, and the ability to make m…" at bounding box center [396, 343] width 119 height 52
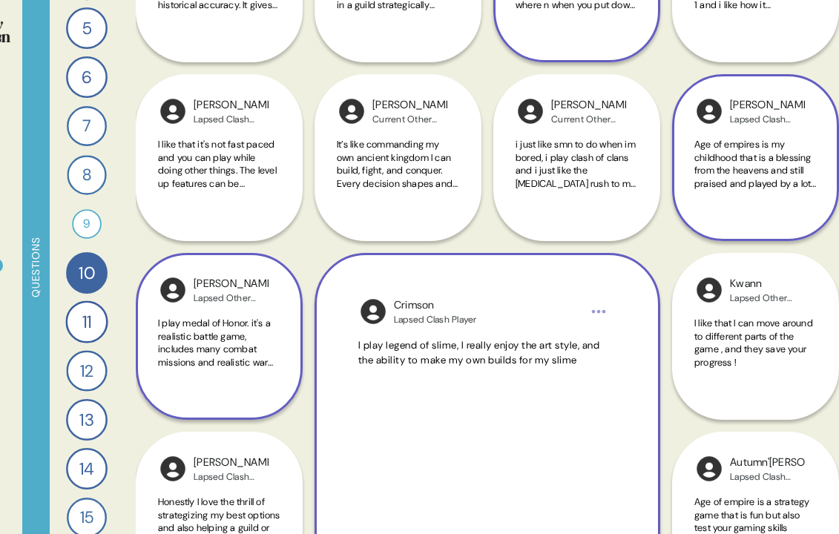
click at [234, 357] on span "I play medal of Honor. it's a realistic battle game, includes many combat missi…" at bounding box center [215, 349] width 115 height 65
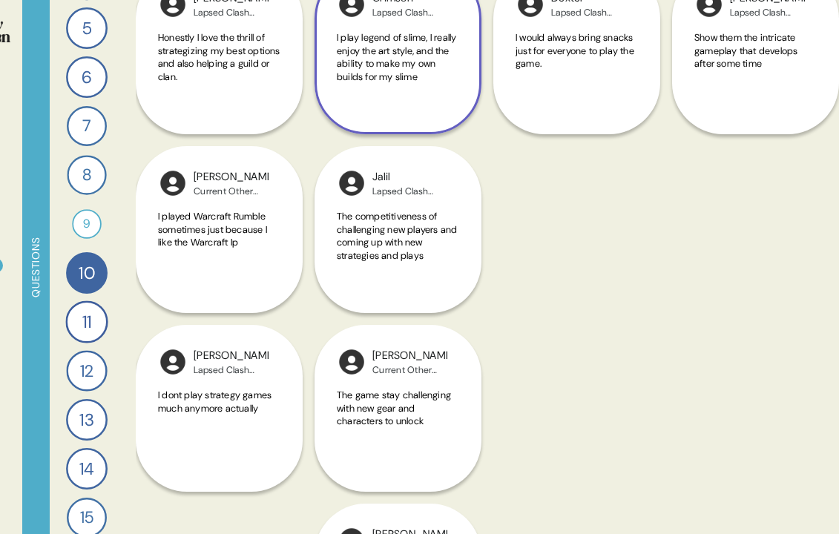
scroll to position [1781, 0]
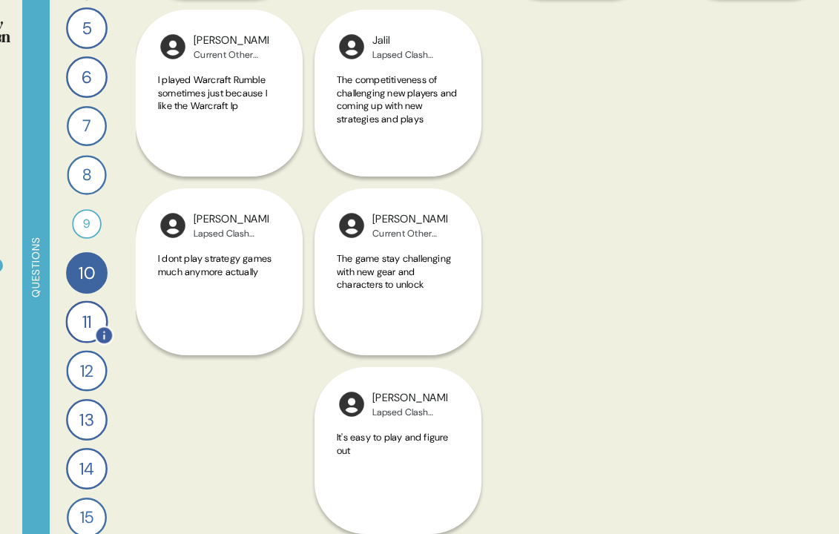
click at [87, 324] on div "11" at bounding box center [86, 321] width 42 height 42
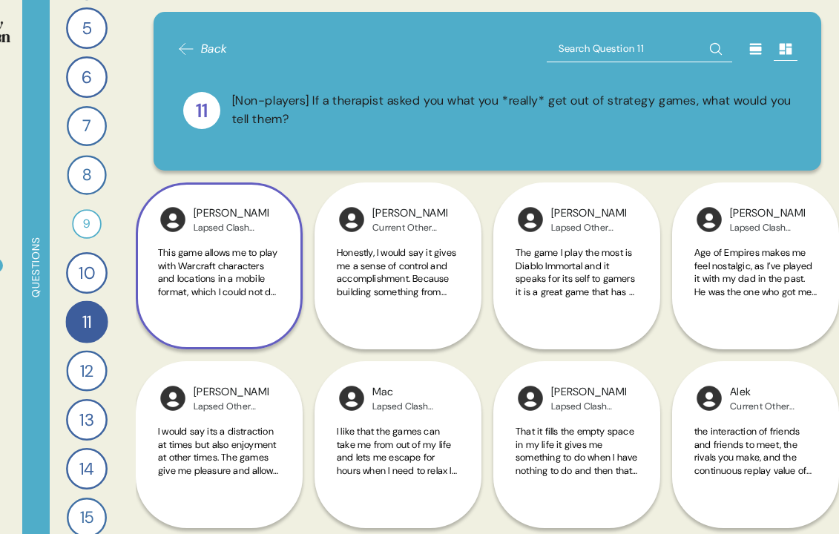
click at [270, 303] on div "This game allows me to play with Warcraft characters and locations in a mobile …" at bounding box center [219, 280] width 122 height 69
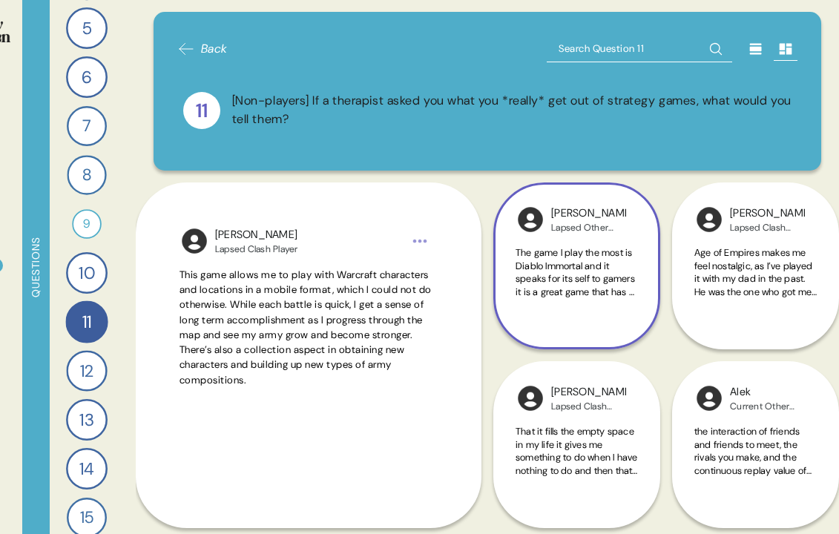
click at [543, 308] on div "The game I play the most is Diablo Immortal and it speaks for its self to gamer…" at bounding box center [576, 280] width 122 height 69
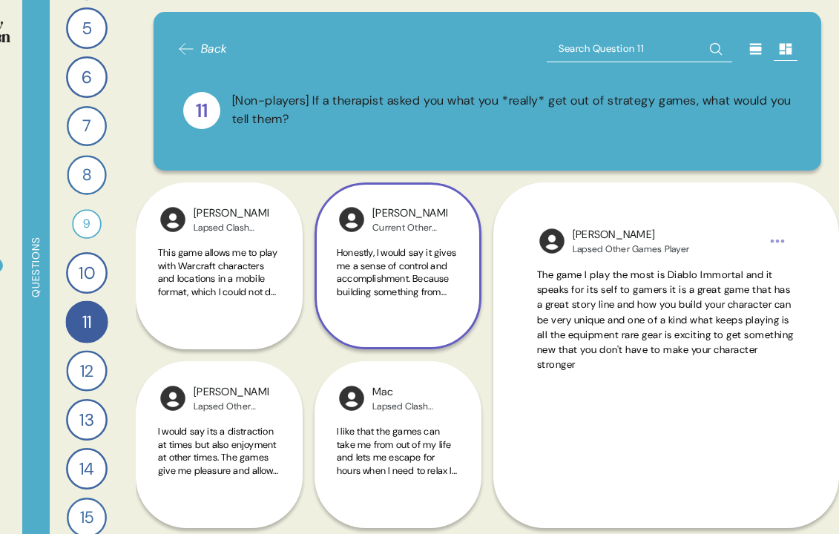
click at [429, 268] on span "Honestly, I would say it gives me a sense of control and accomplishment. Becaus…" at bounding box center [398, 272] width 122 height 52
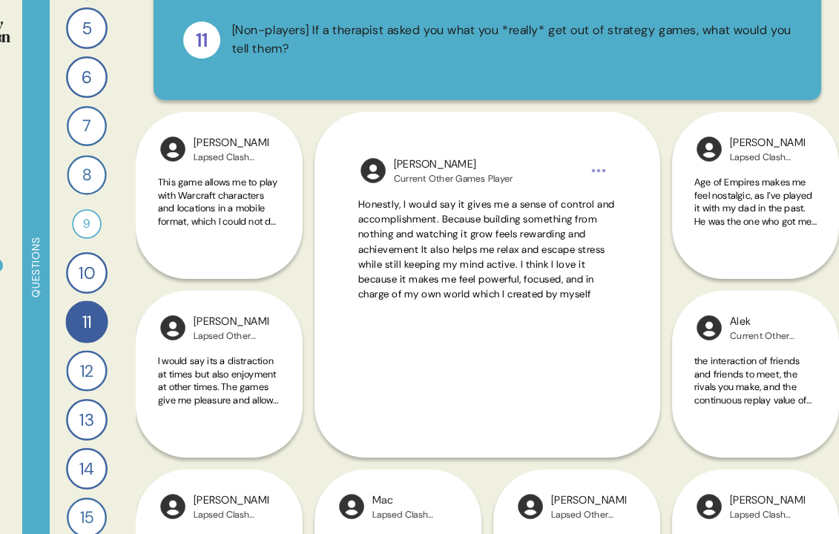
scroll to position [76, 0]
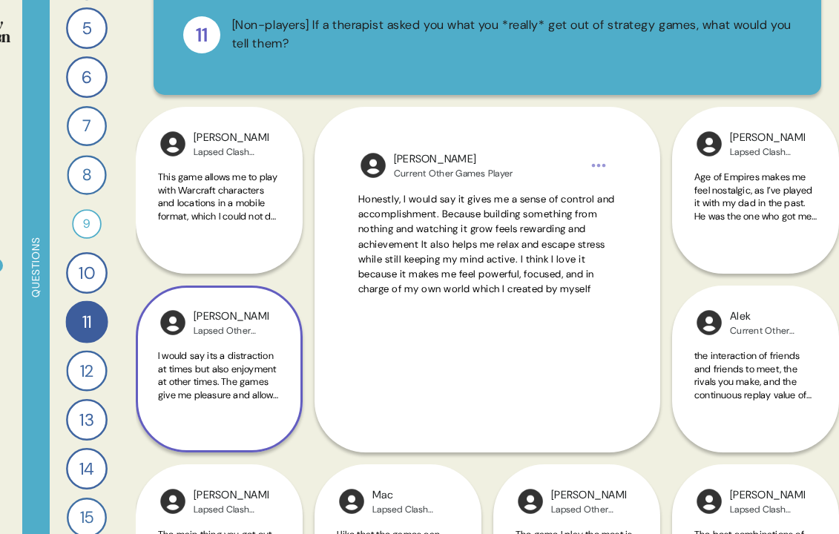
click at [277, 414] on div "I would say its a distraction at times but also enjoyment at other times. The g…" at bounding box center [219, 383] width 122 height 69
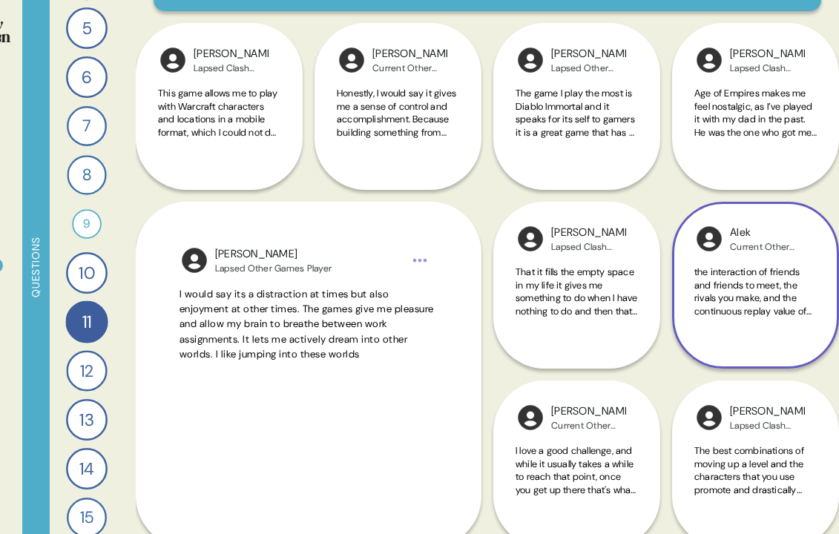
scroll to position [165, 0]
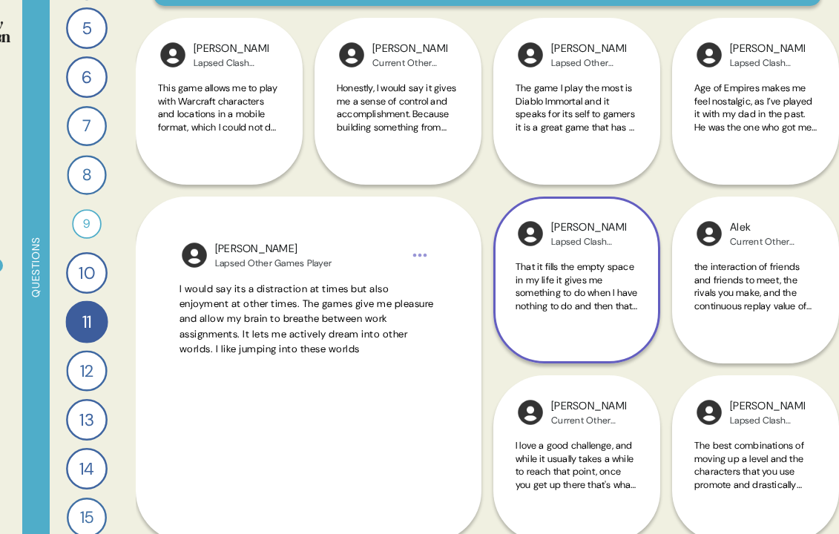
click at [592, 330] on div "[PERSON_NAME] Clash Player That it fills the empty space in my life it gives me…" at bounding box center [576, 279] width 167 height 167
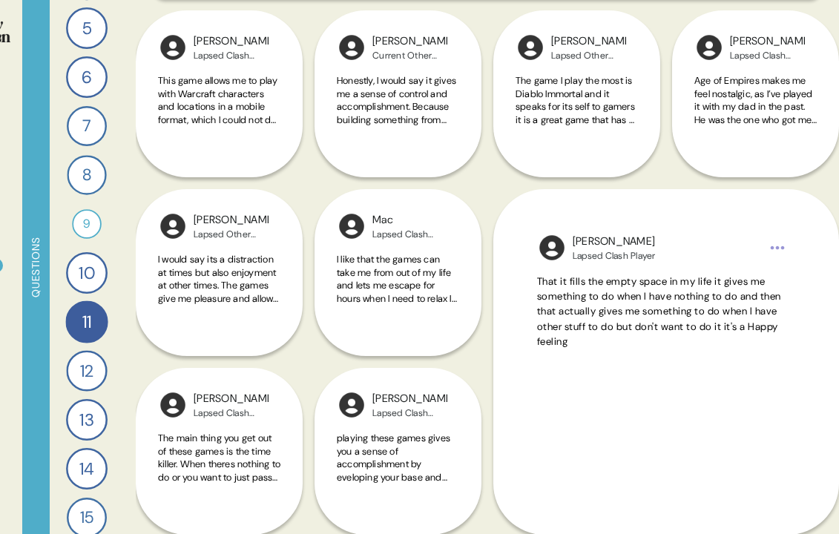
scroll to position [241, 0]
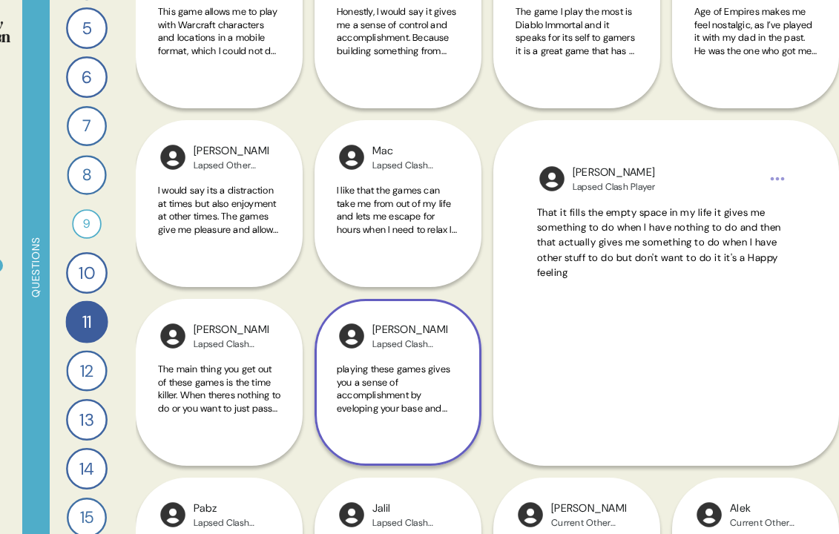
click at [432, 405] on span "playing these games gives you a sense of accomplishment by eveloping your base …" at bounding box center [393, 421] width 113 height 116
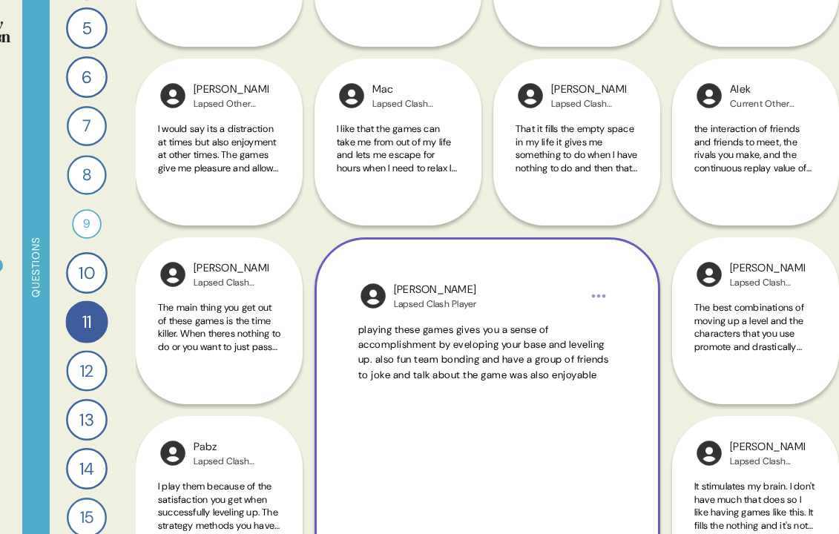
scroll to position [304, 0]
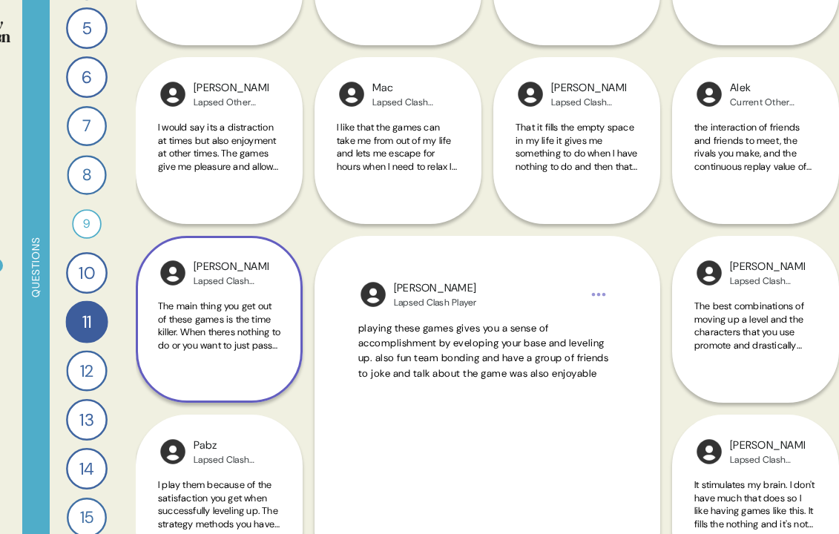
click at [281, 322] on div "[PERSON_NAME] Clash Player The main thing you get out of these games is the tim…" at bounding box center [219, 319] width 167 height 167
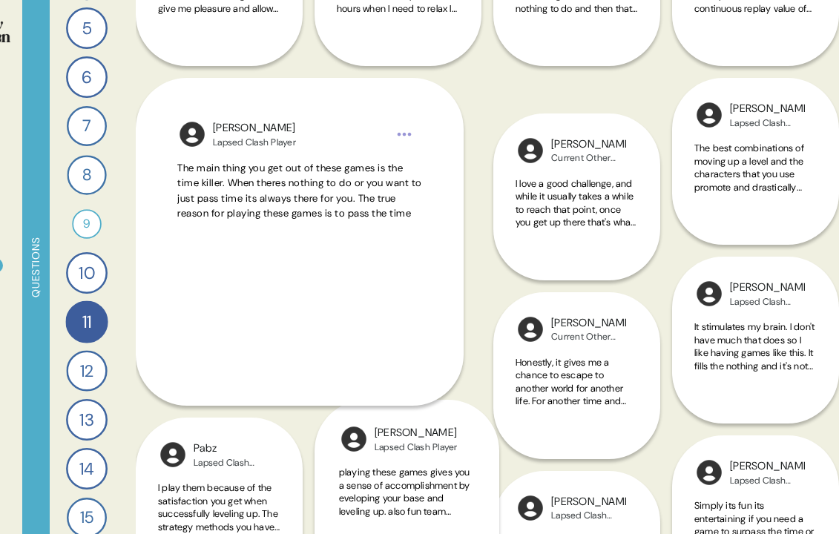
scroll to position [483, 0]
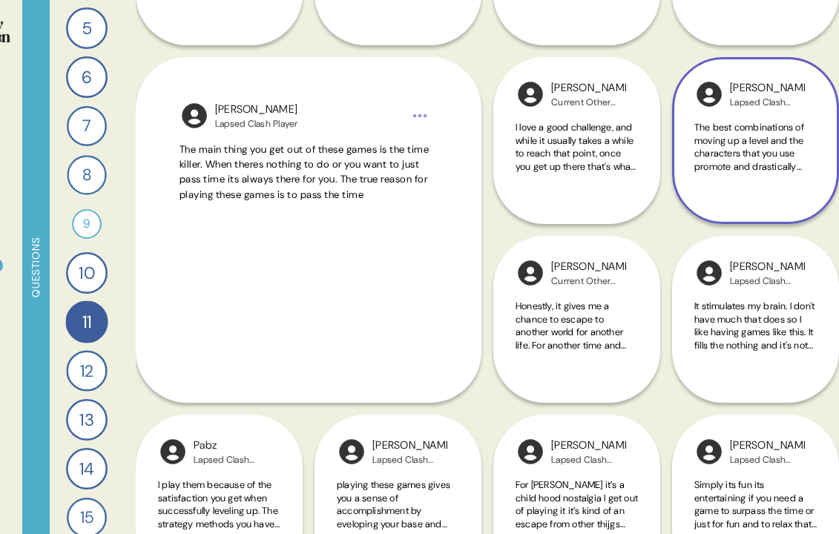
click at [798, 185] on div "The best combinations of moving up a level and the characters that you use prom…" at bounding box center [755, 155] width 122 height 69
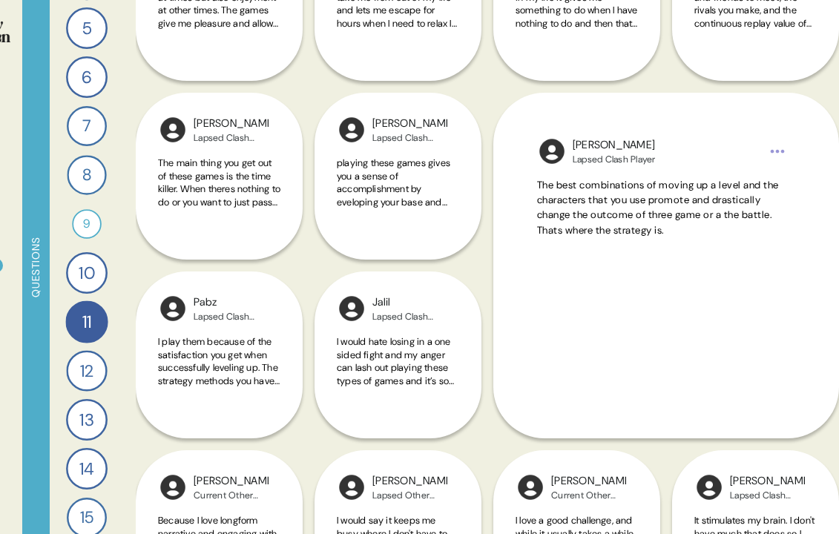
scroll to position [638, 0]
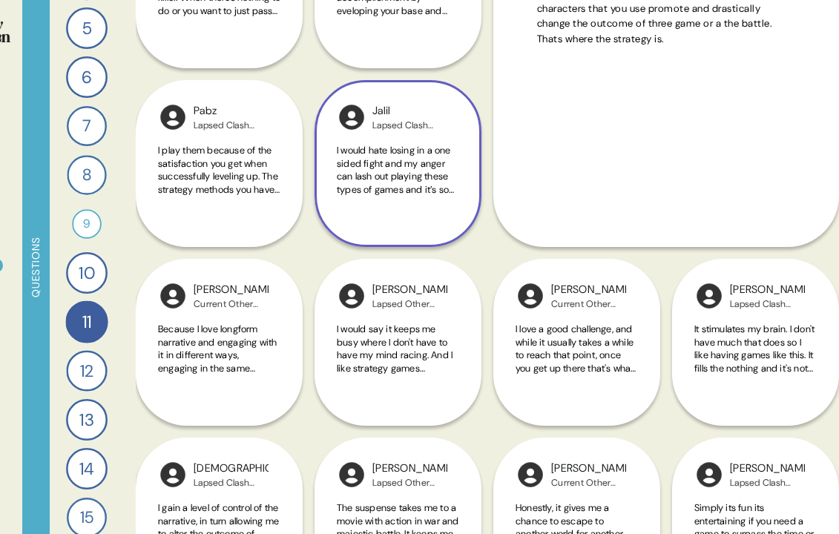
click at [400, 168] on span "I would hate losing in a one sided fight and my anger can lash out playing thes…" at bounding box center [395, 183] width 117 height 78
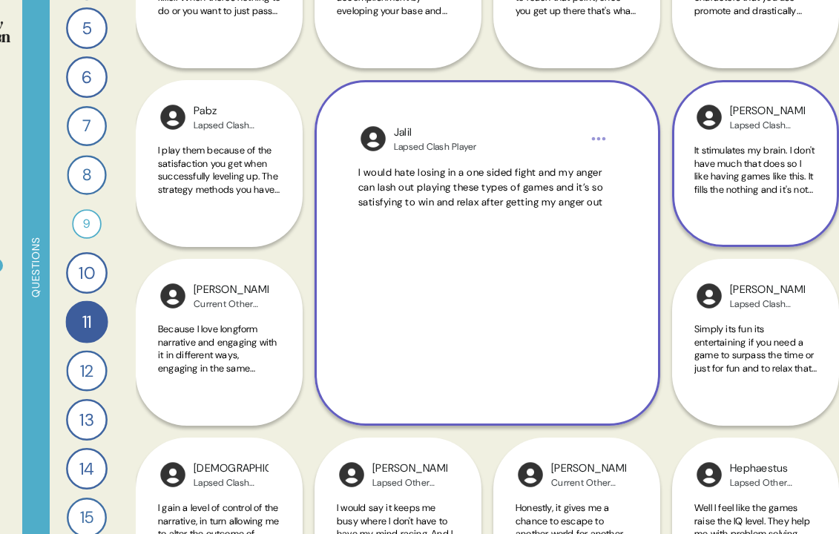
click at [776, 186] on span "It stimulates my brain. I don't have much that does so I like having games like…" at bounding box center [754, 183] width 120 height 78
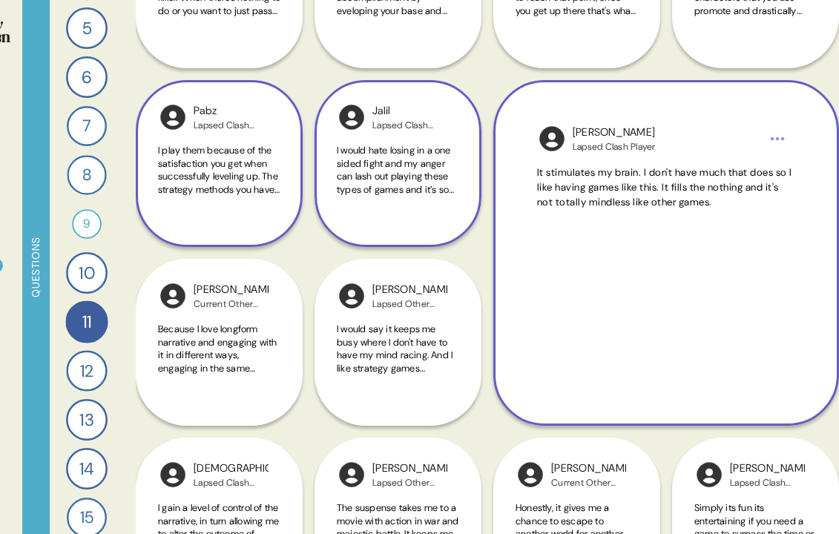
click at [216, 203] on div "I play them because of the satisfaction you get when successfully leveling up. …" at bounding box center [219, 178] width 122 height 69
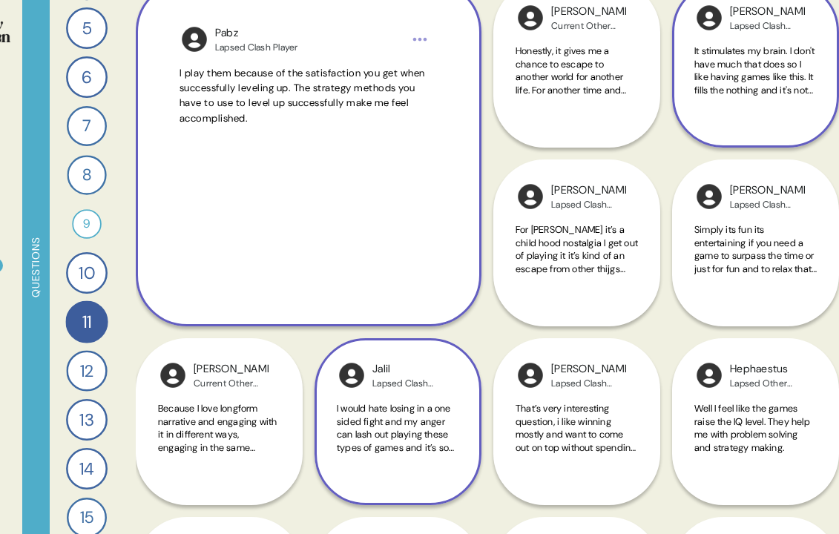
scroll to position [743, 0]
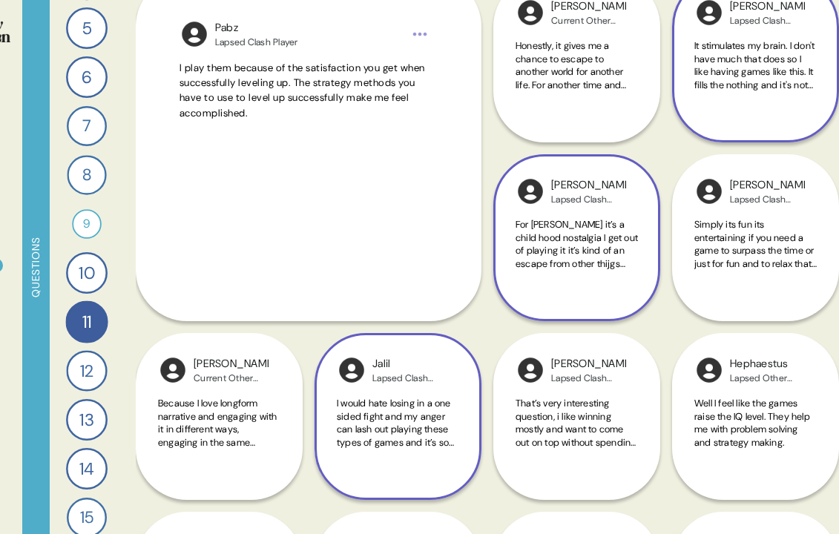
click at [526, 261] on span "For [PERSON_NAME] it’s a child hood nostalgia I get out of playing it it’s kind…" at bounding box center [576, 250] width 122 height 65
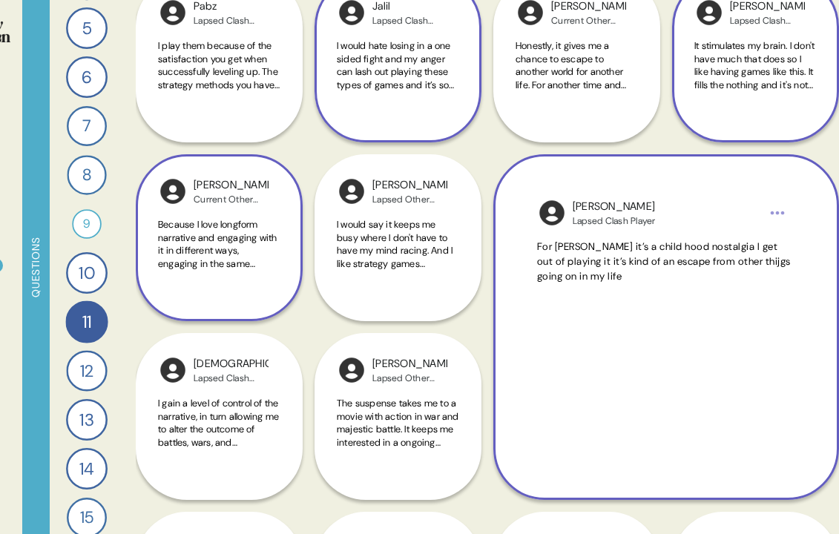
click at [264, 215] on div "[PERSON_NAME] Current Other Games Player Because I love longform narrative and …" at bounding box center [219, 237] width 167 height 167
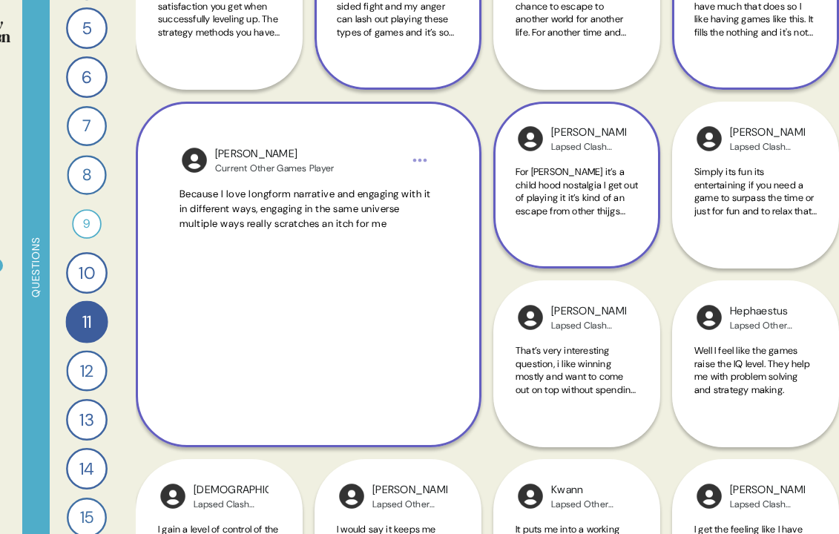
scroll to position [799, 0]
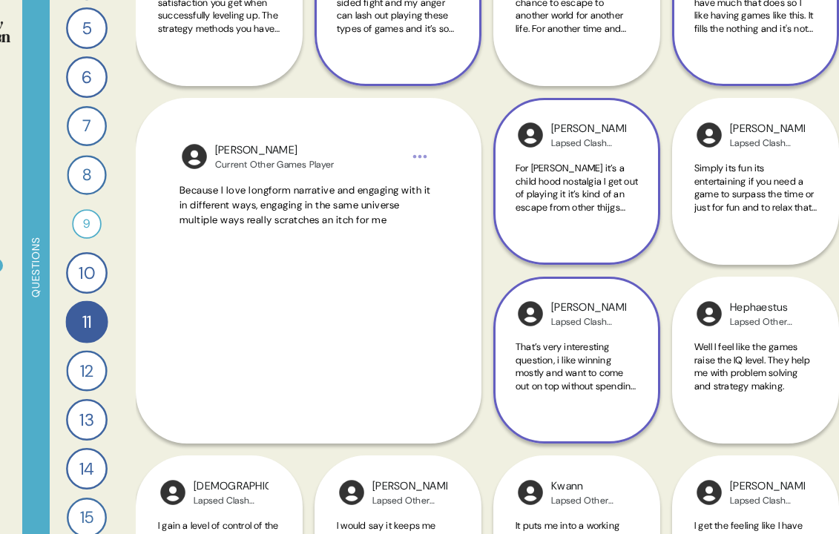
click at [605, 383] on span "That’s very interesting question, i like winning mostly and want to come out on…" at bounding box center [575, 372] width 120 height 65
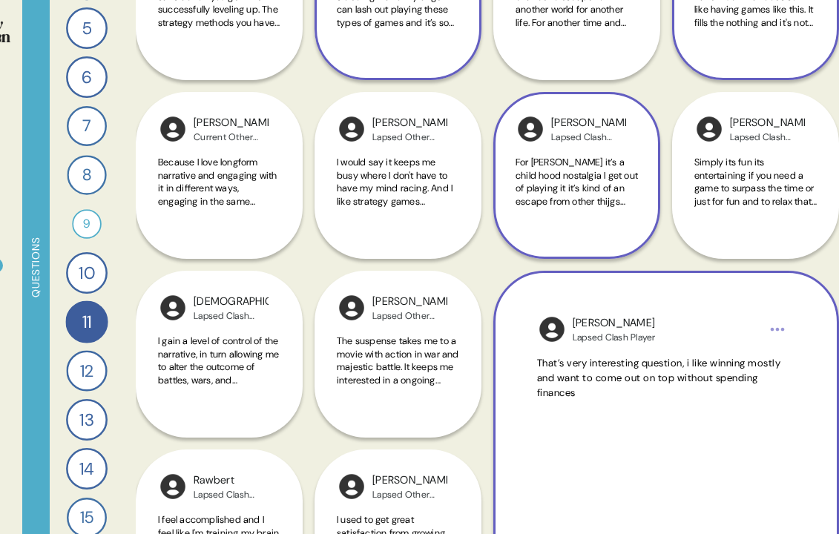
scroll to position [813, 0]
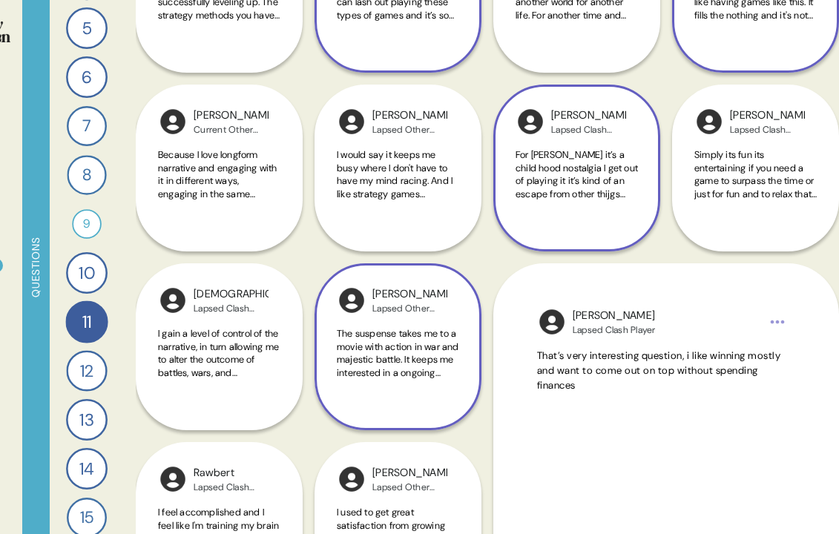
click at [453, 358] on span "The suspense takes me to a movie with action in war and majestic battle. It kee…" at bounding box center [398, 353] width 122 height 52
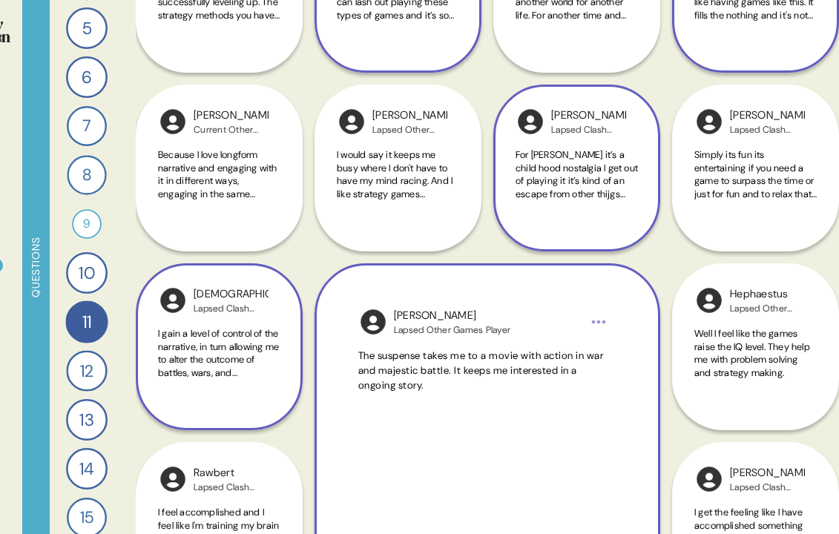
click at [241, 367] on span "I gain a level of control of the narrative, in turn allowing me to alter the ou…" at bounding box center [218, 359] width 121 height 65
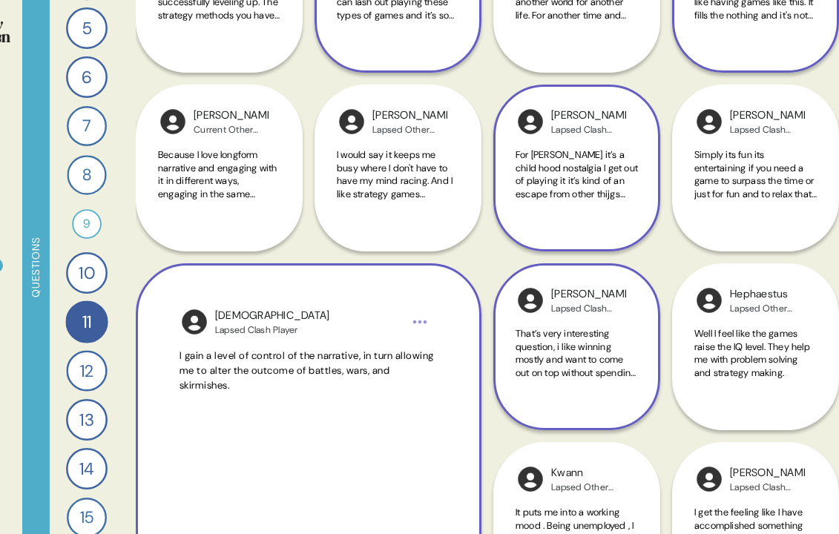
click at [511, 351] on div "[PERSON_NAME] Clash Player That’s very interesting question, i like winning mos…" at bounding box center [576, 346] width 167 height 167
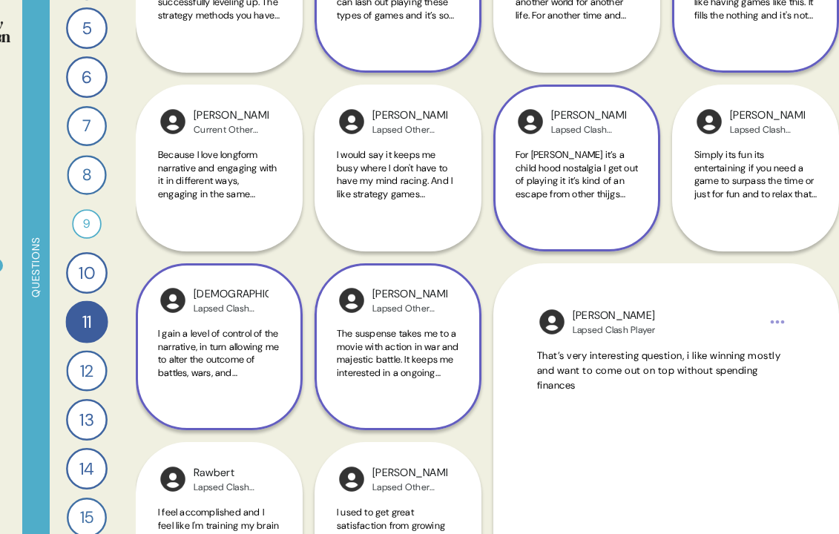
click at [420, 351] on span "The suspense takes me to a movie with action in war and majestic battle. It kee…" at bounding box center [398, 359] width 122 height 65
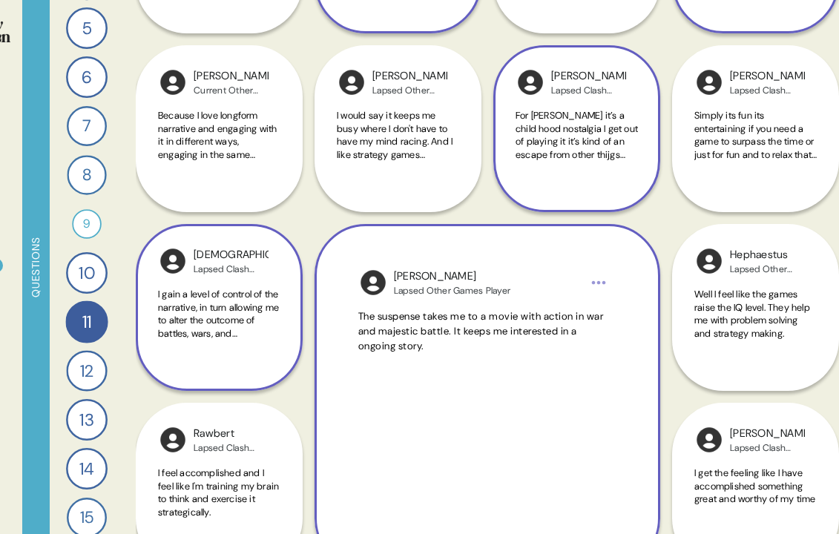
scroll to position [854, 0]
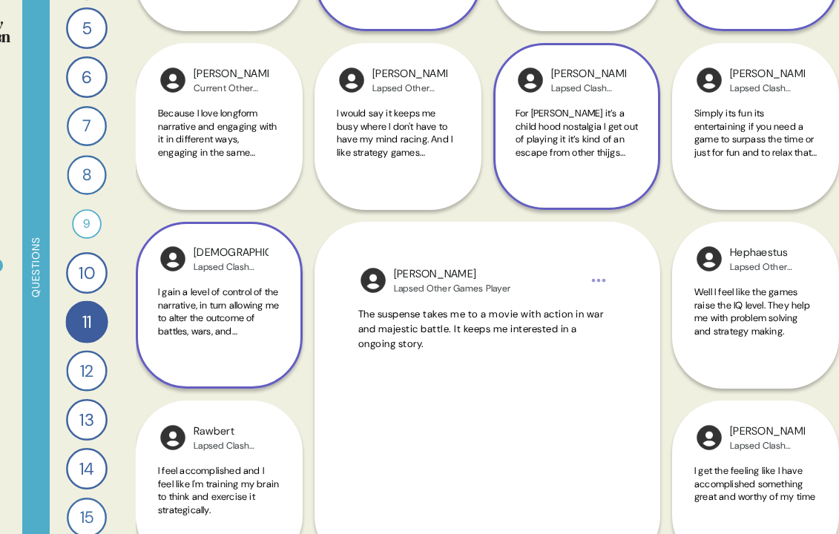
click at [248, 320] on span "I gain a level of control of the narrative, in turn allowing me to alter the ou…" at bounding box center [218, 317] width 121 height 65
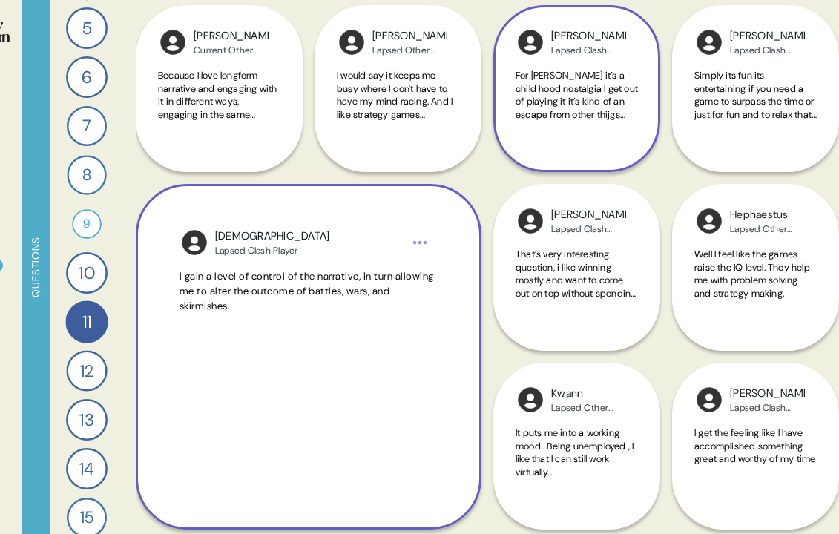
scroll to position [1096, 0]
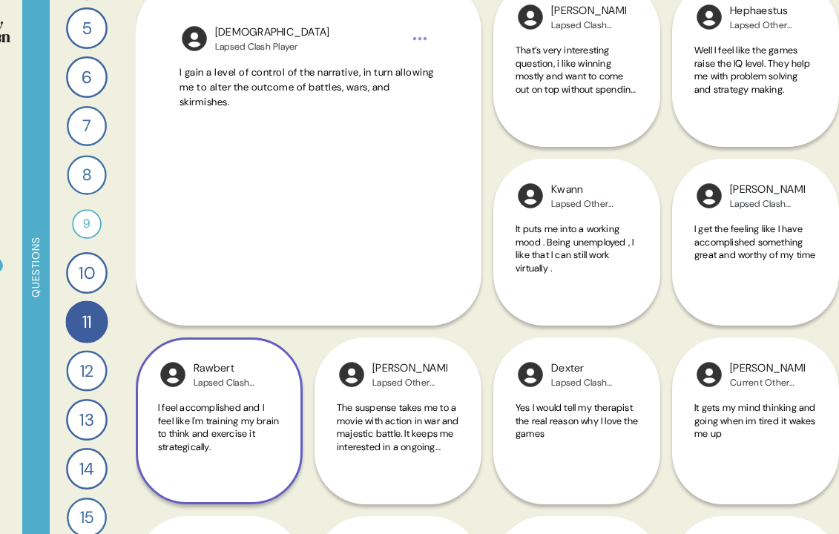
click at [251, 401] on span "I feel accomplished and I feel like I'm training my brain to think and exercise…" at bounding box center [218, 427] width 121 height 52
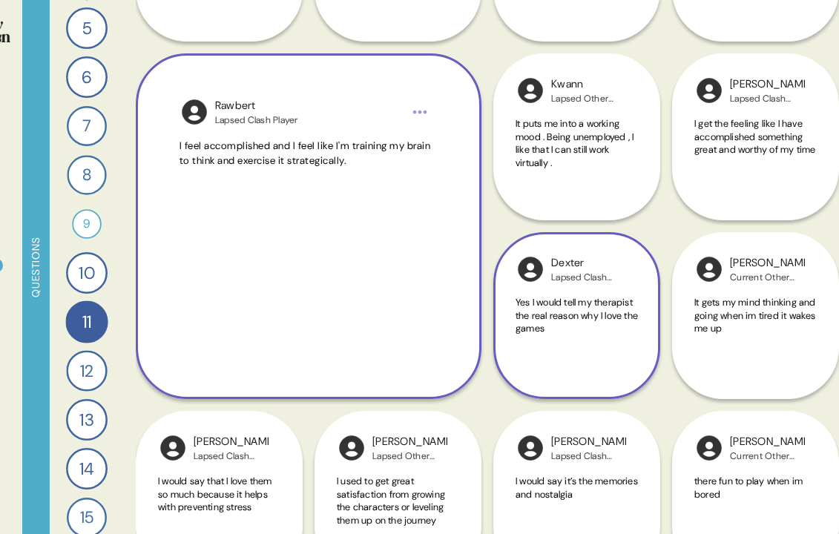
scroll to position [1203, 0]
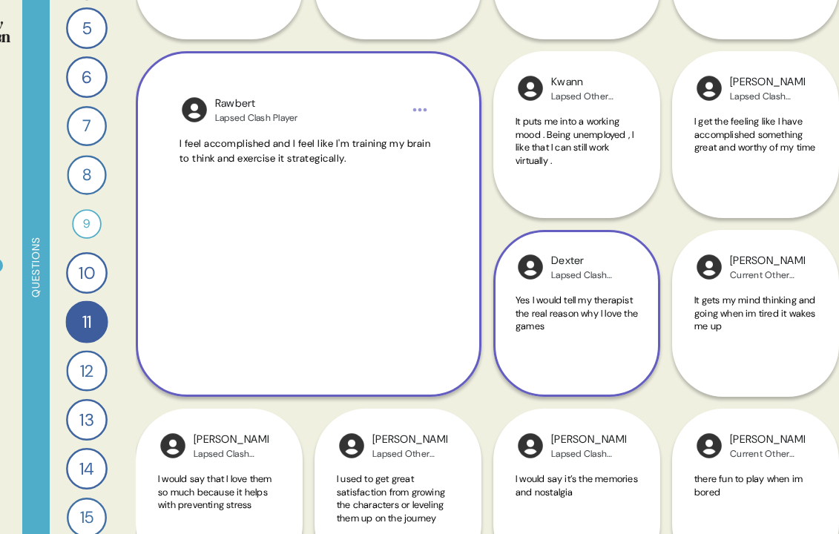
click at [592, 275] on div "Lapsed Clash Player" at bounding box center [588, 275] width 75 height 12
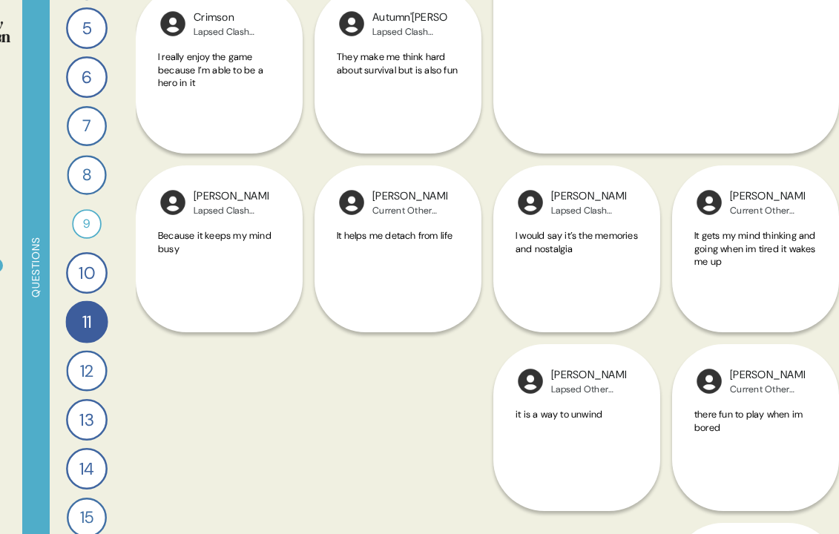
scroll to position [1781, 0]
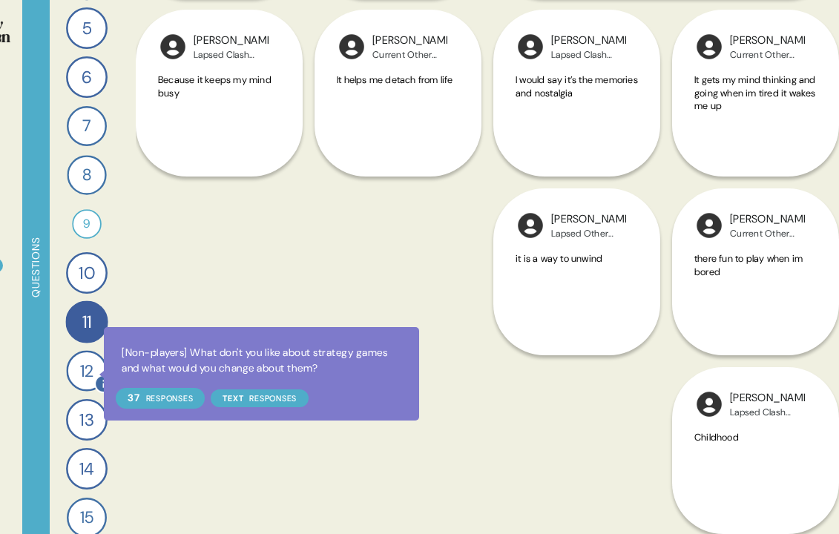
click at [94, 374] on div at bounding box center [103, 383] width 19 height 19
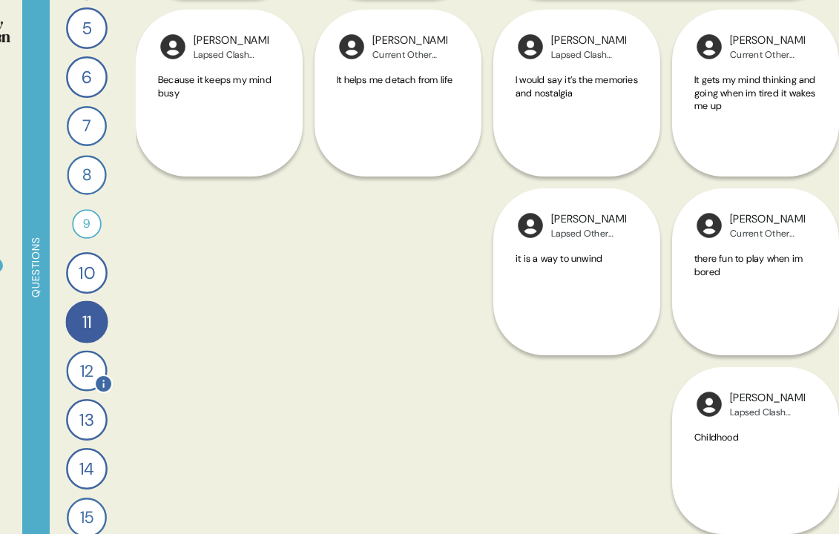
click at [85, 371] on div "12" at bounding box center [86, 370] width 41 height 41
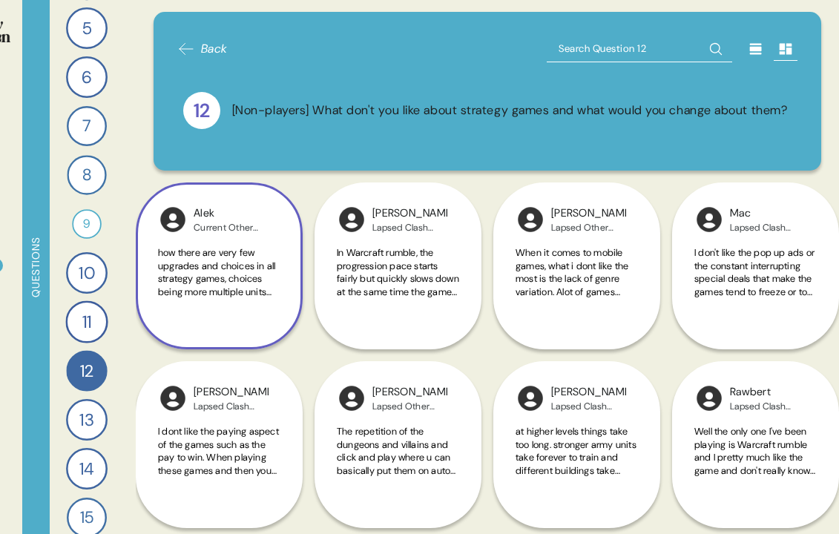
click at [192, 290] on span "how there are very few upgrades and choices in all strategy games, choices bein…" at bounding box center [219, 473] width 122 height 455
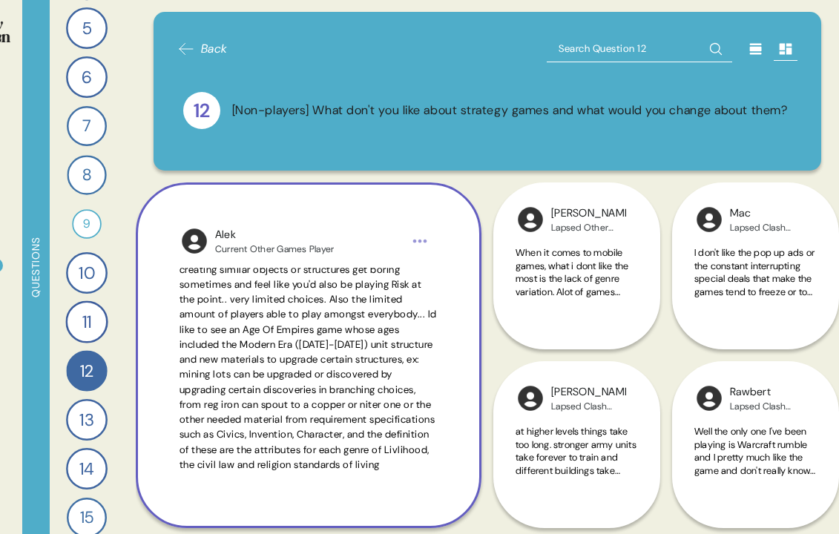
scroll to position [65, 0]
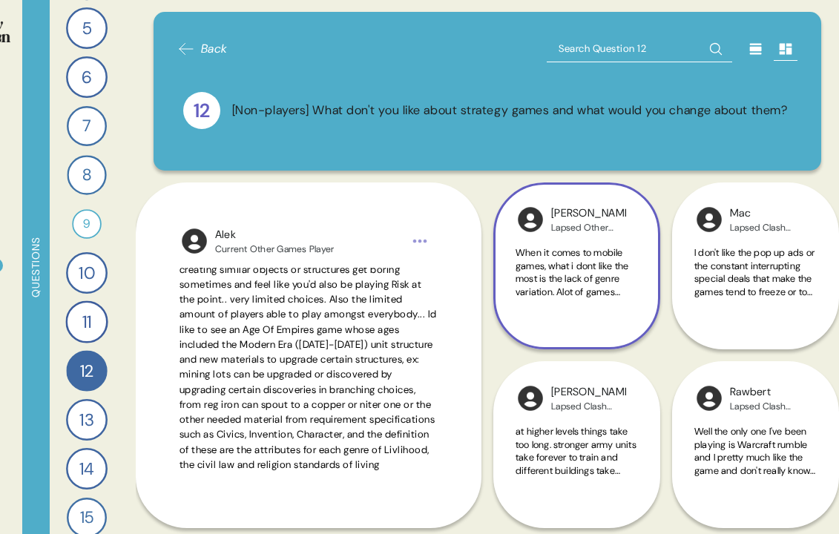
click at [593, 265] on span "When it comes to mobile games, what i dont like the most is the lack of genre v…" at bounding box center [576, 343] width 122 height 195
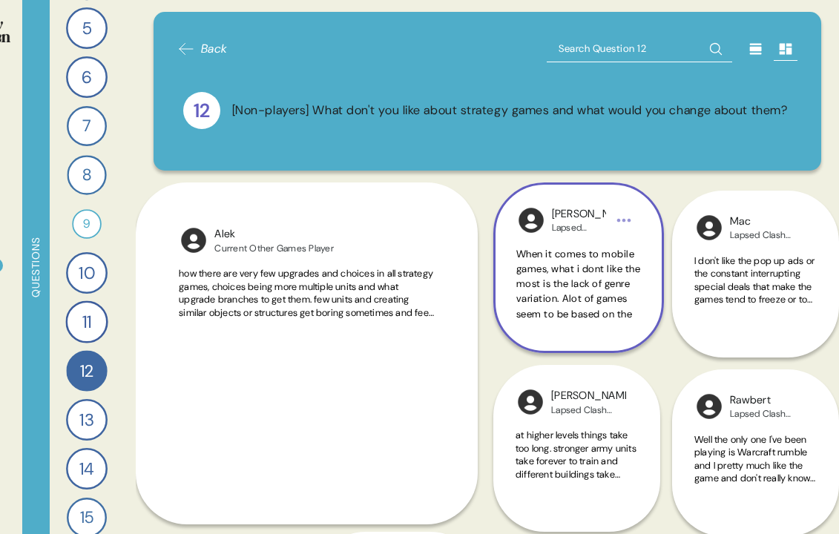
scroll to position [0, 0]
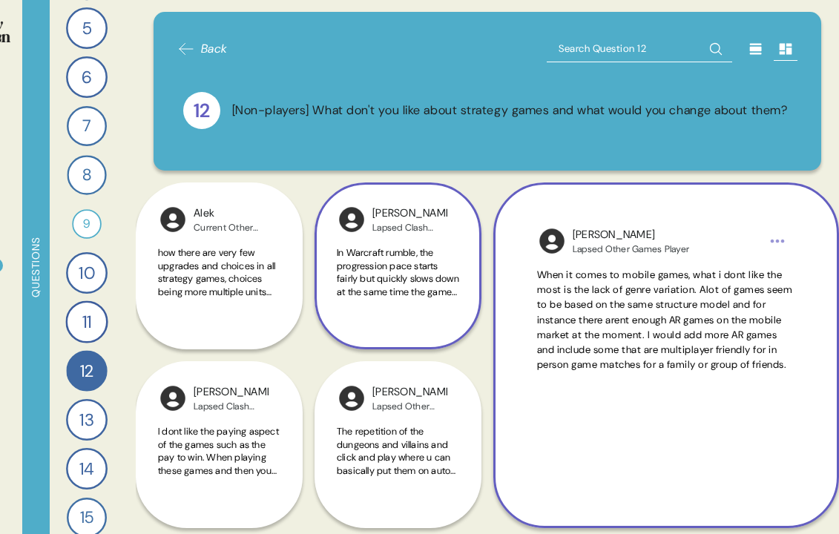
click at [415, 292] on span "In Warcraft rumble, the progression pace starts fairly but quickly slows down a…" at bounding box center [398, 350] width 122 height 208
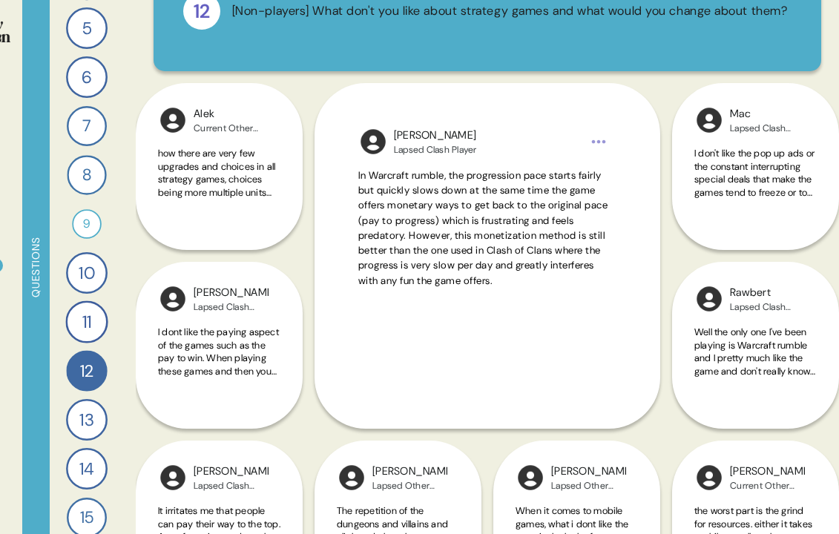
scroll to position [102, 0]
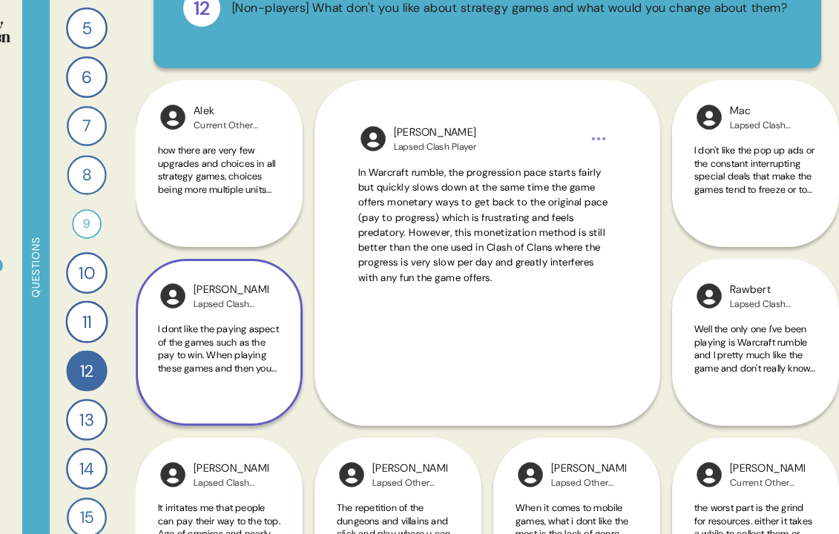
click at [259, 362] on span "I dont like the paying aspect of the games such as the pay to win. When playing…" at bounding box center [218, 407] width 121 height 169
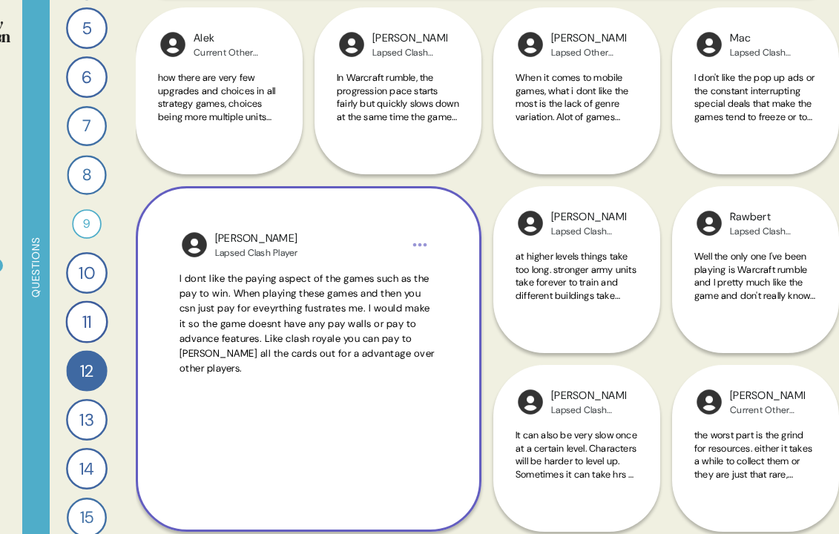
scroll to position [176, 0]
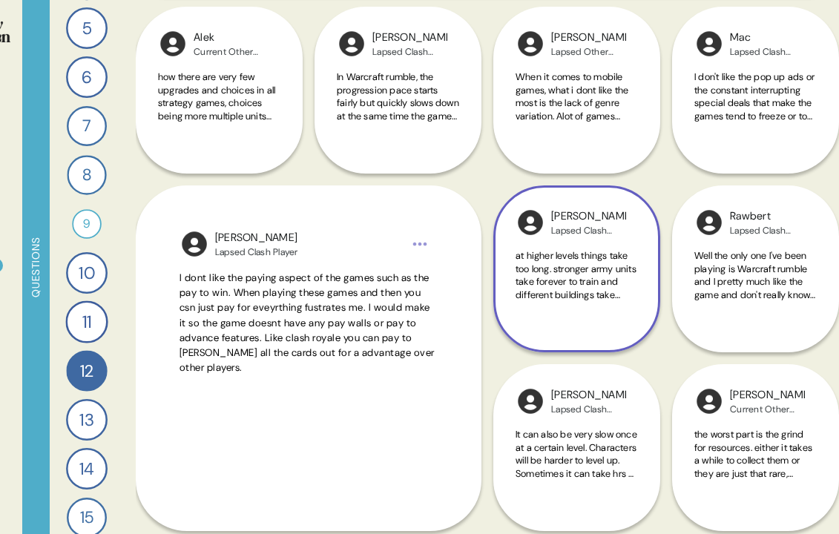
click at [533, 288] on span "at higher levels things take too long. stronger army units take forever to trai…" at bounding box center [575, 314] width 121 height 130
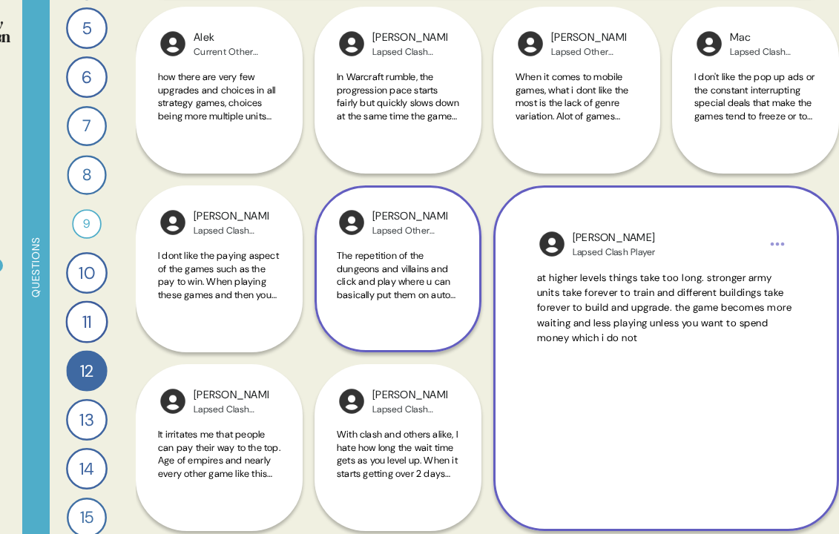
click at [420, 316] on div "The repetition of the dungeons and villains and click and play where u can basi…" at bounding box center [398, 283] width 122 height 69
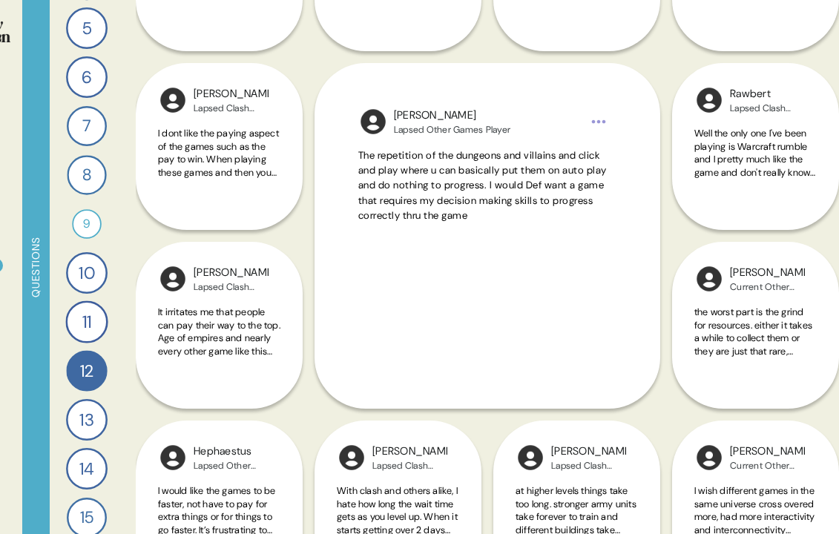
scroll to position [299, 0]
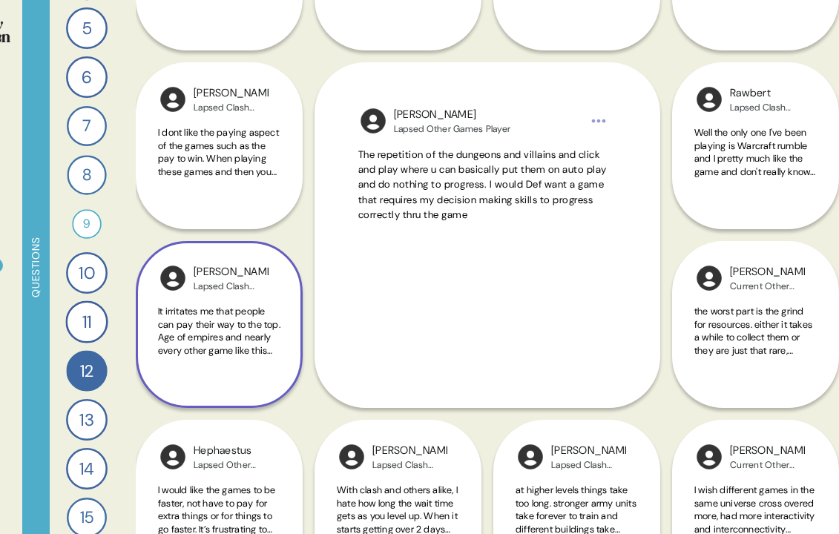
click at [260, 363] on div "It irritates me that people can pay their way to the top. Age of empires and ne…" at bounding box center [219, 339] width 122 height 69
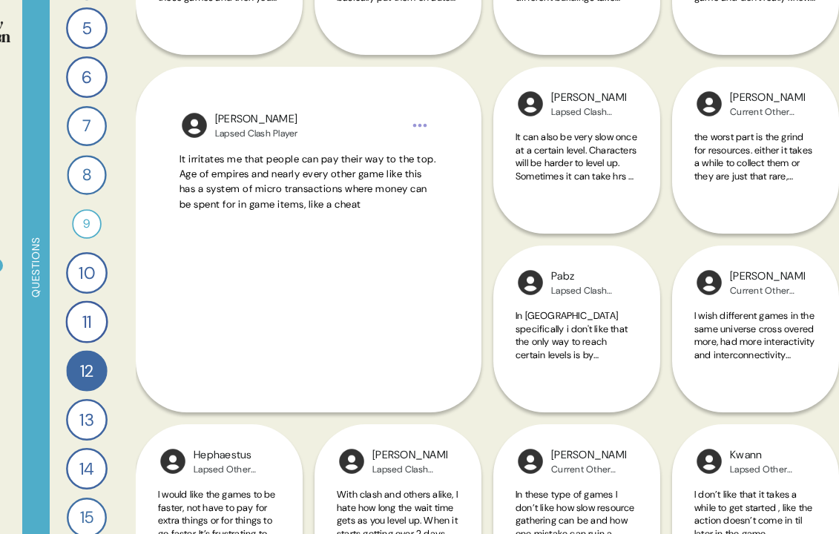
scroll to position [477, 0]
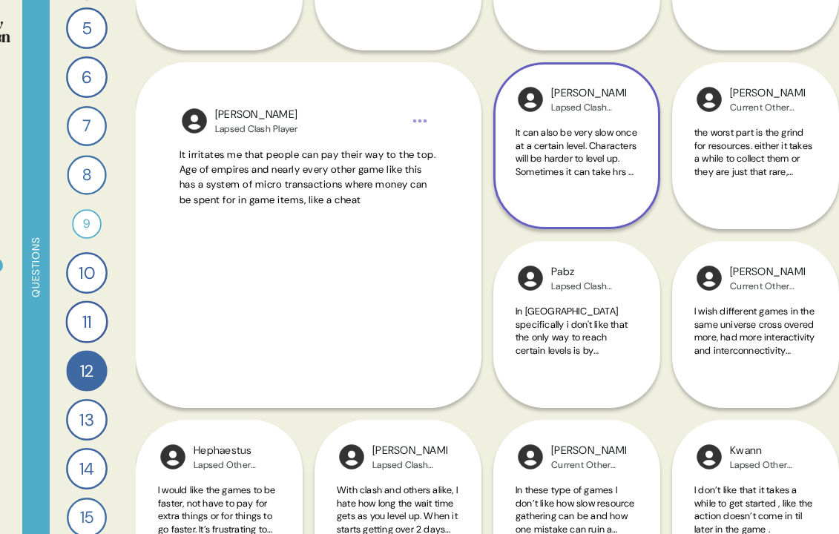
click at [564, 184] on div "It can also be very slow once at a certain level. Characters will be harder to …" at bounding box center [576, 160] width 122 height 69
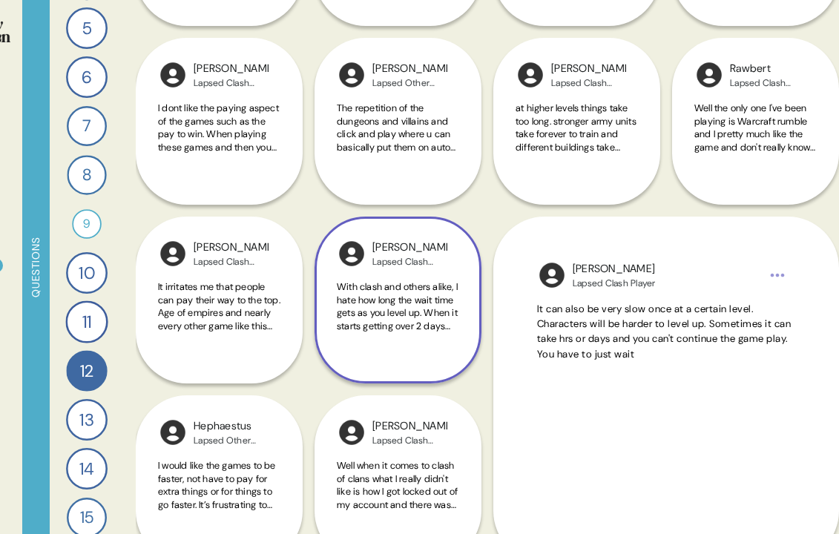
scroll to position [325, 0]
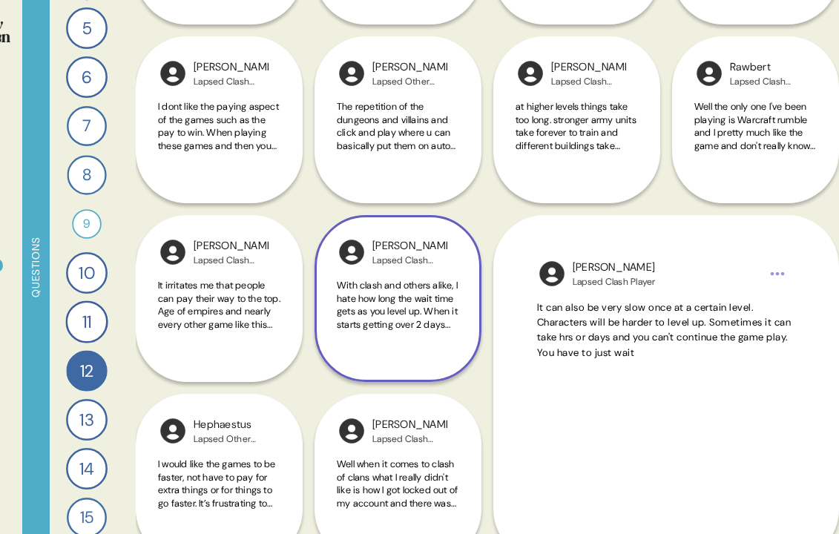
click at [462, 341] on div "[PERSON_NAME] Clash Player With clash and others alike, I hate how long the wai…" at bounding box center [397, 298] width 167 height 167
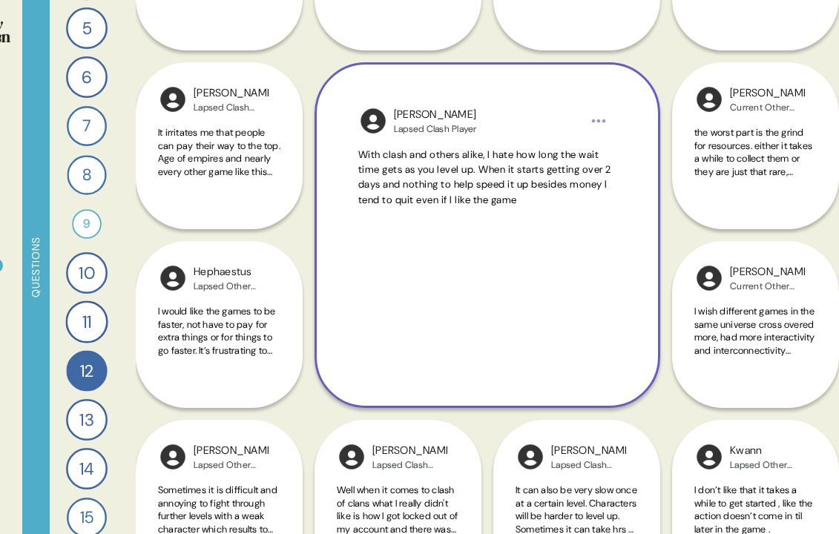
scroll to position [491, 0]
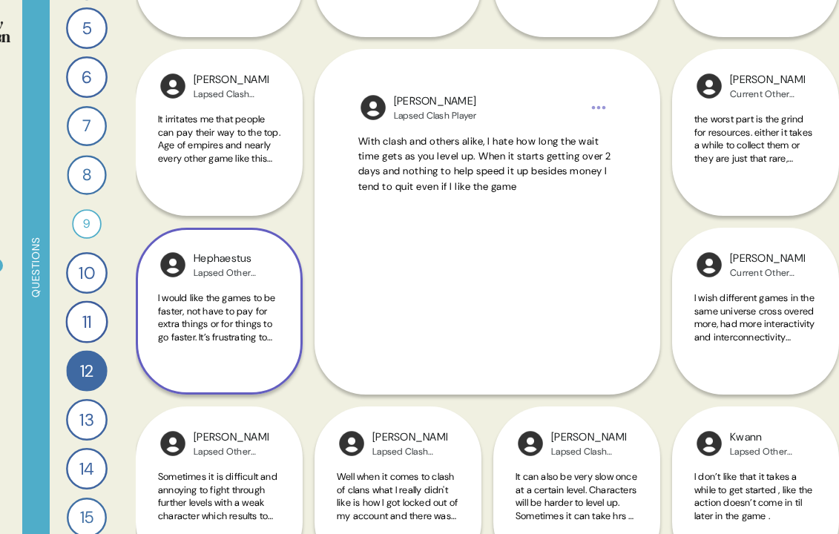
click at [244, 319] on span "I would like the games to be faster, not have to pay for extra things or for th…" at bounding box center [217, 336] width 118 height 90
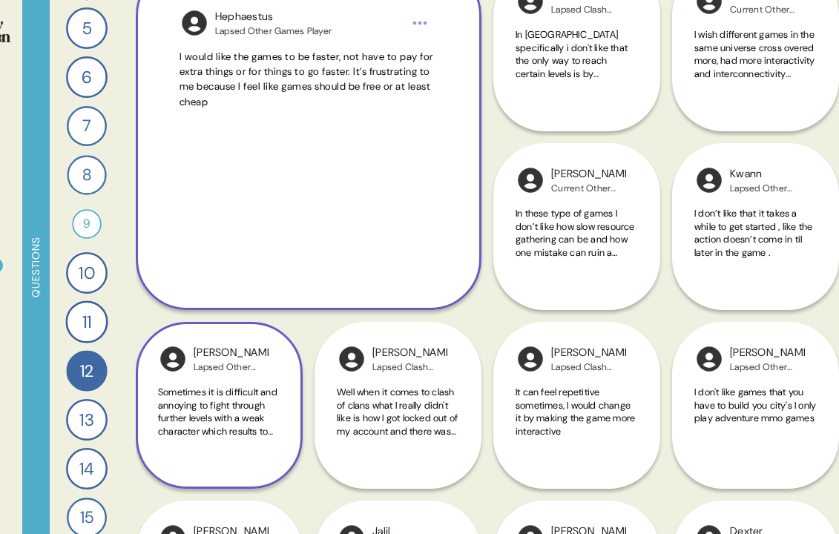
scroll to position [764, 0]
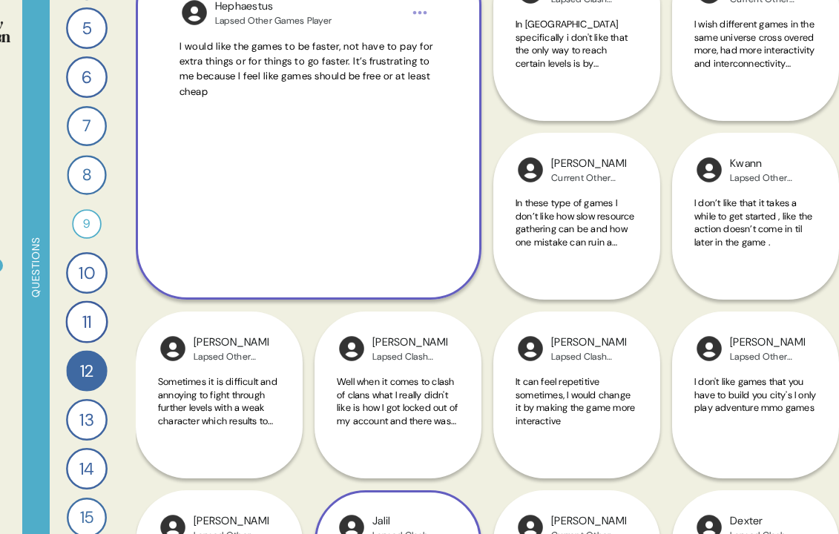
click at [371, 397] on div "[PERSON_NAME] Clash Player When you’re in a dry spell and have a continuous los…" at bounding box center [397, 395] width 167 height 524
click at [409, 377] on div "[PERSON_NAME] Clash Player When you’re in a dry spell and have a continuous los…" at bounding box center [397, 395] width 167 height 524
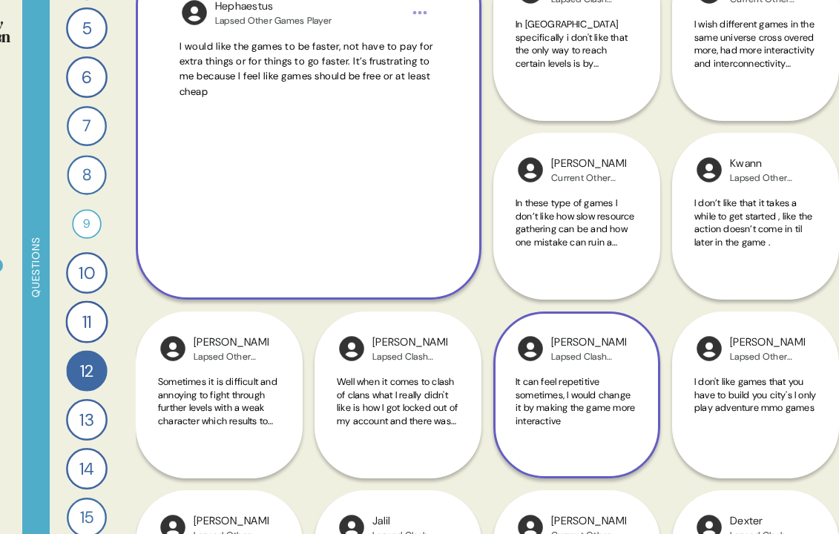
click at [546, 377] on span "It can feel repetitive sometimes, I would change it by making the game more int…" at bounding box center [574, 401] width 119 height 52
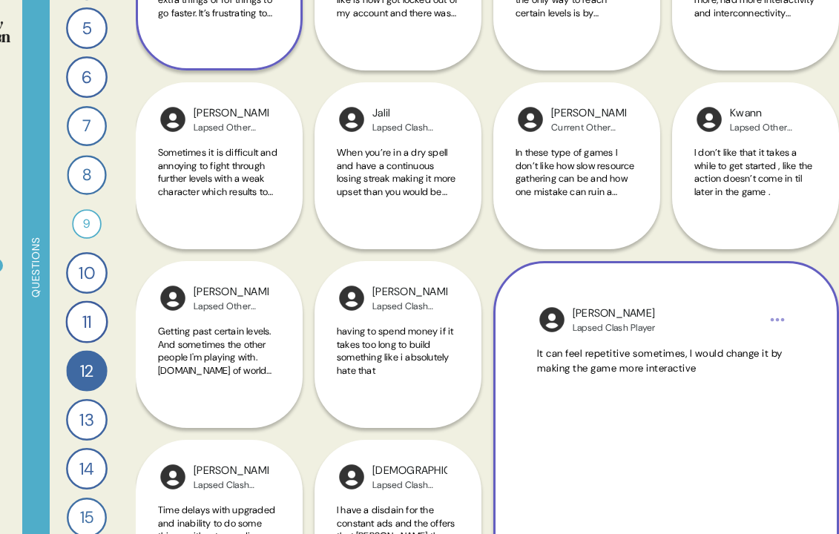
scroll to position [820, 0]
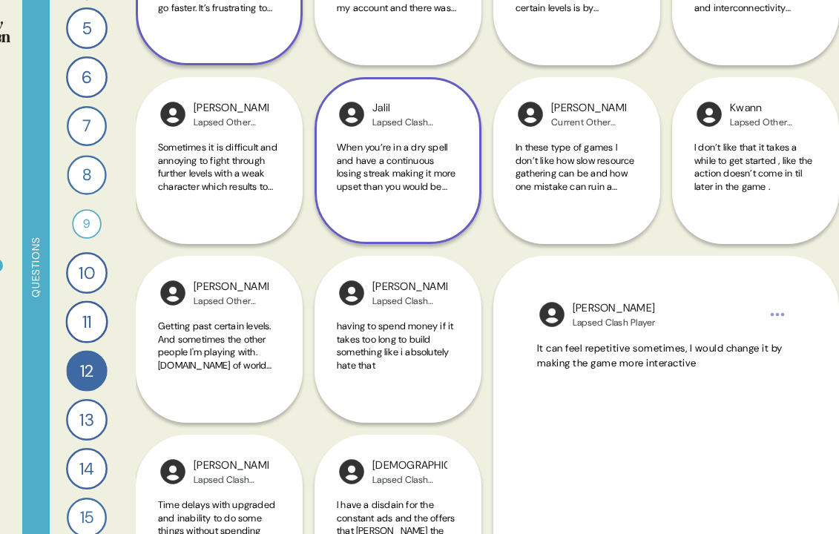
click at [452, 208] on div "When you’re in a dry spell and have a continuous losing streak making it more u…" at bounding box center [398, 175] width 122 height 69
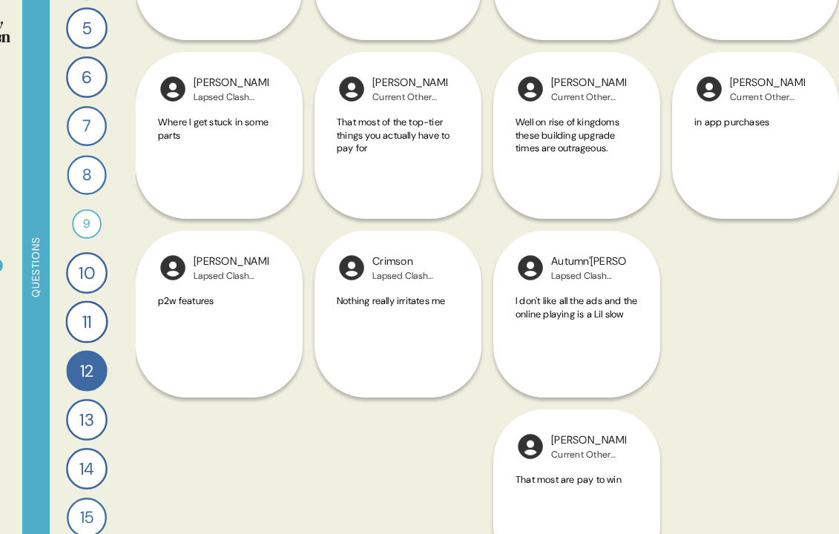
scroll to position [1567, 0]
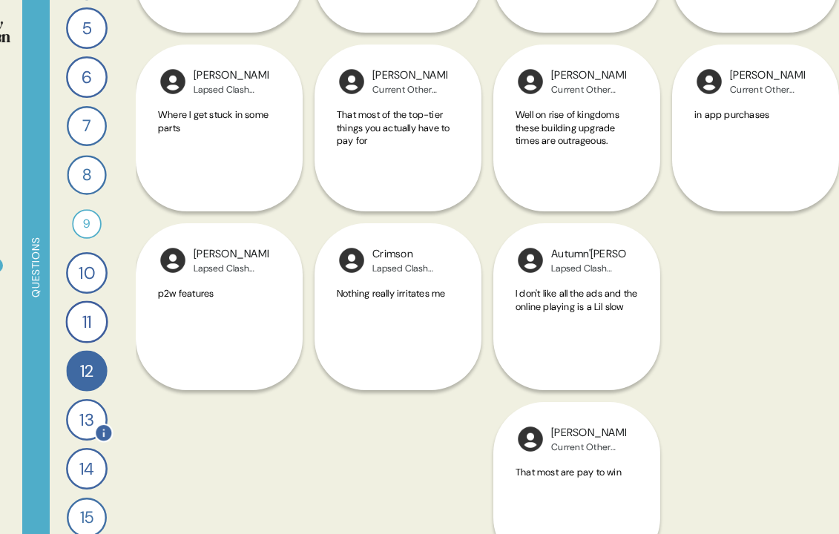
click at [84, 424] on div "13" at bounding box center [87, 420] width 42 height 42
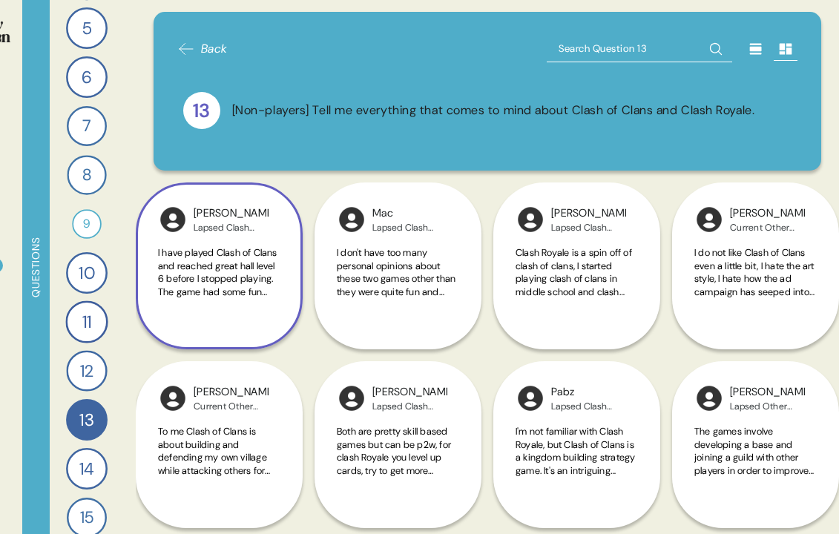
click at [264, 284] on span "I have played Clash of Clans and reached great hall level 6 before I stopped pl…" at bounding box center [219, 272] width 122 height 52
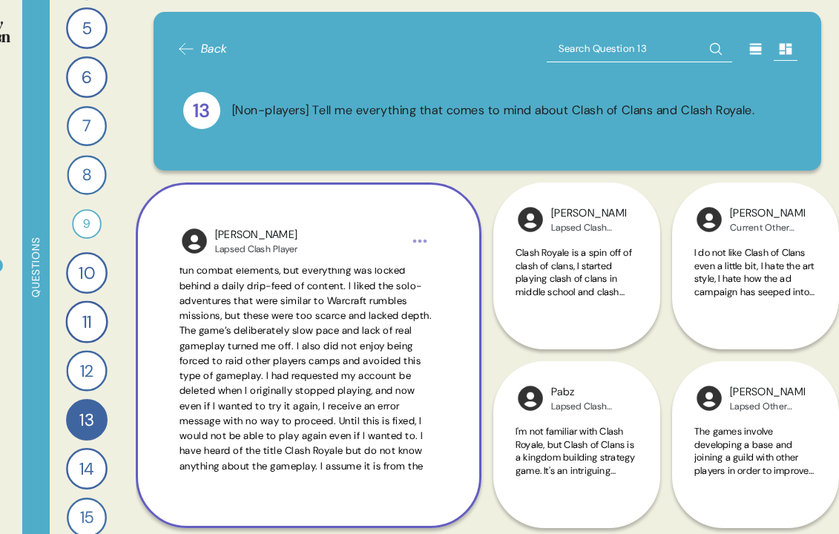
scroll to position [65, 0]
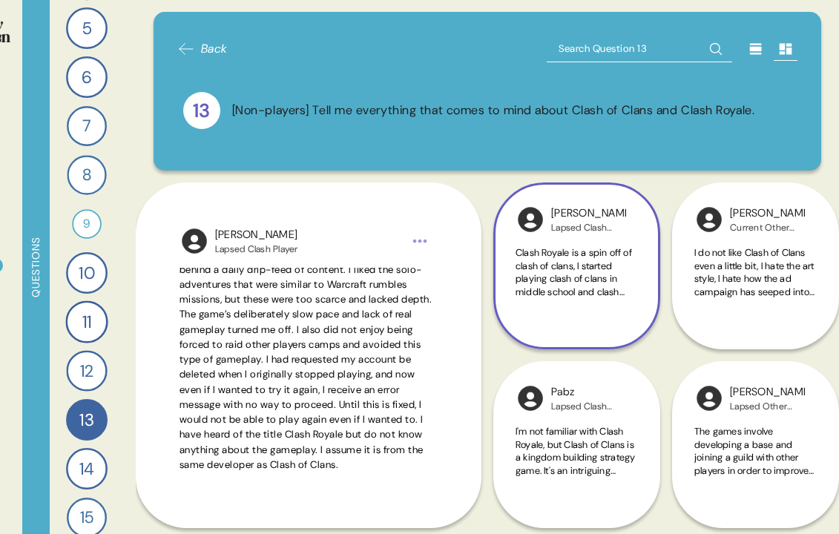
click at [532, 271] on span "Clash Royale is a spin off of clash of clans, I started playing clash of clans …" at bounding box center [575, 363] width 121 height 234
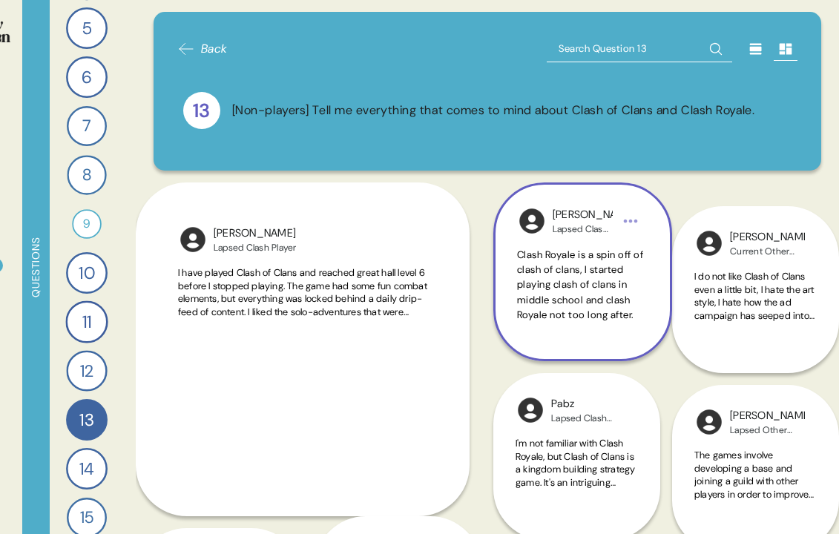
scroll to position [0, 0]
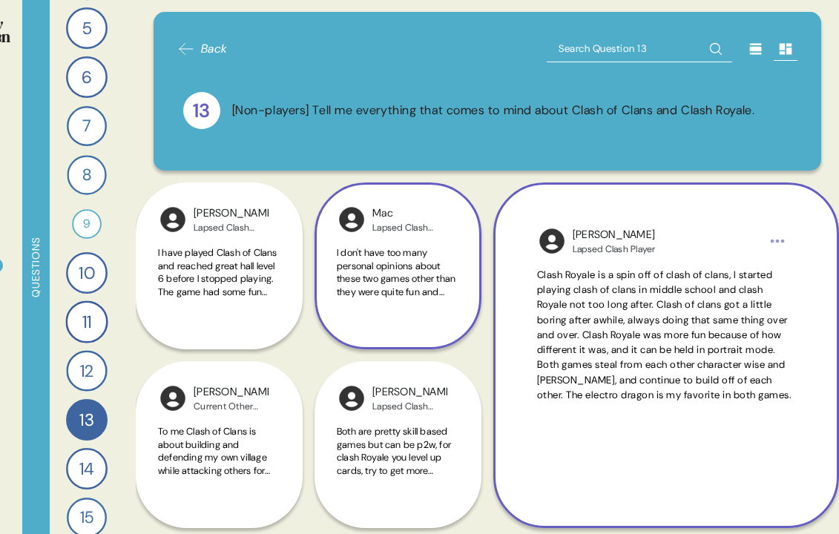
click at [409, 276] on span "I don't have too many personal opinions about these two games other than they w…" at bounding box center [396, 382] width 119 height 273
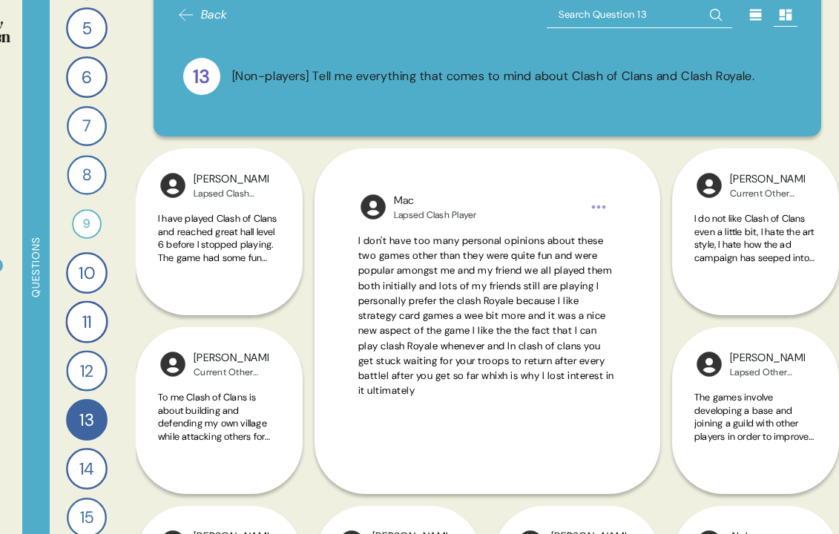
scroll to position [38, 0]
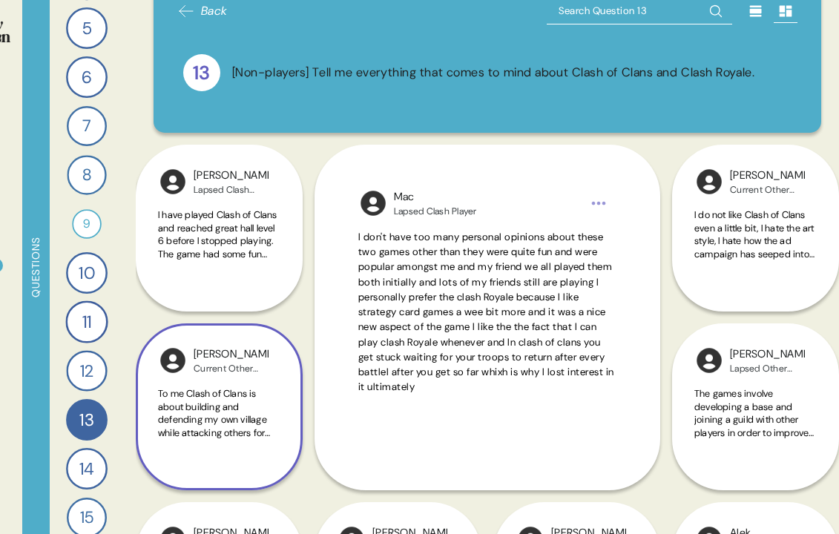
click at [214, 415] on span "To me Clash of Clans is about building and defending my own village while attac…" at bounding box center [218, 484] width 120 height 195
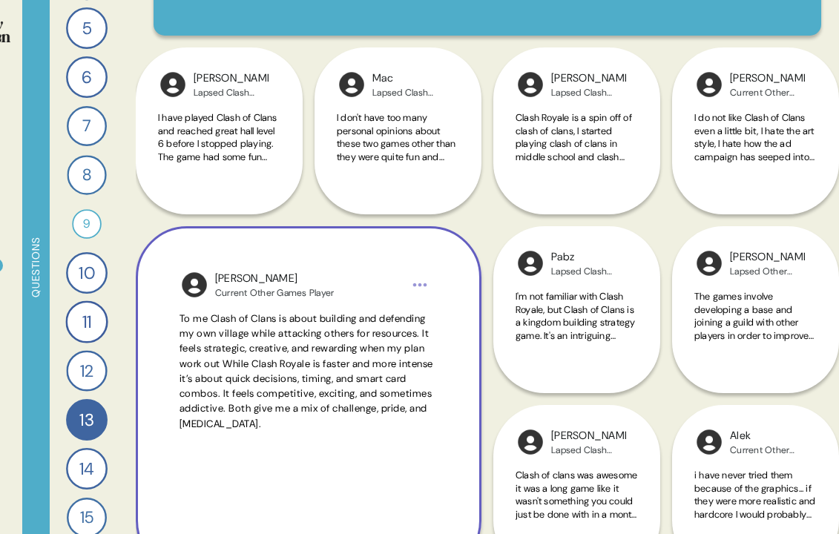
scroll to position [145, 0]
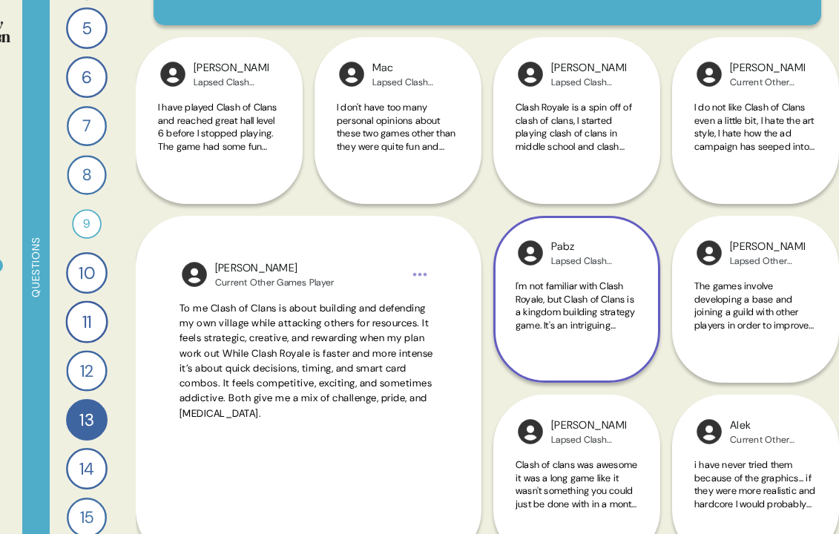
click at [568, 312] on span "I'm not familiar with Clash Royale, but Clash of Clans is a kingdom building st…" at bounding box center [576, 364] width 122 height 169
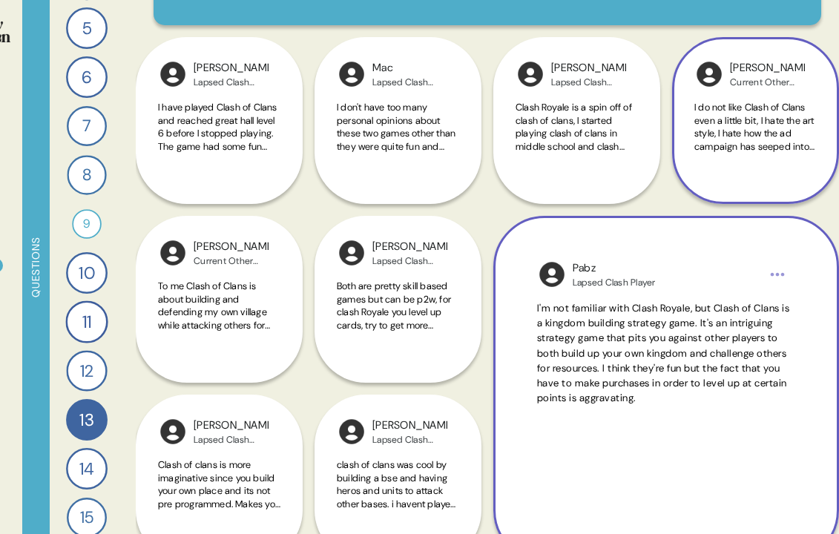
click at [790, 111] on span "I do not like Clash of Clans even a little bit, I hate the art style, I hate ho…" at bounding box center [754, 205] width 120 height 208
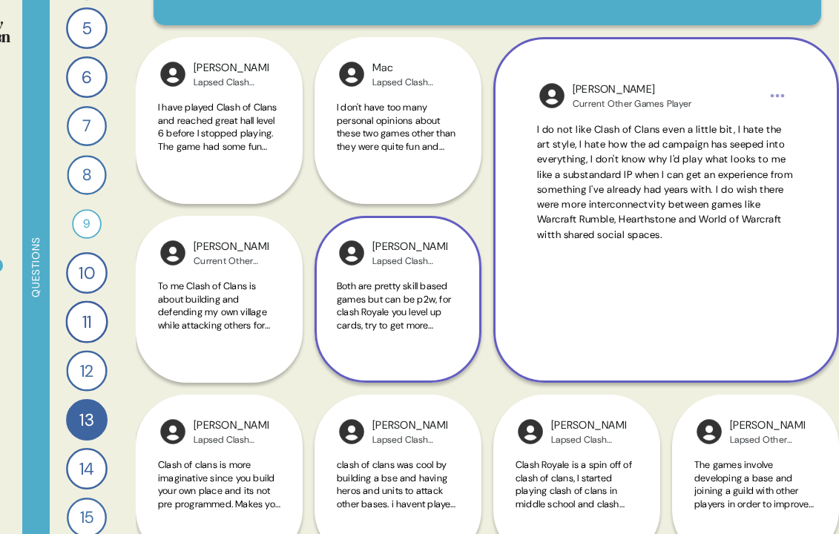
click at [414, 337] on div "Both are pretty skill based games but can be p2w, for clash Royale you level up…" at bounding box center [398, 314] width 122 height 69
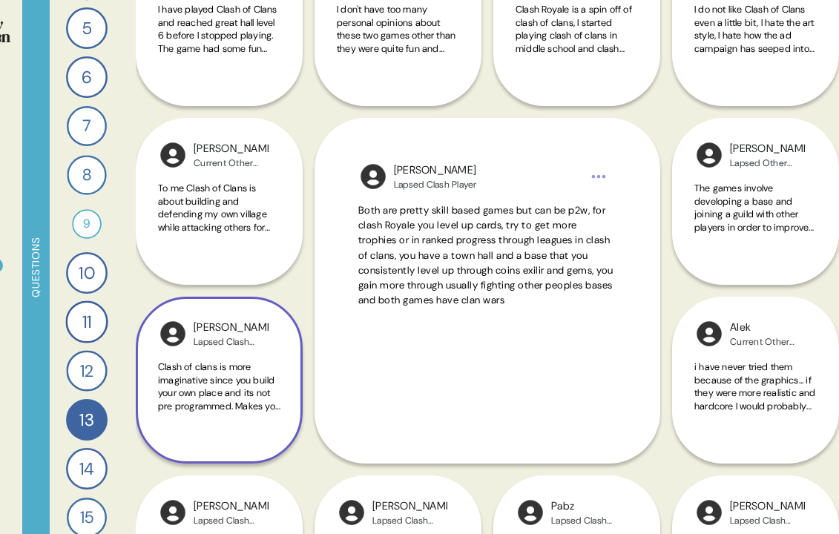
click at [224, 395] on span "Clash of clans is more imaginative since you build your own place and its not p…" at bounding box center [219, 438] width 122 height 156
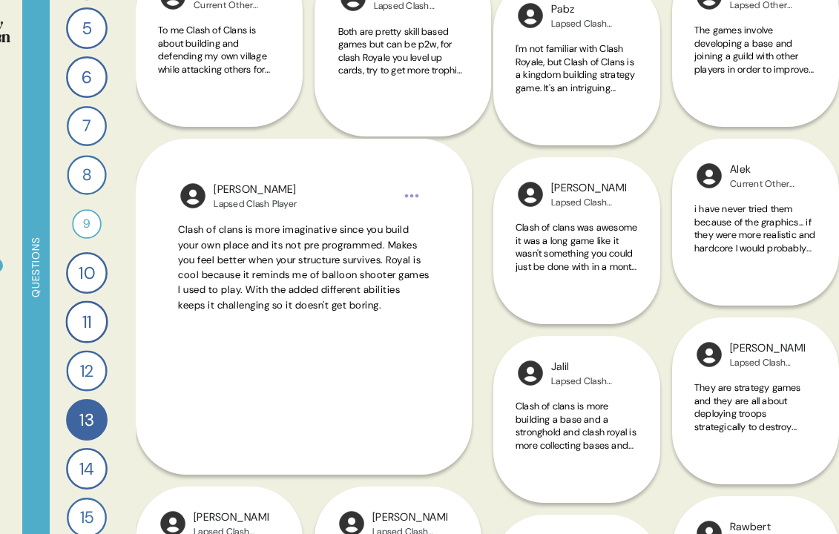
scroll to position [422, 0]
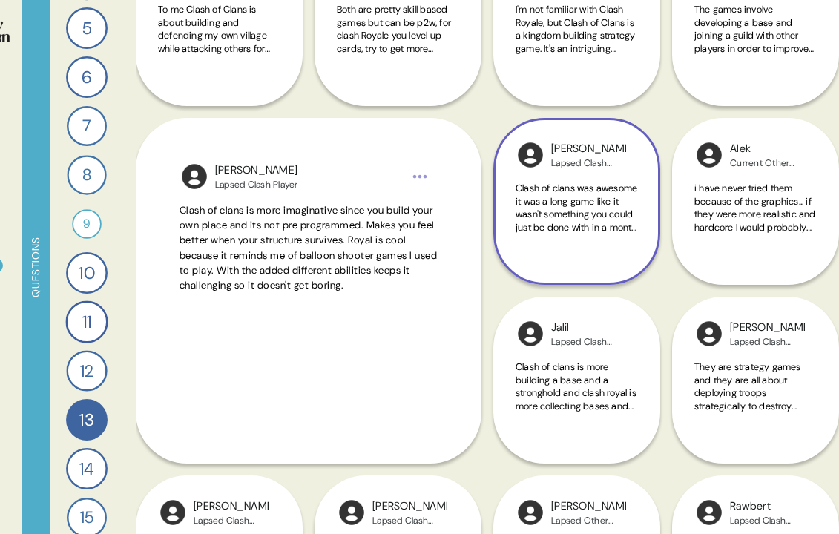
click at [600, 209] on span "Clash of clans was awesome it was a long game like it wasn't something you coul…" at bounding box center [576, 208] width 122 height 52
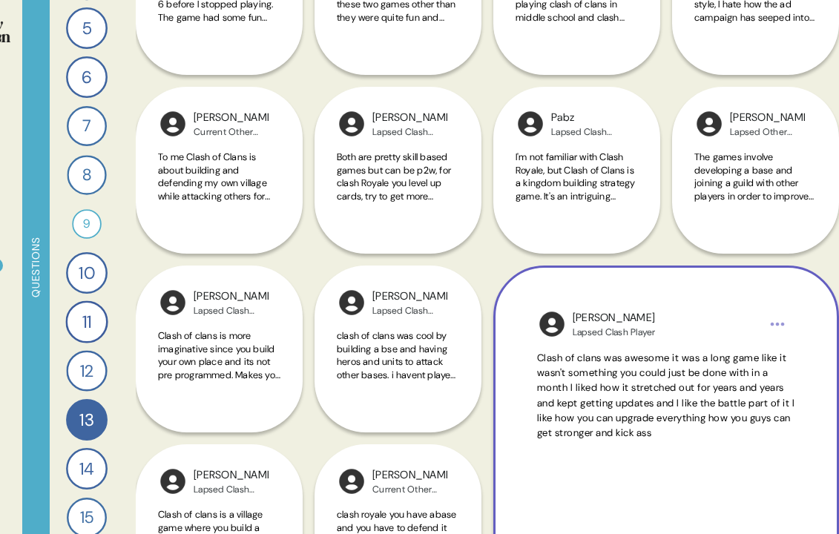
scroll to position [289, 0]
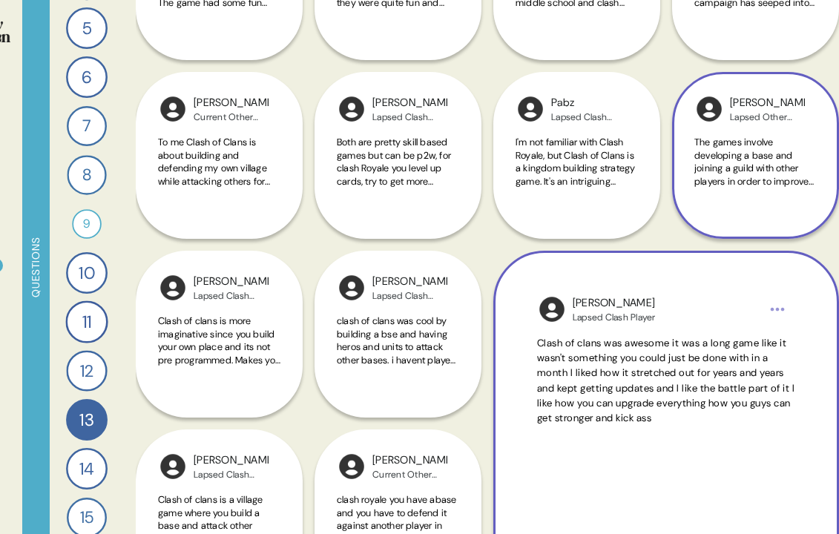
click at [733, 203] on div "The games involve developing a base and joining a guild with other players in o…" at bounding box center [755, 170] width 122 height 69
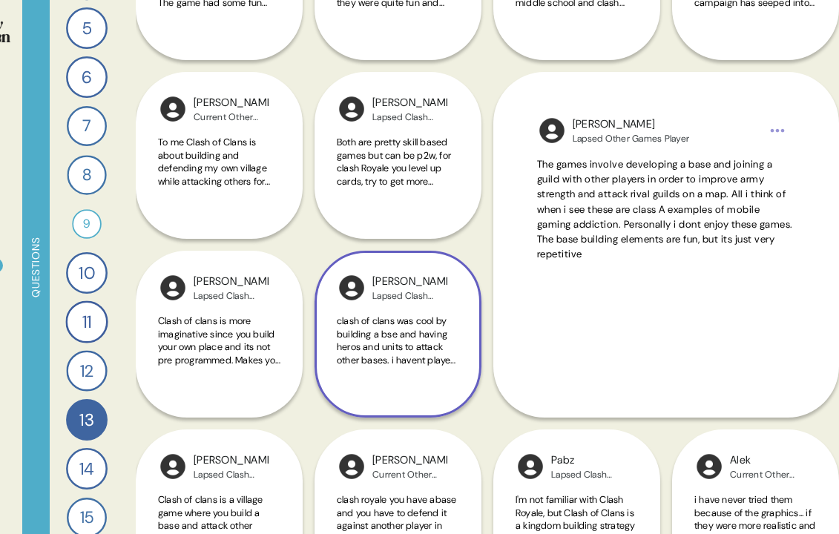
click at [442, 355] on span "clash of clans was cool by building a bse and having heros and units to attack …" at bounding box center [398, 340] width 122 height 52
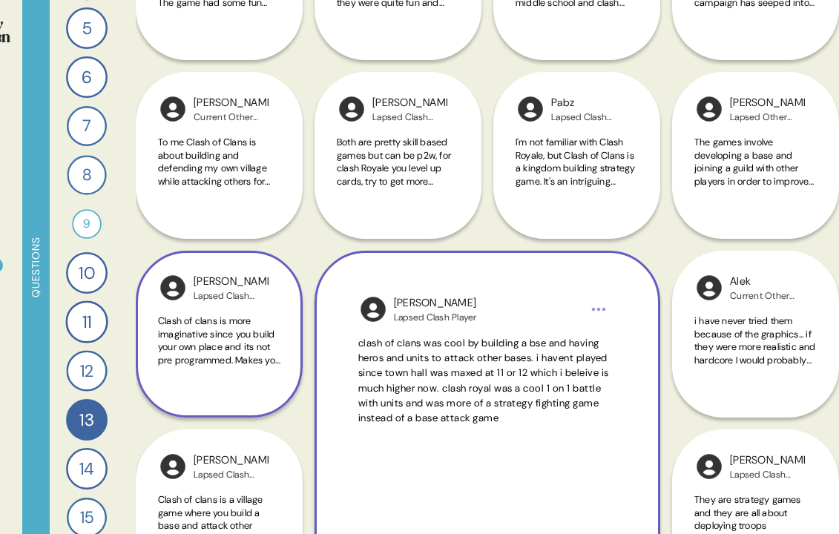
click at [257, 354] on span "Clash of clans is more imaginative since you build your own place and its not p…" at bounding box center [219, 392] width 122 height 156
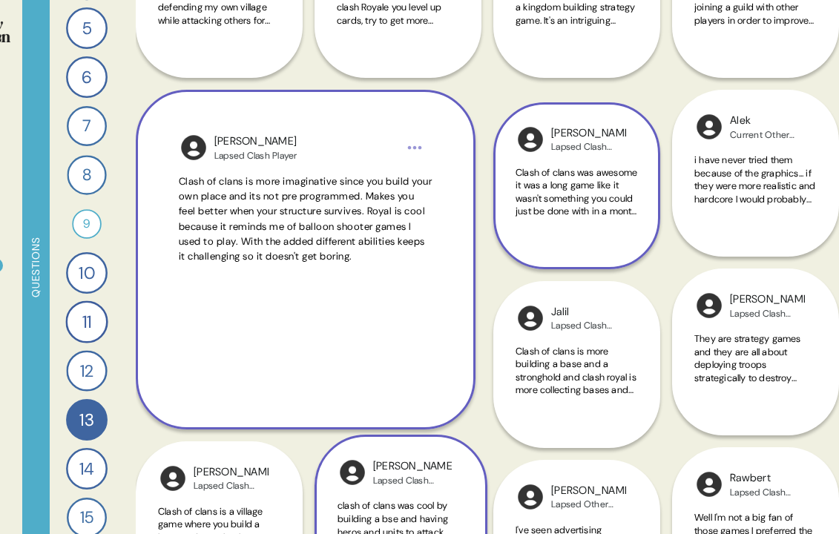
scroll to position [468, 0]
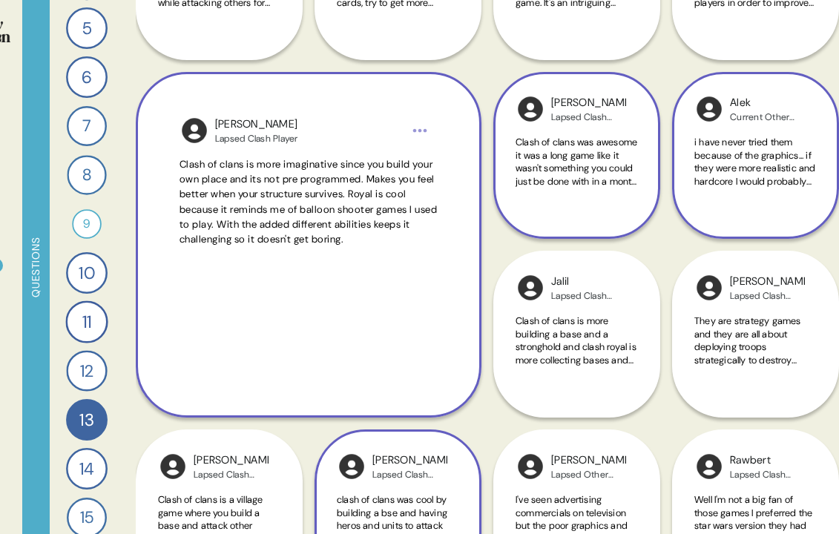
click at [742, 194] on div "i have never tried them because of the graphics... if they were more realistic …" at bounding box center [755, 170] width 122 height 69
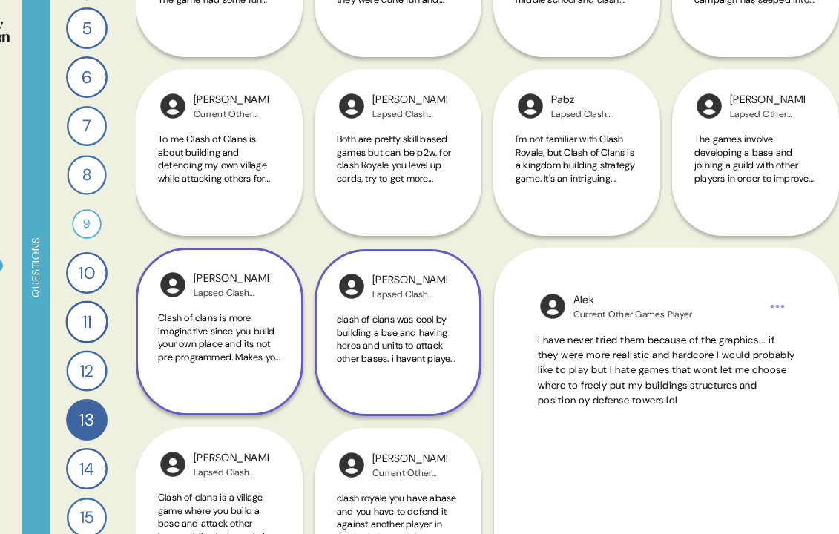
scroll to position [289, 0]
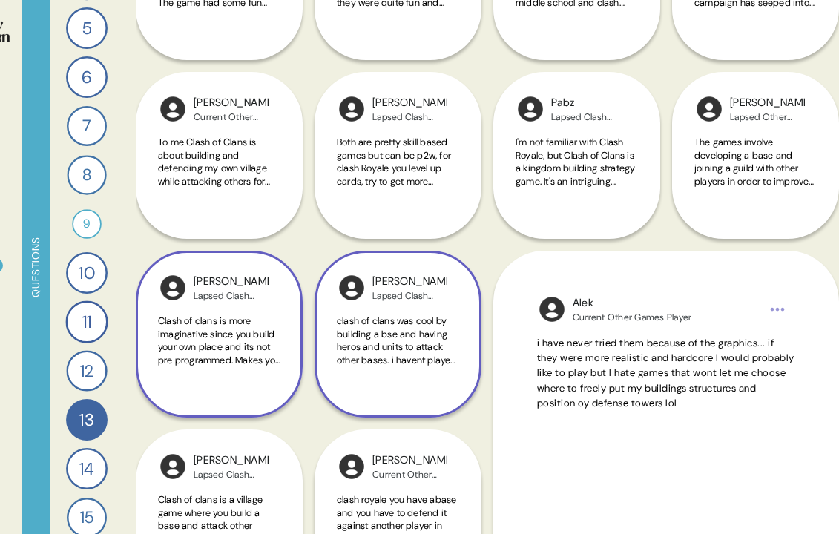
click at [406, 357] on span "clash of clans was cool by building a bse and having heros and units to attack …" at bounding box center [398, 392] width 122 height 156
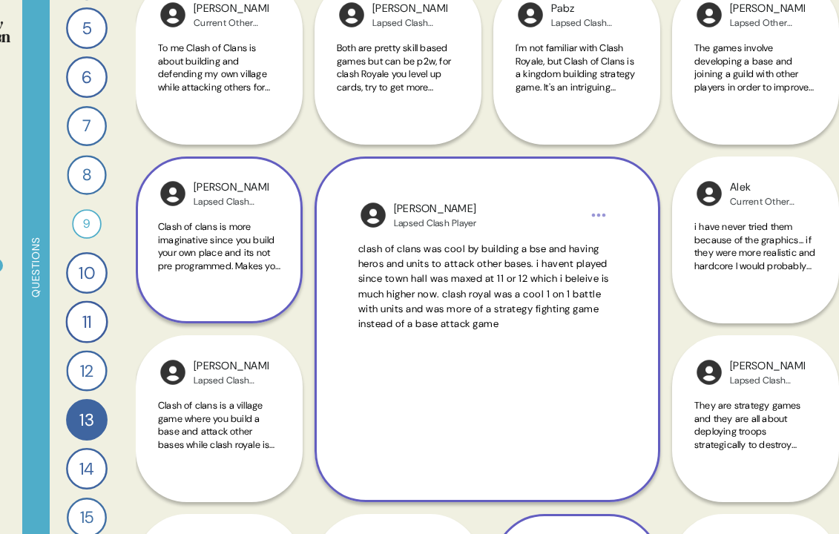
scroll to position [420, 0]
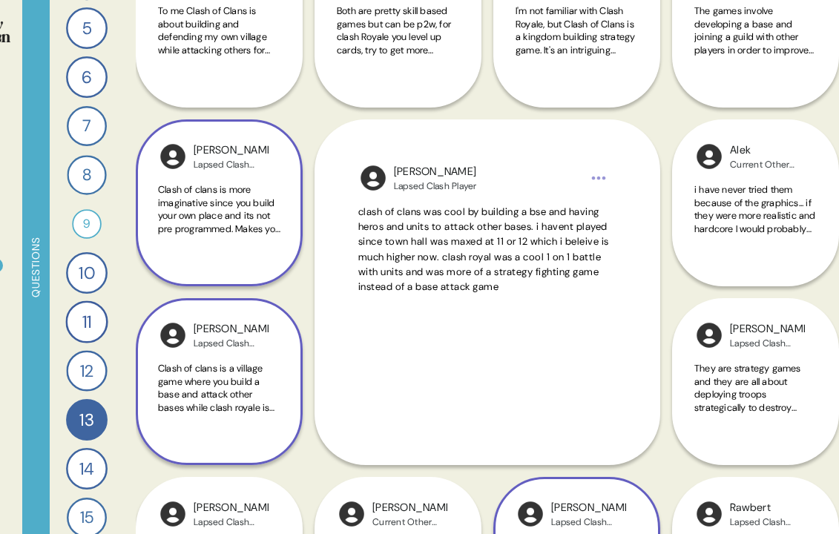
click at [191, 405] on span "Clash of clans is a village game where you build a base and attack other bases …" at bounding box center [216, 420] width 116 height 116
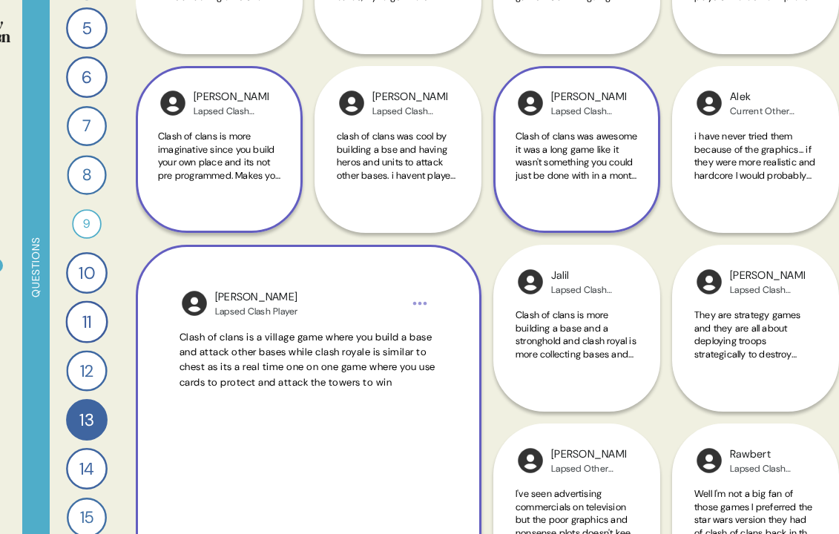
scroll to position [476, 0]
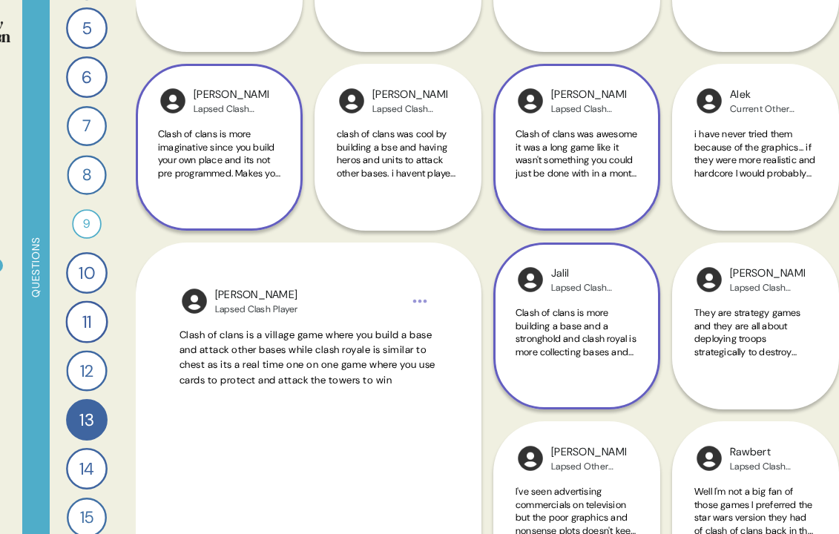
click at [560, 343] on span "Clash of clans is more building a base and a stronghold and clash royal is more…" at bounding box center [575, 351] width 121 height 90
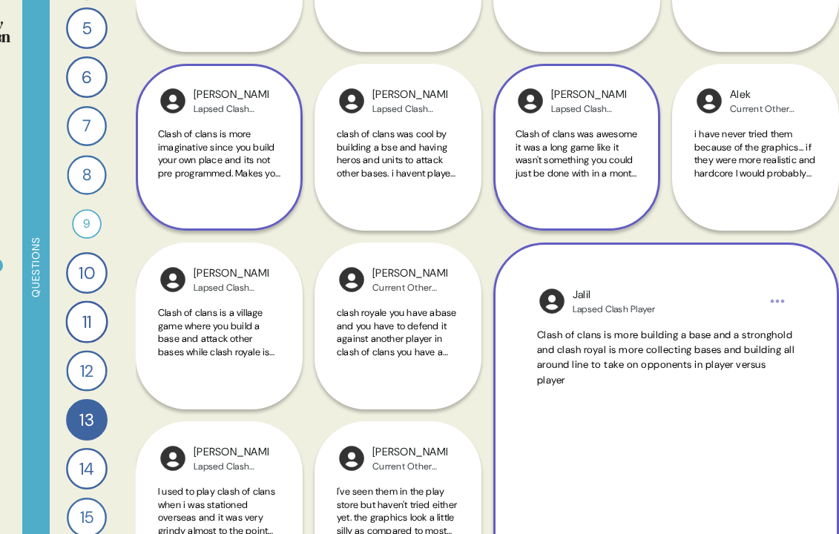
scroll to position [493, 0]
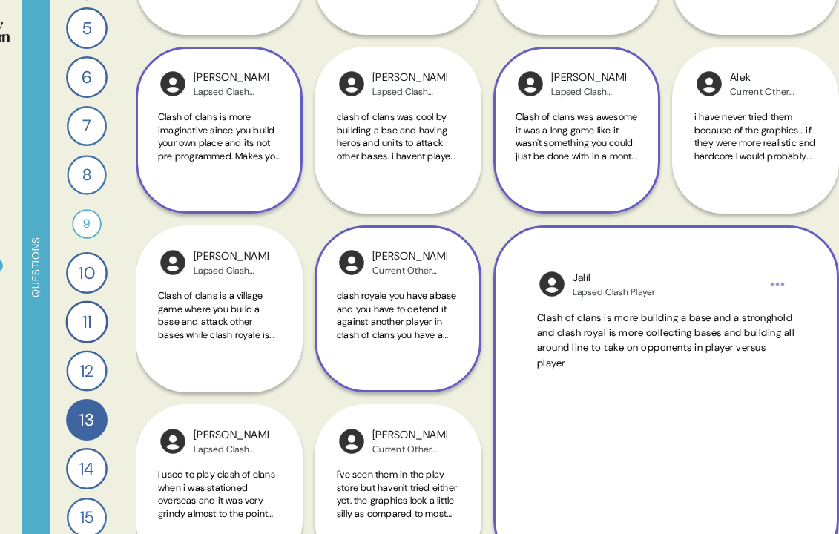
click at [429, 329] on span "clash royale you have abase and you have to defend it against another player in…" at bounding box center [396, 334] width 119 height 90
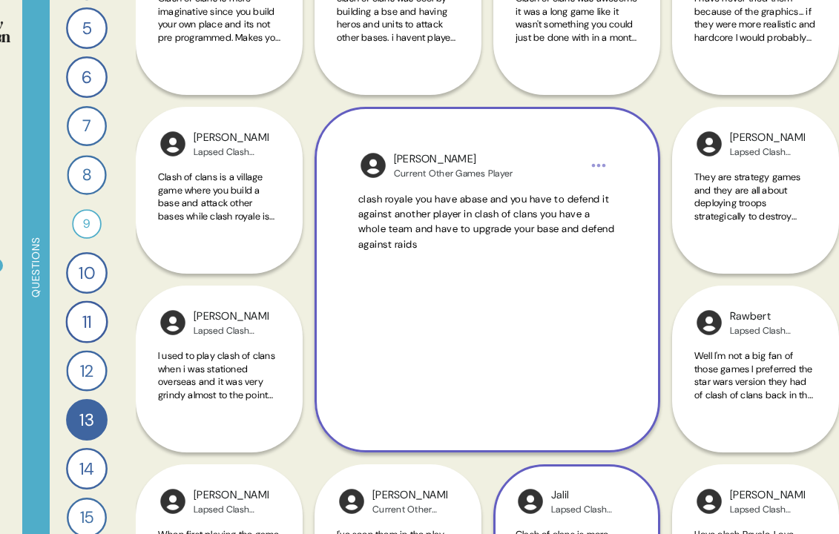
scroll to position [615, 0]
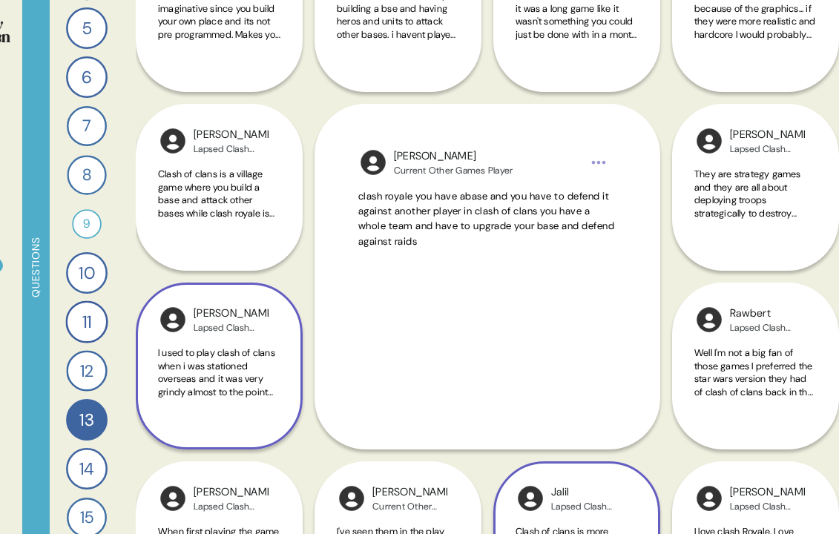
click at [272, 397] on span "I used to play clash of clans when i was stationed overseas and it was very gri…" at bounding box center [219, 372] width 122 height 52
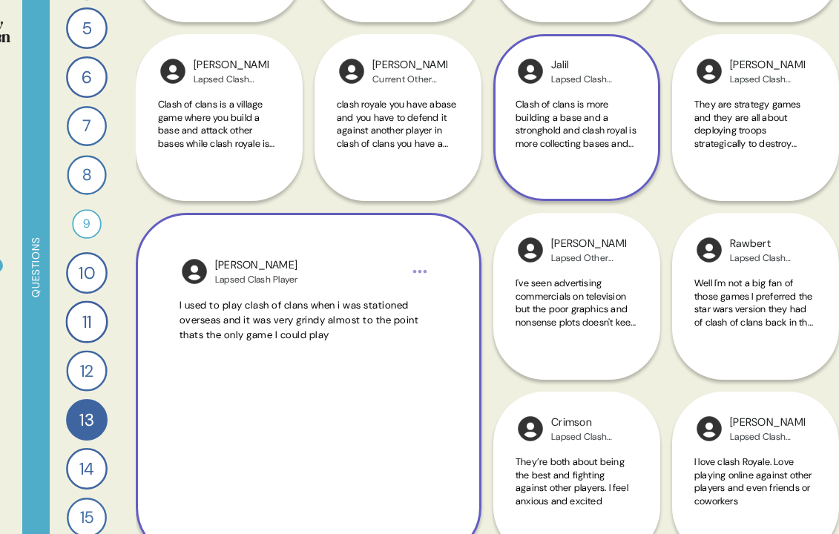
scroll to position [686, 0]
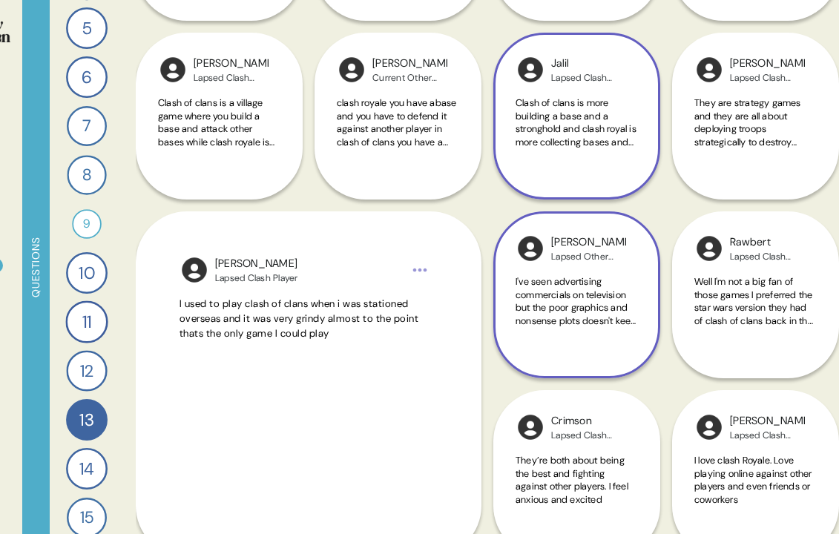
click at [575, 334] on div "I've seen advertising commercials on television but the poor graphics and nonse…" at bounding box center [576, 309] width 122 height 69
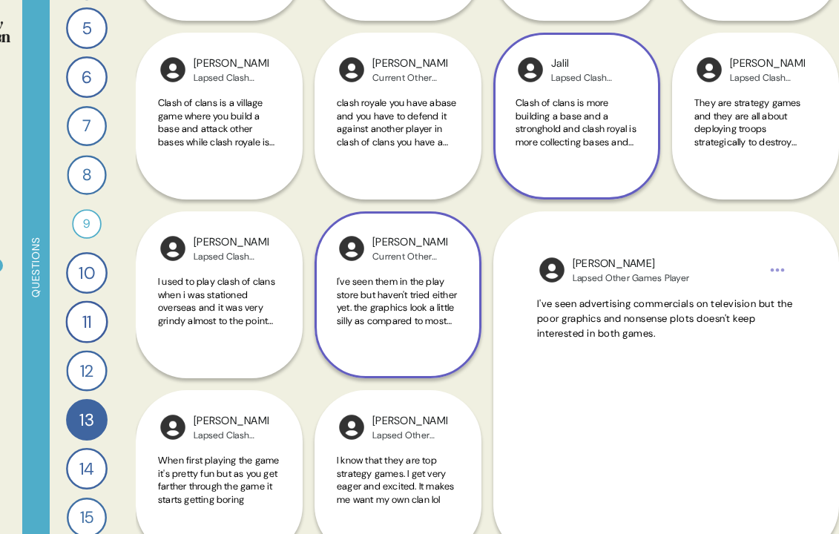
click at [441, 315] on span "I've seen them in the play store but haven't tried either yet. the graphics loo…" at bounding box center [398, 301] width 122 height 52
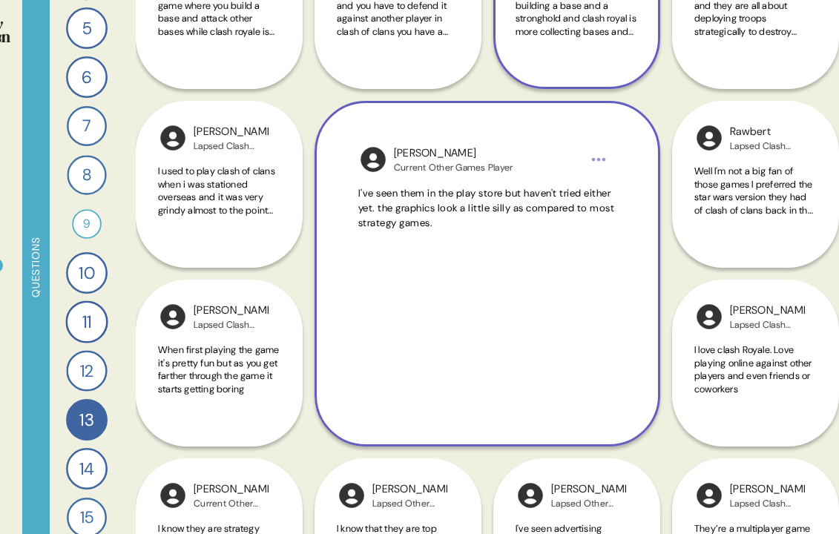
scroll to position [802, 0]
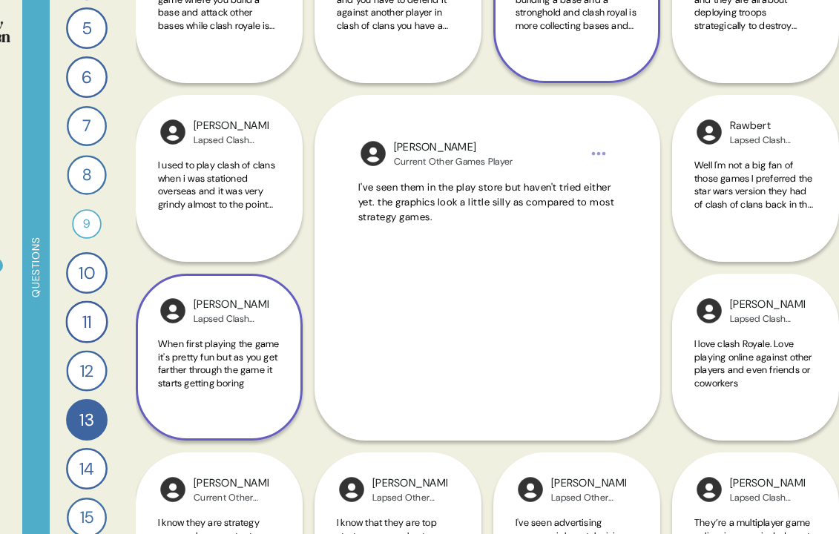
click at [186, 363] on span "When first playing the game it's pretty fun but as you get farther through the …" at bounding box center [218, 363] width 121 height 52
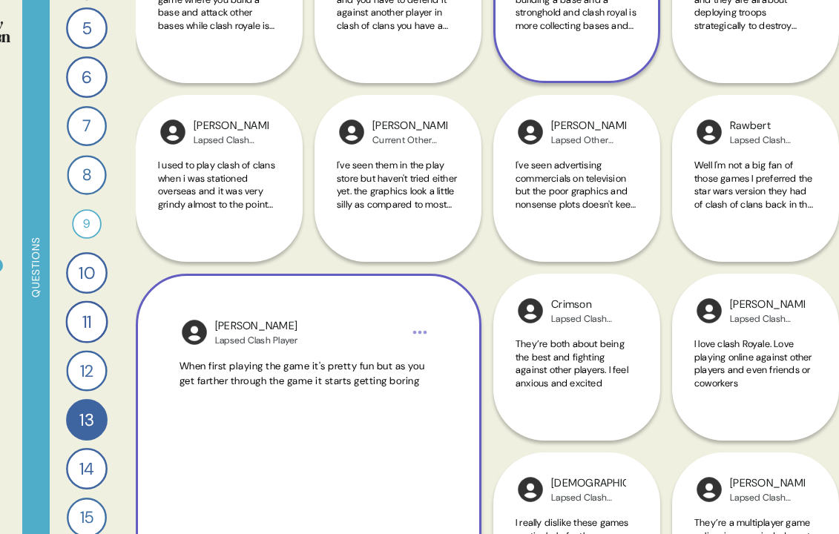
scroll to position [810, 0]
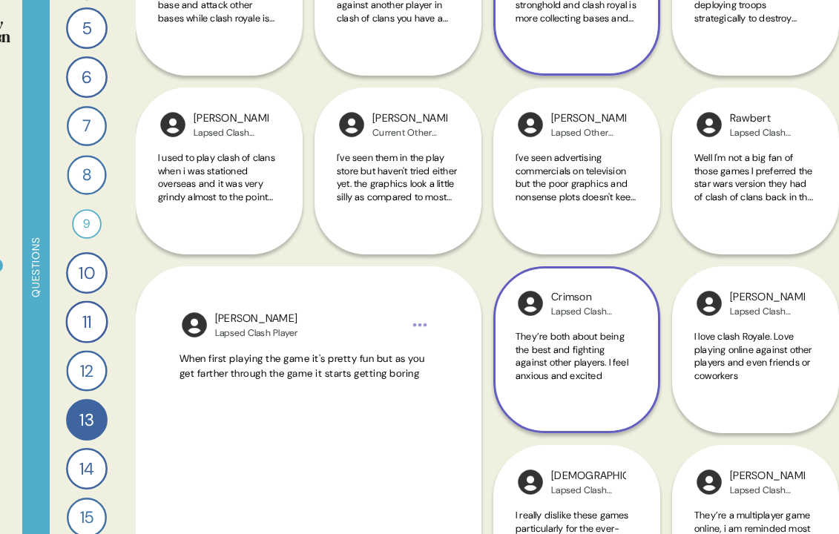
click at [543, 408] on div "Crimson Lapsed Clash Player They’re both about being the best and fighting agai…" at bounding box center [576, 349] width 167 height 167
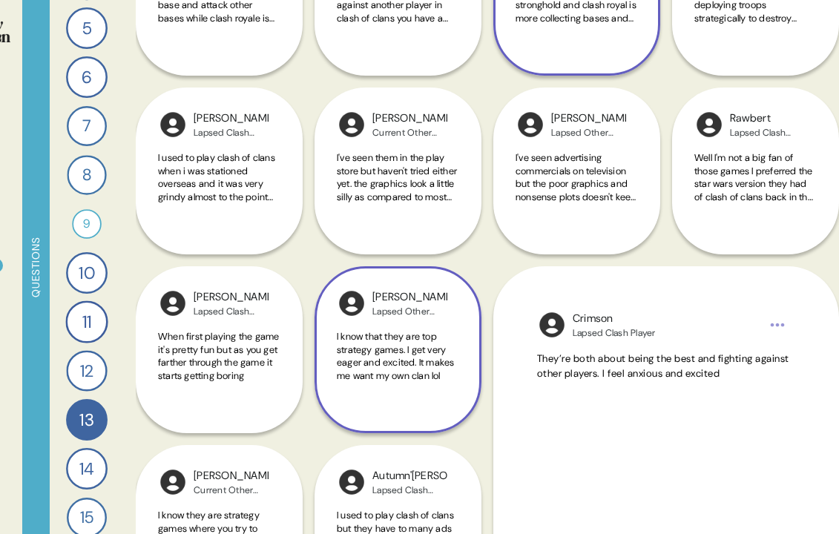
click at [419, 393] on div "I know that they are top strategy games. I get very eager and excited. It makes…" at bounding box center [398, 364] width 122 height 69
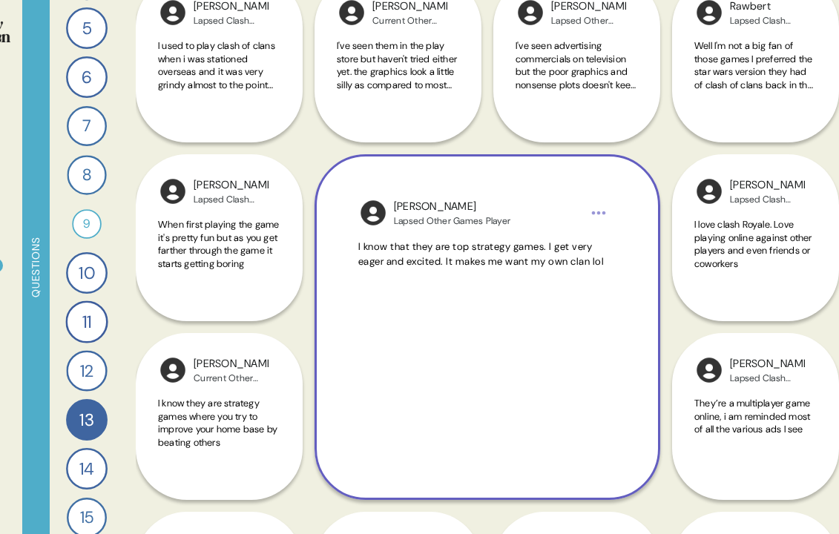
scroll to position [927, 0]
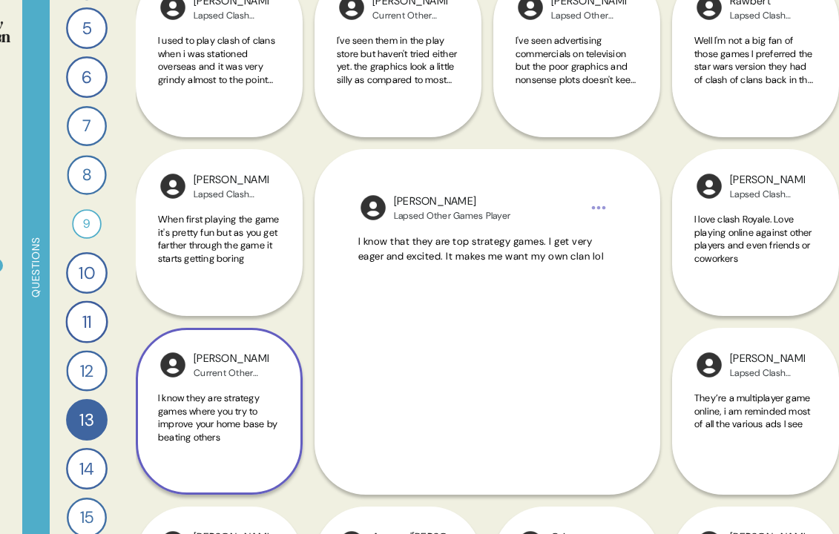
click at [259, 447] on div "I know they are strategy games where you try to improve your home base by beati…" at bounding box center [219, 425] width 122 height 69
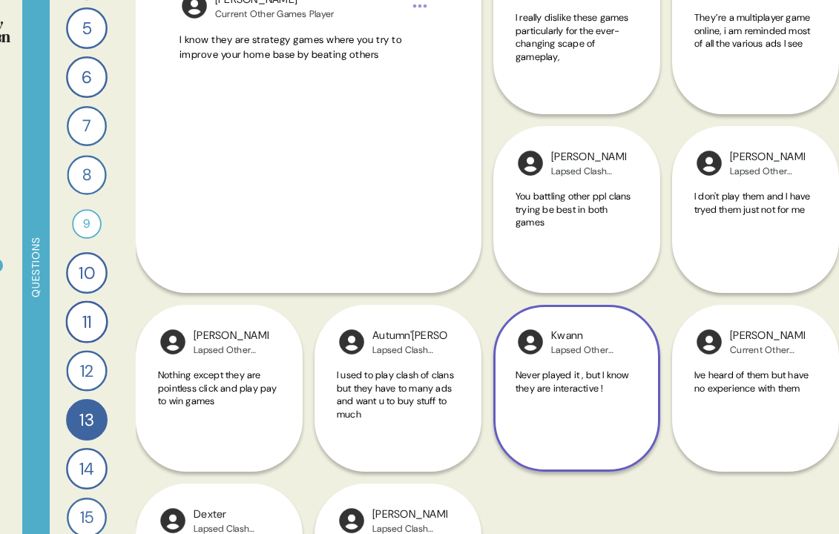
scroll to position [1309, 0]
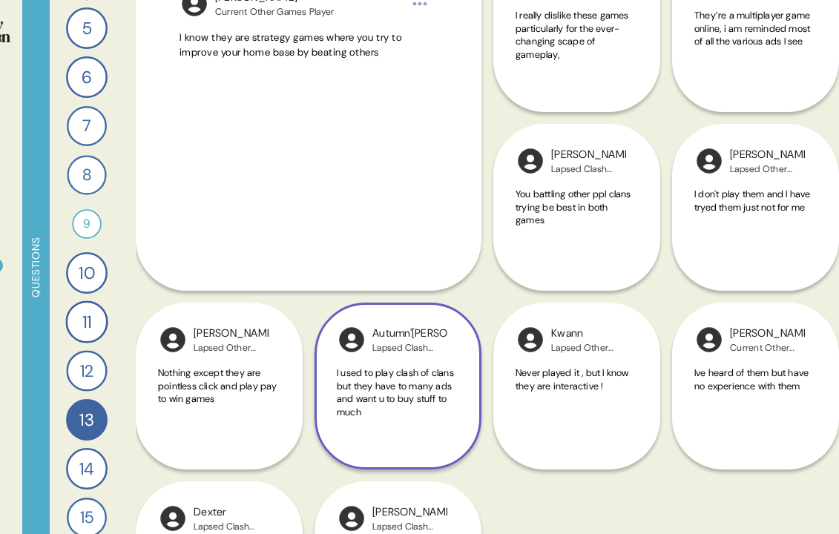
click at [423, 429] on div "I used to play clash of clans but they have to many ads and want u to buy stuff…" at bounding box center [398, 400] width 122 height 69
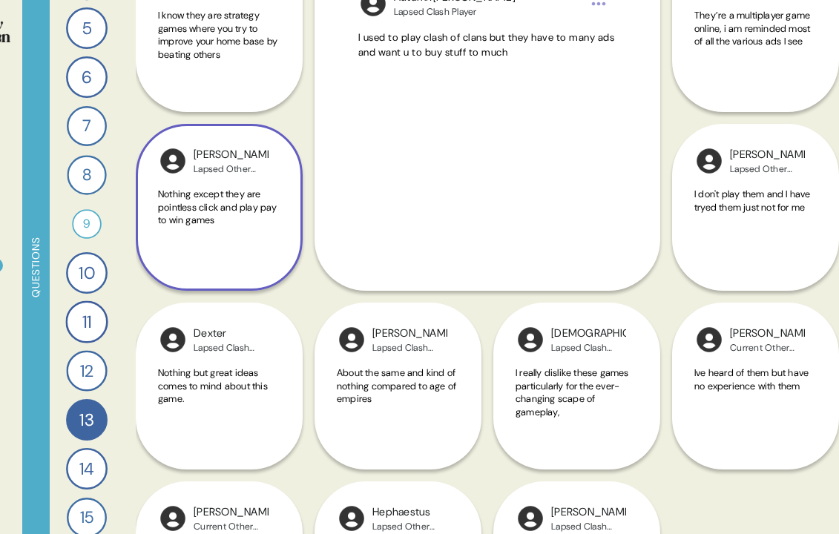
click at [248, 251] on div "Nothing except they are pointless click and play pay to win games" at bounding box center [219, 222] width 122 height 69
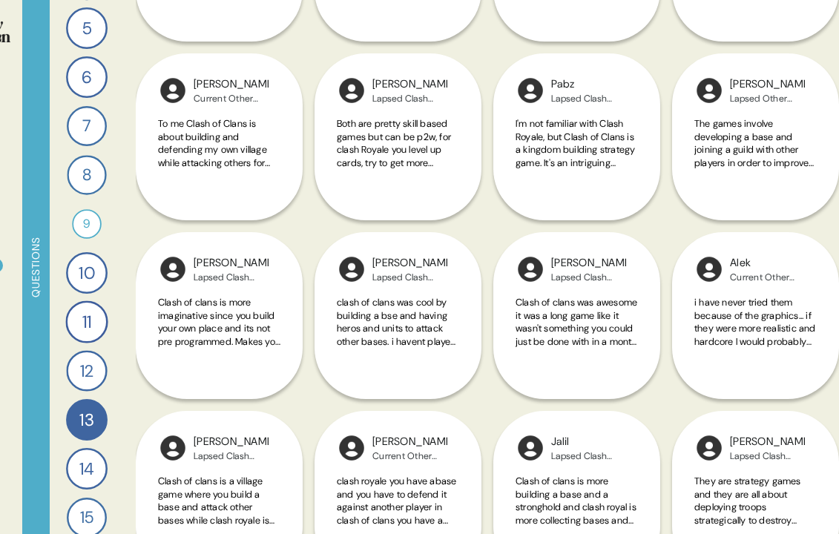
scroll to position [0, 0]
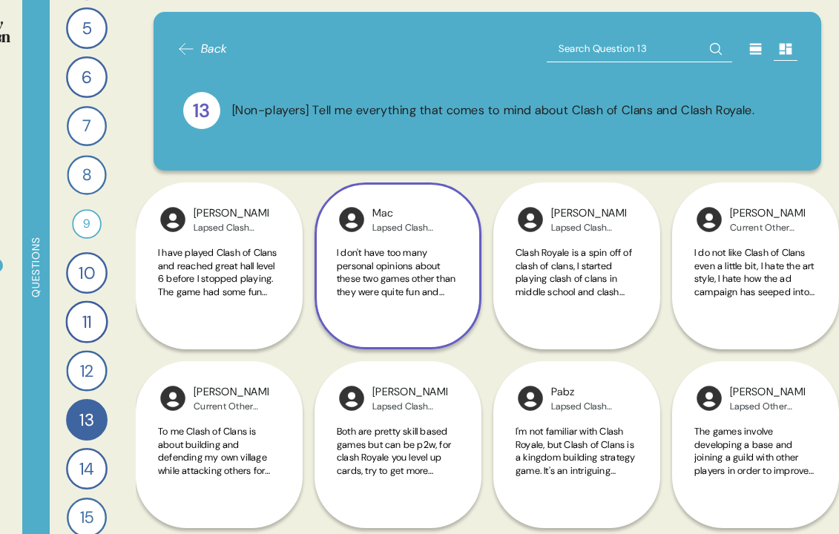
click at [420, 286] on span "I don't have too many personal opinions about these two games other than they w…" at bounding box center [396, 382] width 119 height 273
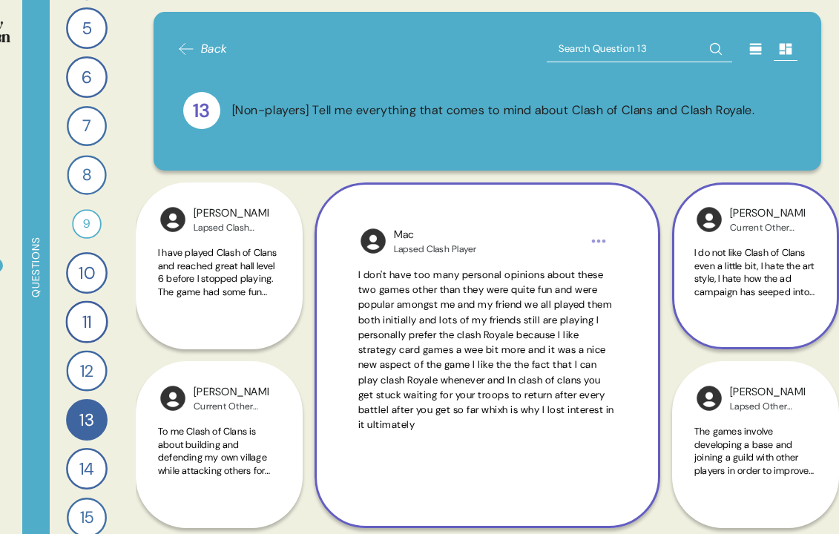
click at [747, 294] on span "I do not like Clash of Clans even a little bit, I hate the art style, I hate ho…" at bounding box center [754, 350] width 120 height 208
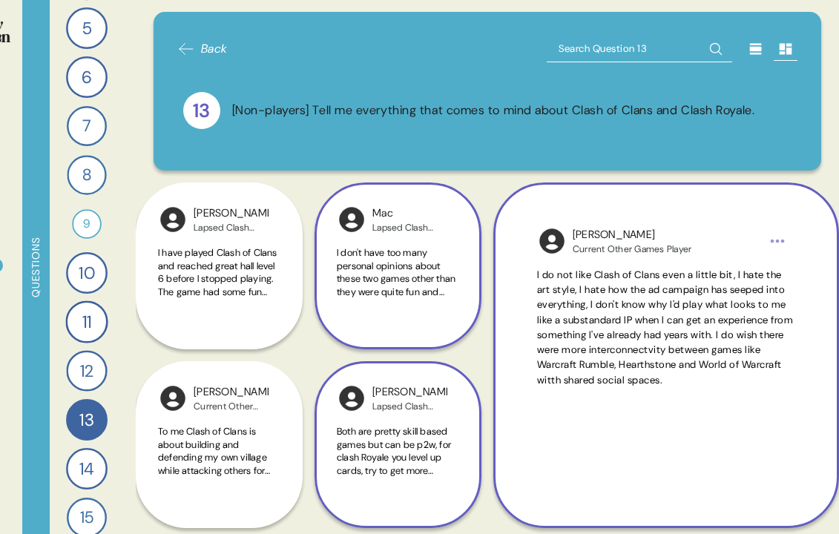
click at [414, 457] on span "Both are pretty skill based games but can be p2w, for clash Royale you level up…" at bounding box center [396, 516] width 118 height 182
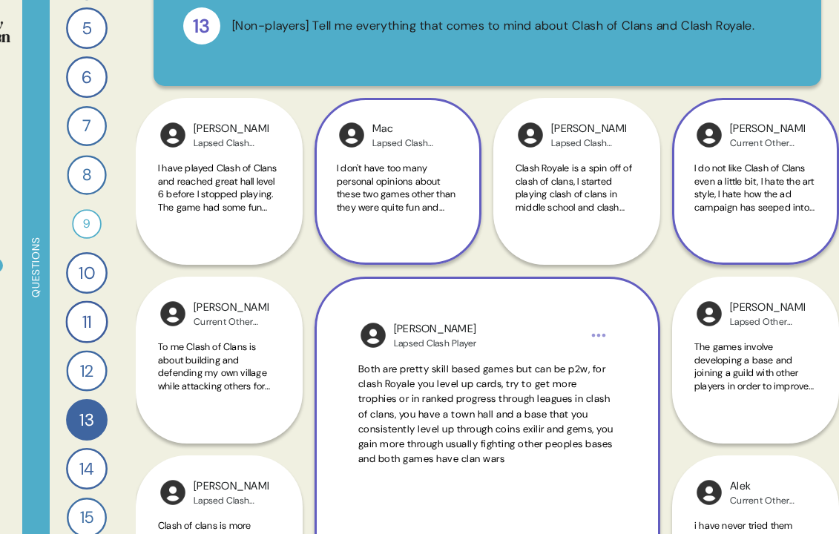
scroll to position [86, 0]
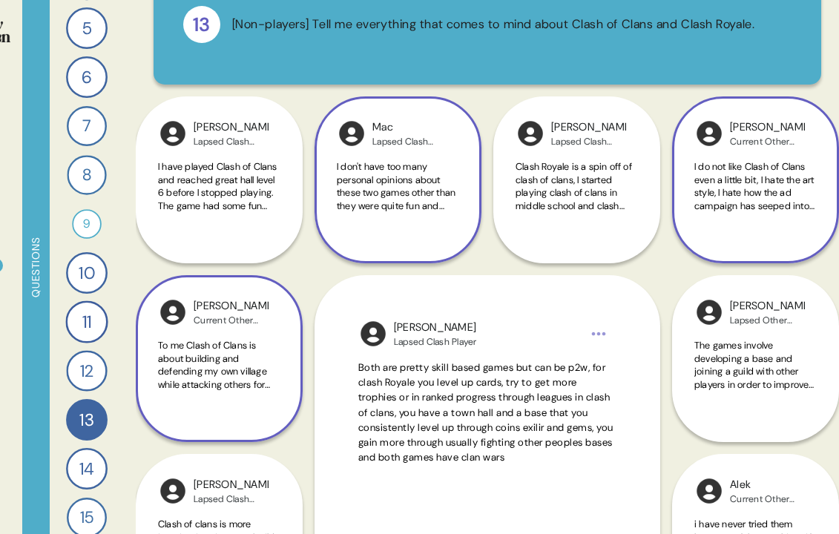
click at [243, 389] on span "To me Clash of Clans is about building and defending my own village while attac…" at bounding box center [218, 436] width 120 height 195
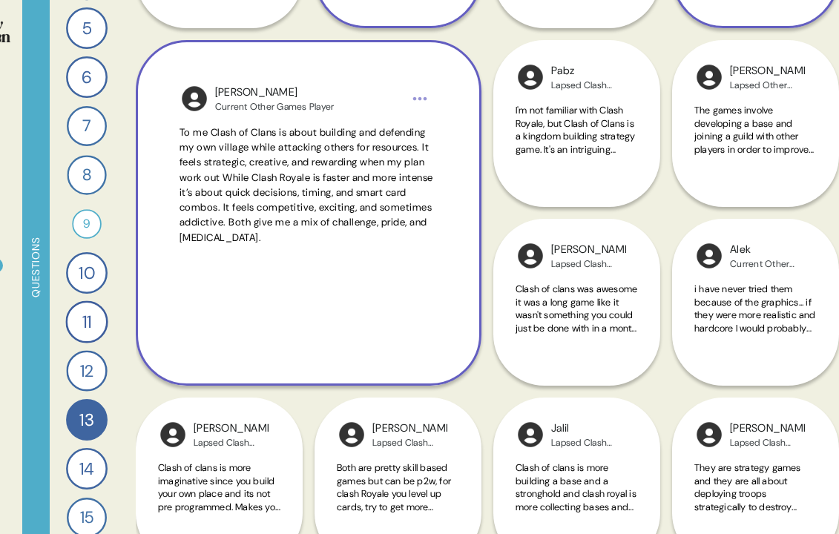
scroll to position [324, 0]
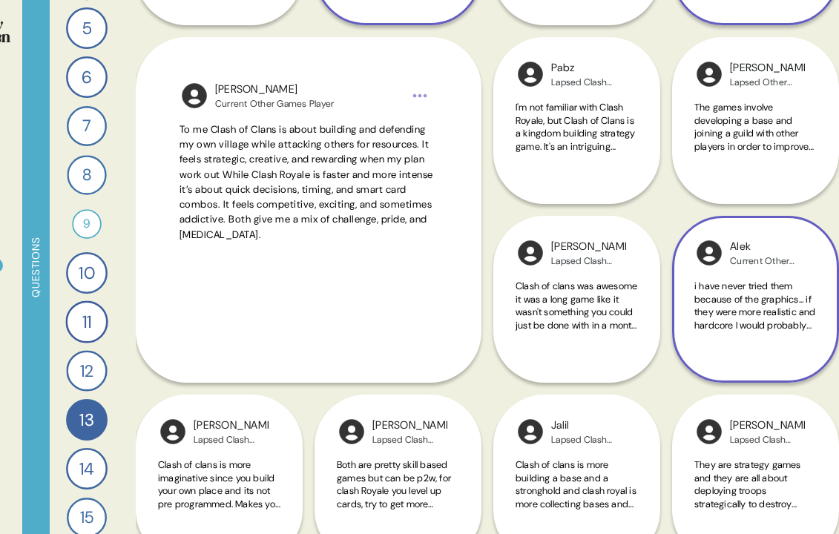
click at [702, 340] on div "i have never tried them because of the graphics... if they were more realistic …" at bounding box center [755, 314] width 122 height 69
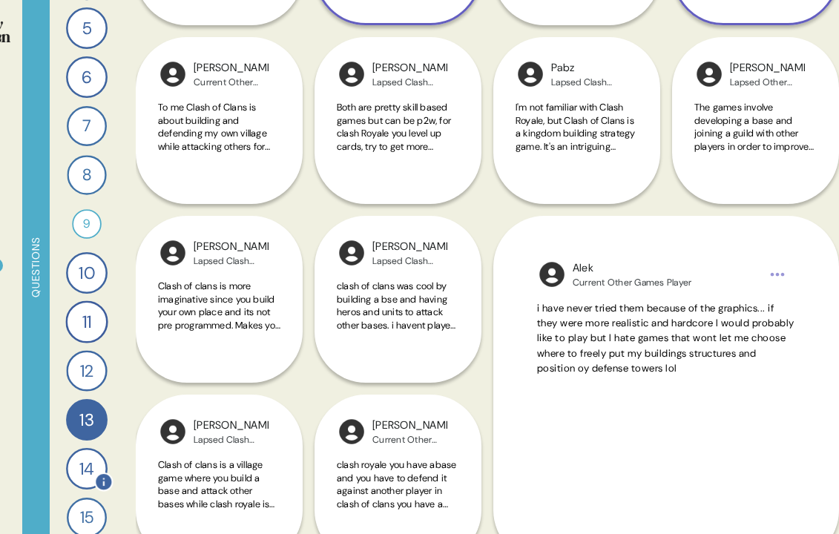
click at [87, 460] on div "14" at bounding box center [87, 469] width 42 height 42
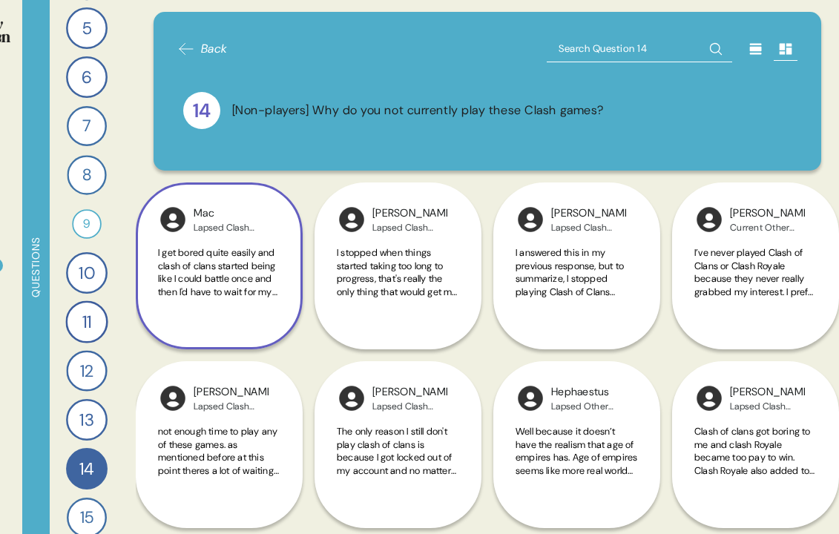
click at [205, 262] on span "I get bored quite easily and clash of clans started being like I could battle o…" at bounding box center [217, 350] width 119 height 208
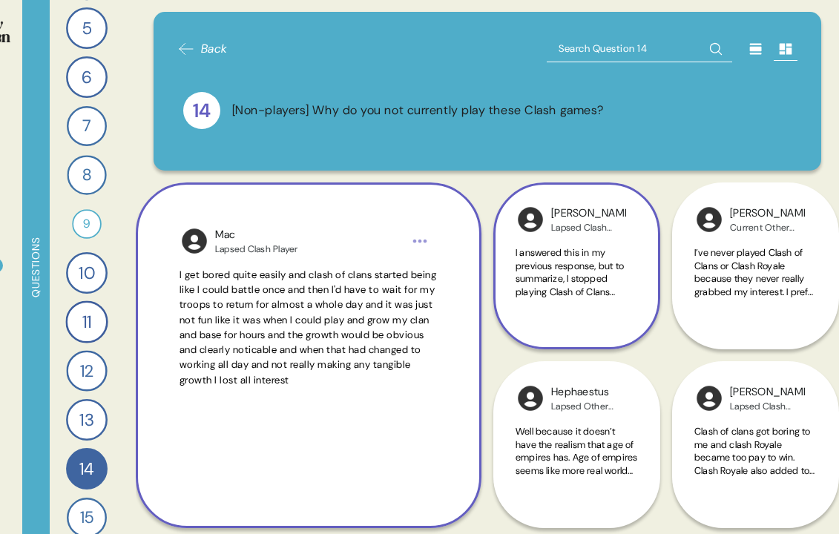
click at [591, 269] on span "I answered this in my previous response, but to summarize, I stopped playing Cl…" at bounding box center [576, 337] width 122 height 182
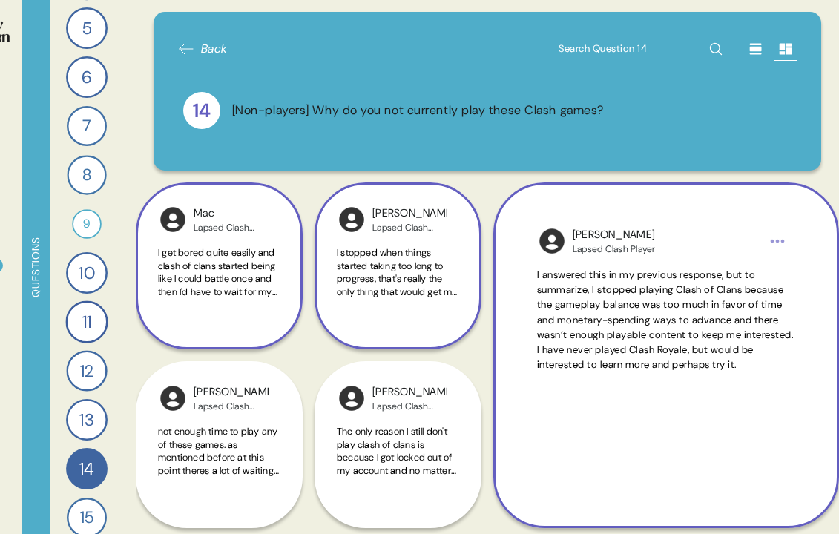
click at [448, 276] on span "I stopped when things started taking too long to progress, that's really the on…" at bounding box center [398, 337] width 122 height 182
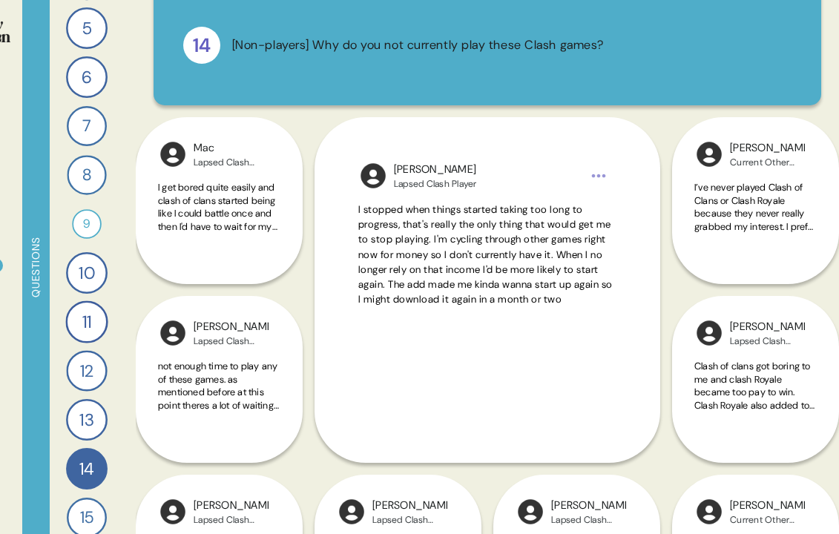
scroll to position [75, 0]
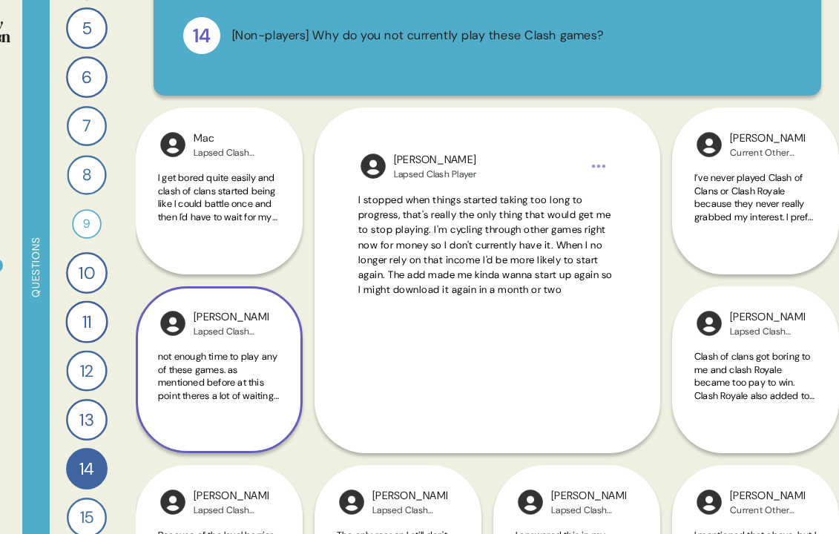
click at [268, 367] on span "not enough time to play any of these games. as mentioned before at this point t…" at bounding box center [219, 376] width 122 height 52
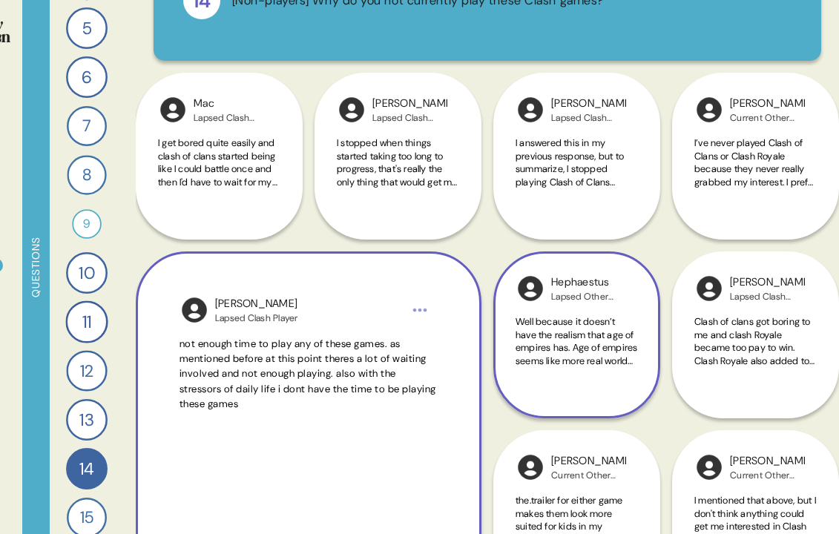
scroll to position [111, 0]
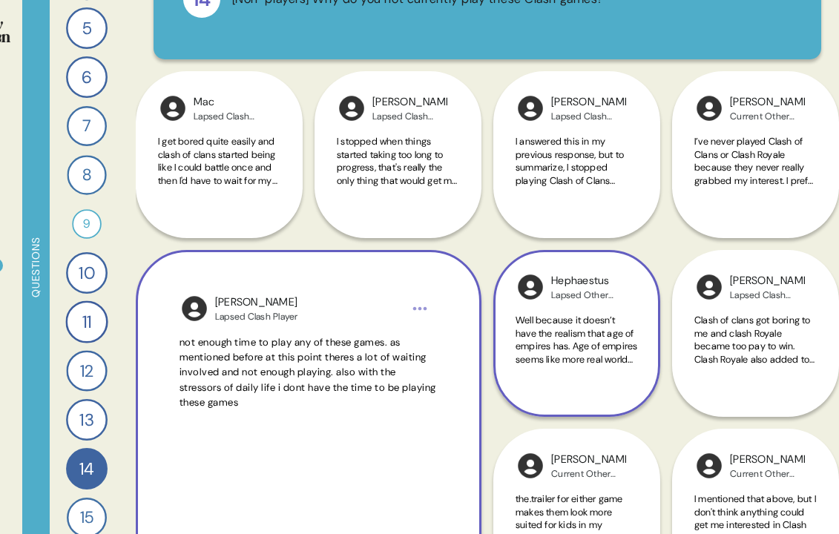
click at [598, 361] on span "Well because it doesn’t have the realism that age of empires has. Age of empire…" at bounding box center [576, 366] width 122 height 104
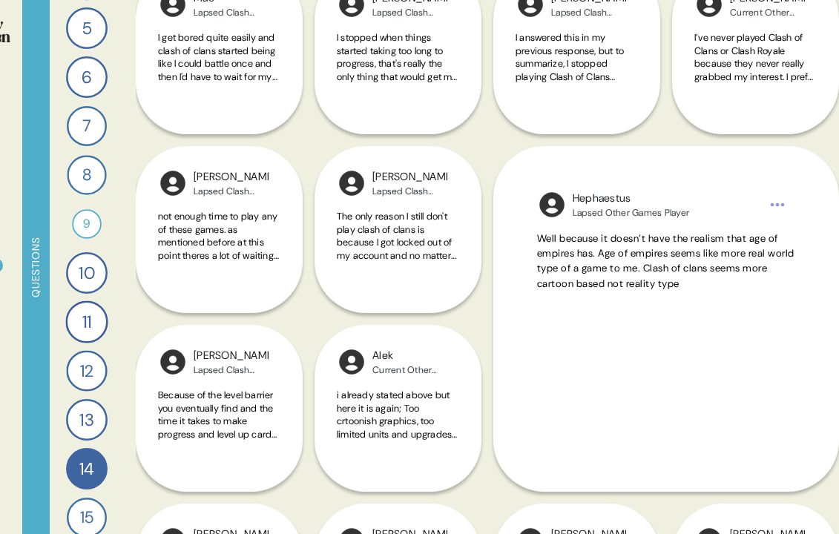
scroll to position [217, 0]
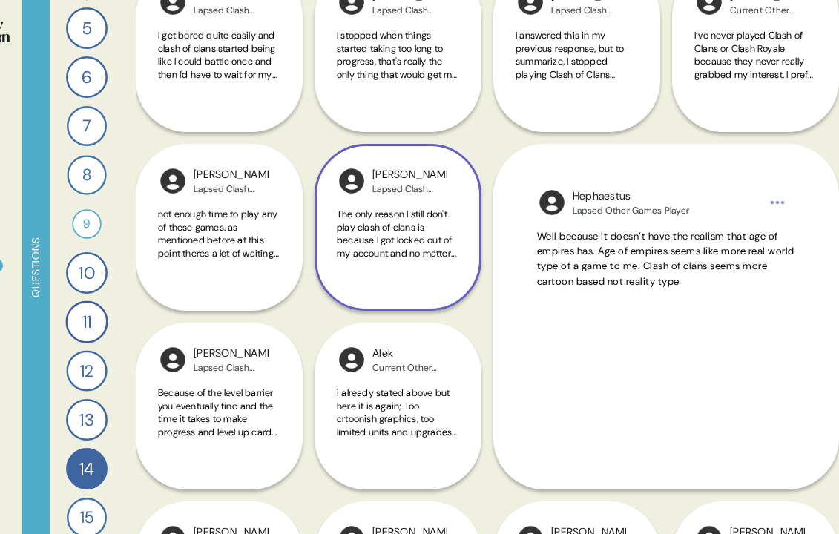
click at [435, 258] on span "The only reason I still don't play clash of clans is because I got locked out o…" at bounding box center [397, 260] width 121 height 104
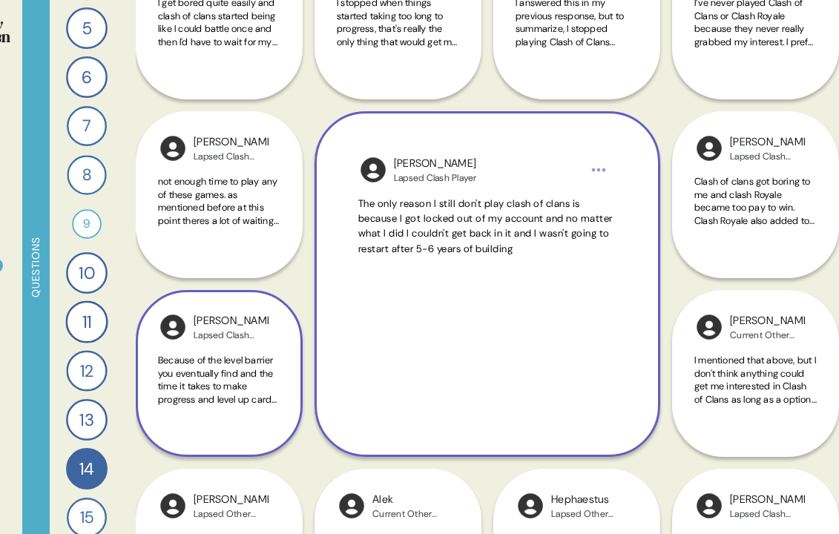
scroll to position [251, 0]
click at [269, 351] on div "[PERSON_NAME] Clash Player Because of the level barrier you eventually find and…" at bounding box center [219, 372] width 167 height 167
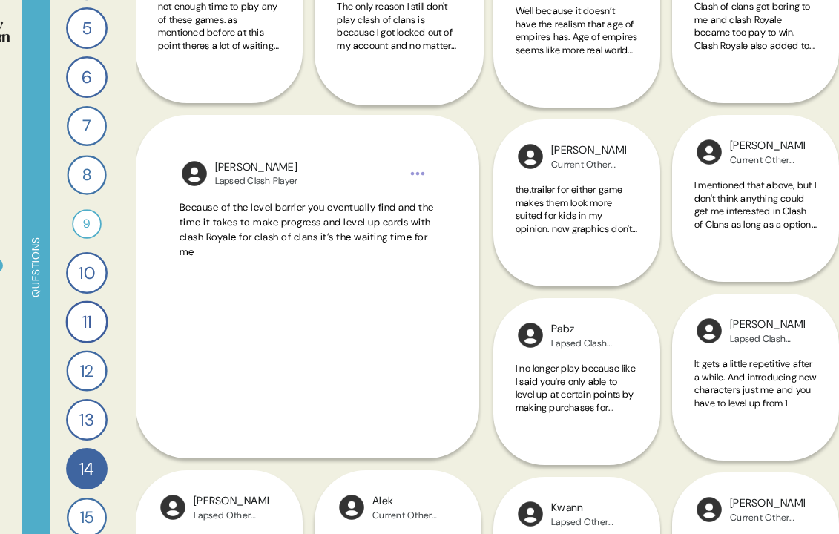
scroll to position [429, 0]
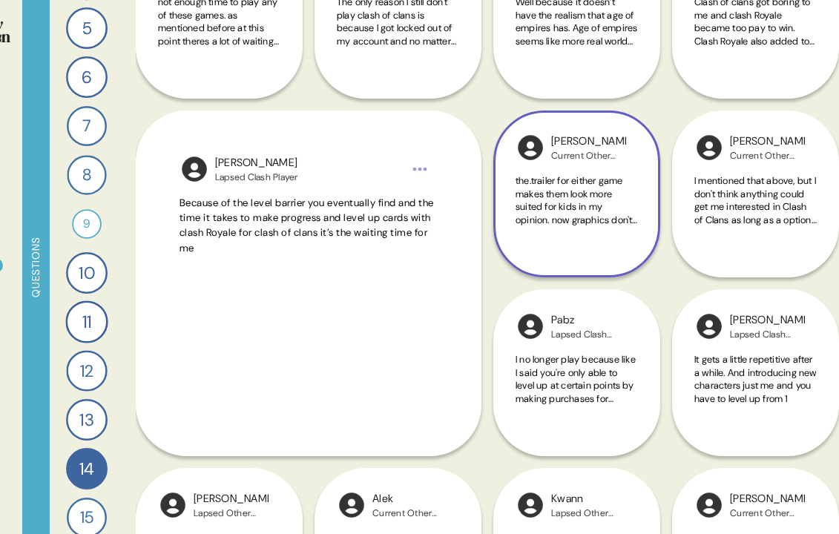
click at [554, 228] on div "the.trailer for either game makes them look more suited for kids in my opinion.…" at bounding box center [576, 208] width 122 height 69
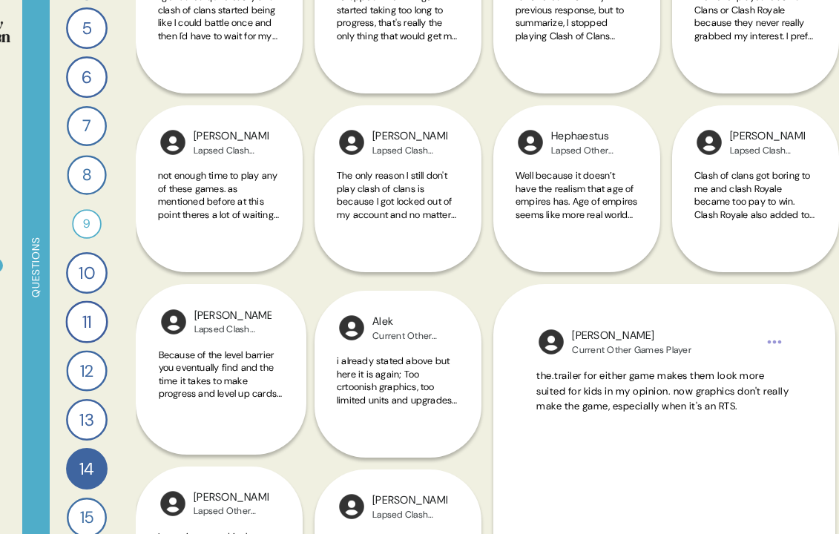
scroll to position [251, 0]
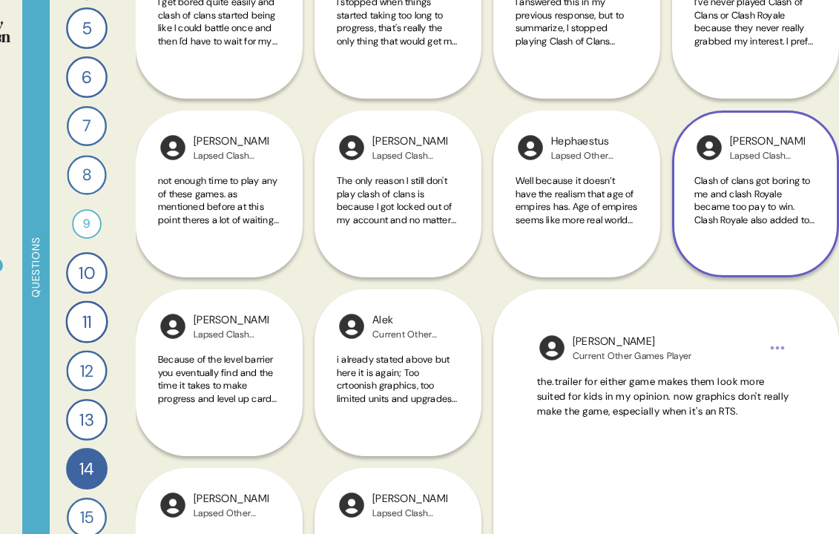
click at [755, 248] on div "[PERSON_NAME] Clash Player Clash of clans got boring to me and clash Royale bec…" at bounding box center [755, 193] width 167 height 167
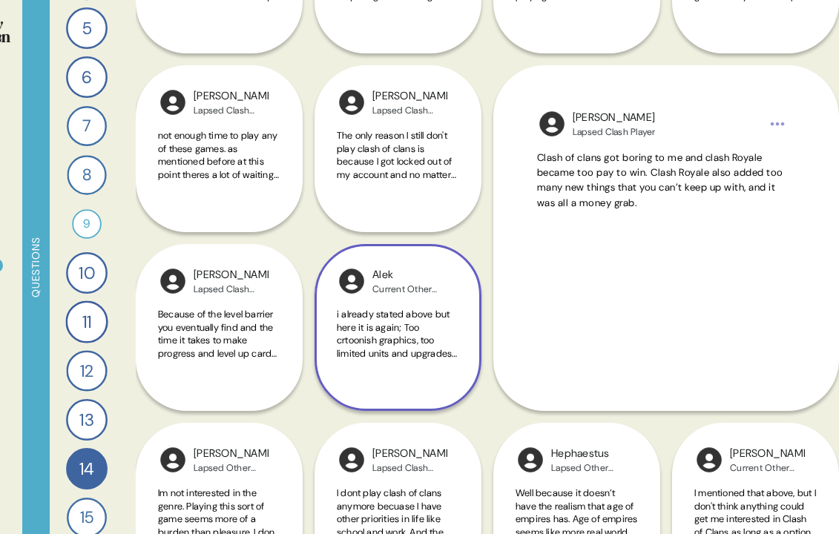
scroll to position [297, 0]
click at [413, 344] on span "i already stated above but here it is again; Too crtoonish graphics, too limite…" at bounding box center [398, 352] width 122 height 90
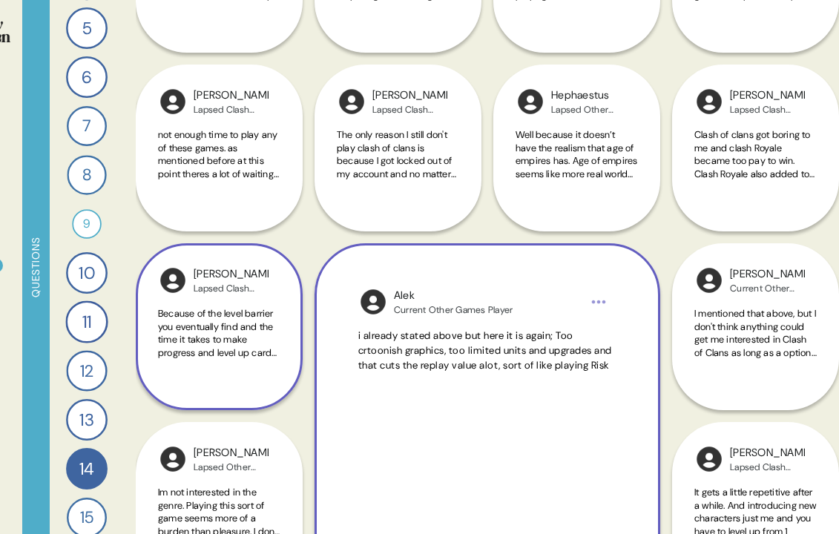
click at [260, 316] on span "Because of the level barrier you eventually find and the time it takes to make …" at bounding box center [219, 333] width 122 height 52
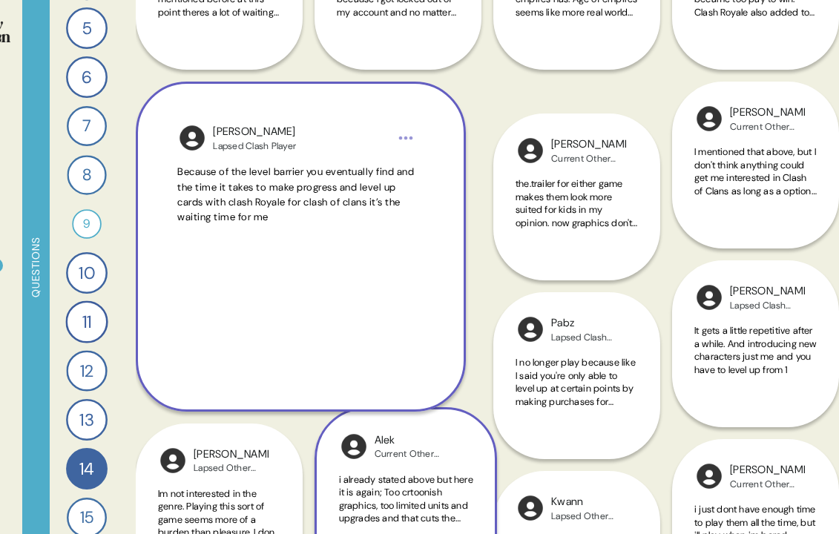
scroll to position [475, 0]
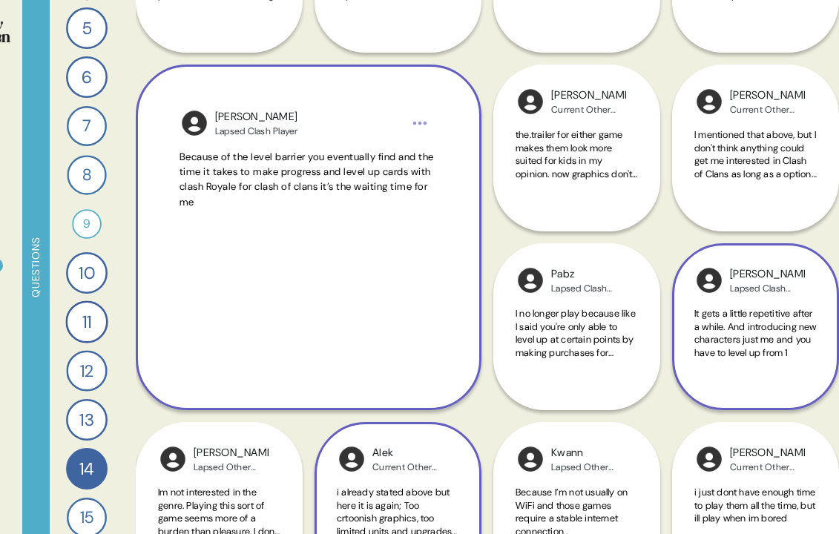
click at [735, 383] on div "[PERSON_NAME] Clash Player It gets a little repetitive after a while. And intro…" at bounding box center [755, 326] width 167 height 167
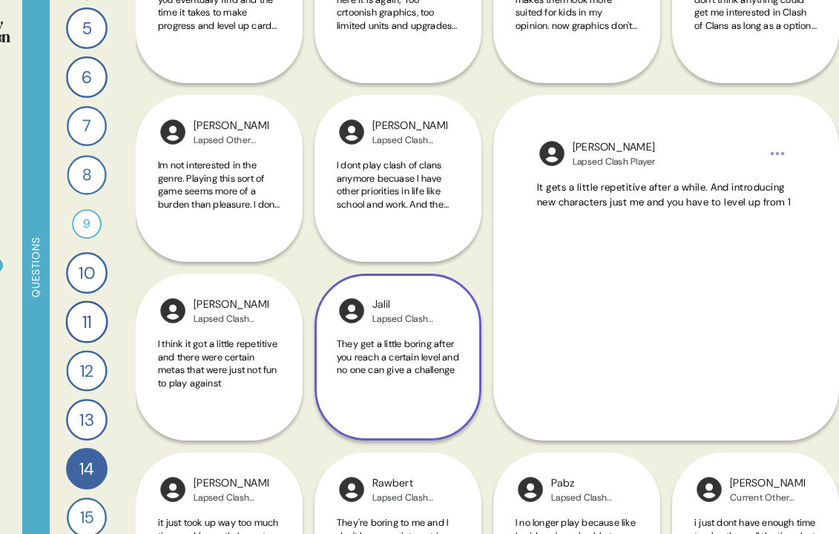
scroll to position [624, 0]
click at [426, 370] on span "They get a little boring after you reach a certain level and no one can give a …" at bounding box center [398, 356] width 122 height 39
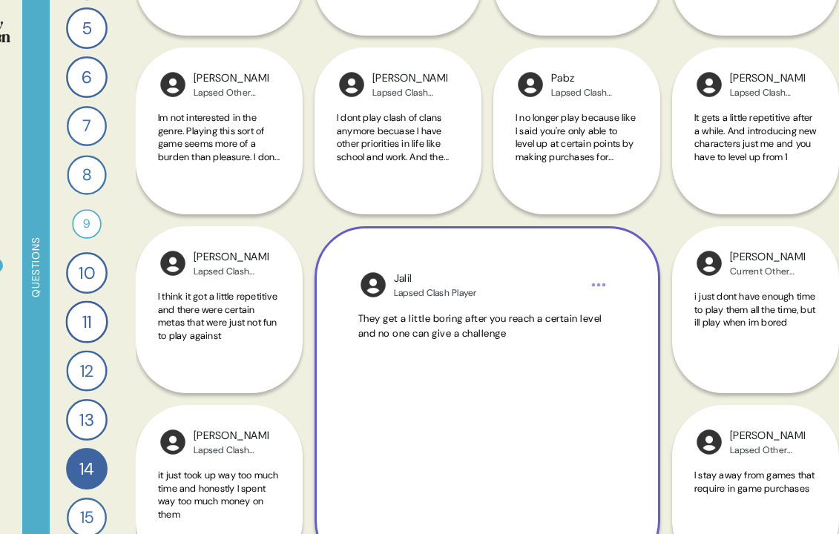
scroll to position [678, 0]
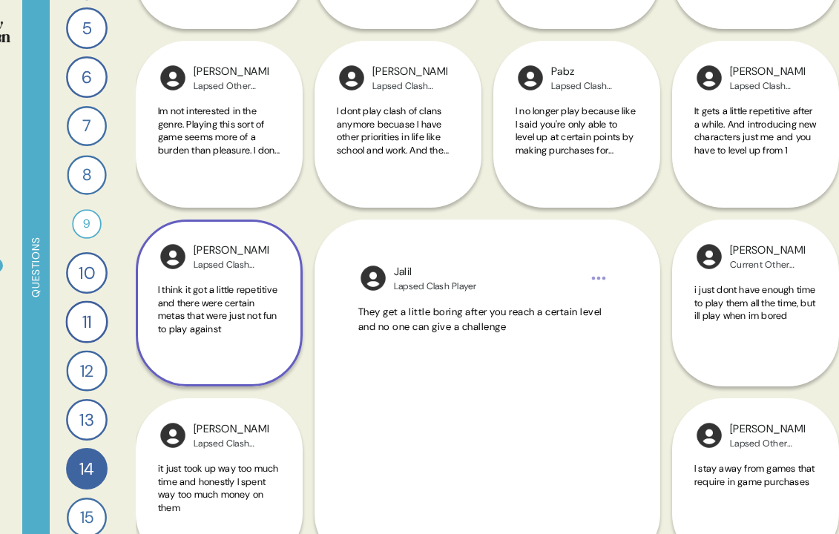
click at [265, 337] on div "I think it got a little repetitive and there were certain metas that were just …" at bounding box center [219, 317] width 122 height 69
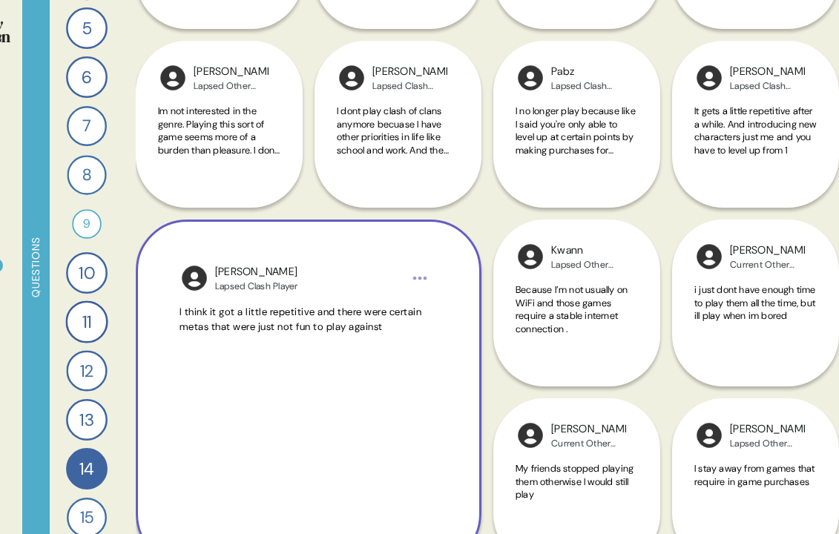
scroll to position [685, 0]
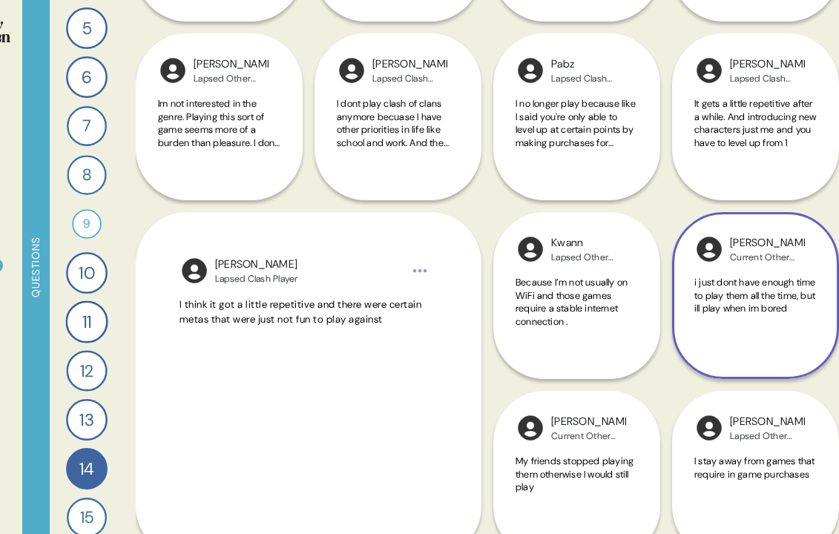
click at [770, 292] on span "i just dont have enough time to play them all the time, but ill play when im bo…" at bounding box center [755, 295] width 122 height 39
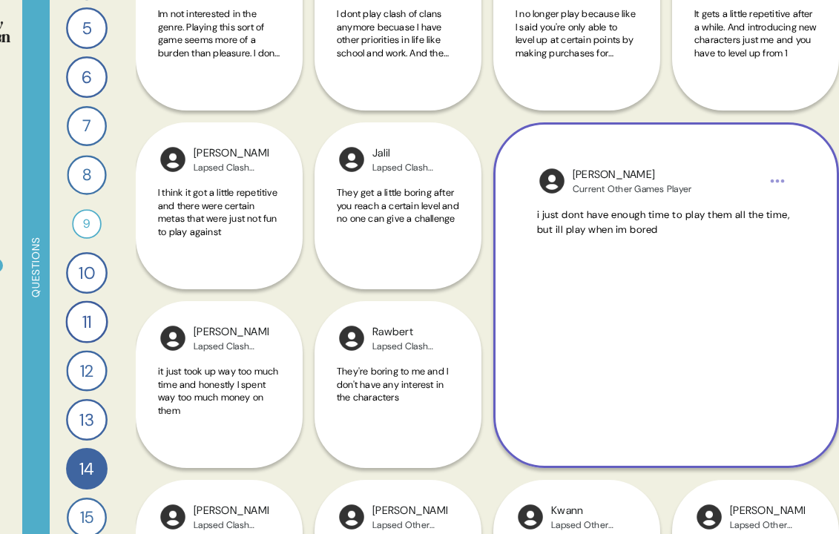
scroll to position [775, 0]
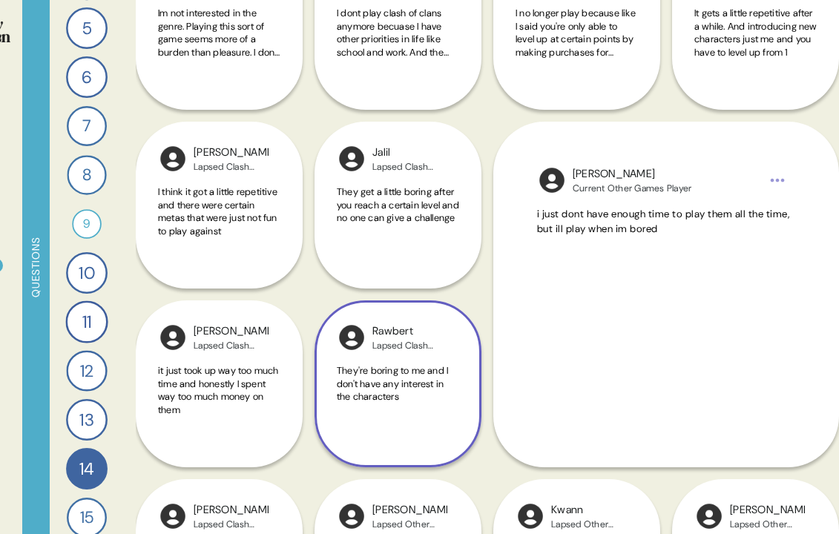
click at [448, 370] on span "They're boring to me and I don't have any interest in the characters" at bounding box center [392, 383] width 111 height 39
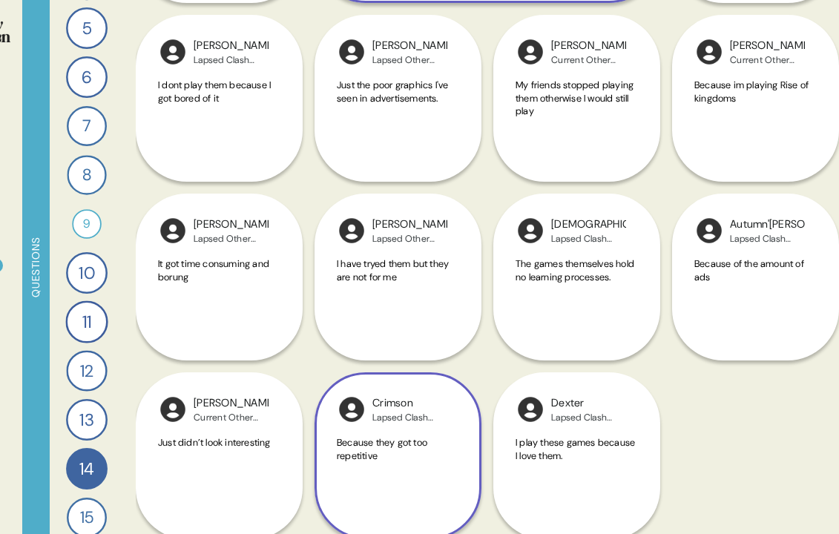
scroll to position [1420, 0]
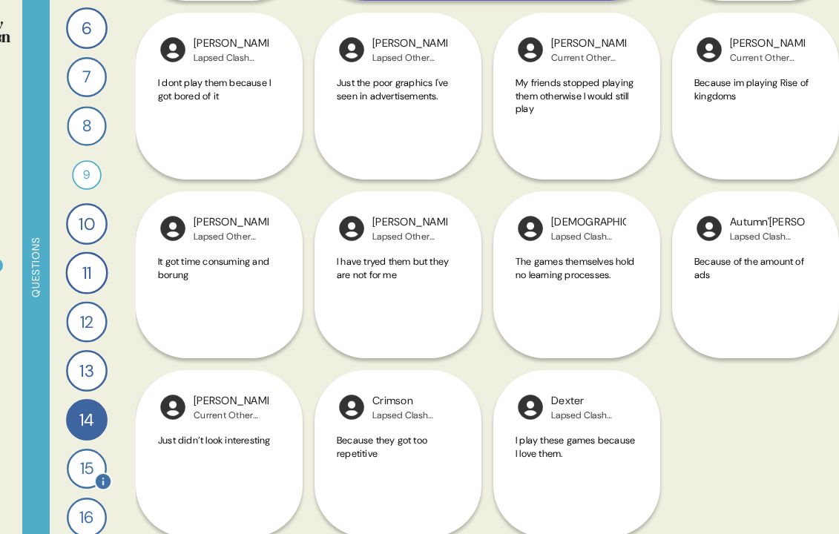
click at [88, 452] on div "15" at bounding box center [87, 469] width 40 height 40
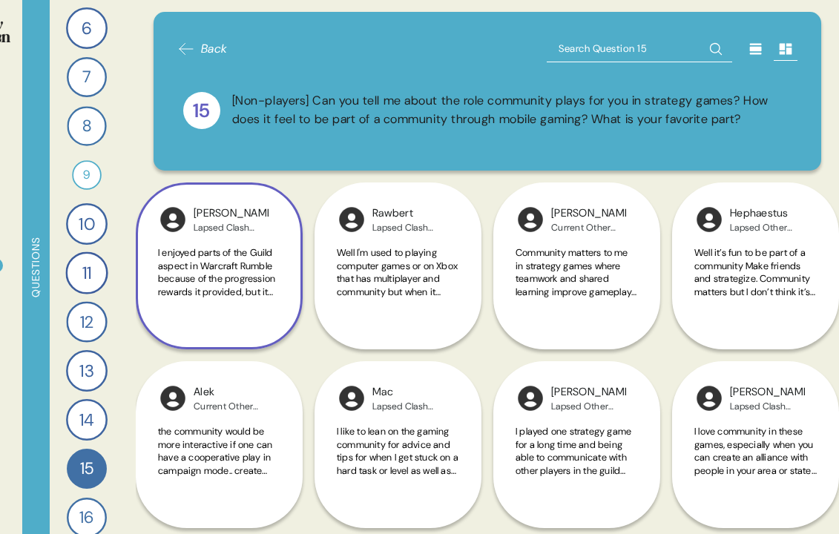
click at [254, 303] on span "I enjoyed parts of the Guild aspect in Warcraft Rumble because of the progressi…" at bounding box center [219, 375] width 122 height 259
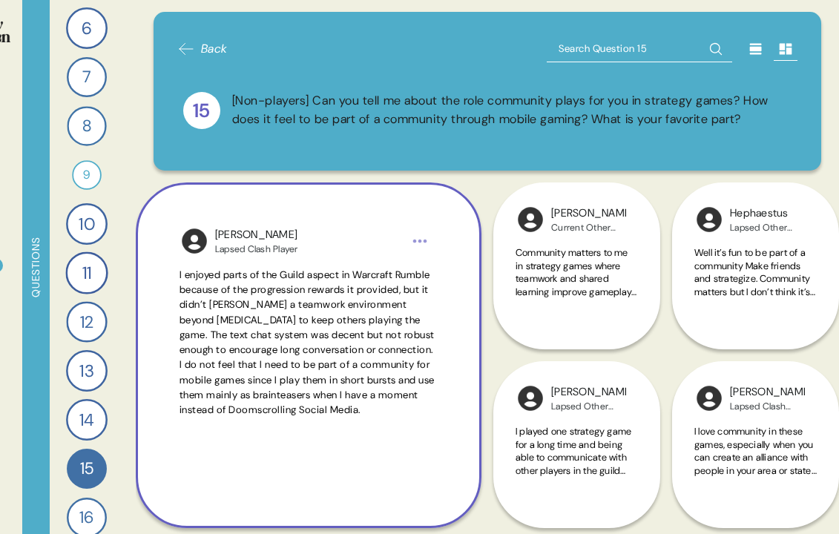
scroll to position [19, 0]
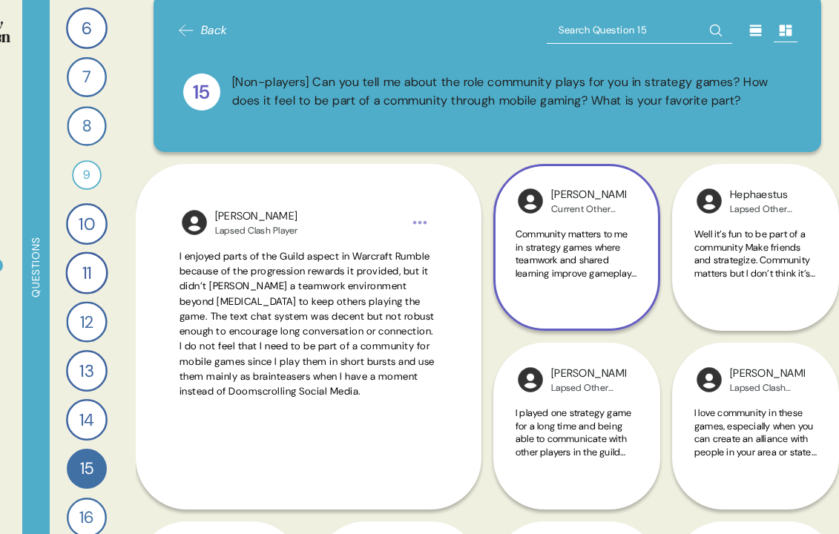
click at [554, 283] on span "Community matters to me in strategy games where teamwork and shared learning im…" at bounding box center [576, 325] width 122 height 195
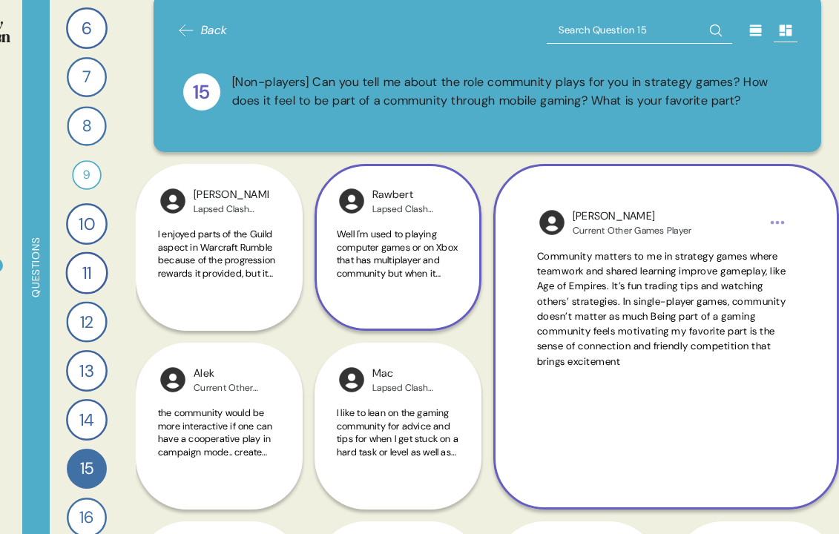
click at [416, 269] on span "Well I'm used to playing computer games or on Xbox that has multiplayer and com…" at bounding box center [397, 332] width 121 height 208
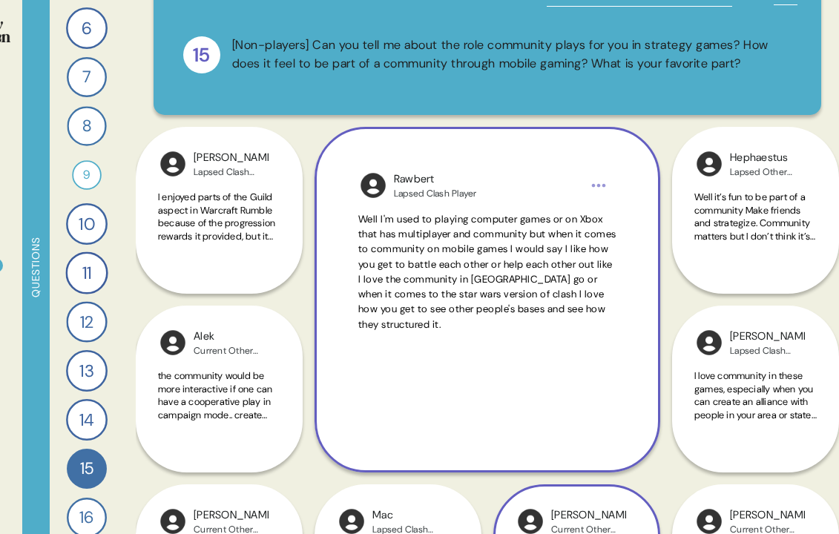
scroll to position [59, 0]
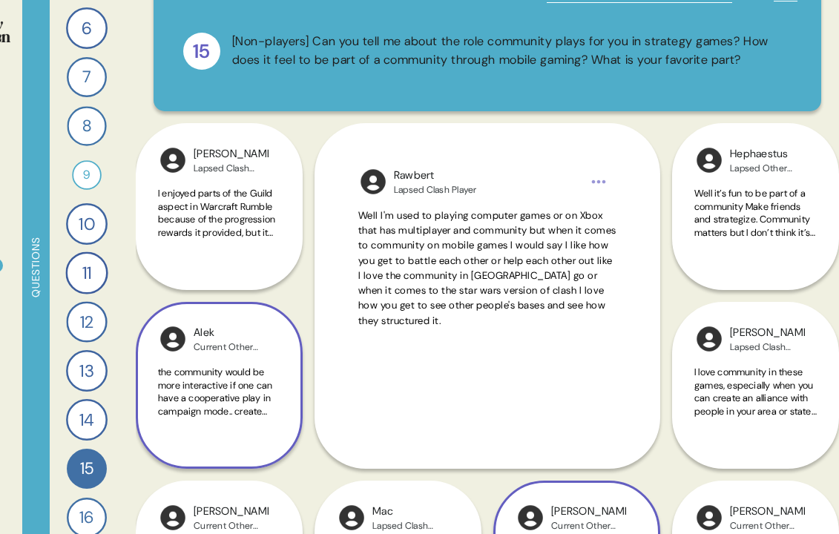
click at [257, 400] on span "the community would be more interactive if one can have a cooperative play in c…" at bounding box center [218, 444] width 121 height 156
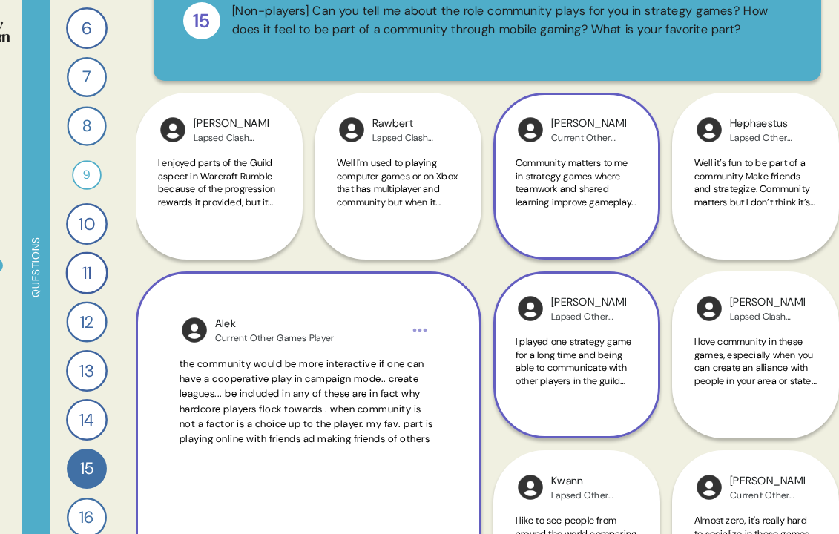
scroll to position [102, 0]
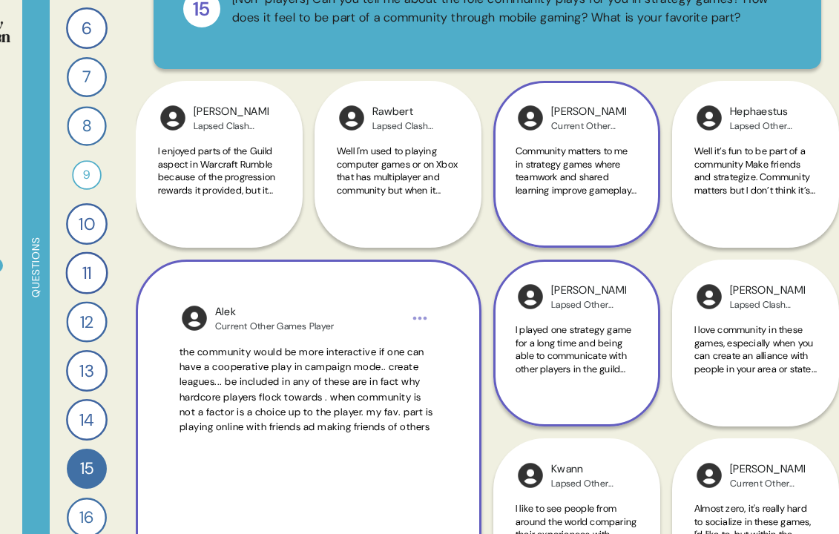
click at [604, 366] on span "I played one strategy game for a long time and being able to communicate with o…" at bounding box center [575, 388] width 120 height 130
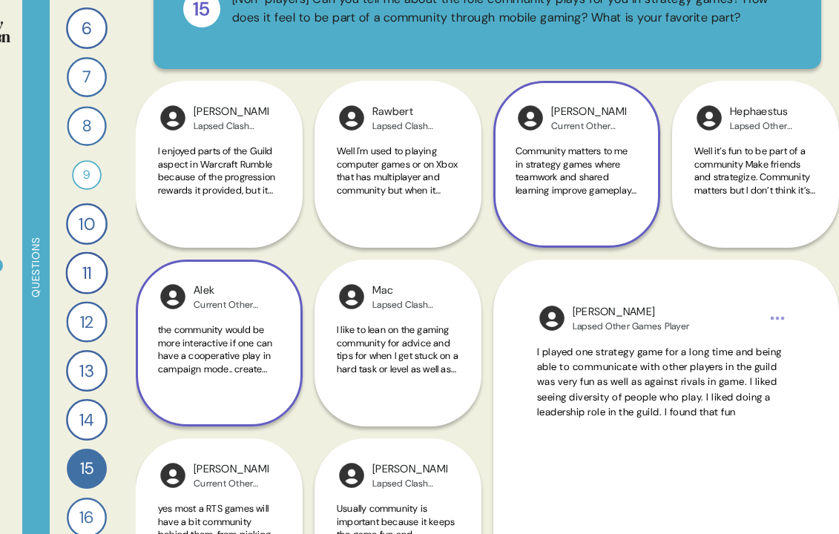
click at [569, 214] on div "Community matters to me in strategy games where teamwork and shared learning im…" at bounding box center [576, 179] width 122 height 69
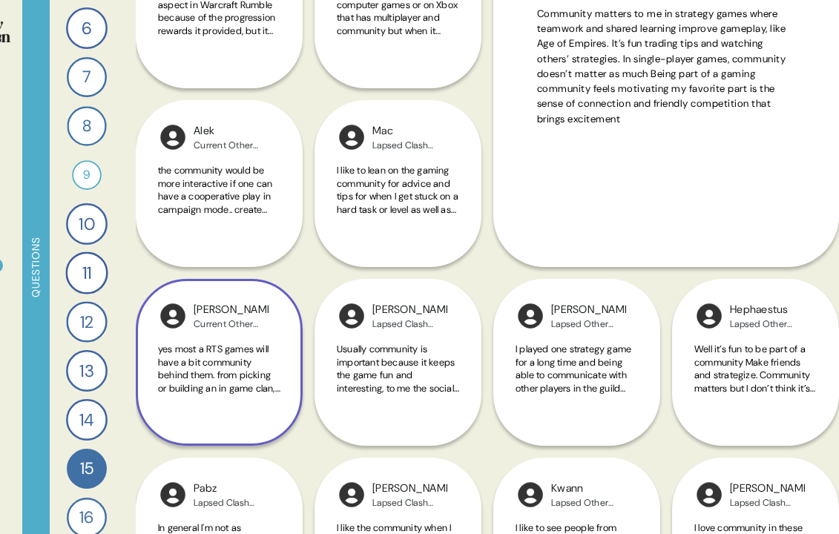
click at [207, 386] on span "yes most a RTS games will have a bit community behind them. from picking or bui…" at bounding box center [219, 401] width 122 height 116
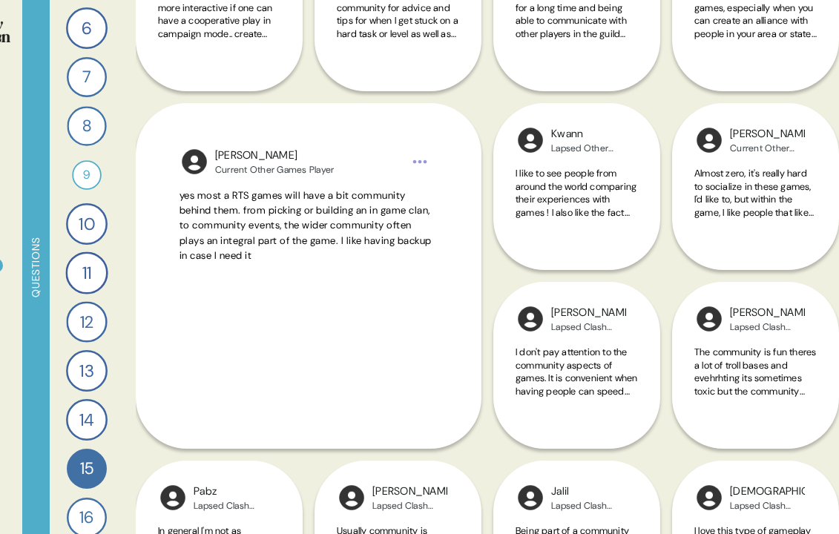
scroll to position [440, 0]
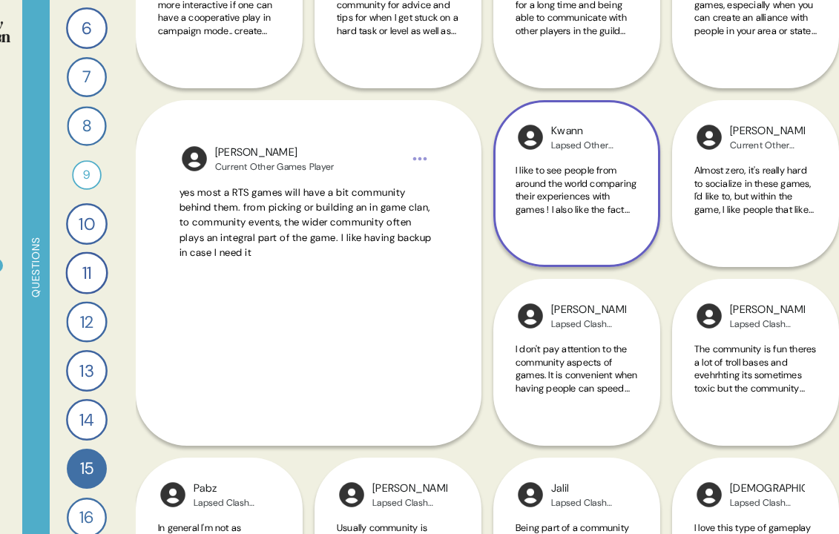
click at [577, 260] on div "[PERSON_NAME] Other Games Player I like to see people from around the world com…" at bounding box center [576, 183] width 167 height 167
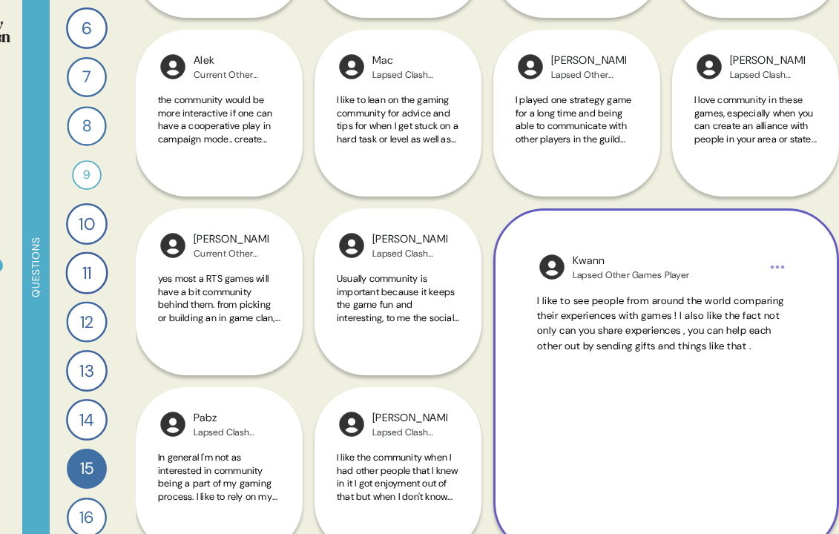
scroll to position [333, 0]
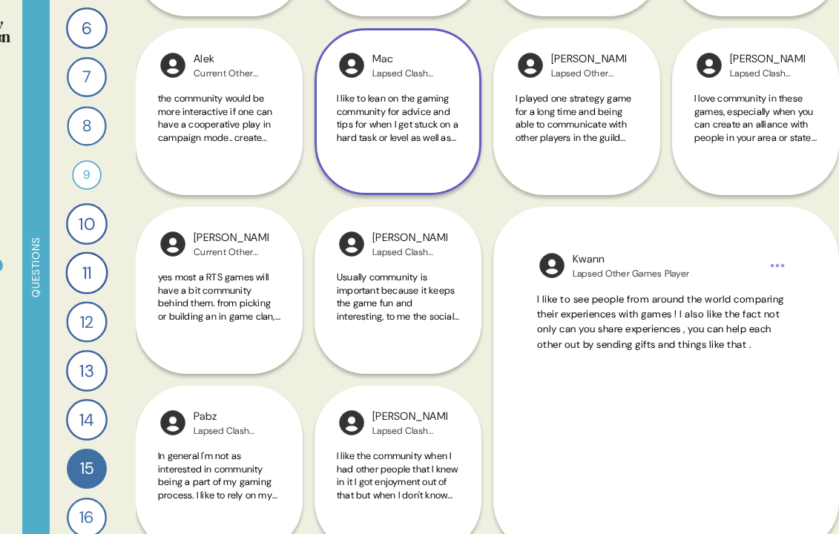
click at [436, 147] on span "I like to lean on the gaming community for advice and tips for when I get stuck…" at bounding box center [398, 176] width 122 height 169
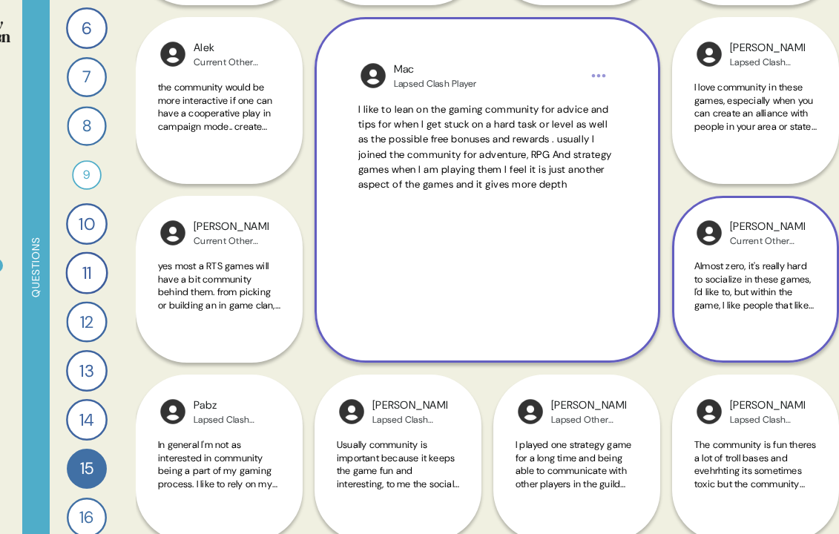
scroll to position [357, 0]
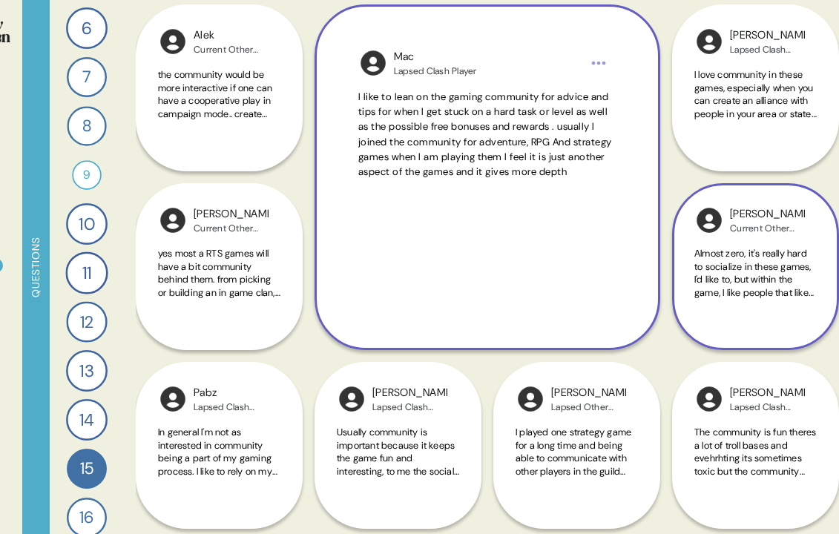
click at [767, 340] on div "[PERSON_NAME] Current Other Games Player Almost zero, it's really hard to socia…" at bounding box center [755, 266] width 167 height 167
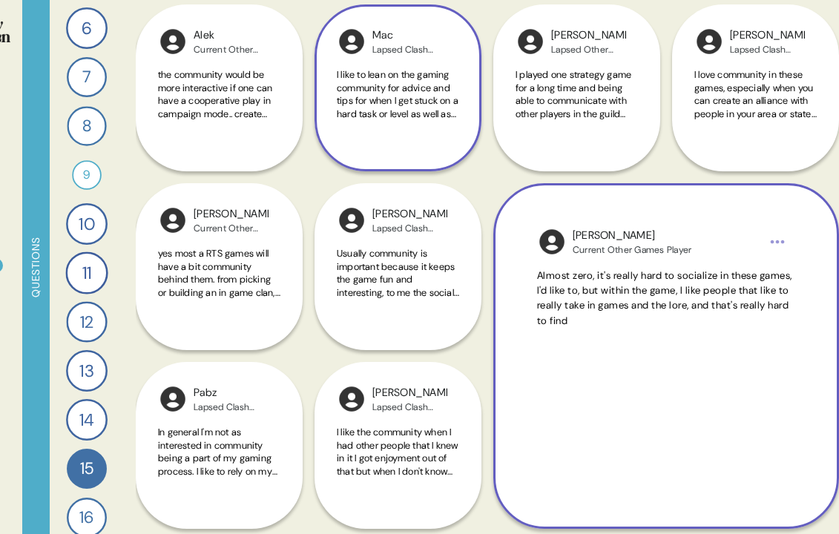
scroll to position [378, 0]
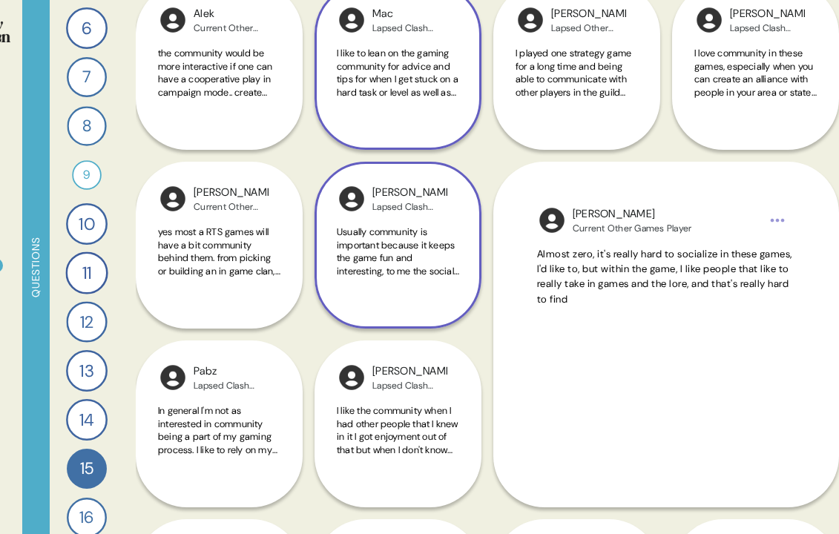
click at [411, 276] on span "Usually community is important because it keeps the game fun and interesting, t…" at bounding box center [398, 283] width 122 height 116
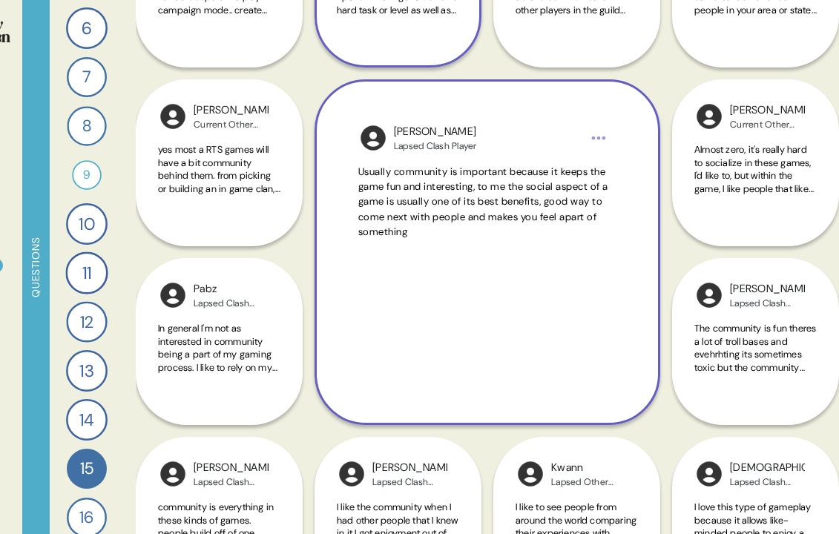
scroll to position [466, 0]
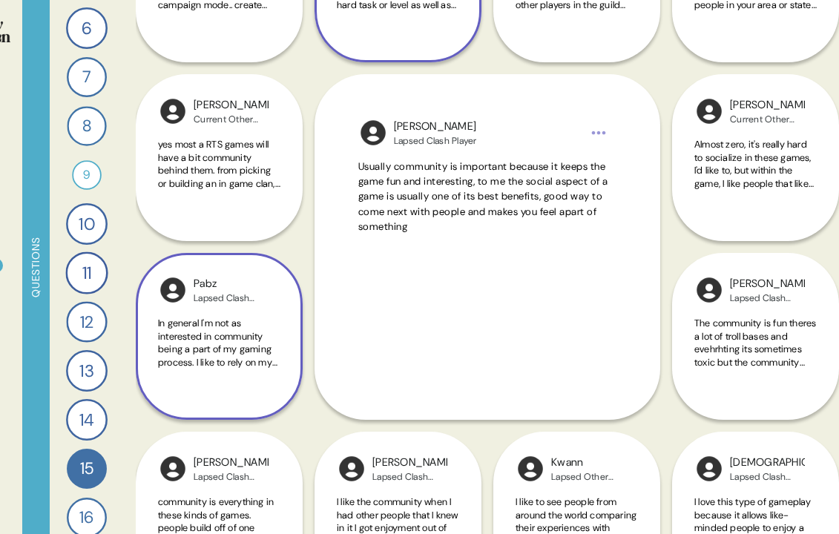
click at [259, 376] on span "In general I'm not as interested in community being a part of my gaming process…" at bounding box center [217, 362] width 119 height 90
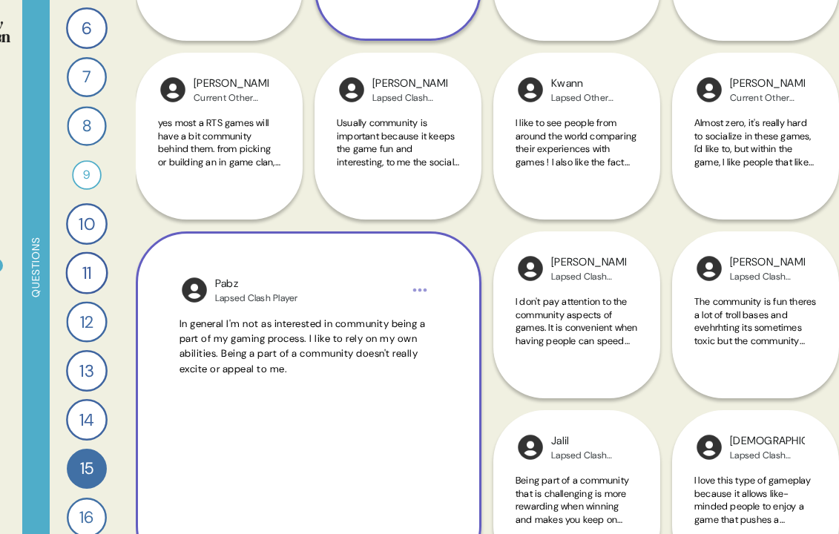
scroll to position [489, 0]
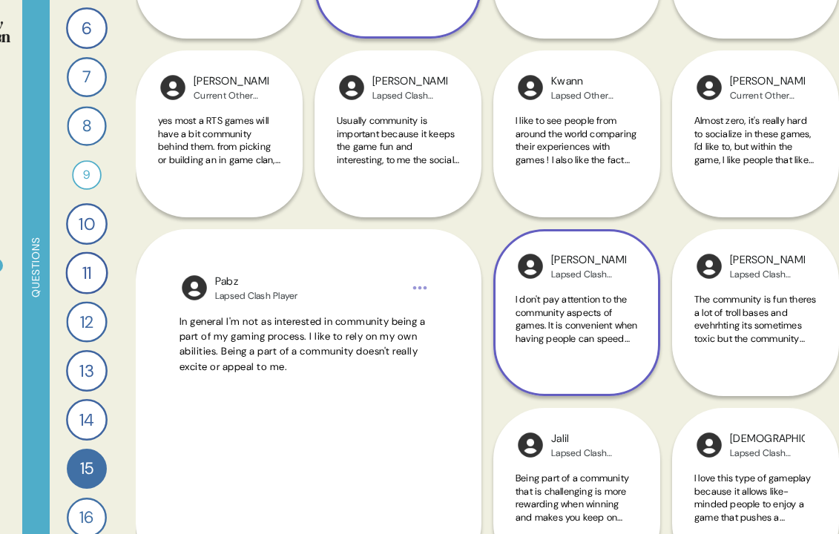
click at [555, 362] on div "I don't pay attention to the community aspects of games. It is convenient when …" at bounding box center [576, 327] width 122 height 69
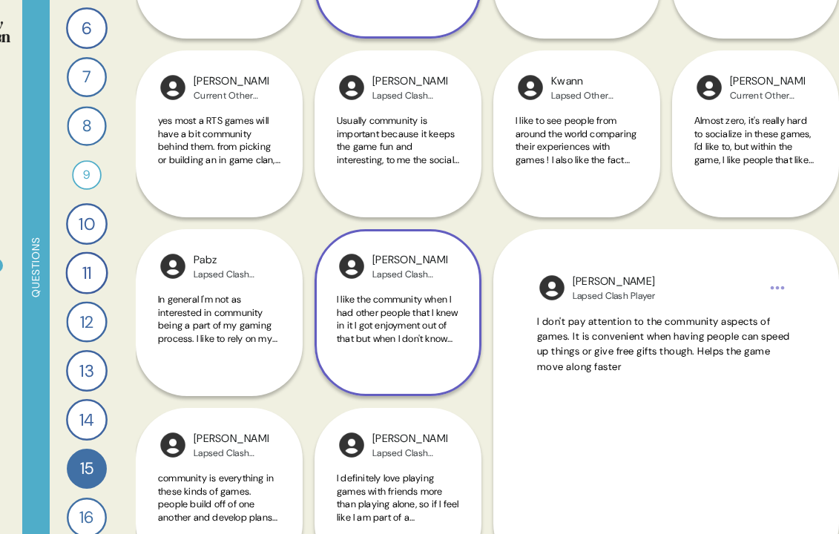
click at [477, 373] on div "[PERSON_NAME] Clash Player I like the community when I had other people that I …" at bounding box center [397, 312] width 167 height 167
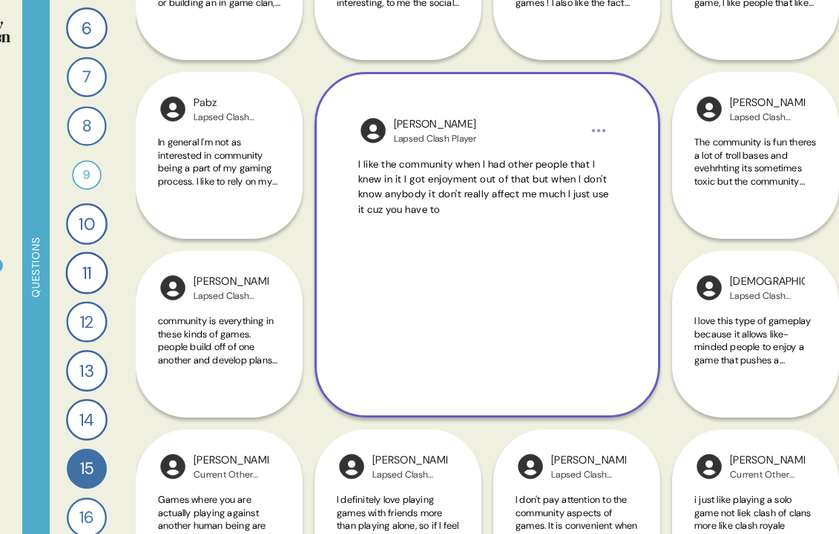
scroll to position [654, 0]
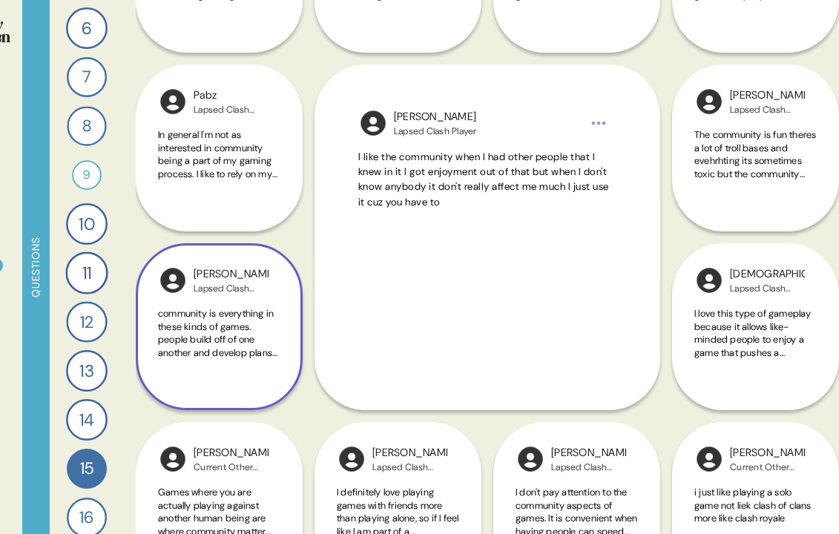
click at [236, 376] on div "community is everything in these kinds of games. people build off of one anothe…" at bounding box center [219, 341] width 122 height 69
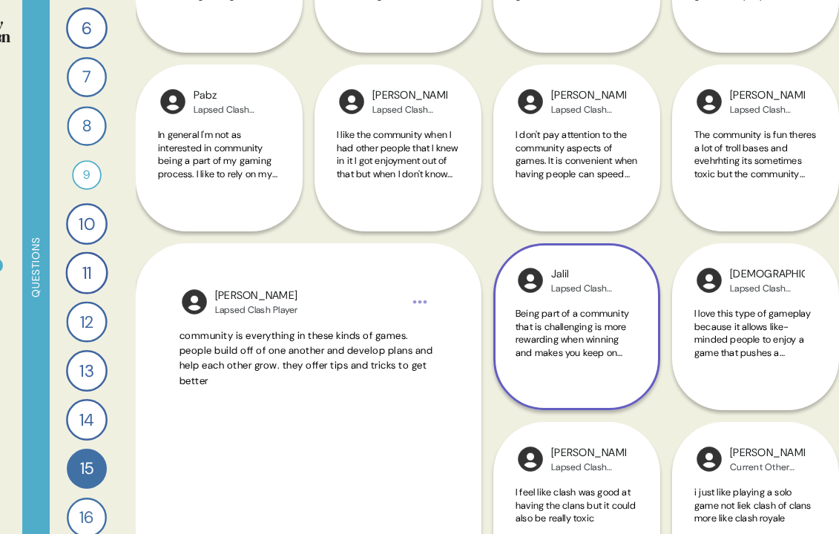
click at [637, 359] on span "Being part of a community that is challenging is more rewarding when winning an…" at bounding box center [576, 333] width 122 height 52
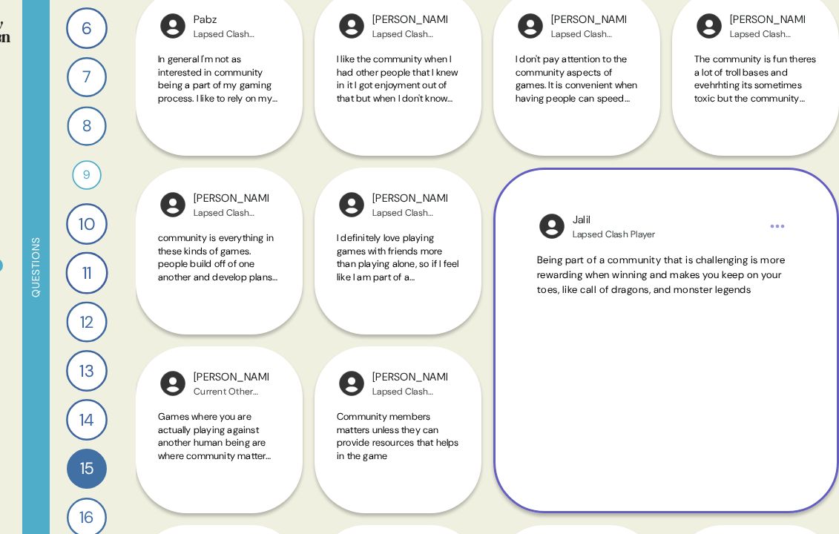
scroll to position [758, 0]
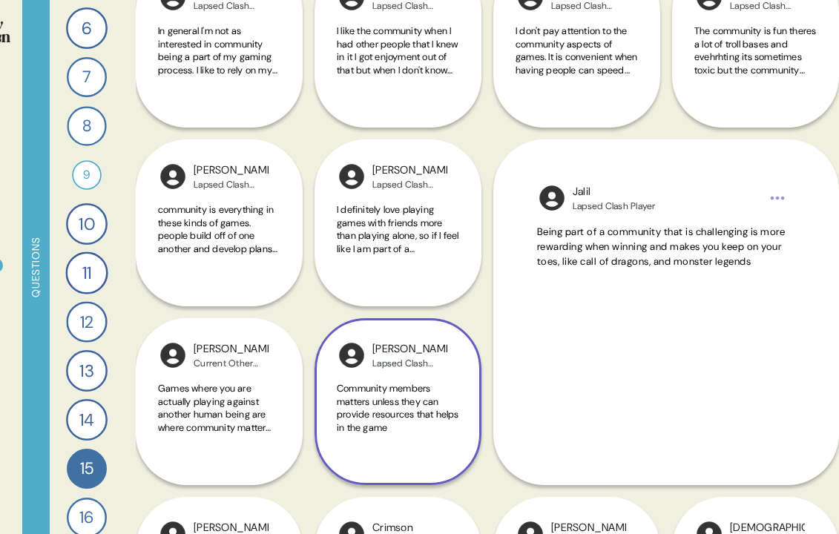
click at [450, 434] on span "Community members matters unless they can provide resources that helps in the g…" at bounding box center [398, 408] width 122 height 52
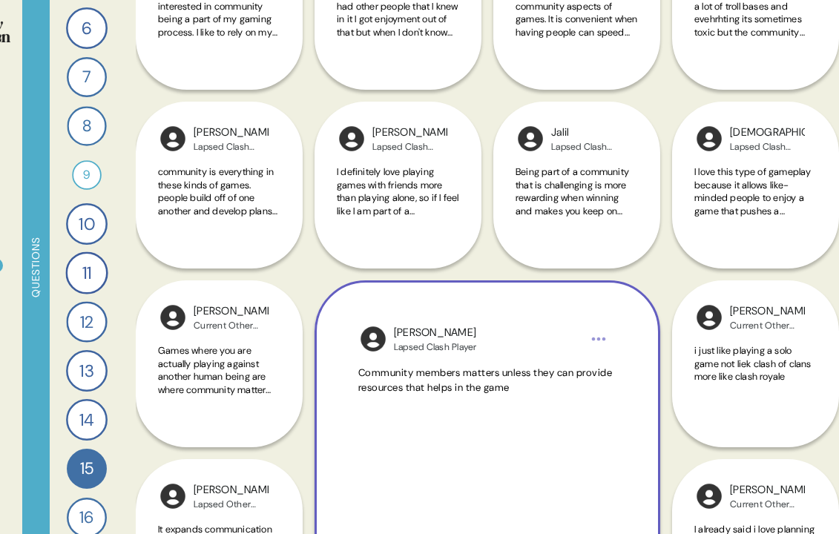
scroll to position [798, 0]
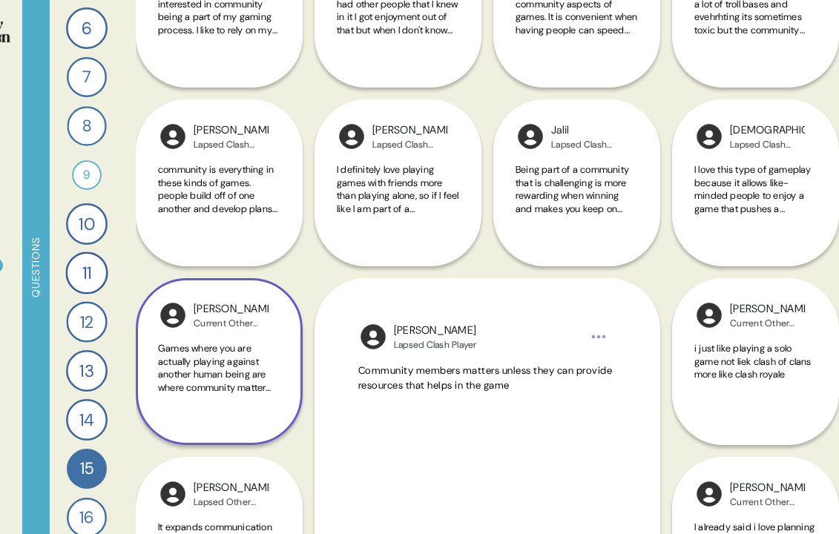
click at [207, 397] on span "Games where you are actually playing against another human being are where comm…" at bounding box center [214, 374] width 113 height 65
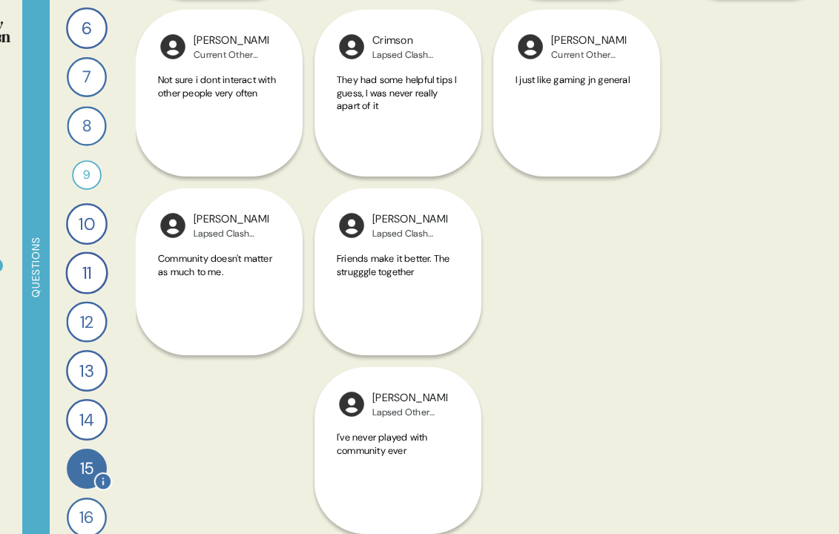
scroll to position [310, 0]
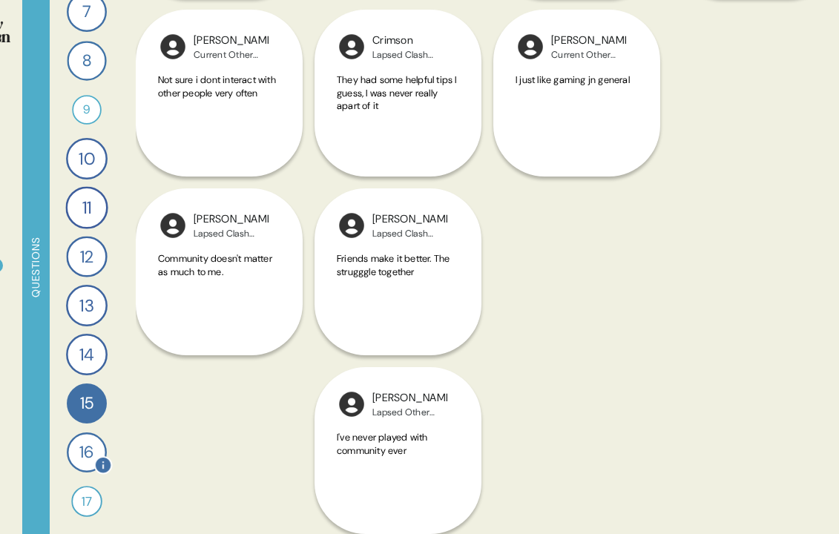
click at [82, 452] on div "16" at bounding box center [87, 452] width 40 height 40
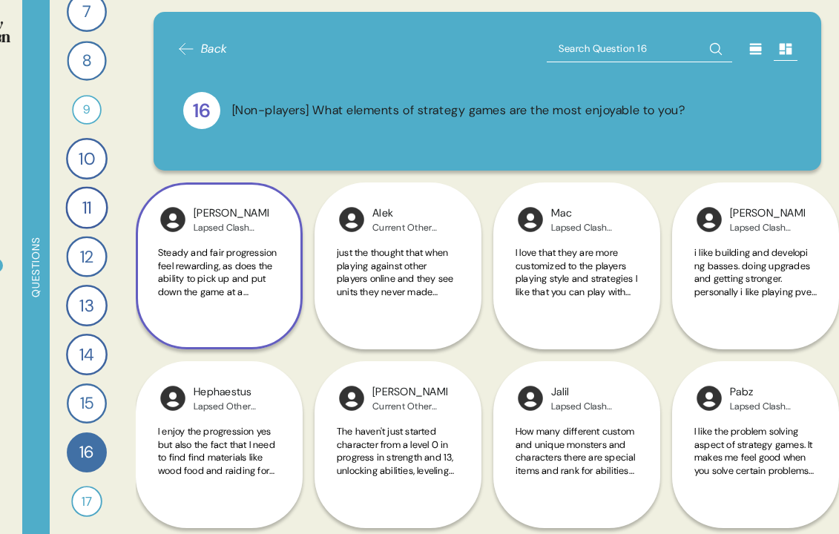
click at [173, 285] on span "Steady and fair progression feel rewarding, as does the ability to pick up and …" at bounding box center [219, 356] width 122 height 221
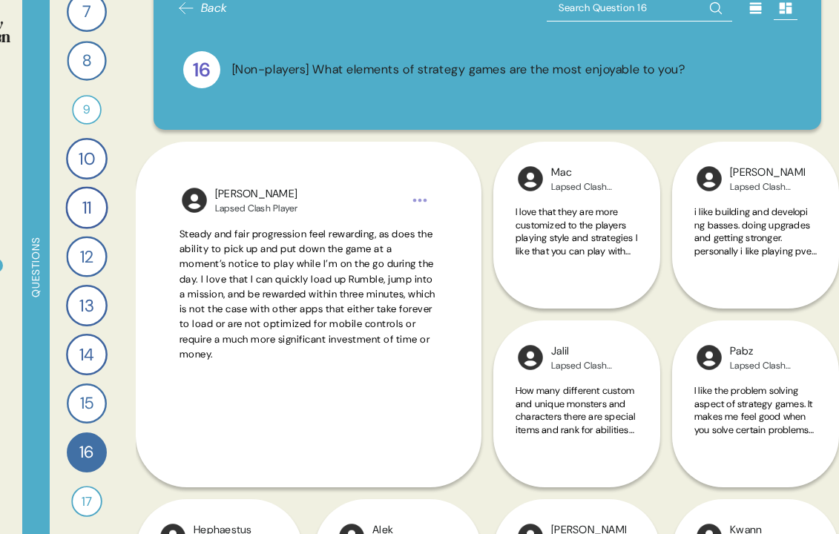
scroll to position [44, 0]
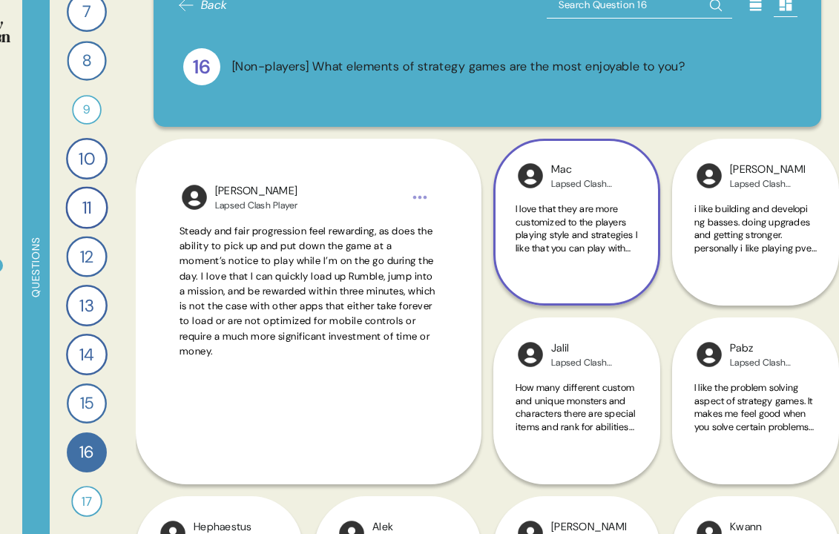
click at [587, 230] on span "I love that they are more customized to the players playing style and strategie…" at bounding box center [576, 260] width 122 height 116
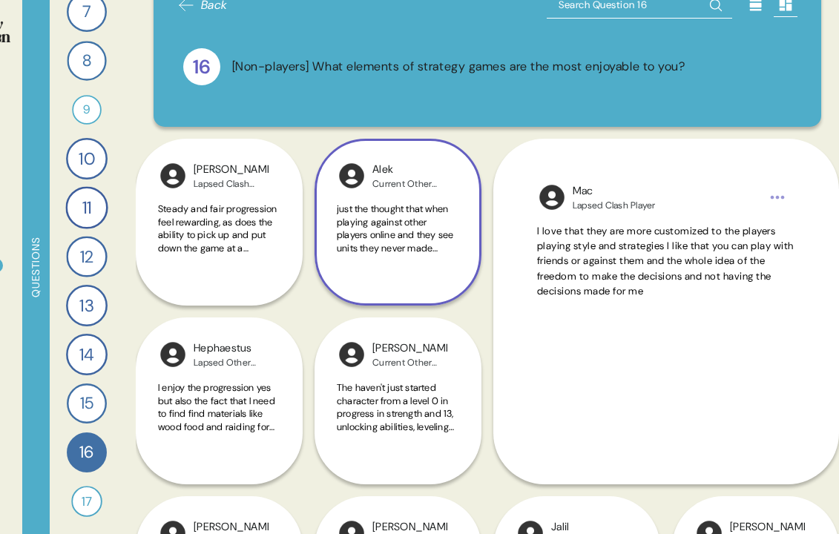
click at [421, 251] on span "just the thought that when playing against other players online and they see un…" at bounding box center [397, 306] width 120 height 208
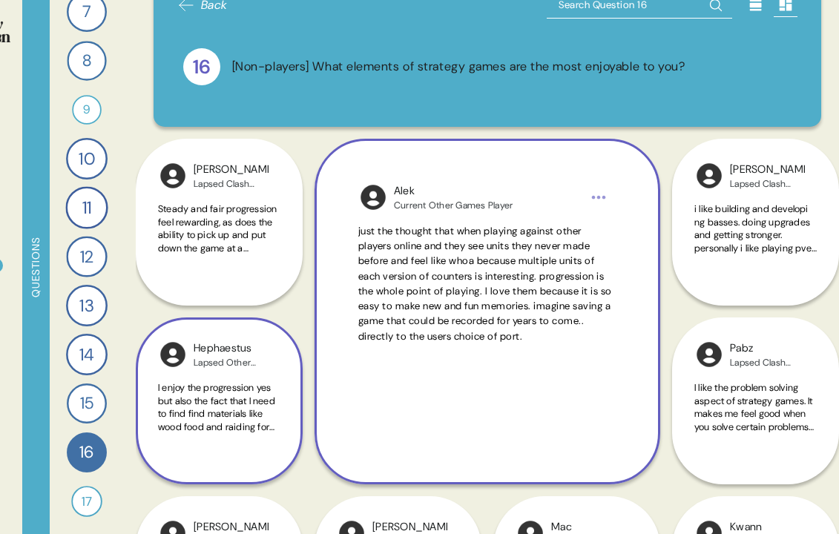
click at [250, 403] on span "I enjoy the progression yes but also the fact that I need to find find material…" at bounding box center [216, 433] width 117 height 104
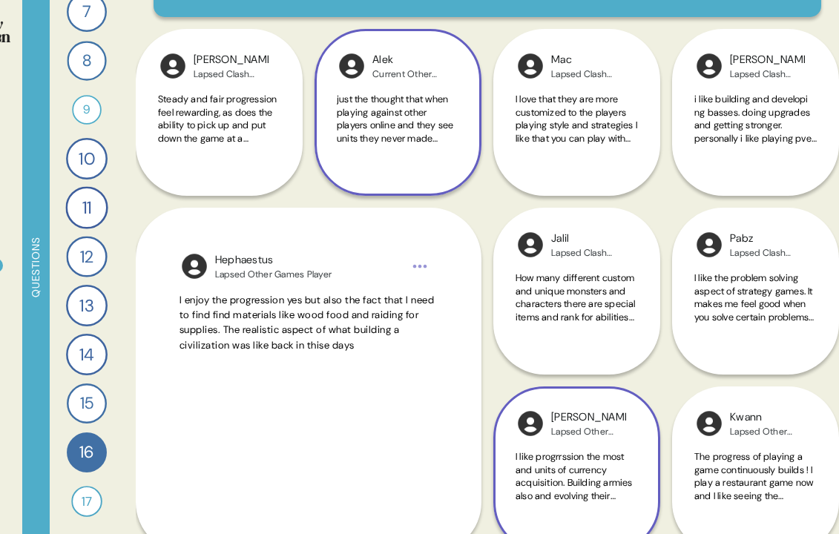
scroll to position [154, 0]
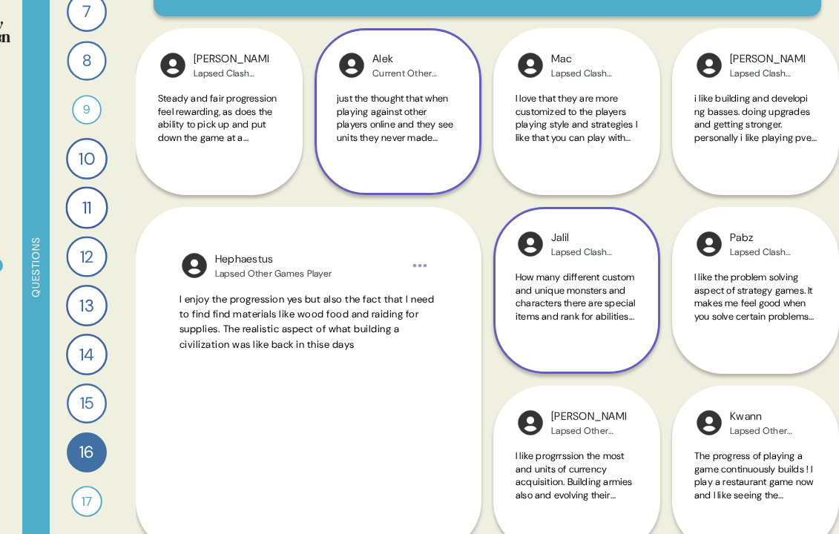
click at [568, 311] on span "How many different custom and unique monsters and characters there are special …" at bounding box center [575, 316] width 120 height 90
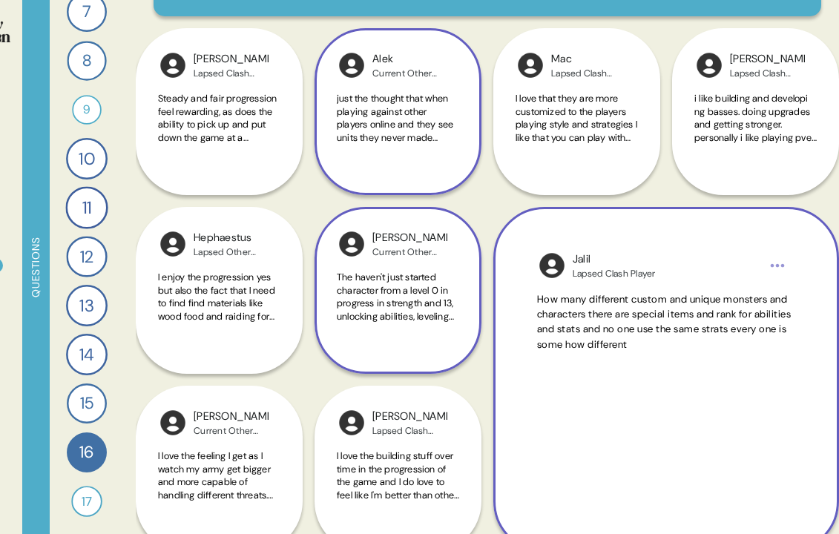
click at [418, 324] on div "The haven't just started character from a level 0 in progress in strength and 1…" at bounding box center [398, 305] width 122 height 69
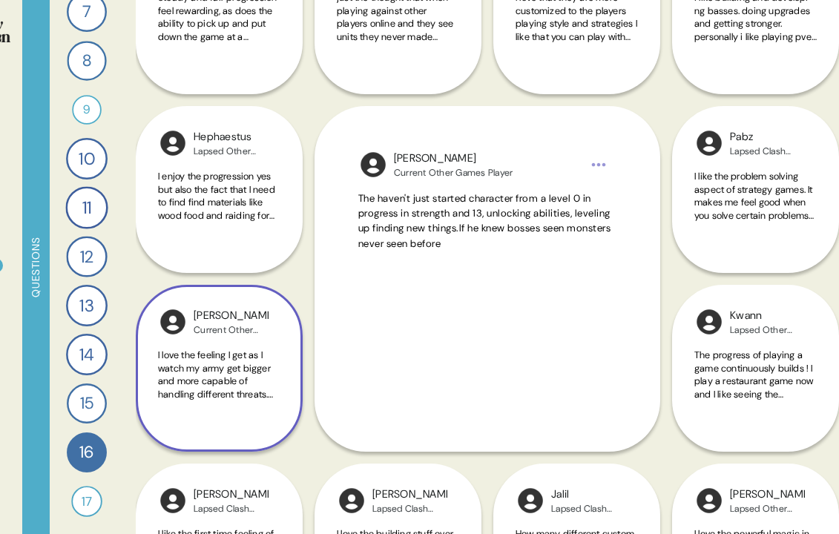
click at [205, 371] on span "I love the feeling I get as I watch my army get bigger and more capable of hand…" at bounding box center [218, 393] width 121 height 90
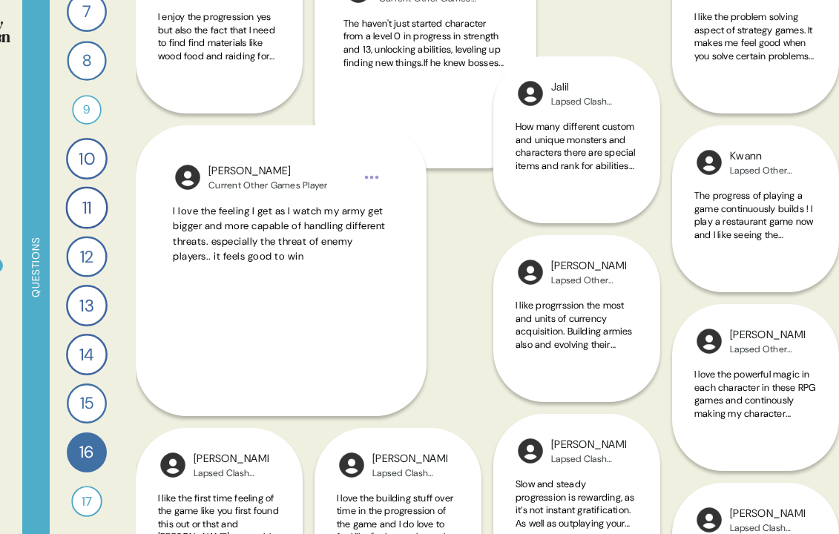
scroll to position [434, 0]
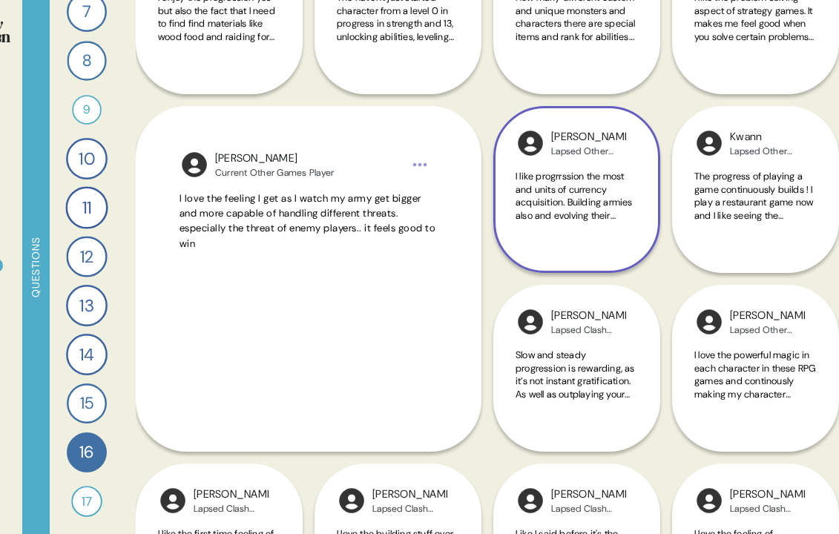
click at [576, 241] on div "[PERSON_NAME] Other Games Player I like progrrssion the most and units of curre…" at bounding box center [576, 189] width 167 height 167
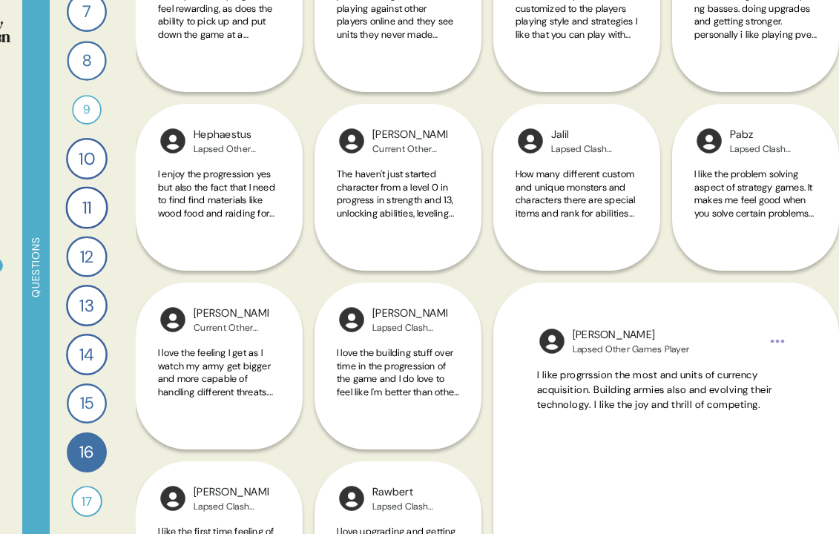
scroll to position [255, 0]
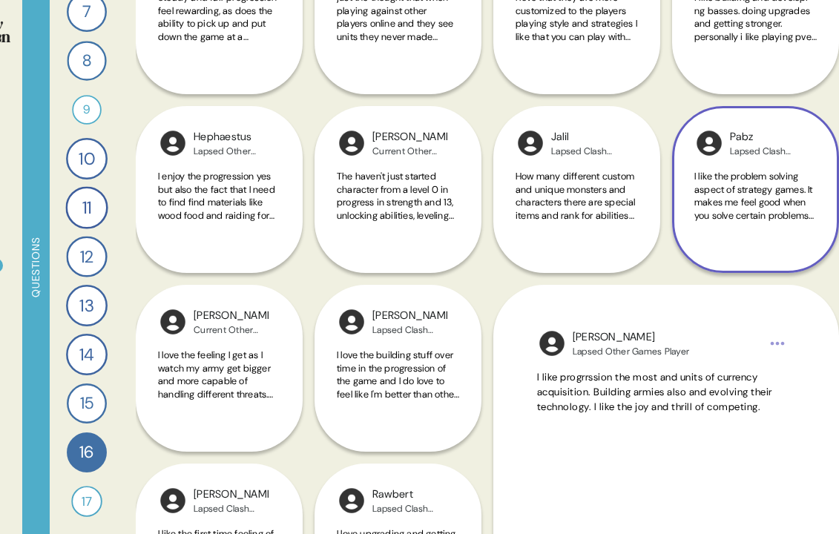
click at [758, 239] on div "Pabz Lapsed Clash Player I like the problem solving aspect of strategy games. I…" at bounding box center [755, 189] width 167 height 167
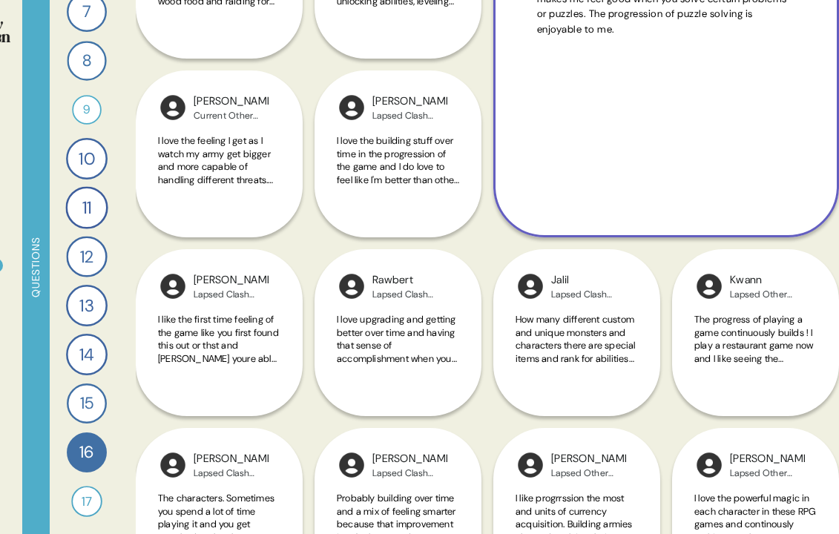
scroll to position [500, 0]
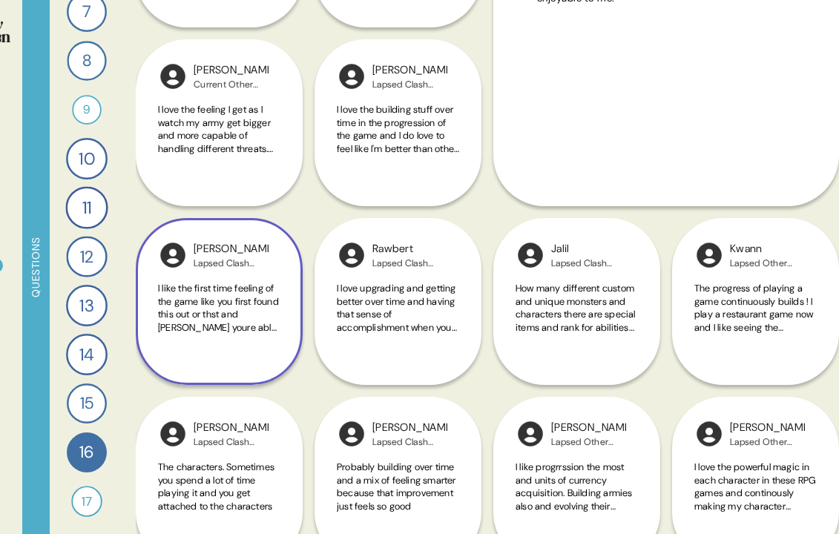
click at [232, 305] on span "I like the first time feeling of the game like you first found this out or thst…" at bounding box center [218, 321] width 121 height 78
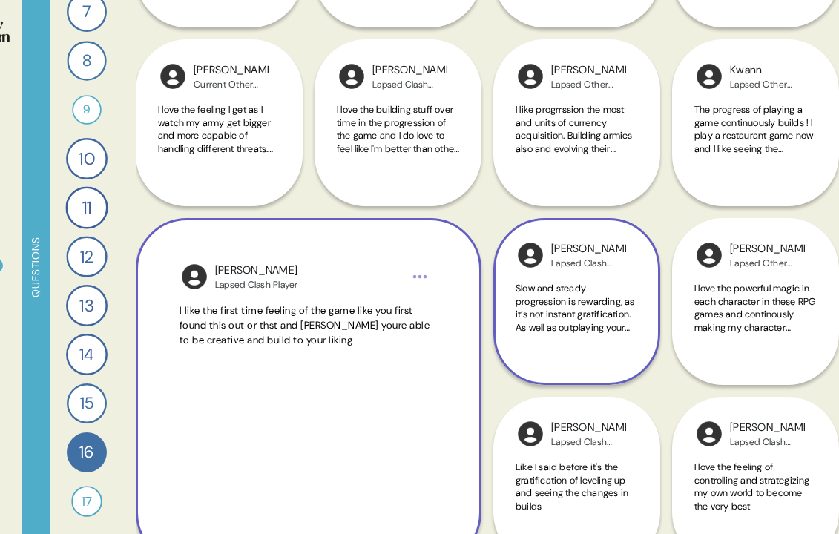
click at [534, 315] on span "Slow and steady progression is rewarding, as it’s not instant gratification. As…" at bounding box center [574, 314] width 119 height 65
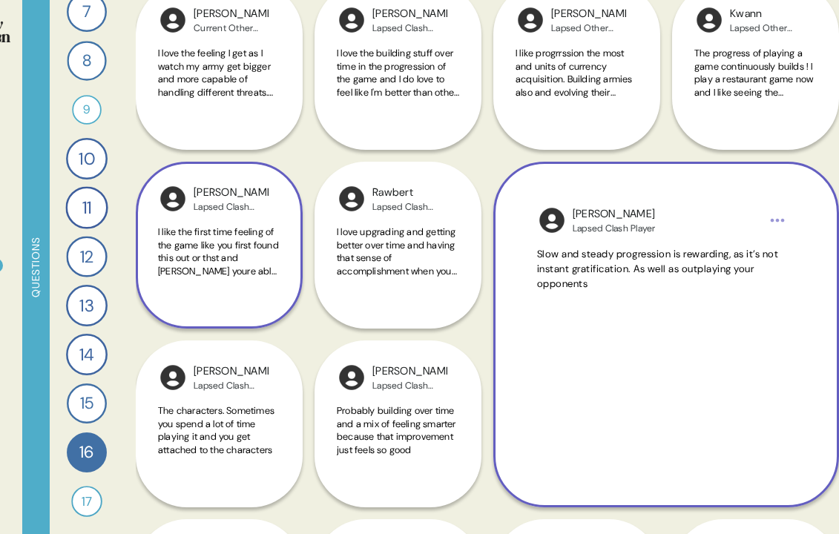
scroll to position [558, 0]
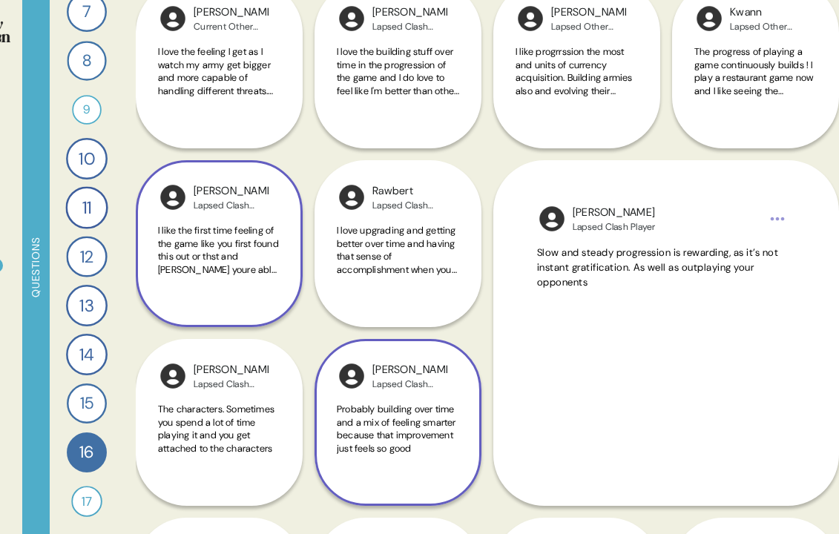
click at [414, 426] on span "Probably building over time and a mix of feeling smarter because that improveme…" at bounding box center [396, 429] width 119 height 52
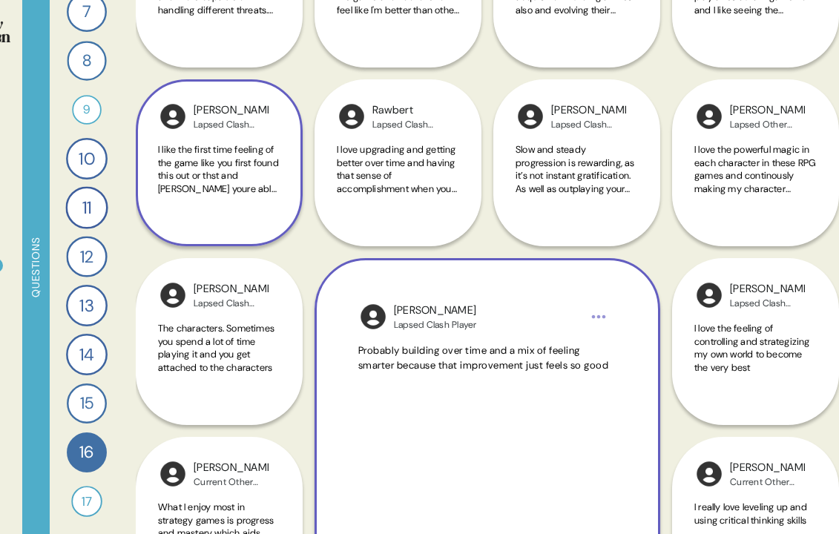
scroll to position [642, 0]
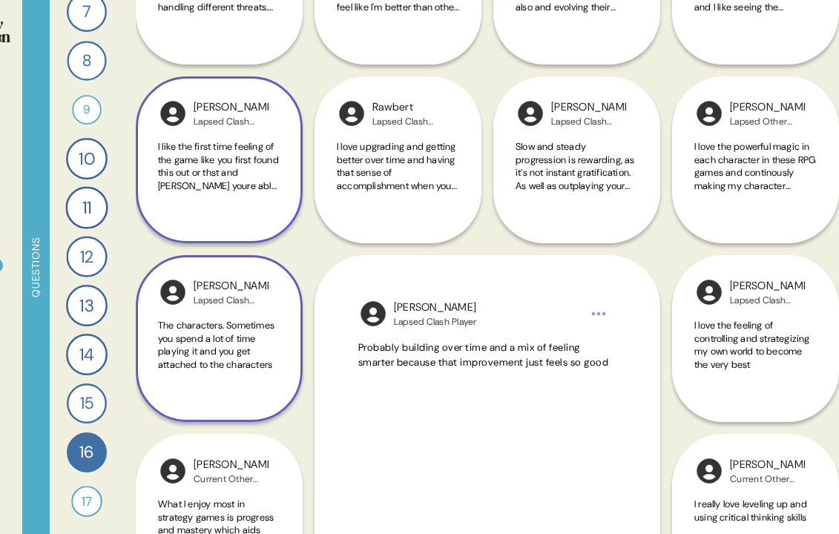
click at [250, 375] on div "The characters. Sometimes you spend a lot of time playing it and you get attach…" at bounding box center [219, 353] width 122 height 69
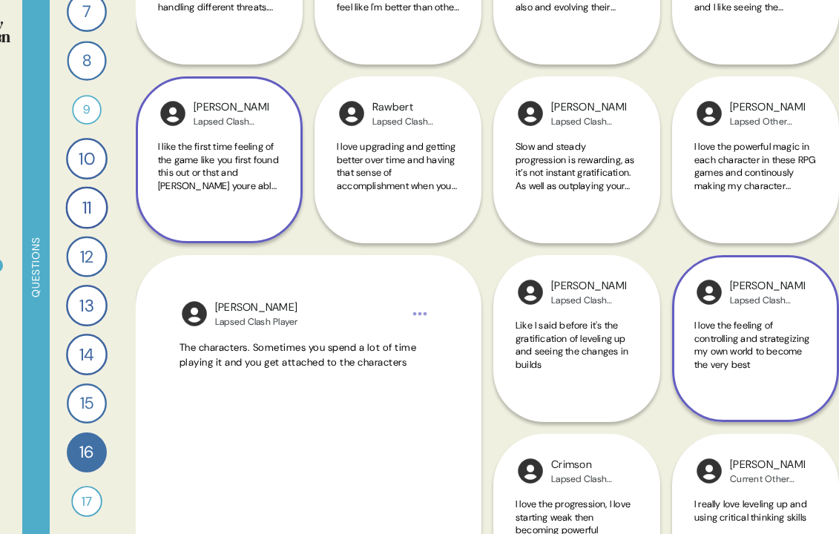
click at [754, 353] on span "I love the feeling of controlling and strategizing my own world to become the v…" at bounding box center [752, 345] width 116 height 52
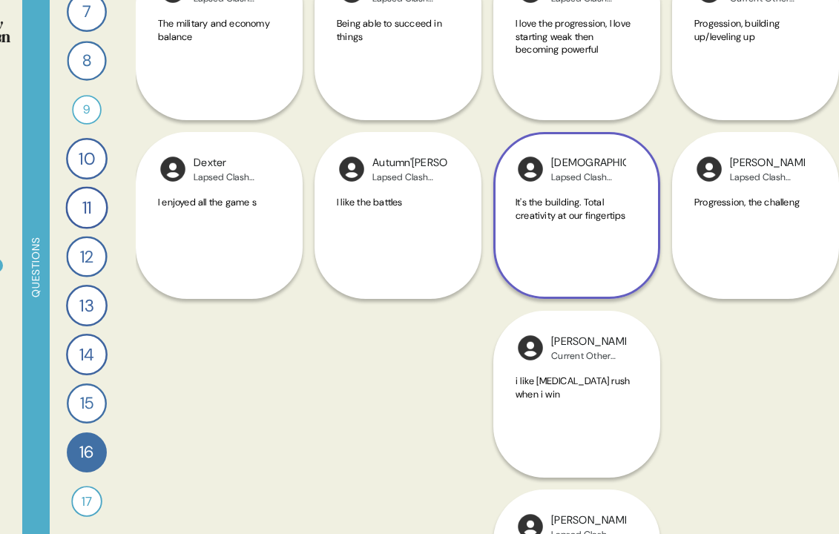
scroll to position [1602, 0]
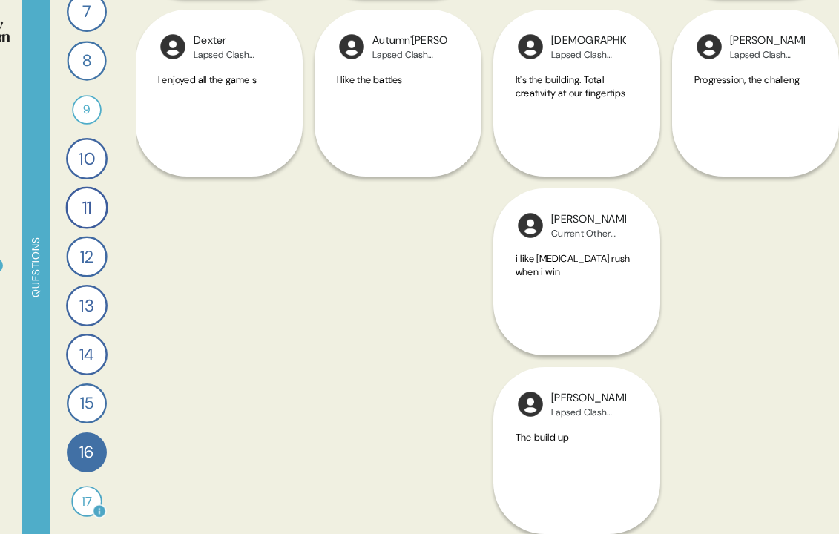
click at [89, 495] on div "17" at bounding box center [86, 501] width 31 height 31
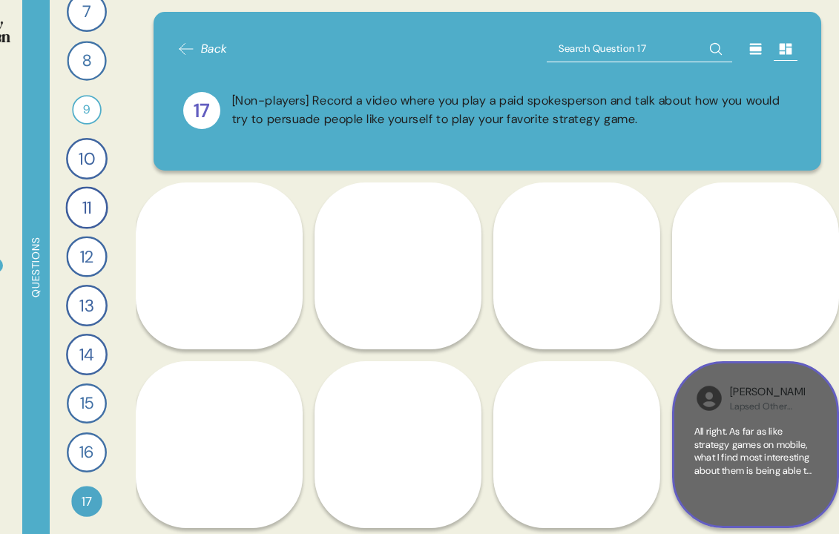
click at [757, 400] on div "Lapsed Other Games Player" at bounding box center [767, 406] width 75 height 12
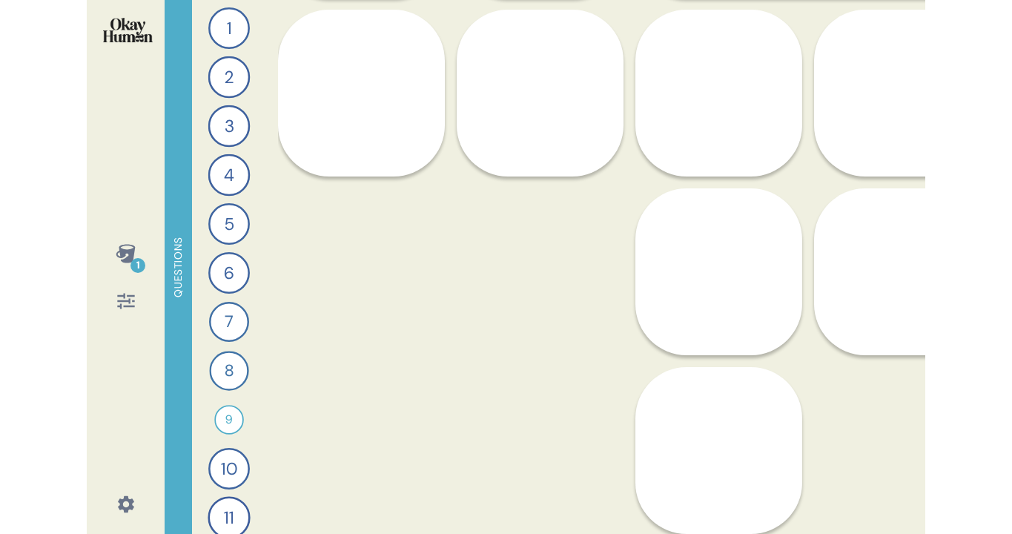
scroll to position [0, 0]
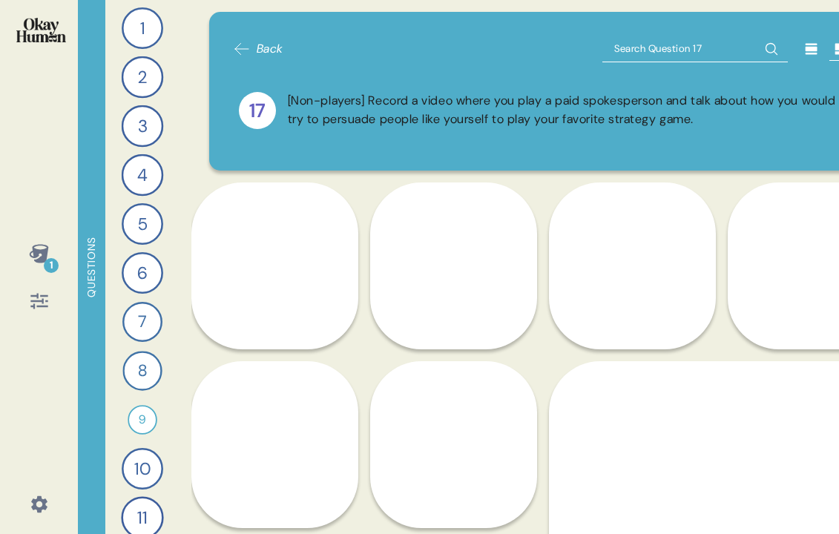
click at [260, 50] on span "Back" at bounding box center [270, 49] width 27 height 18
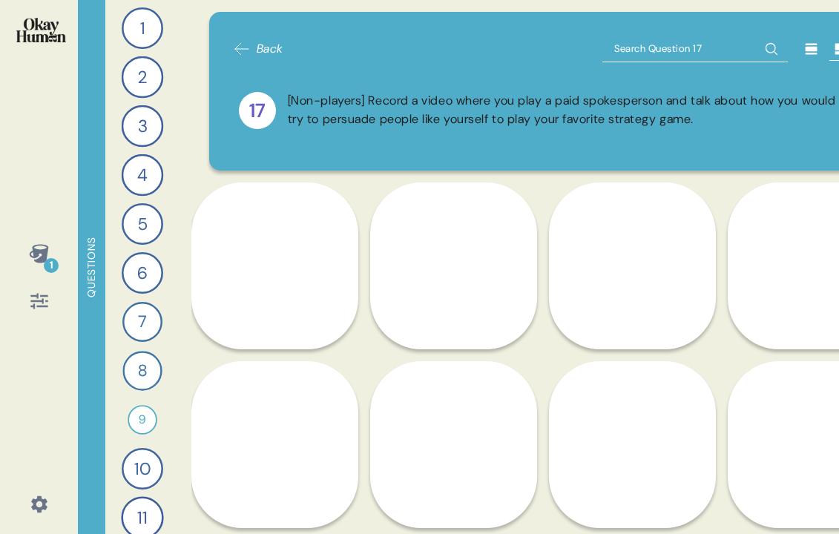
click at [260, 50] on span "Back" at bounding box center [270, 49] width 27 height 18
click at [161, 29] on div "1" at bounding box center [143, 28] width 42 height 42
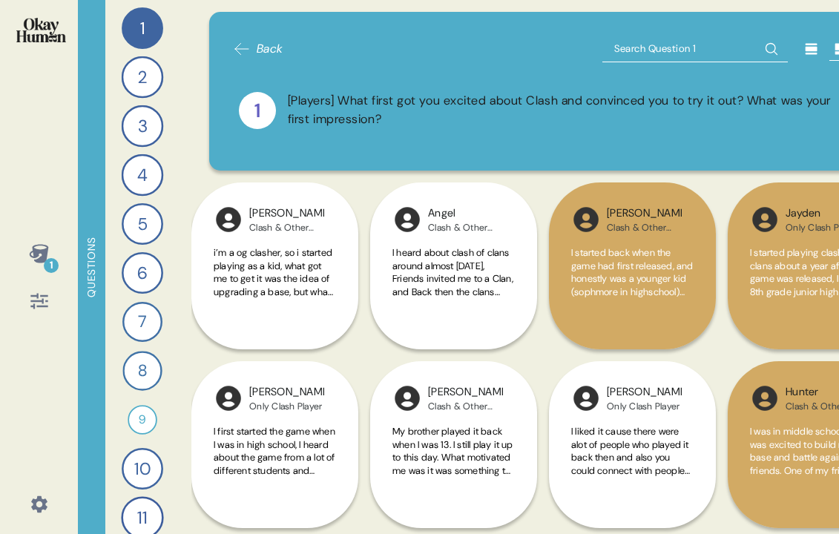
click at [45, 259] on icon at bounding box center [38, 253] width 19 height 19
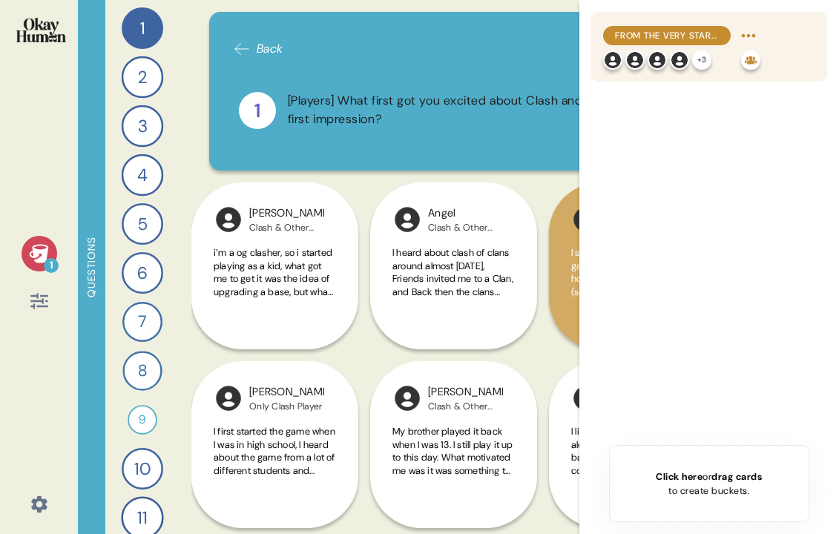
click at [675, 33] on span "From the very start, Clash of Clans' nostalgia advantage was clear." at bounding box center [667, 35] width 104 height 13
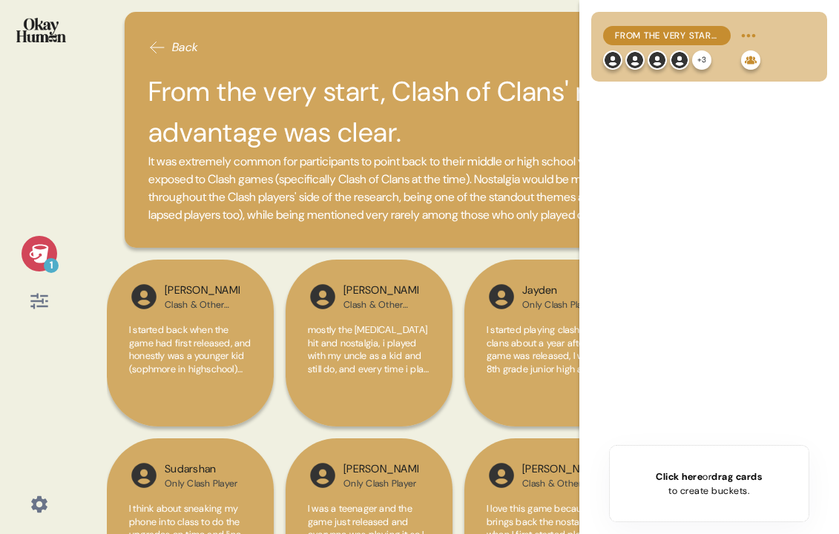
click at [86, 208] on div "1 Back From the very start, Clash of Clans' nostalgia advantage was clear. It w…" at bounding box center [419, 267] width 839 height 534
click at [691, 29] on span "From the very start, Clash of Clans' nostalgia advantage was clear." at bounding box center [667, 35] width 104 height 13
click at [579, 168] on div "From the very start, Clash of Clans' nostalgia advantage was clear. + 3 Click h…" at bounding box center [708, 267] width 259 height 534
click at [451, 450] on div "[PERSON_NAME] & Other Games Player I started back when the game had first relea…" at bounding box center [458, 437] width 703 height 357
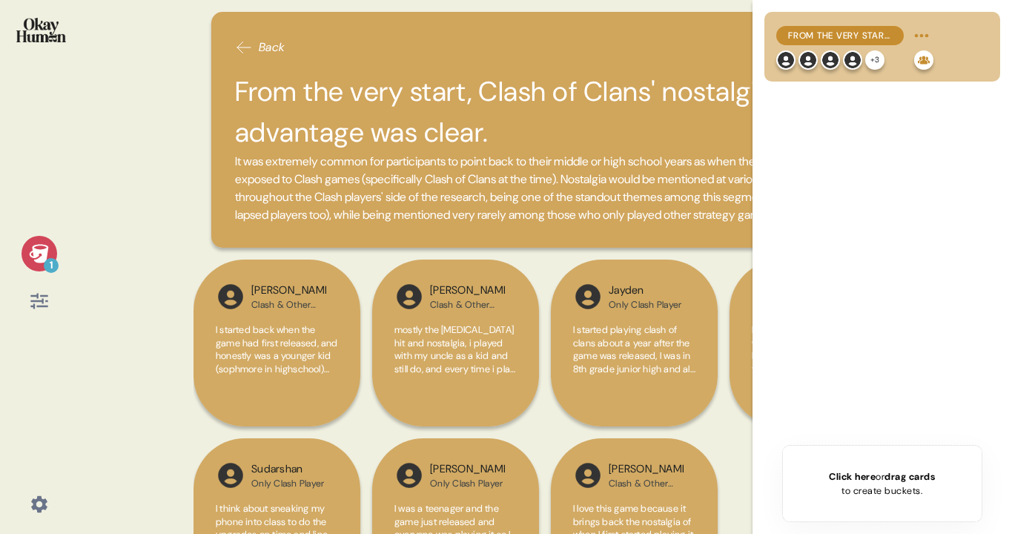
click at [139, 131] on div "1 Back From the very start, Clash of Clans' nostalgia advantage was clear. It w…" at bounding box center [506, 267] width 1012 height 534
click at [52, 250] on div "1" at bounding box center [40, 254] width 36 height 36
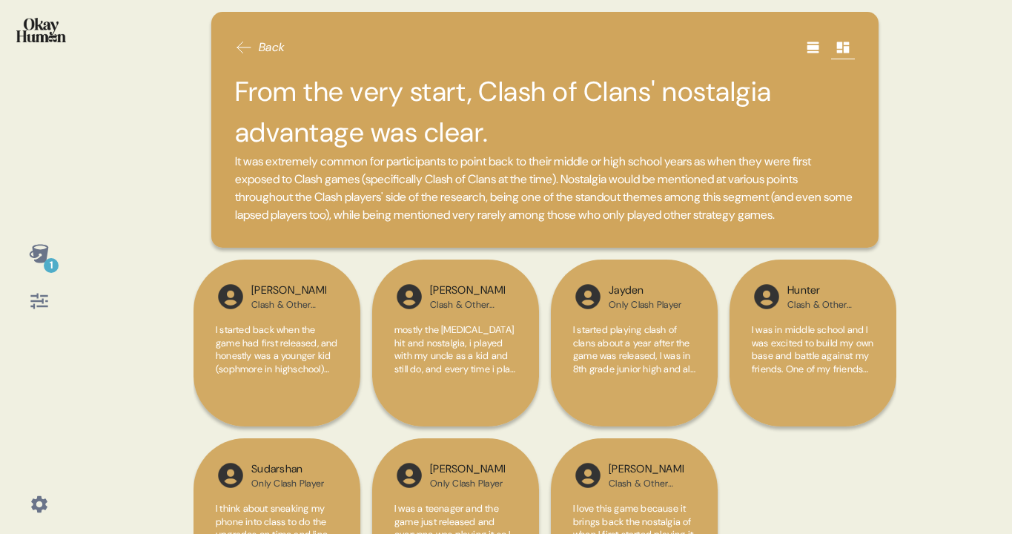
click at [239, 50] on icon at bounding box center [243, 47] width 13 height 11
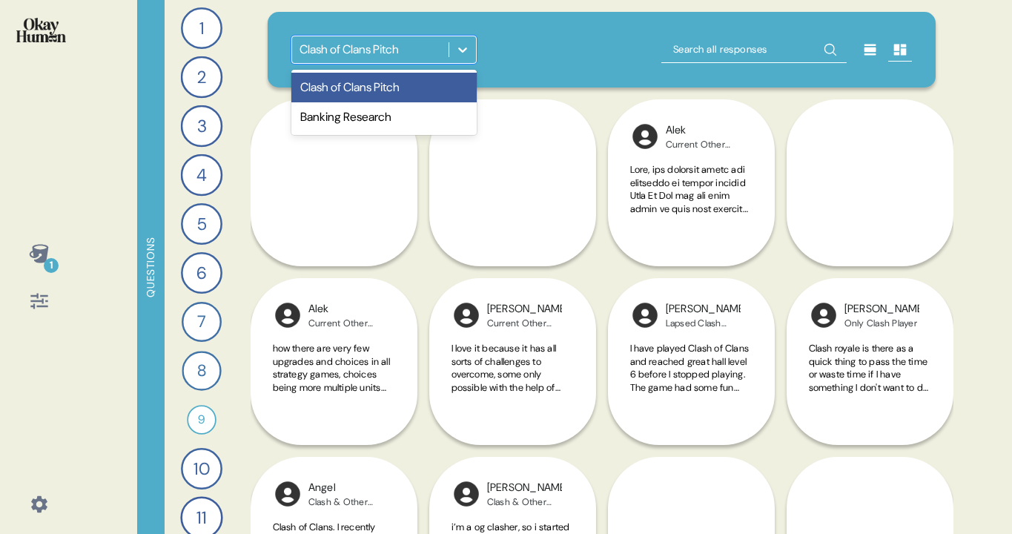
click at [399, 50] on div "Clash of Clans Pitch" at bounding box center [349, 50] width 99 height 18
click at [586, 36] on div "option Clash of Clans Pitch focused, 1 of 2. 2 results available. Use Up and Do…" at bounding box center [601, 50] width 621 height 28
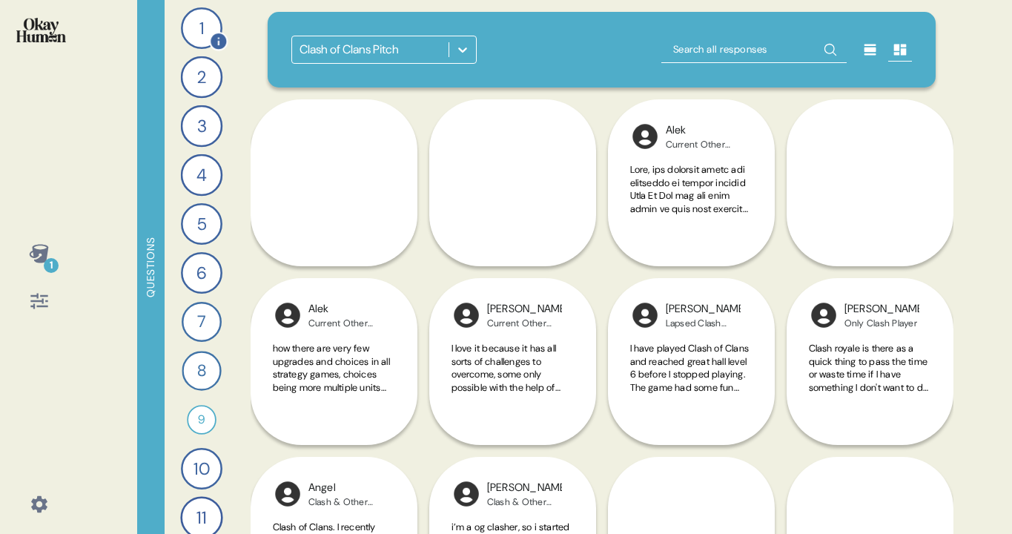
click at [199, 22] on div "1" at bounding box center [202, 28] width 42 height 42
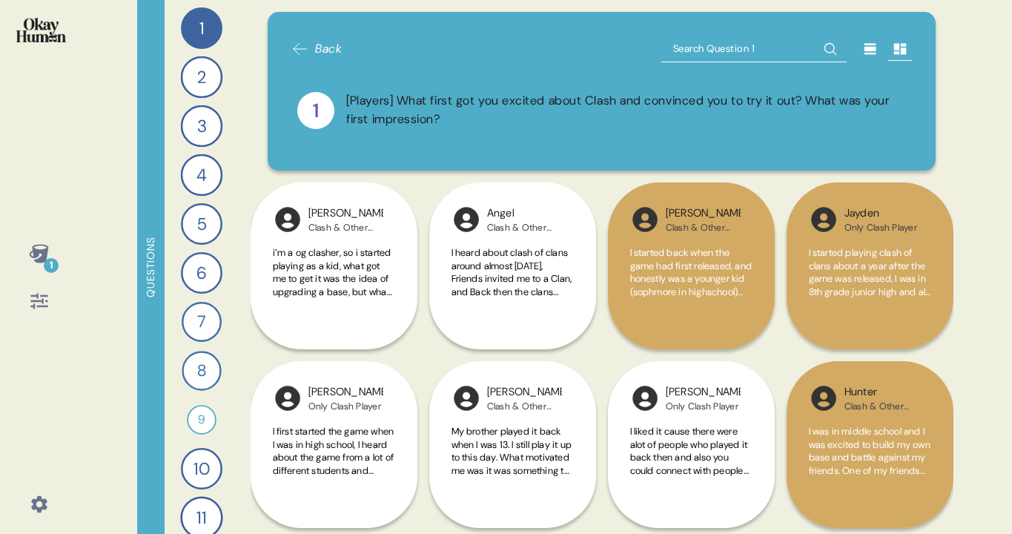
click at [29, 253] on icon at bounding box center [38, 253] width 19 height 19
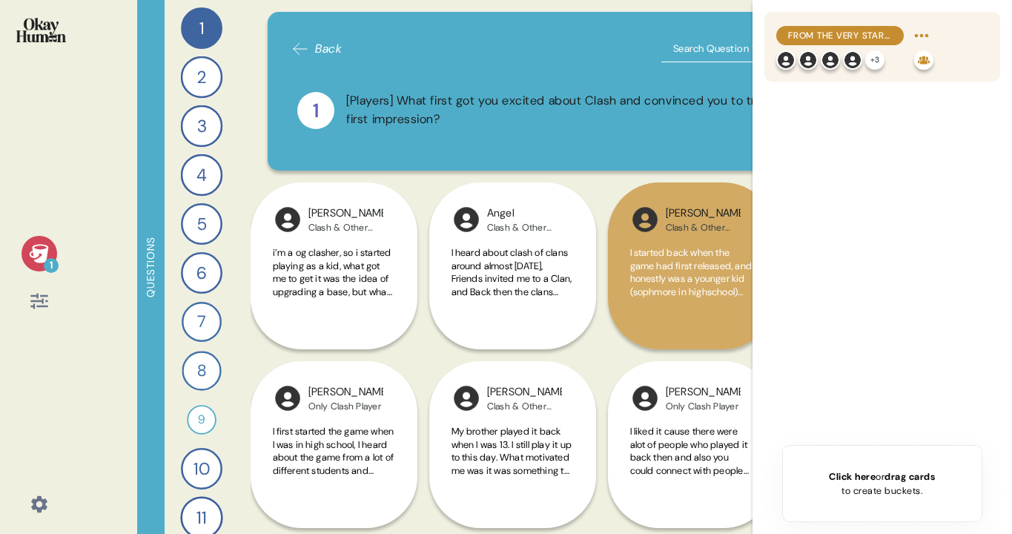
click at [856, 37] on span "From the very start, Clash of Clans' nostalgia advantage was clear." at bounding box center [840, 35] width 104 height 13
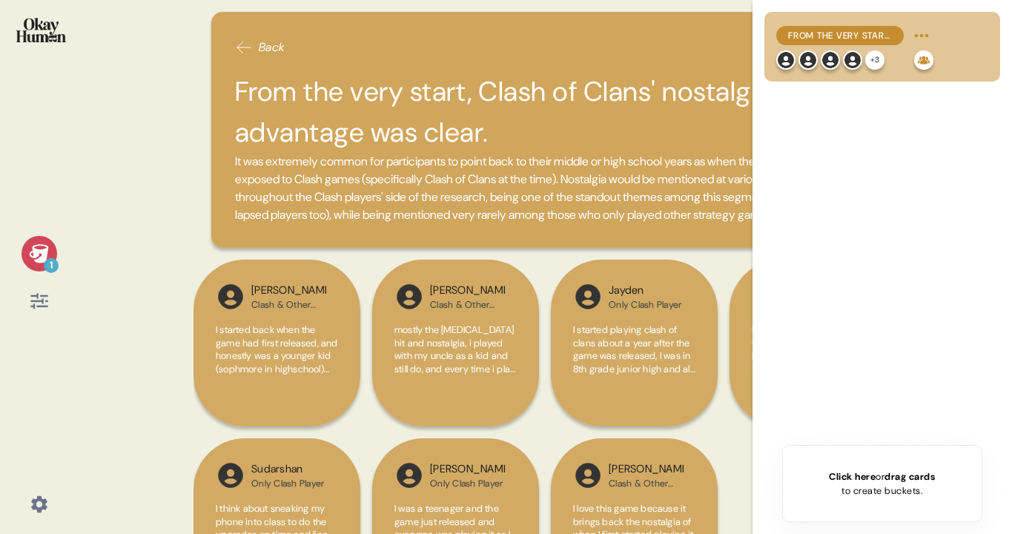
click at [171, 209] on div "1 Back From the very start, Clash of Clans' nostalgia advantage was clear. It w…" at bounding box center [506, 267] width 1012 height 534
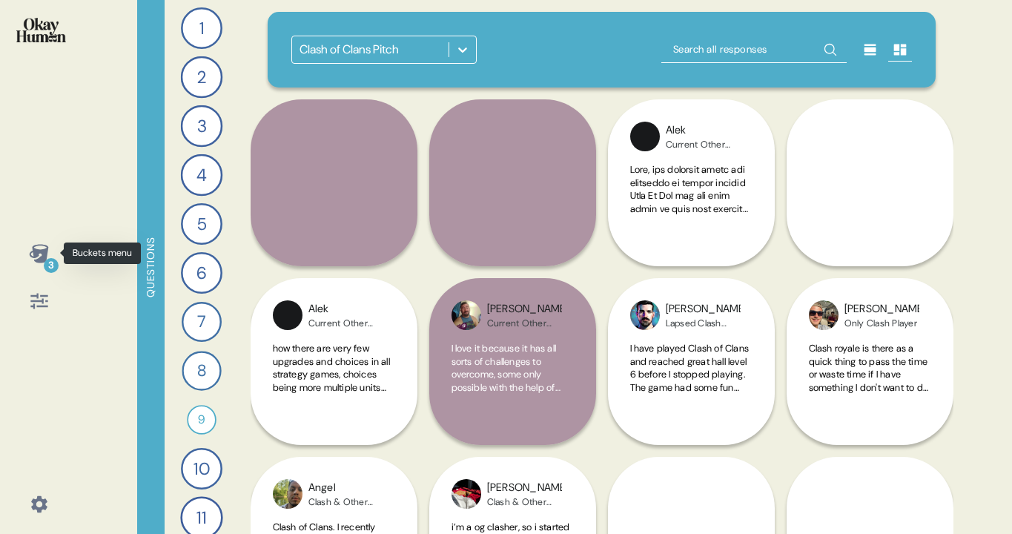
click at [44, 246] on icon at bounding box center [39, 253] width 21 height 21
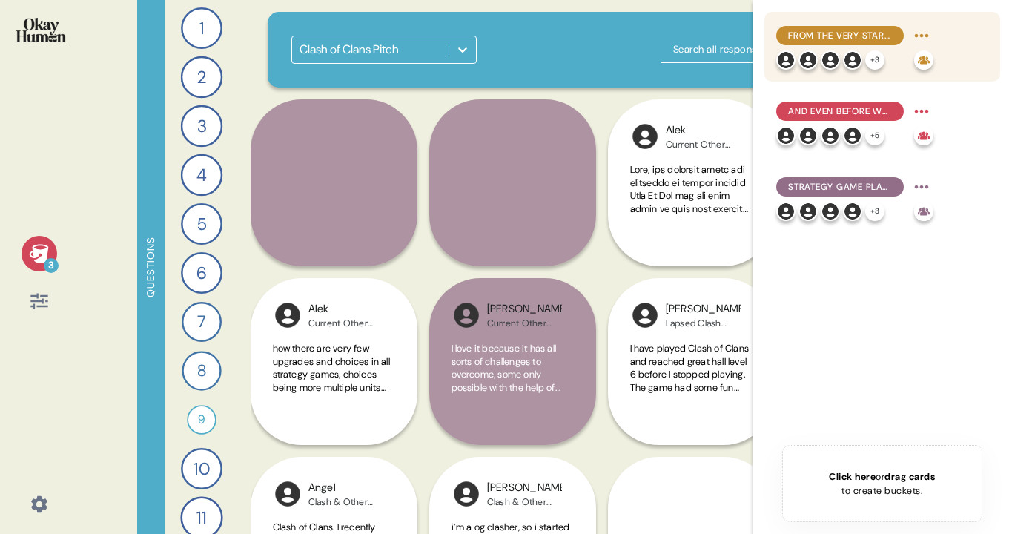
click at [836, 37] on span "From the very start, Clash of Clans' nostalgia advantage was clear." at bounding box center [840, 35] width 104 height 13
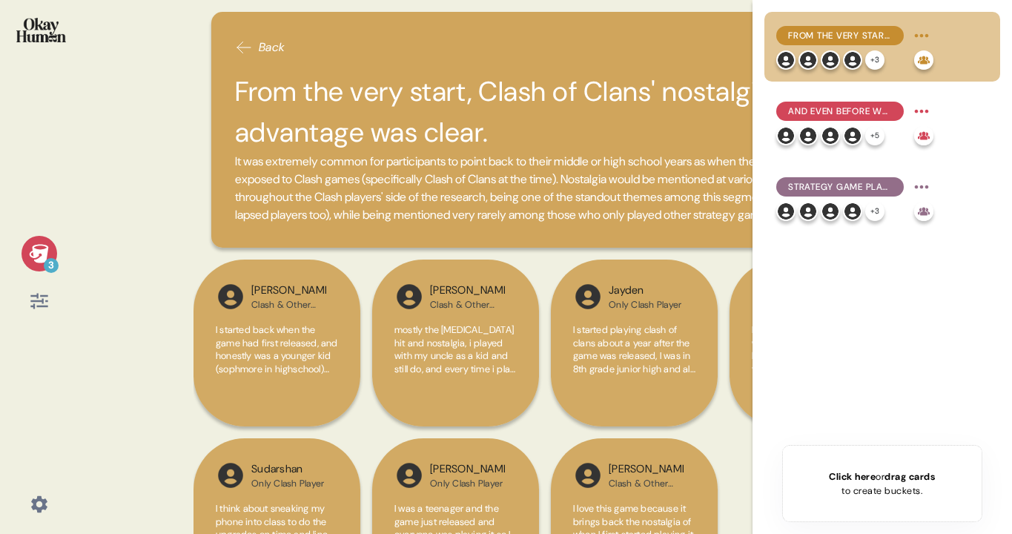
click at [32, 248] on icon at bounding box center [38, 253] width 19 height 19
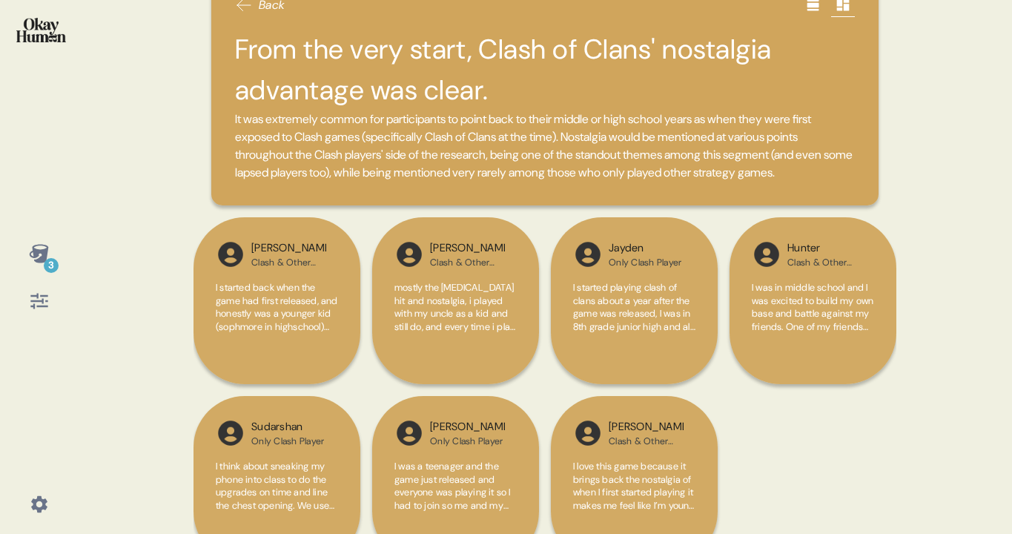
scroll to position [43, 0]
click at [29, 254] on icon at bounding box center [38, 253] width 19 height 19
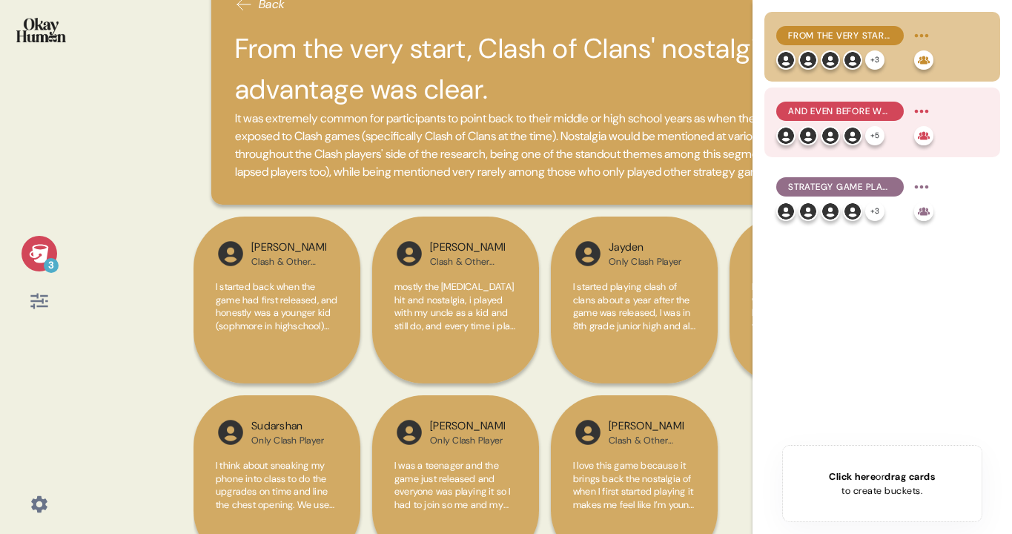
click at [822, 107] on span "And even before we brought it up, community seemed to be Clash games' #1 differ…" at bounding box center [840, 111] width 104 height 13
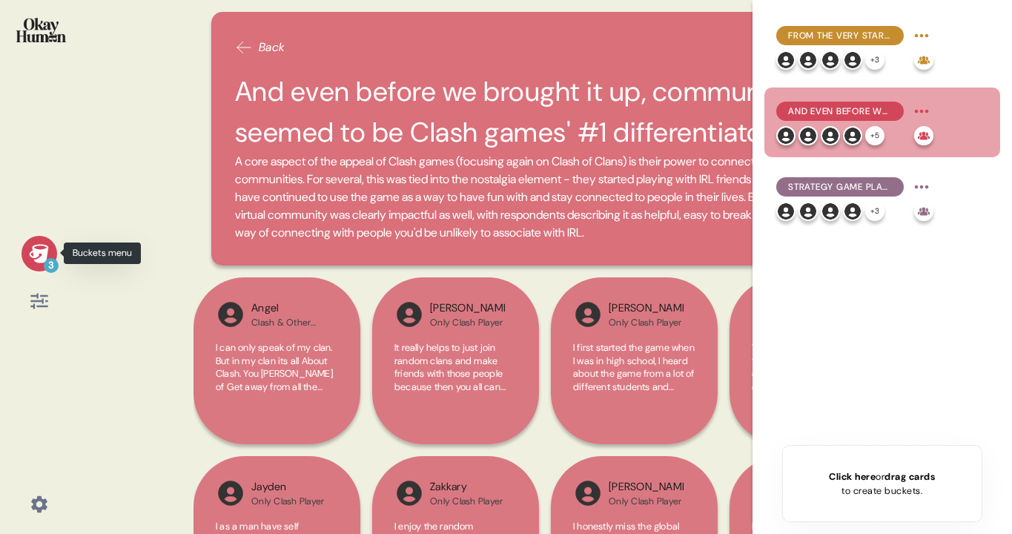
click at [39, 251] on icon at bounding box center [38, 253] width 19 height 19
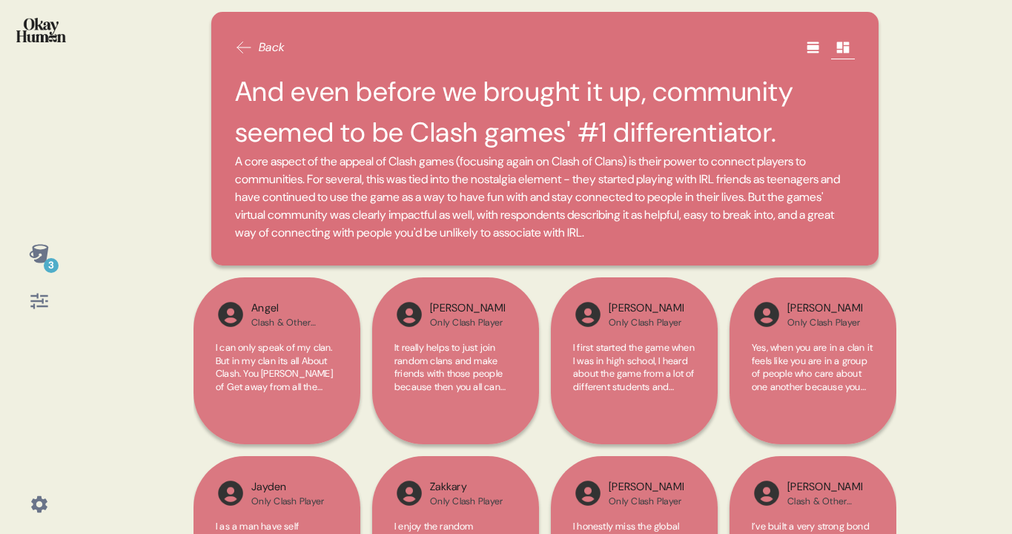
click at [40, 252] on icon at bounding box center [38, 253] width 19 height 19
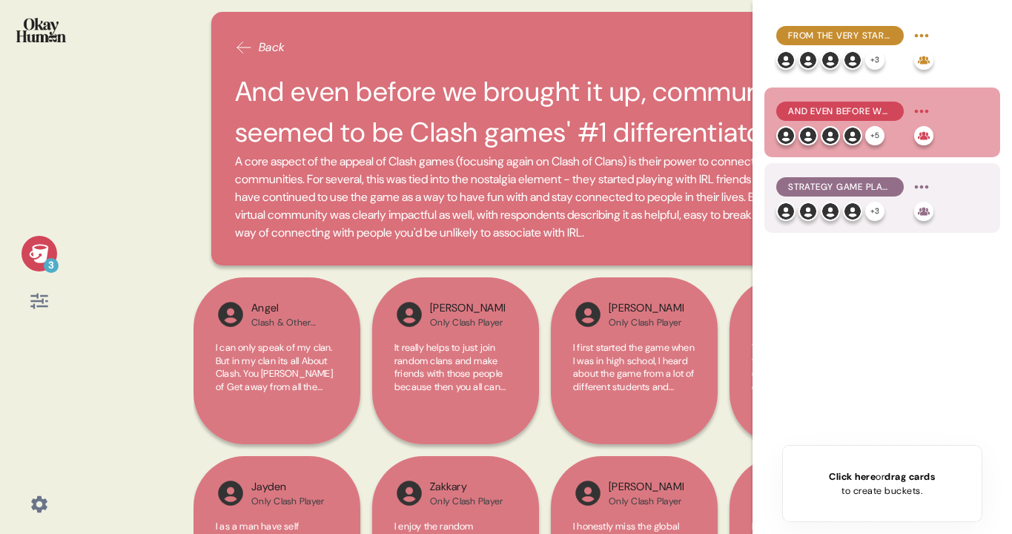
click at [841, 180] on span "Strategy game players focus on their games' customizability, satisfying progres…" at bounding box center [840, 186] width 104 height 13
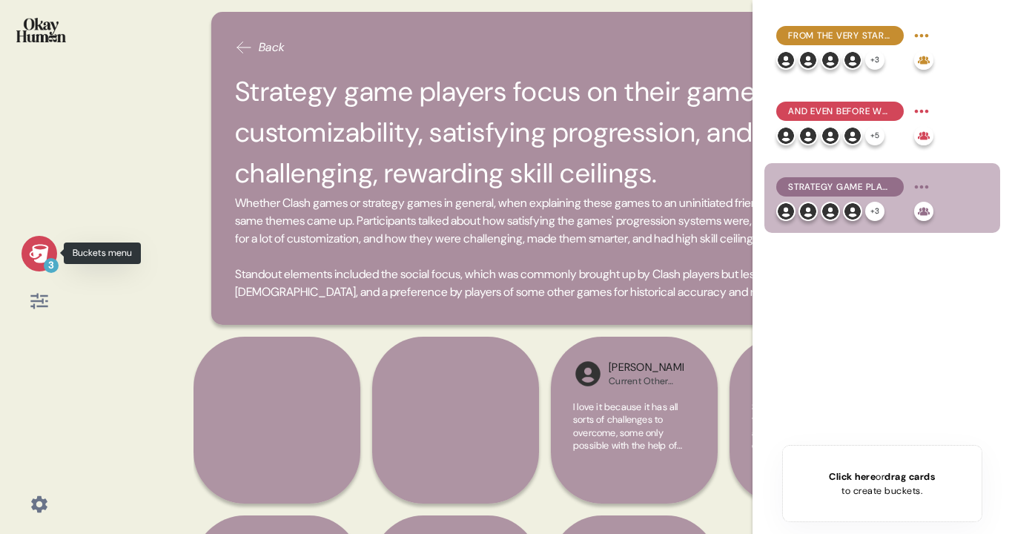
click at [27, 245] on div "3" at bounding box center [40, 254] width 36 height 36
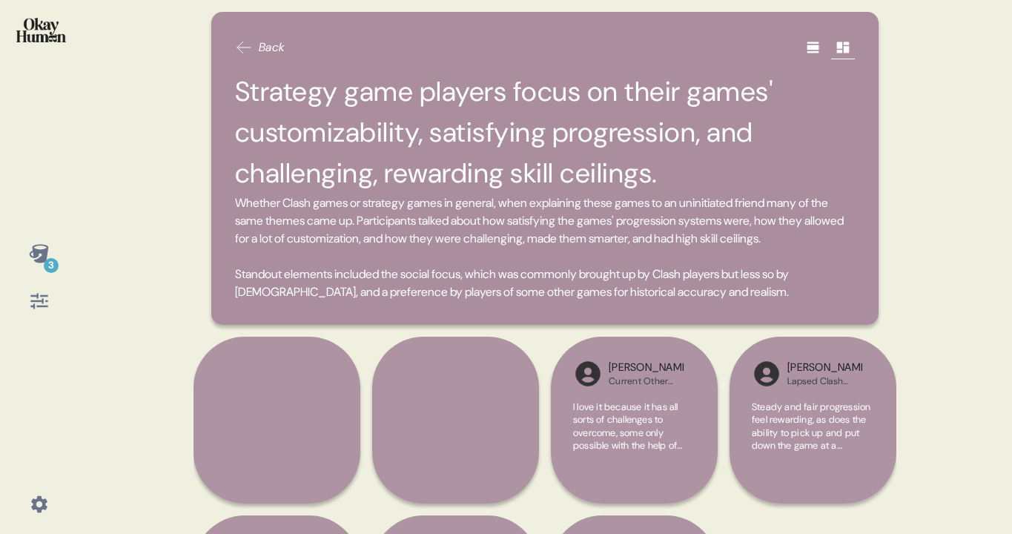
scroll to position [177, 0]
